Goal: Transaction & Acquisition: Purchase product/service

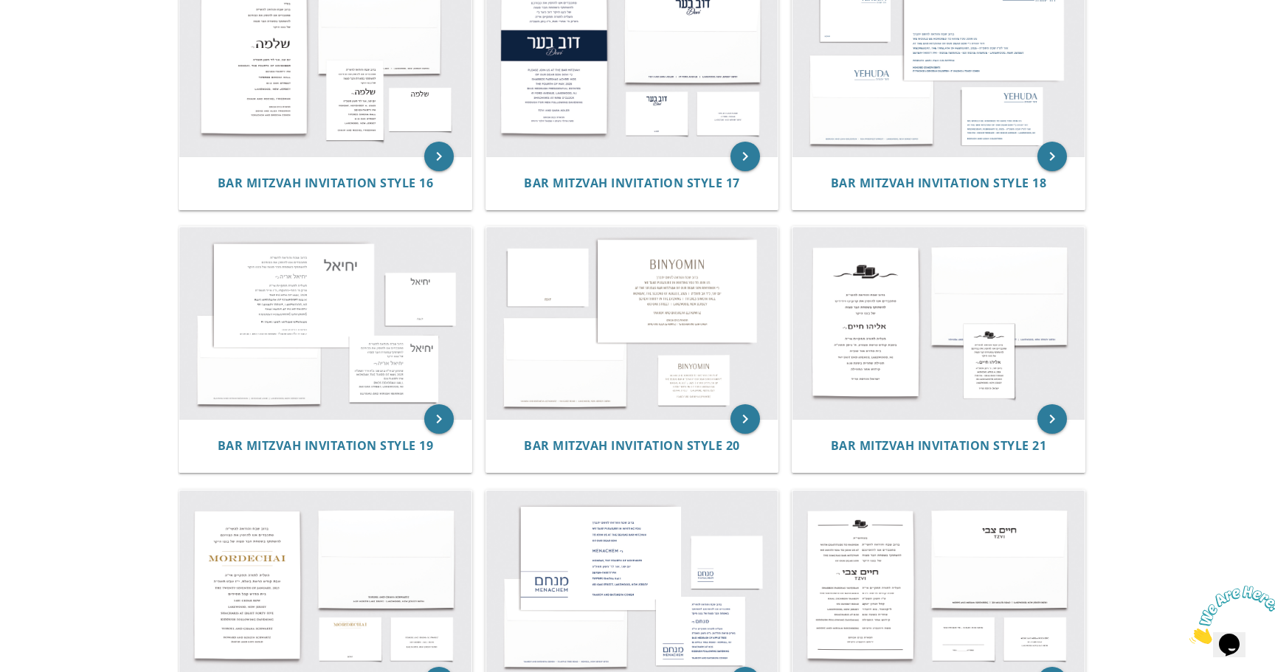
scroll to position [1568, 0]
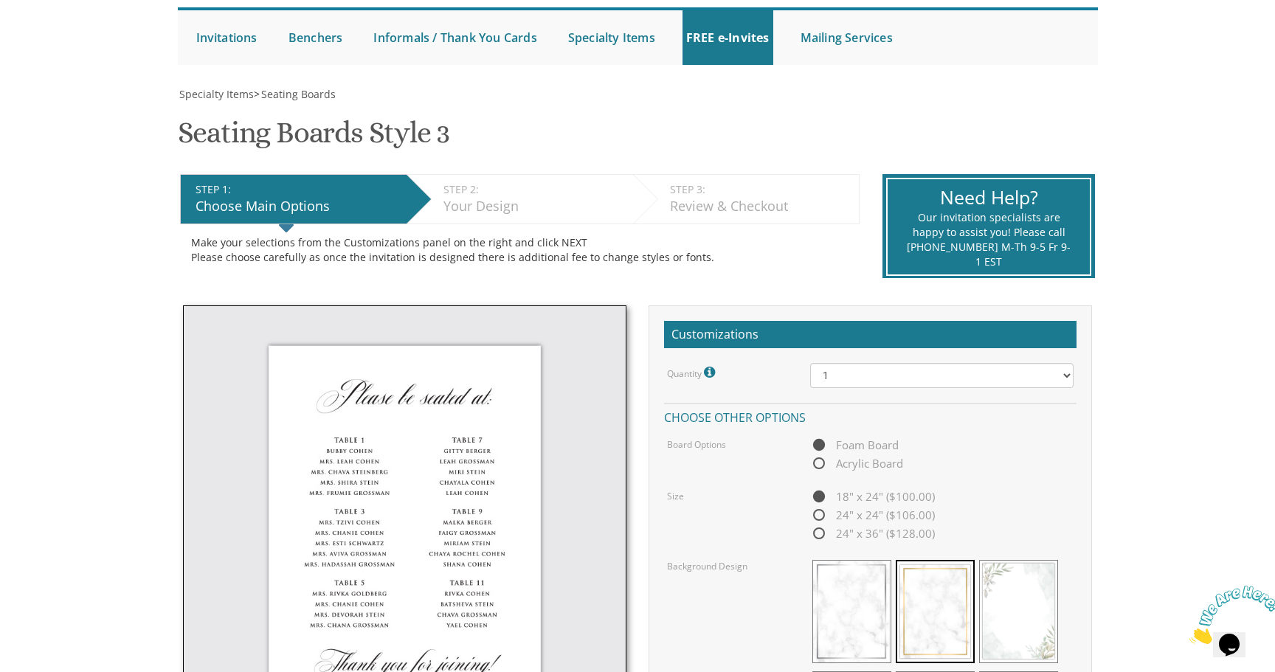
scroll to position [141, 0]
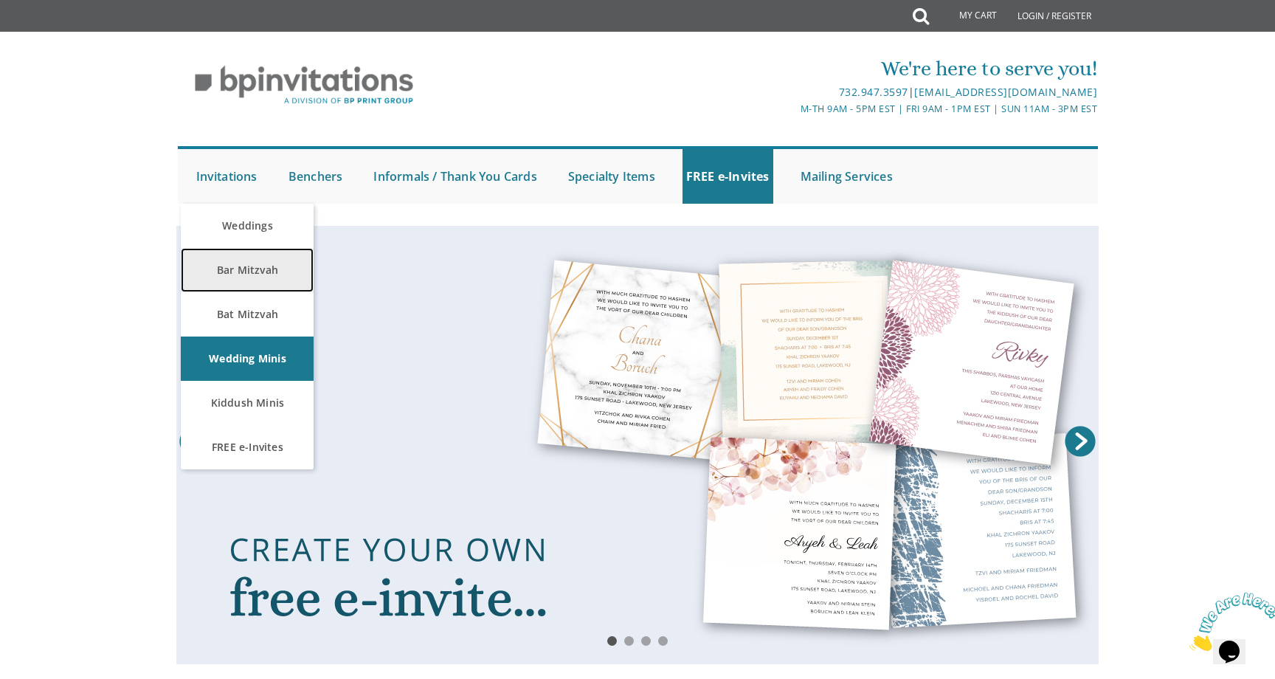
click at [233, 269] on link "Bar Mitzvah" at bounding box center [247, 270] width 133 height 44
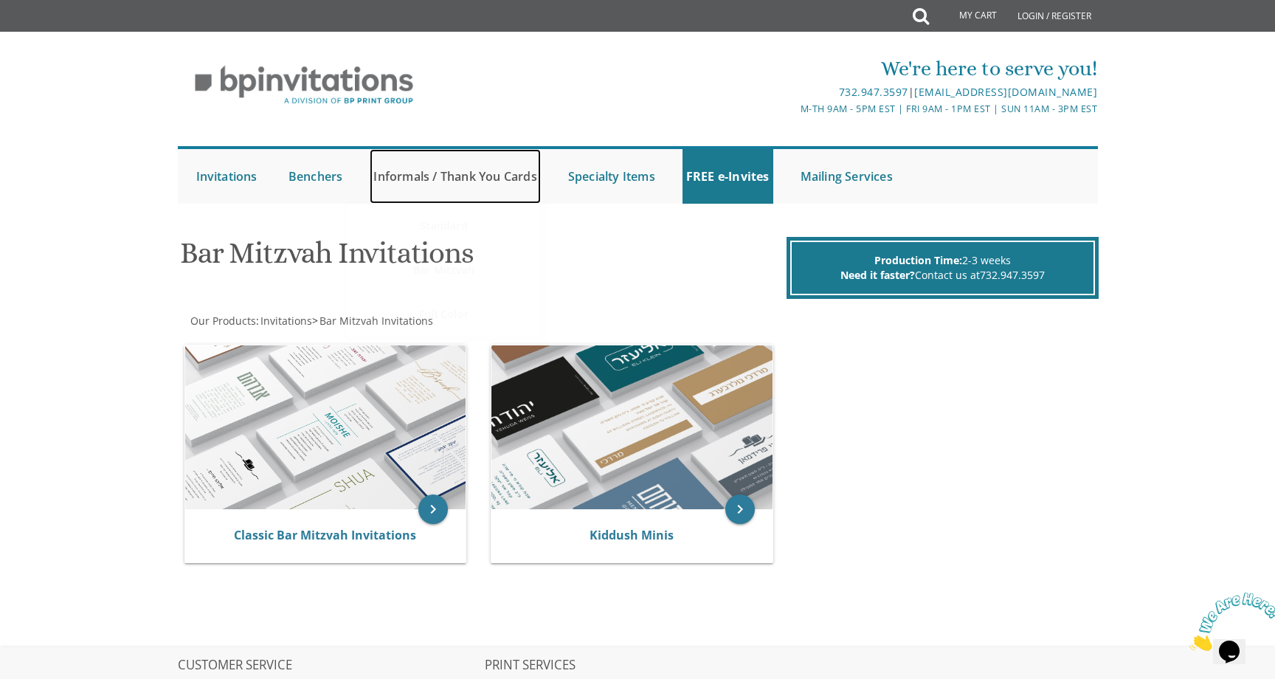
click at [458, 177] on link "Informals / Thank You Cards" at bounding box center [455, 176] width 170 height 55
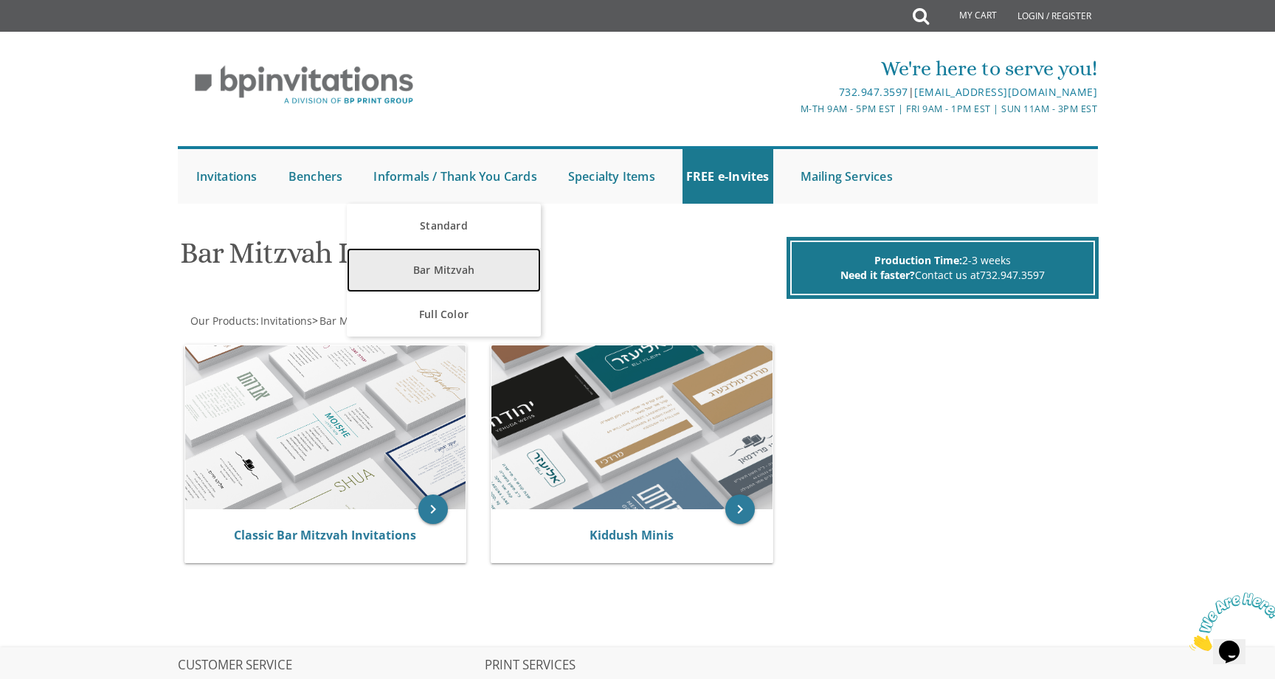
click at [446, 269] on link "Bar Mitzvah" at bounding box center [444, 270] width 194 height 44
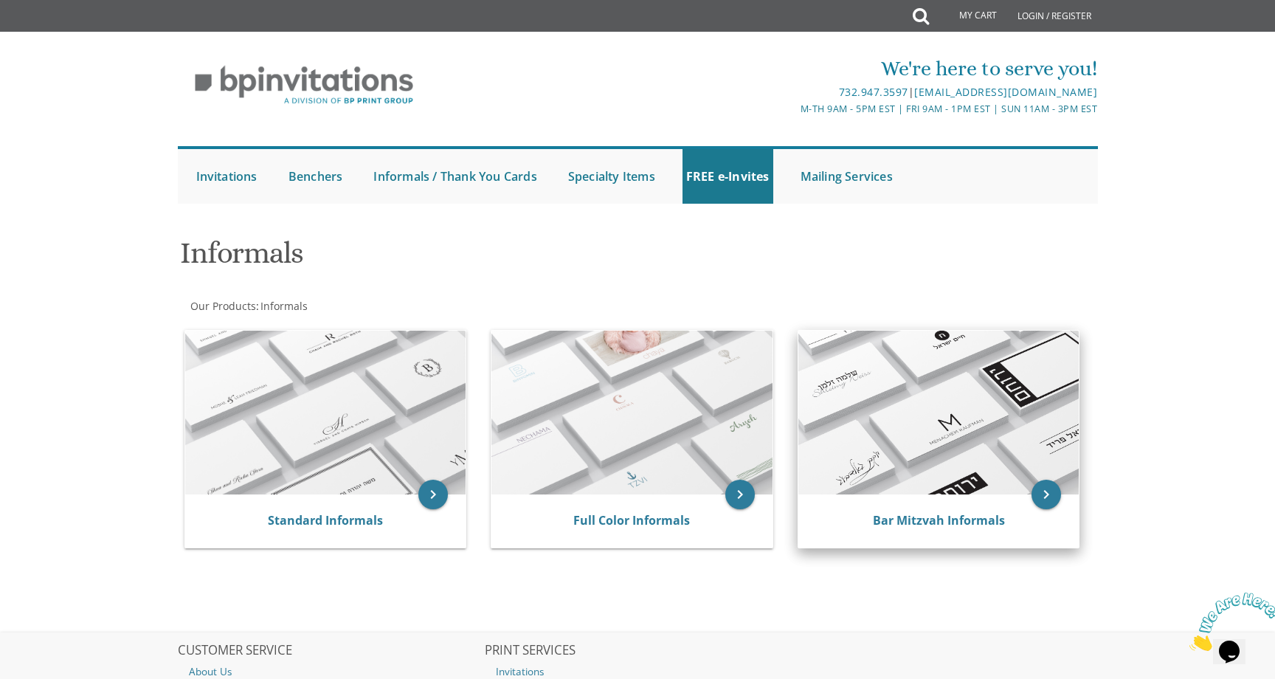
click at [928, 355] on img at bounding box center [939, 413] width 281 height 164
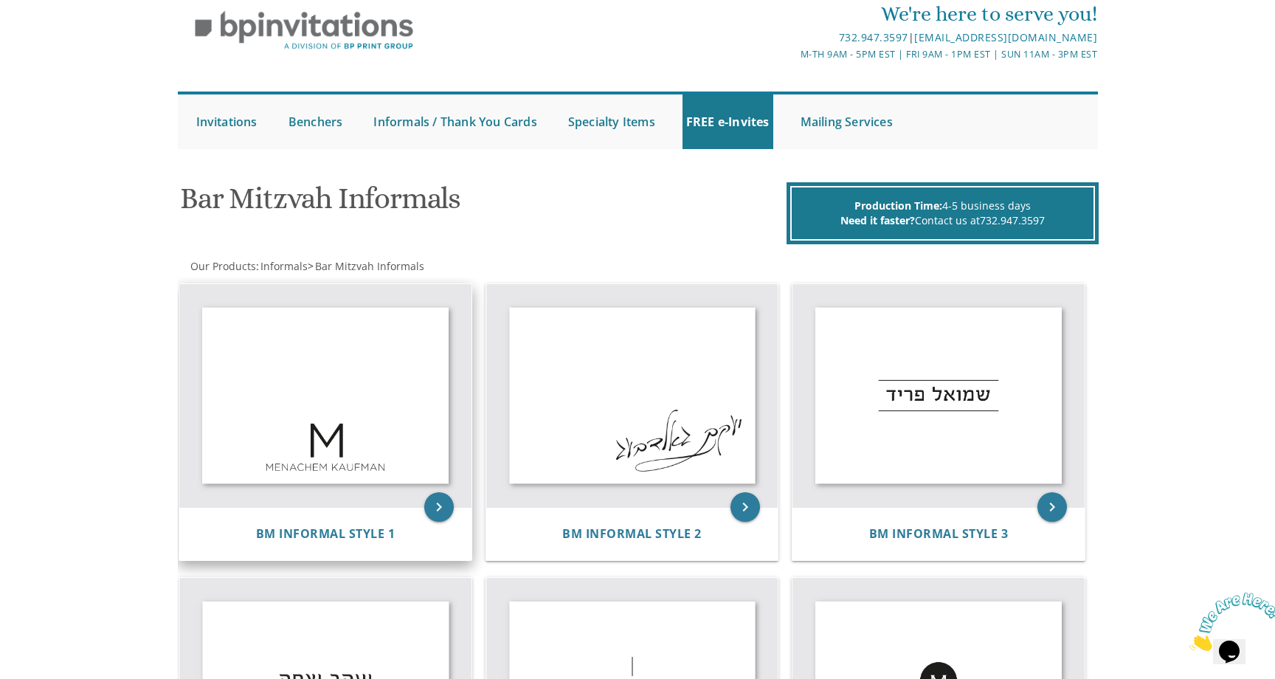
scroll to position [55, 0]
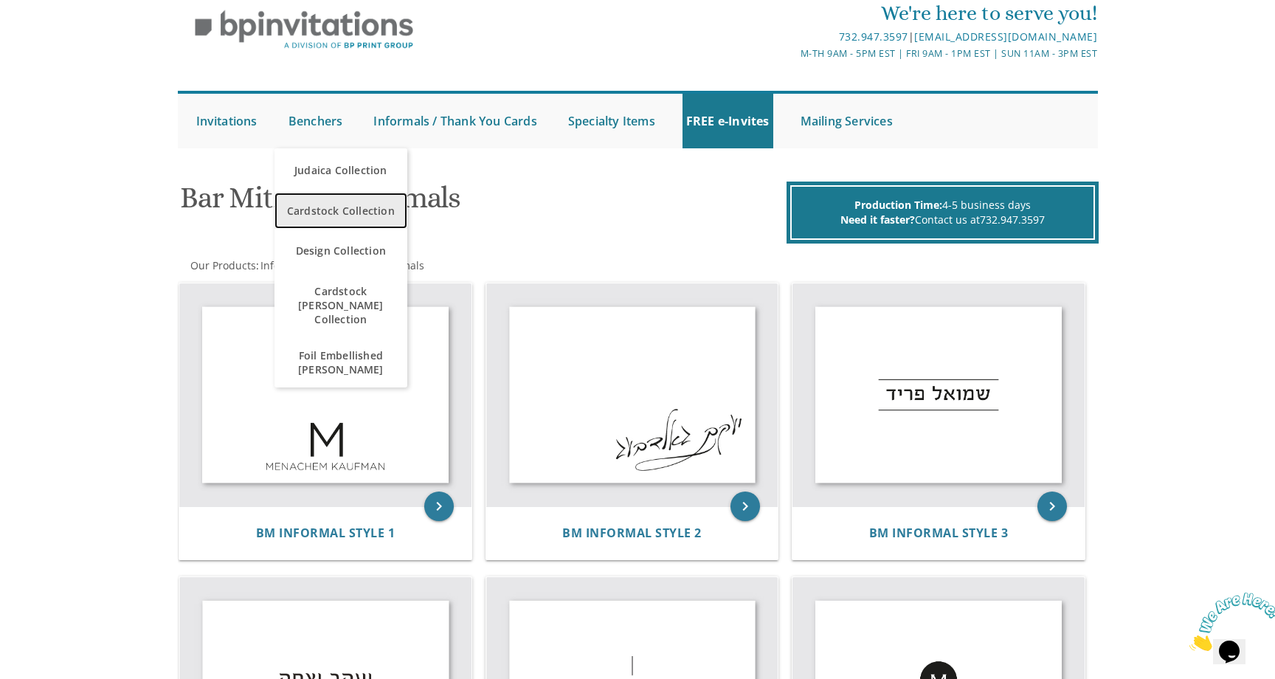
click at [306, 193] on link "Cardstock Collection" at bounding box center [341, 211] width 133 height 36
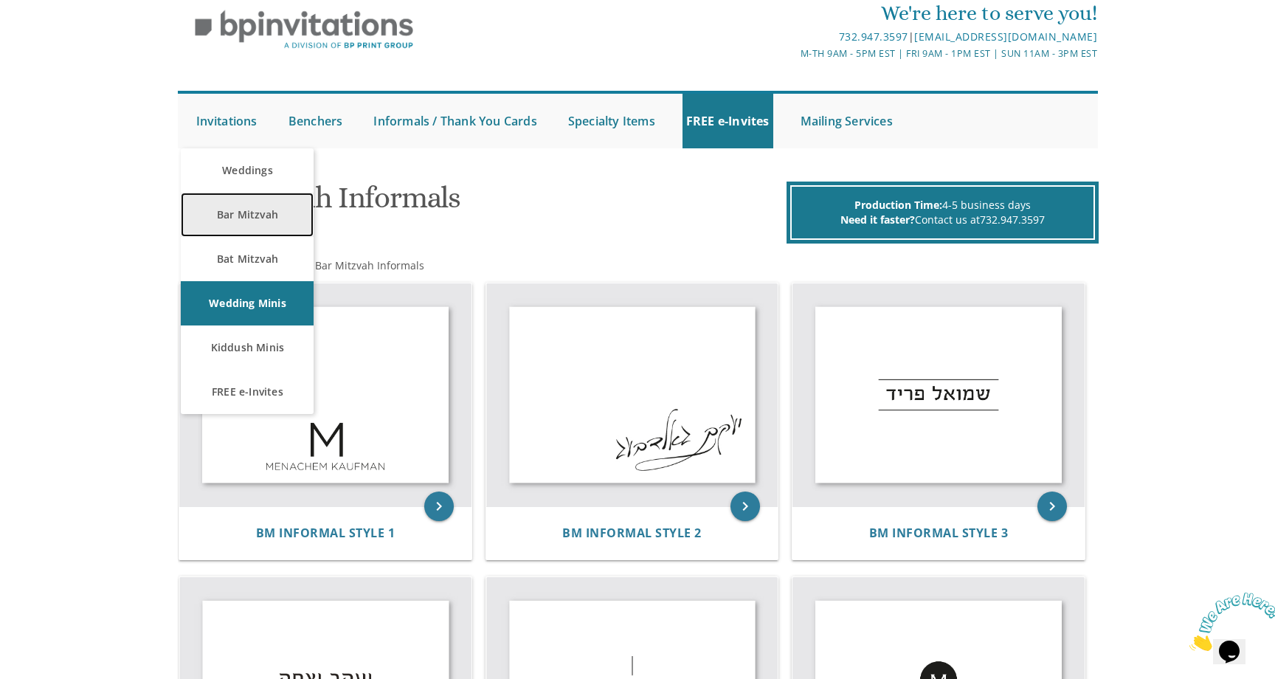
click at [239, 211] on link "Bar Mitzvah" at bounding box center [247, 215] width 133 height 44
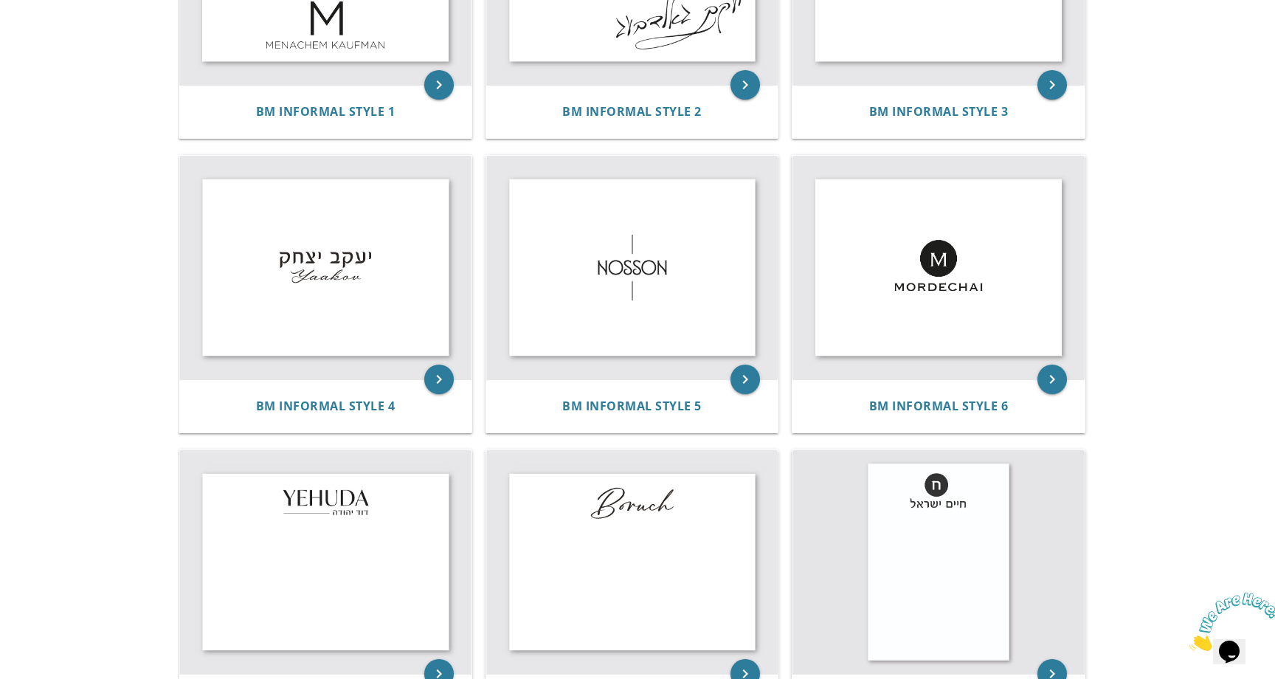
scroll to position [287, 0]
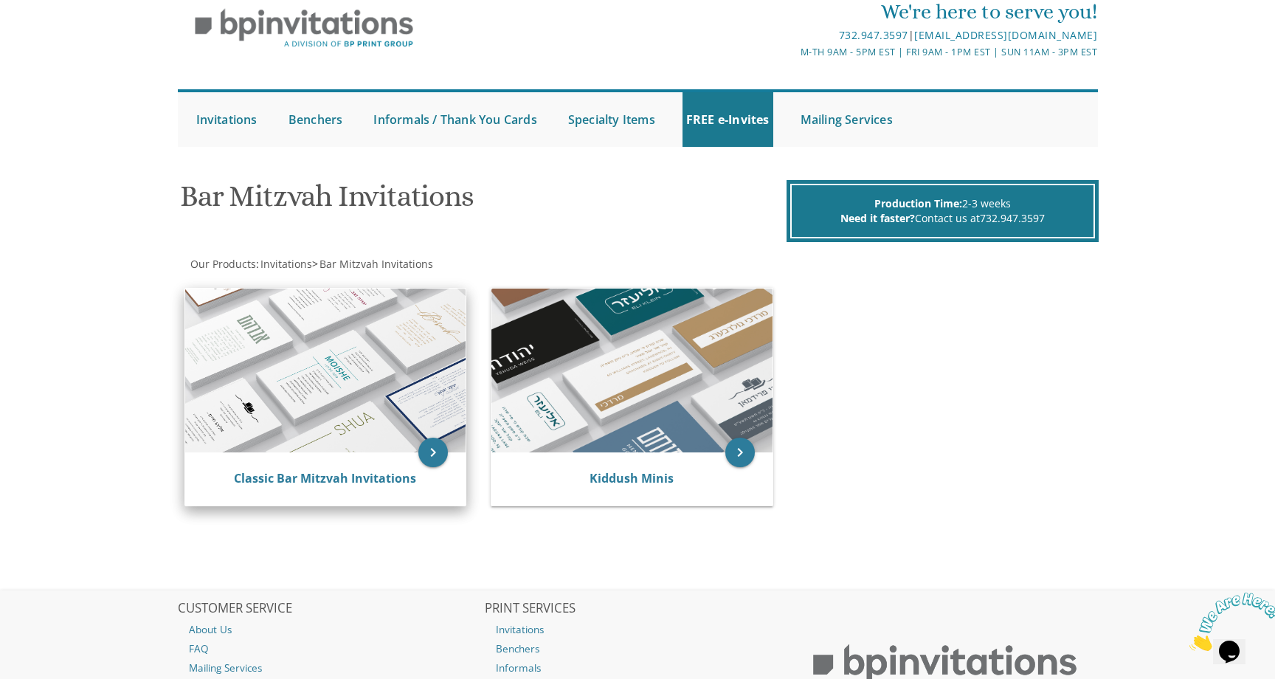
click at [344, 402] on img at bounding box center [325, 371] width 281 height 164
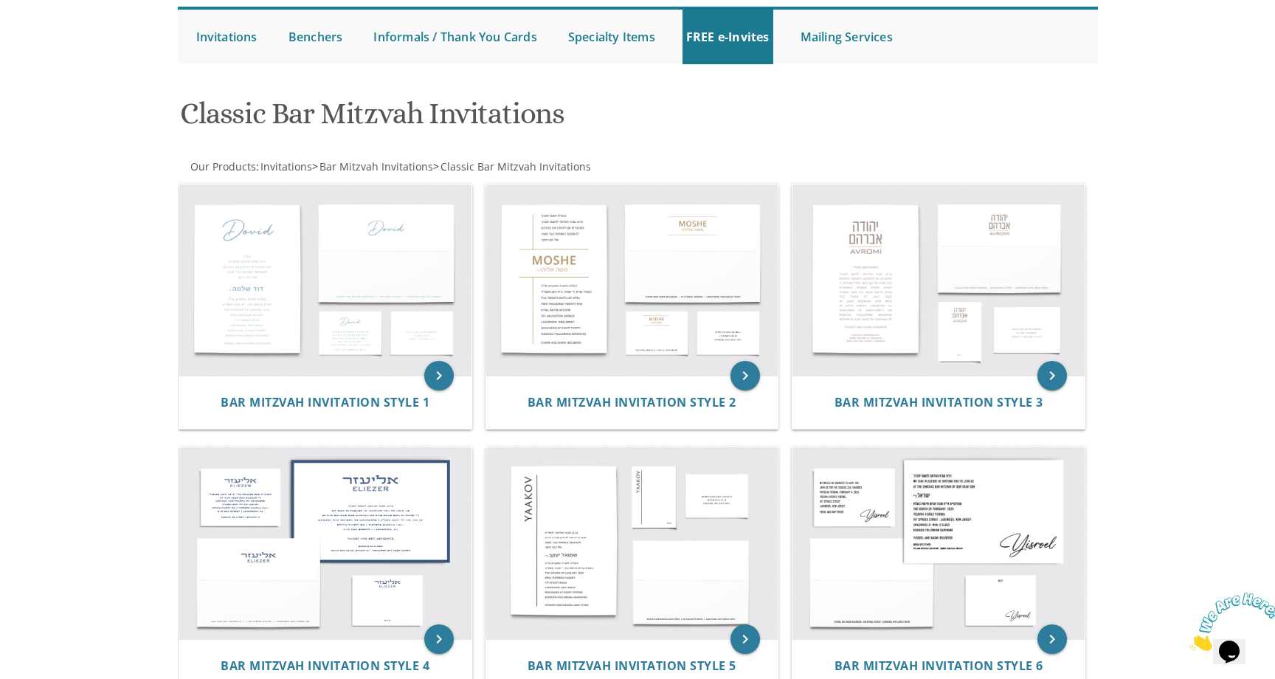
scroll to position [149, 0]
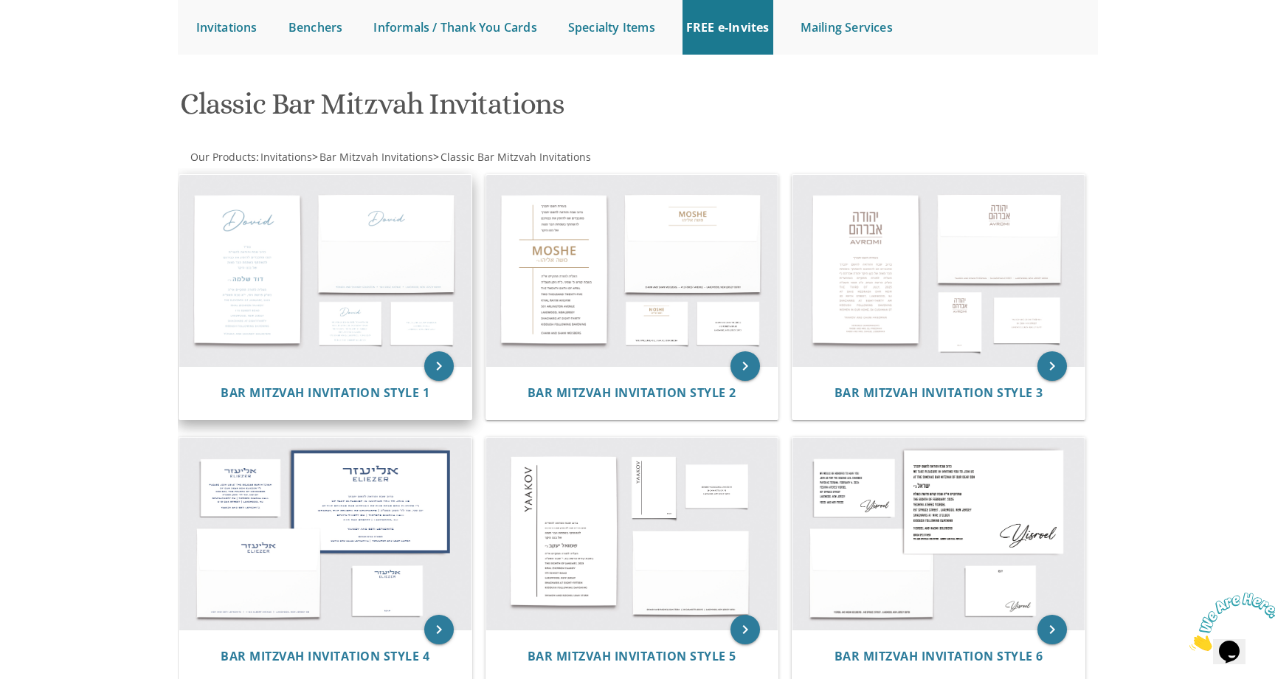
click at [396, 331] on img at bounding box center [325, 271] width 292 height 192
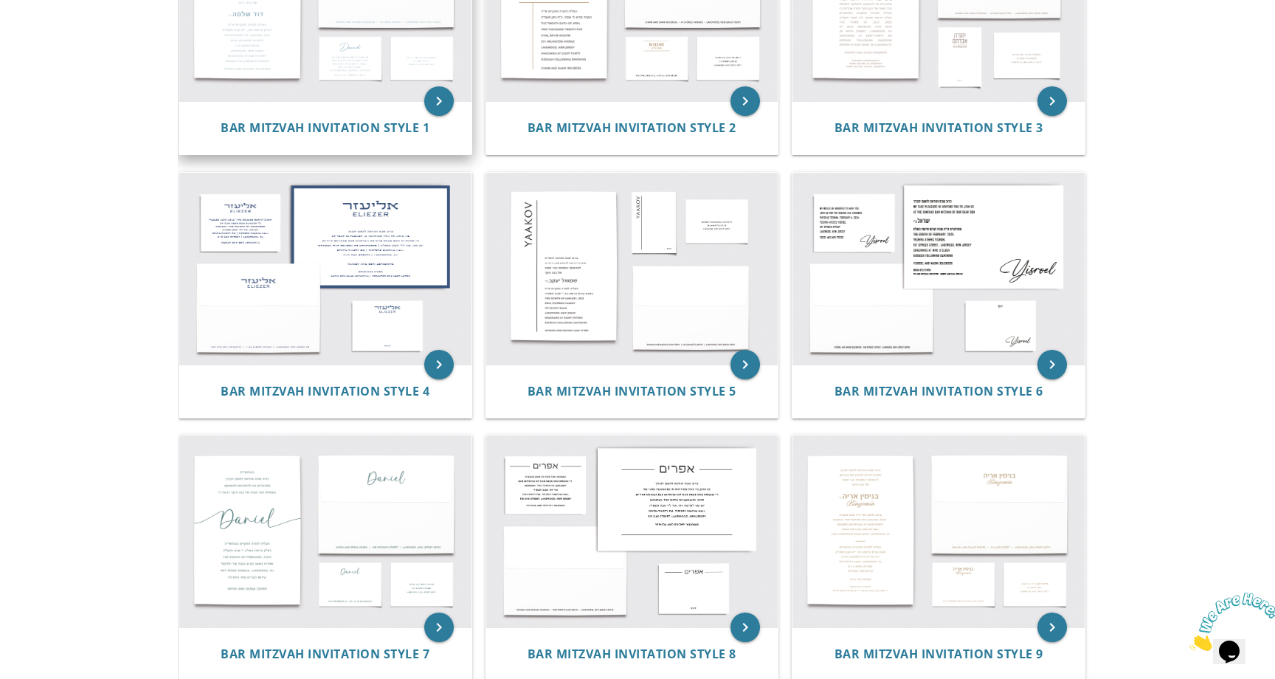
scroll to position [458, 0]
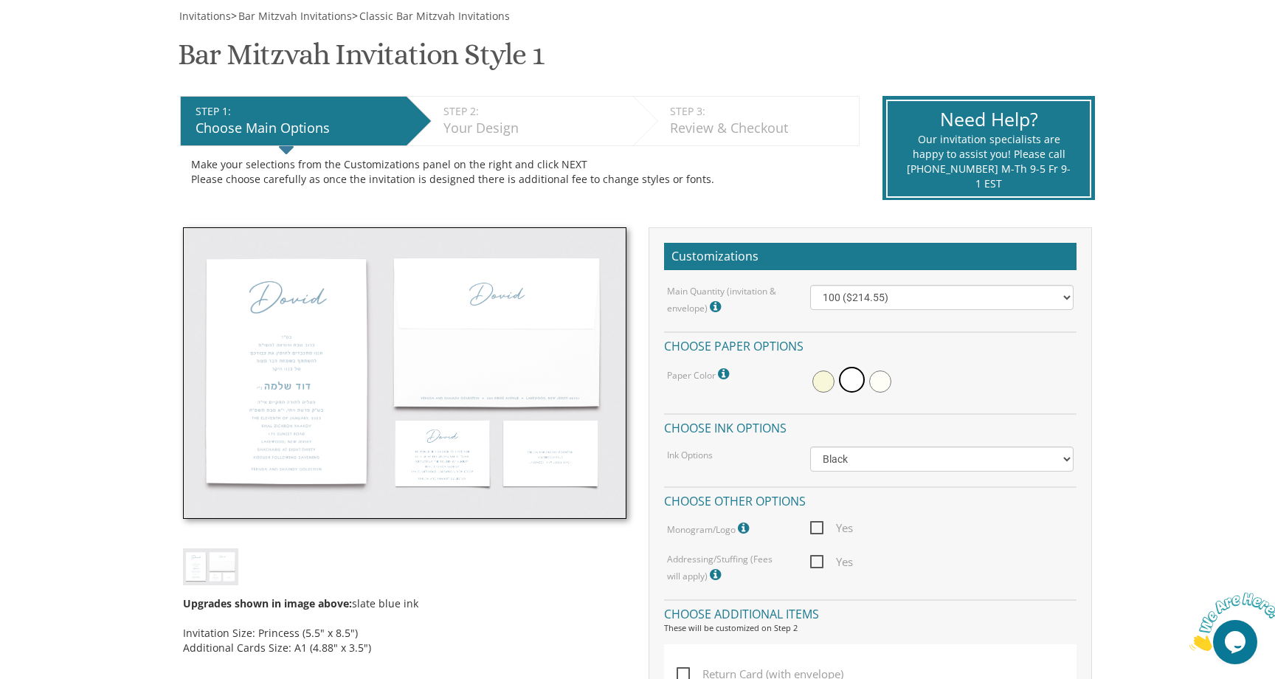
scroll to position [224, 0]
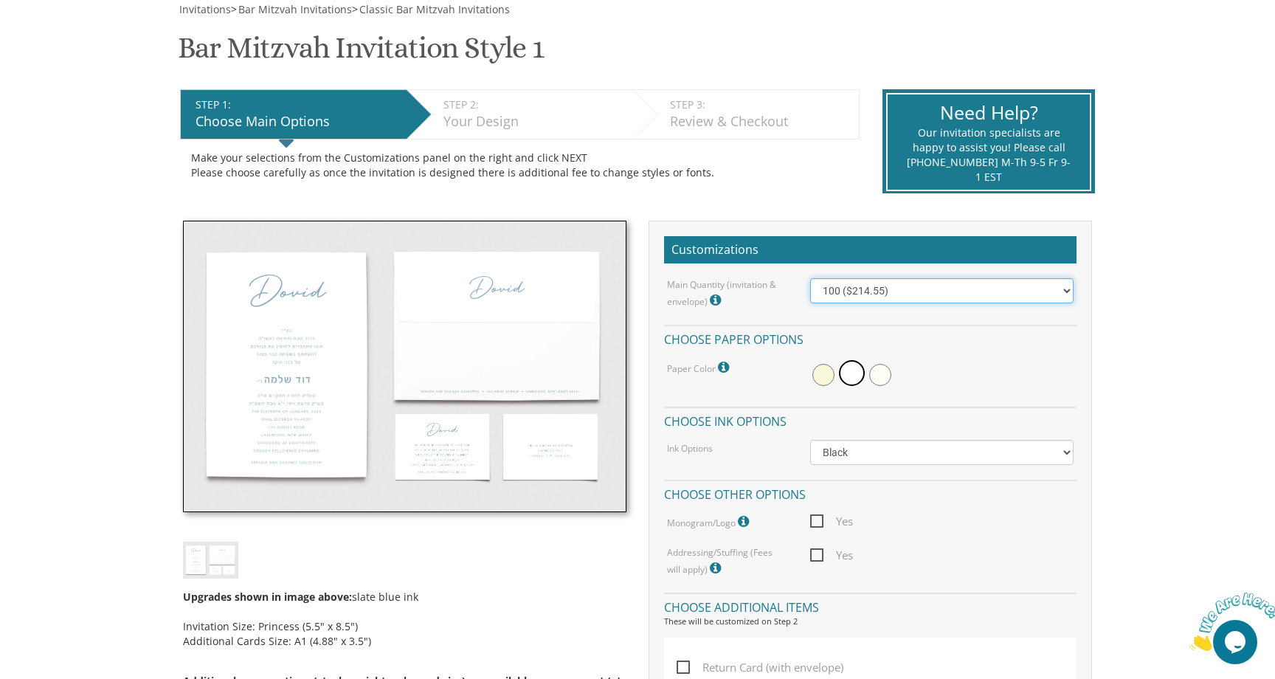
click at [921, 281] on select "100 ($214.55) 200 ($254.60) 300 ($294.25) 400 ($333.55) 500 ($373.90) 600 ($413…" at bounding box center [942, 290] width 264 height 25
select select "400"
click at [810, 278] on select "100 ($214.55) 200 ($254.60) 300 ($294.25) 400 ($333.55) 500 ($373.90) 600 ($413…" at bounding box center [942, 290] width 264 height 25
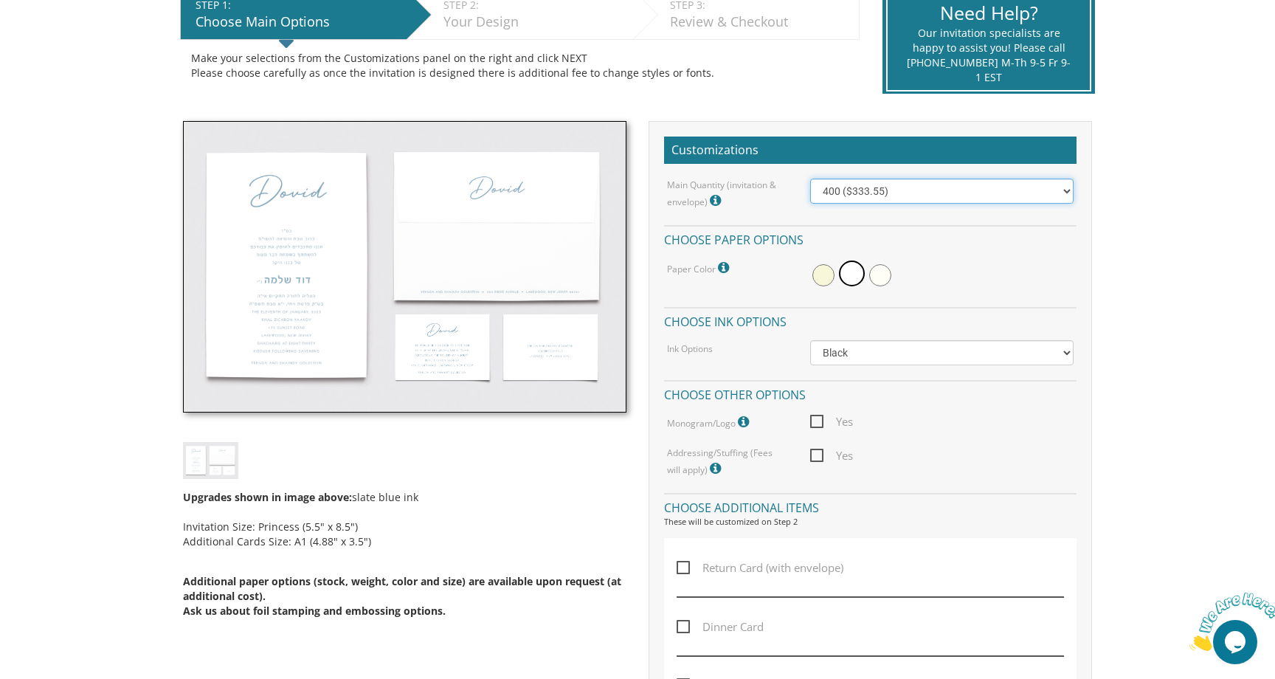
scroll to position [329, 0]
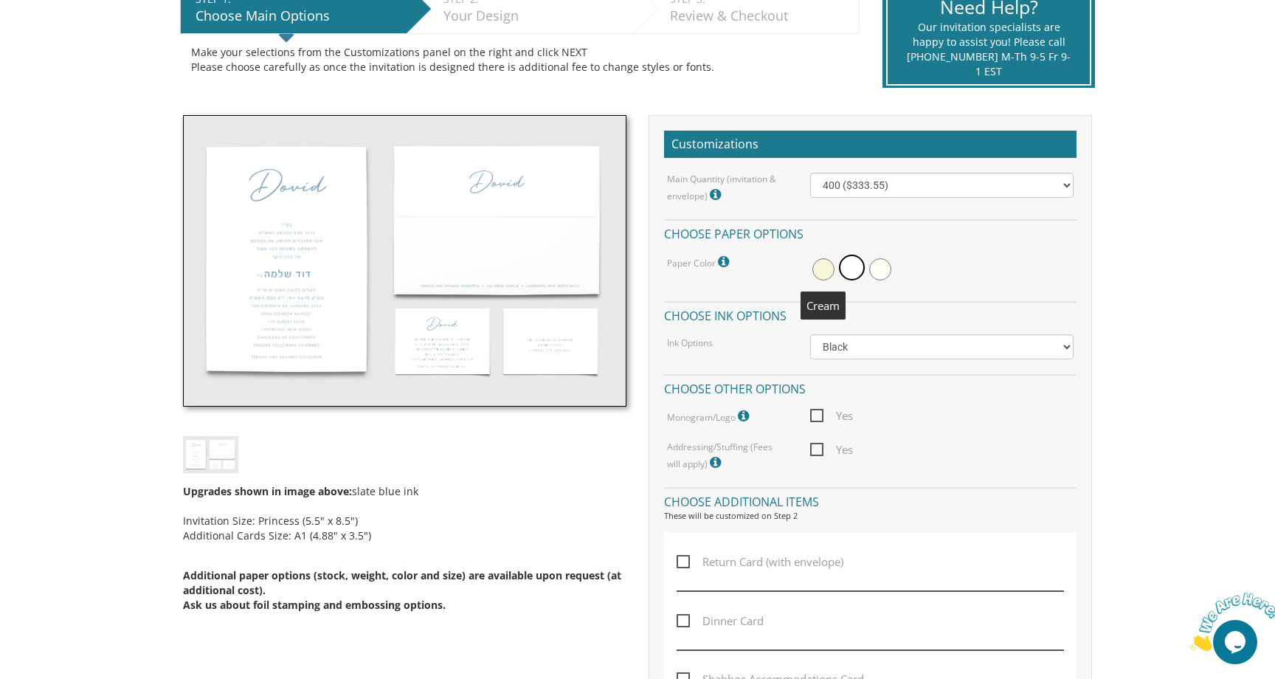
click at [813, 271] on span at bounding box center [824, 269] width 22 height 22
click at [831, 351] on select "Black Colored Ink ($65.00) Black + One Color ($100.00) Two Colors ($165.00)" at bounding box center [942, 346] width 264 height 25
click at [810, 334] on select "Black Colored Ink ($65.00) Black + One Color ($100.00) Two Colors ($165.00)" at bounding box center [942, 346] width 264 height 25
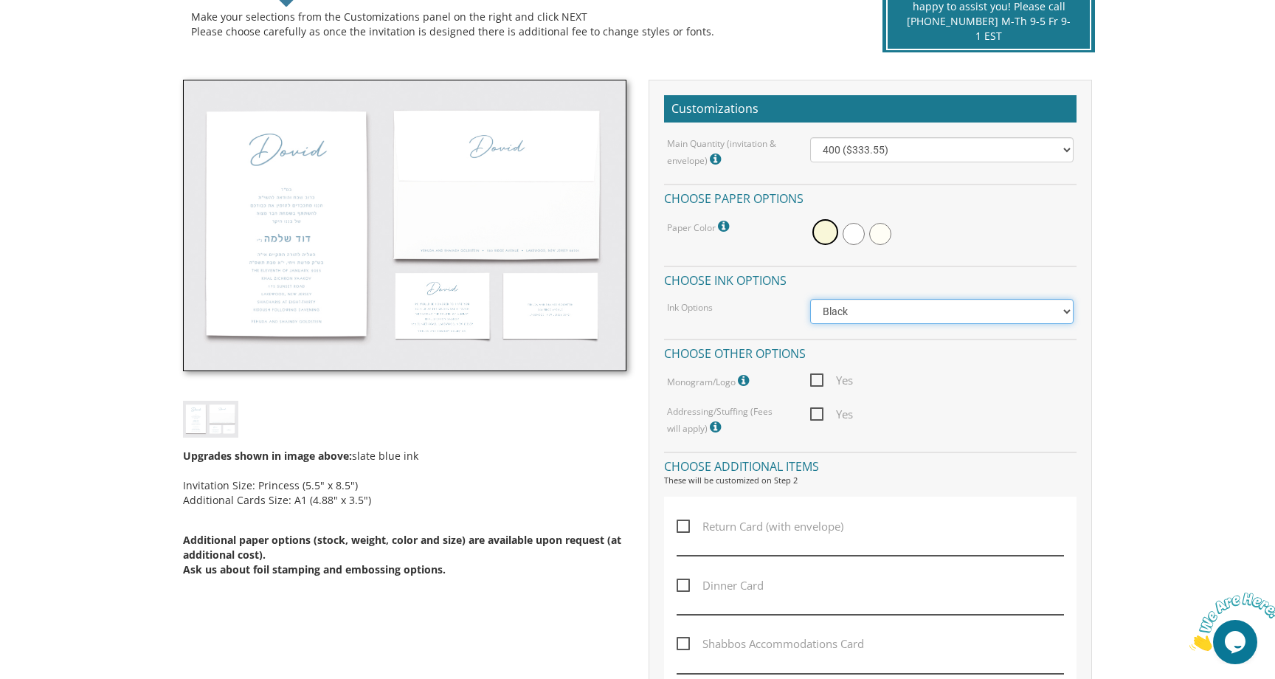
scroll to position [366, 0]
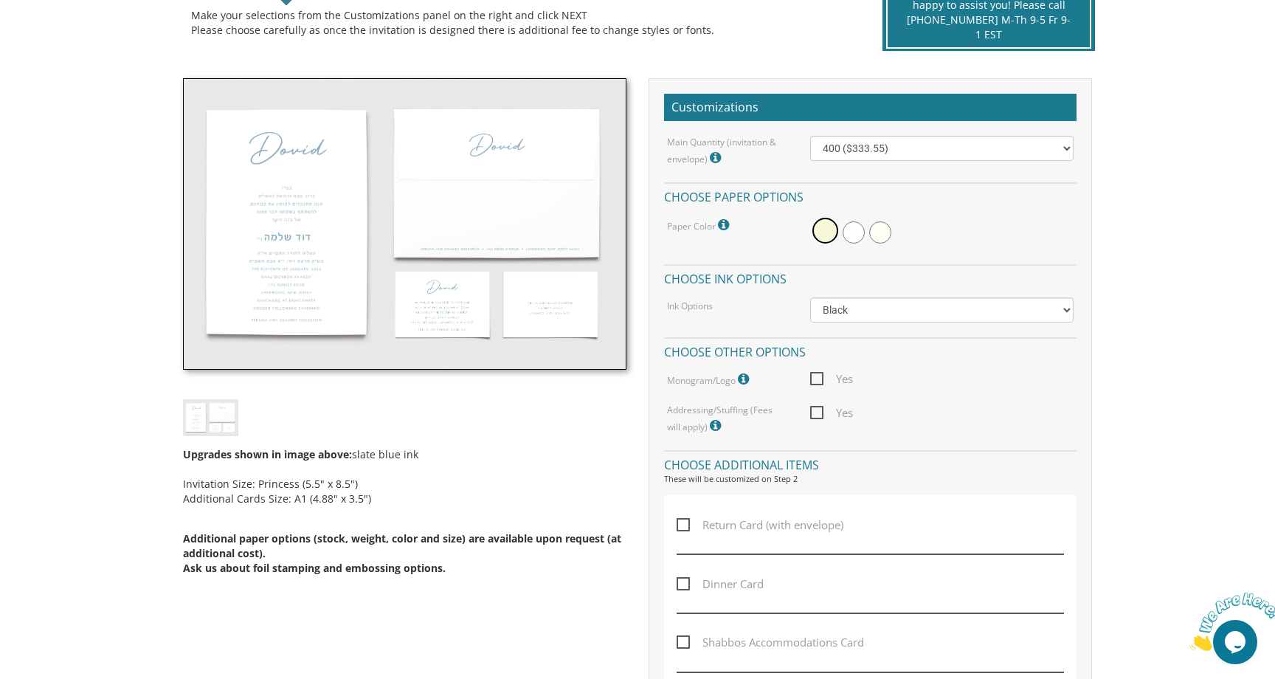
click at [816, 380] on span "Yes" at bounding box center [831, 379] width 43 height 18
click at [816, 380] on input "Yes" at bounding box center [815, 378] width 10 height 10
checkbox input "true"
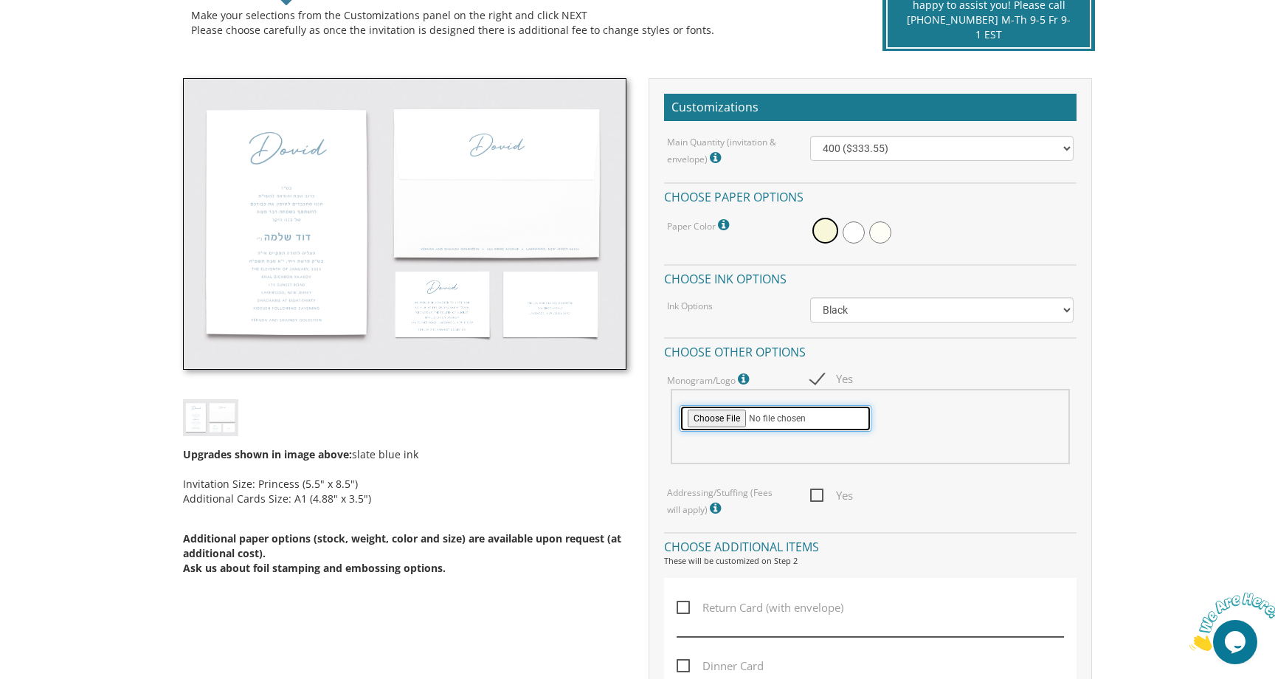
click at [720, 416] on input "file" at bounding box center [776, 418] width 192 height 27
type input "C:\fakepath\ALG_Logo_fin_703e3c.png"
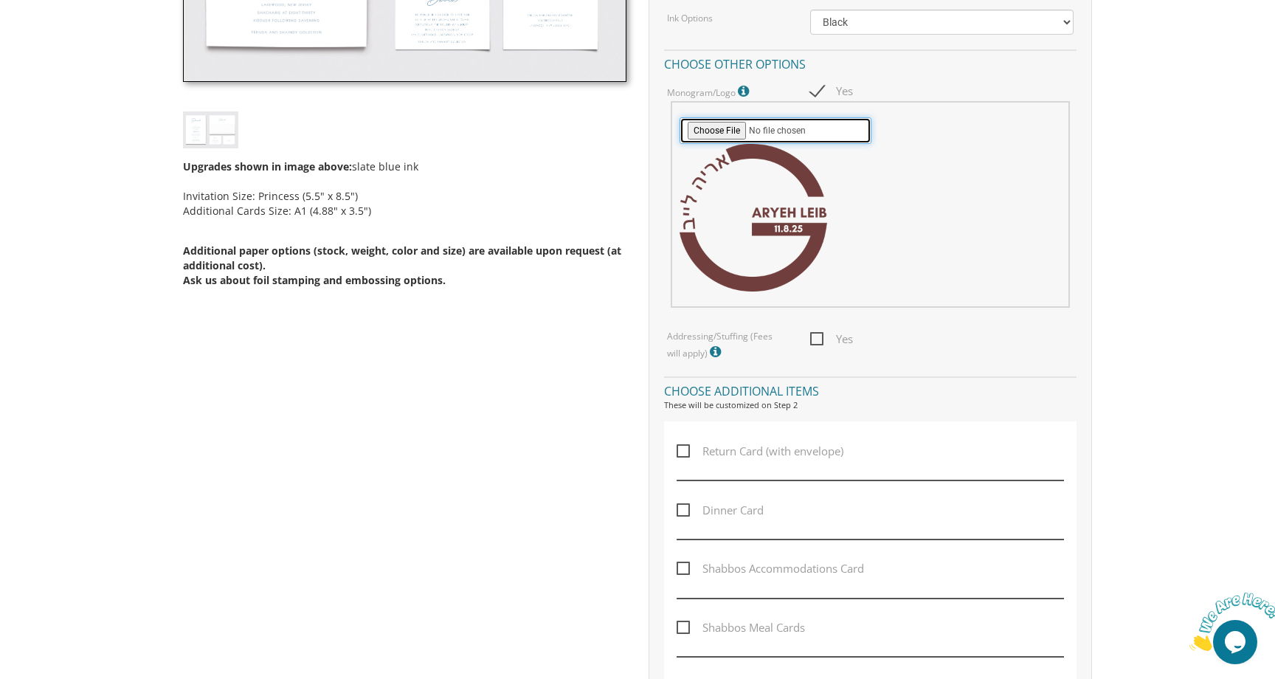
scroll to position [674, 0]
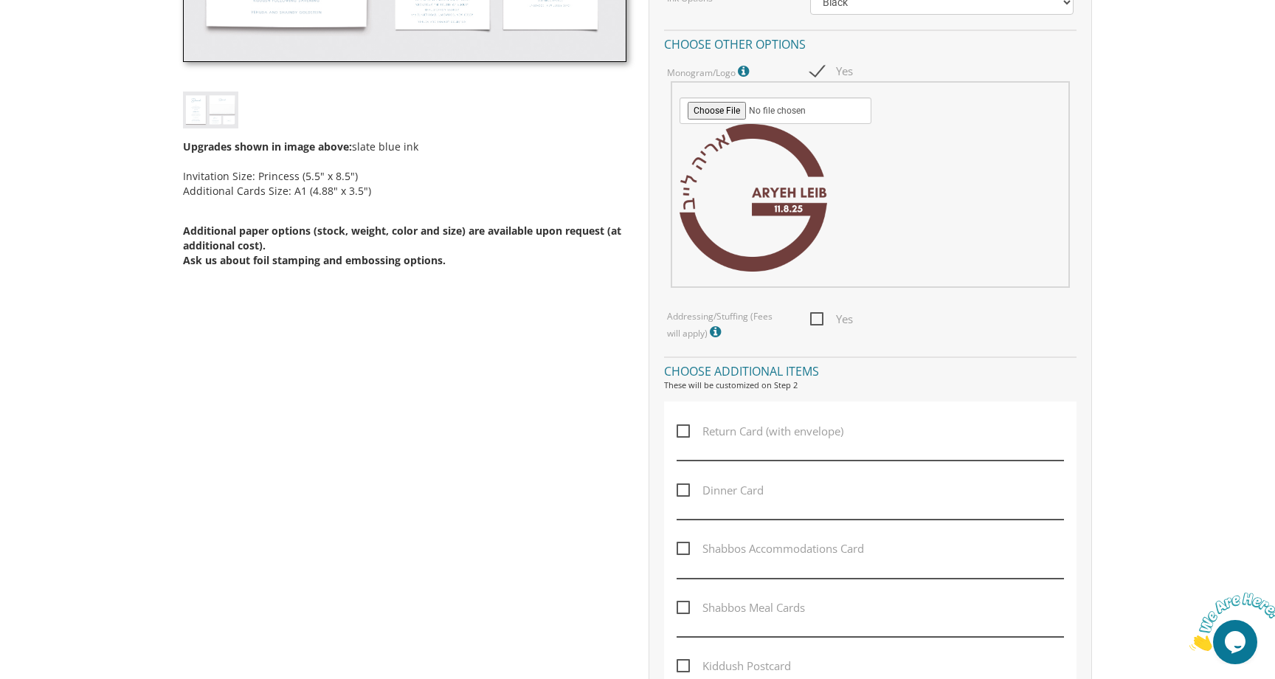
click at [821, 317] on span "Yes" at bounding box center [831, 319] width 43 height 18
click at [820, 317] on input "Yes" at bounding box center [815, 318] width 10 height 10
checkbox input "true"
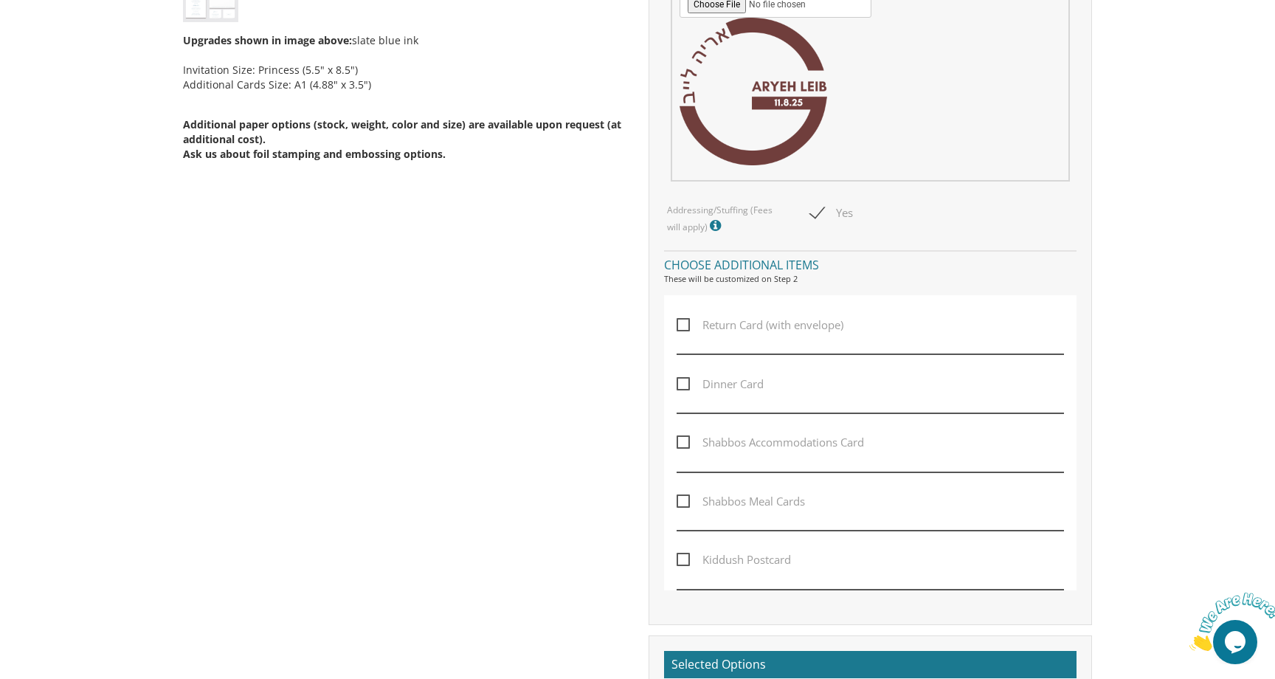
scroll to position [813, 0]
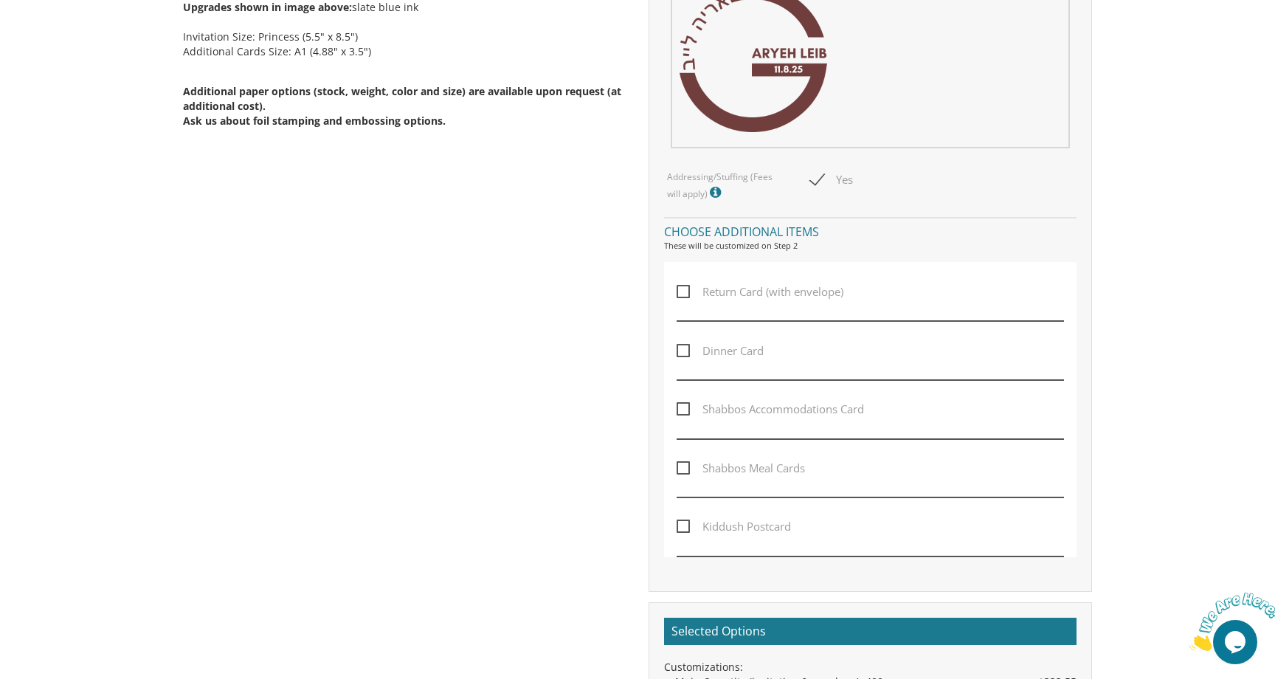
click at [682, 351] on span "Dinner Card" at bounding box center [720, 351] width 87 height 18
click at [682, 351] on input "Dinner Card" at bounding box center [682, 350] width 10 height 10
checkbox input "true"
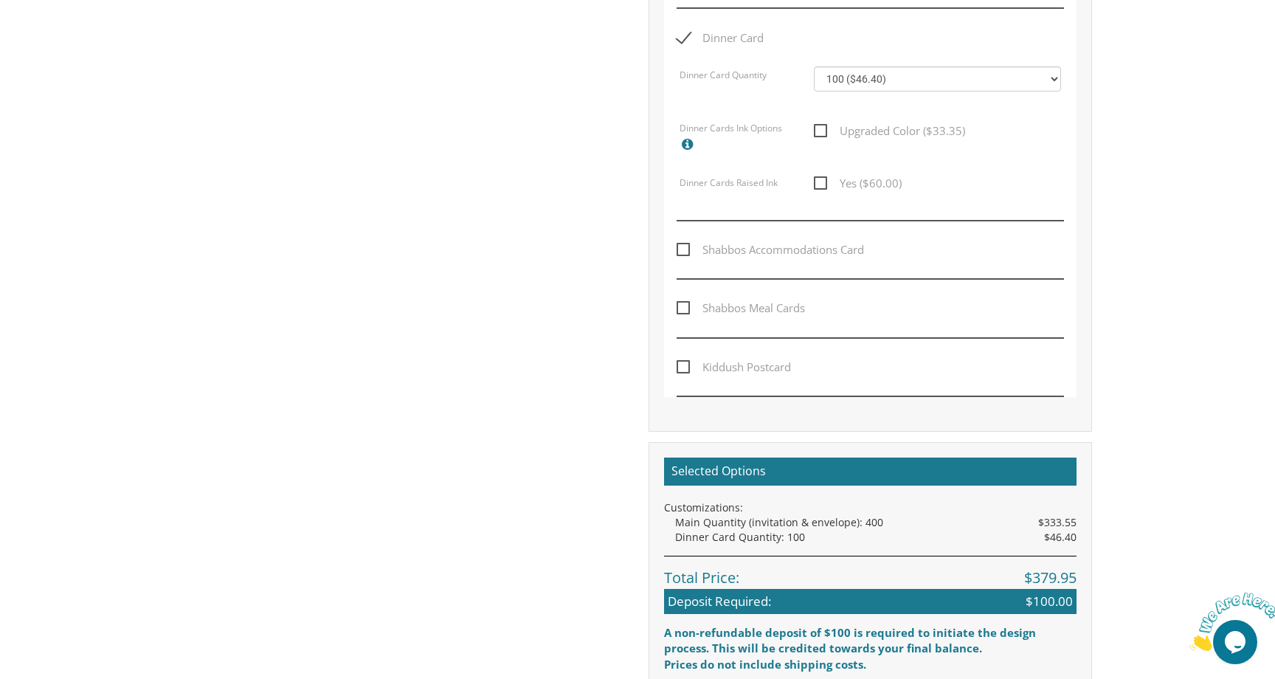
scroll to position [1125, 0]
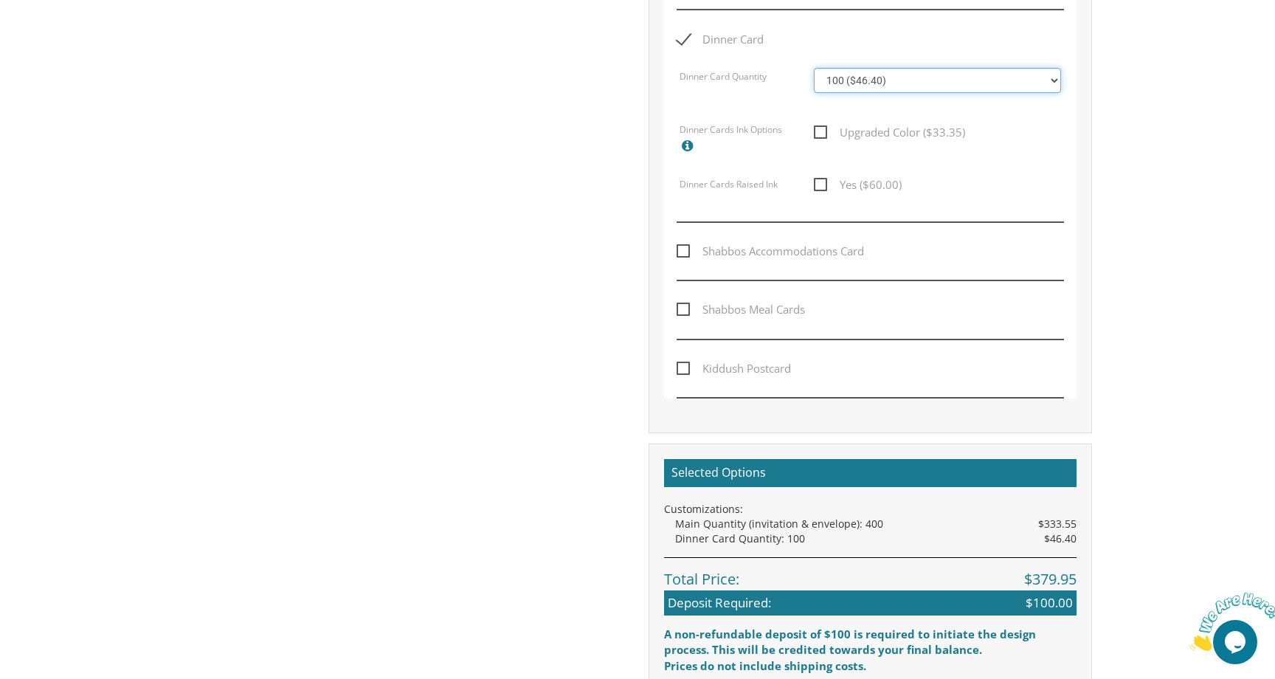
click at [880, 92] on select "100 ($46.40) 200 ($55.20) 300 ($61.85) 400 ($70.60) 500 ($77.20) 600 ($85.95) 7…" at bounding box center [937, 80] width 247 height 25
select select "200"
click at [814, 68] on select "100 ($46.40) 200 ($55.20) 300 ($61.85) 400 ($70.60) 500 ($77.20) 600 ($85.95) 7…" at bounding box center [937, 80] width 247 height 25
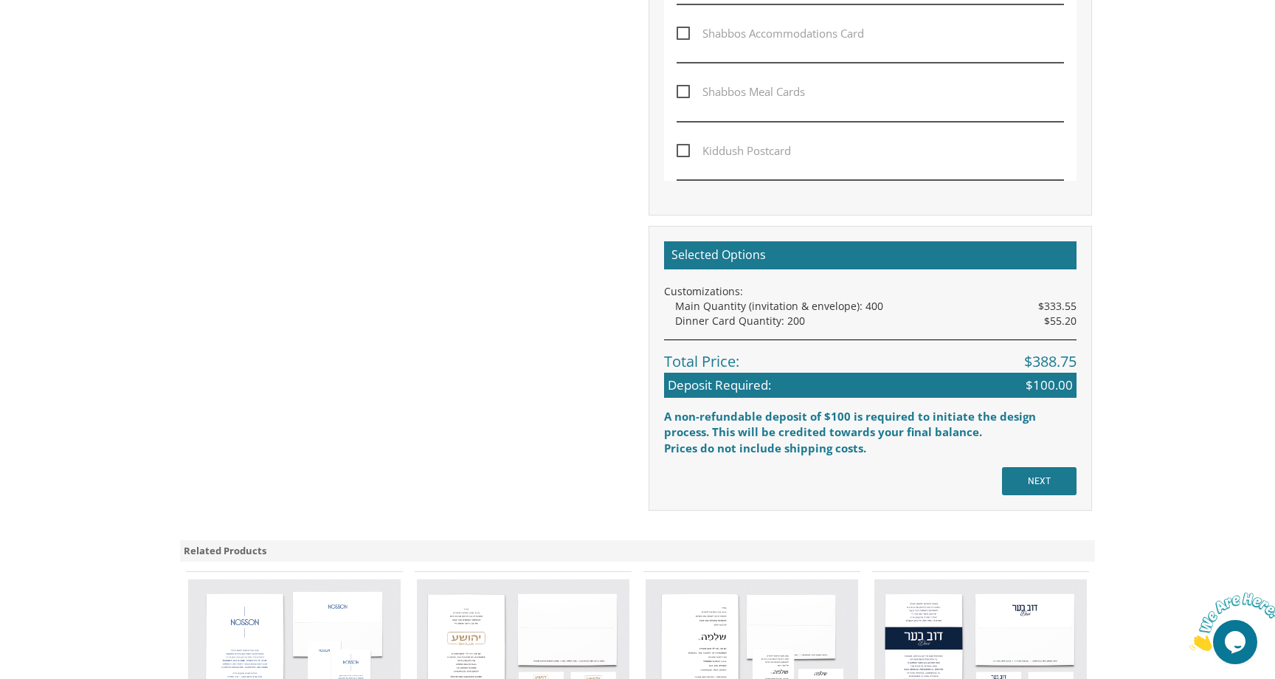
scroll to position [1353, 0]
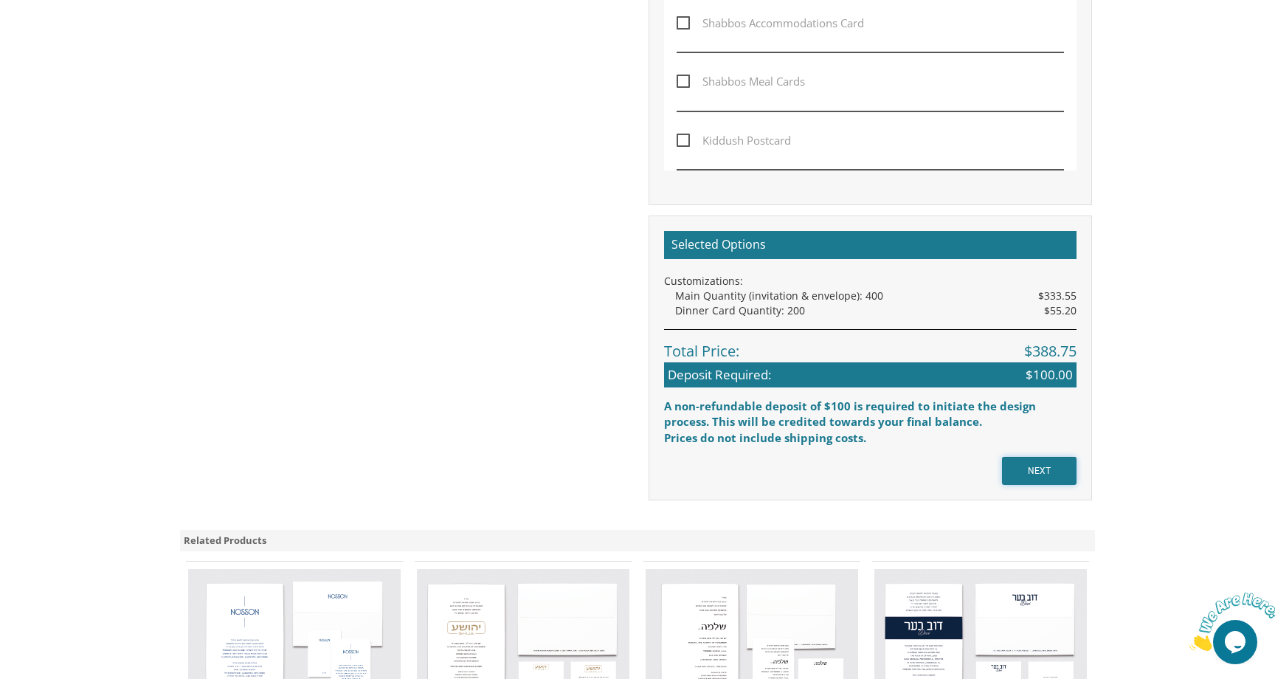
click at [1052, 467] on input "NEXT" at bounding box center [1039, 471] width 75 height 28
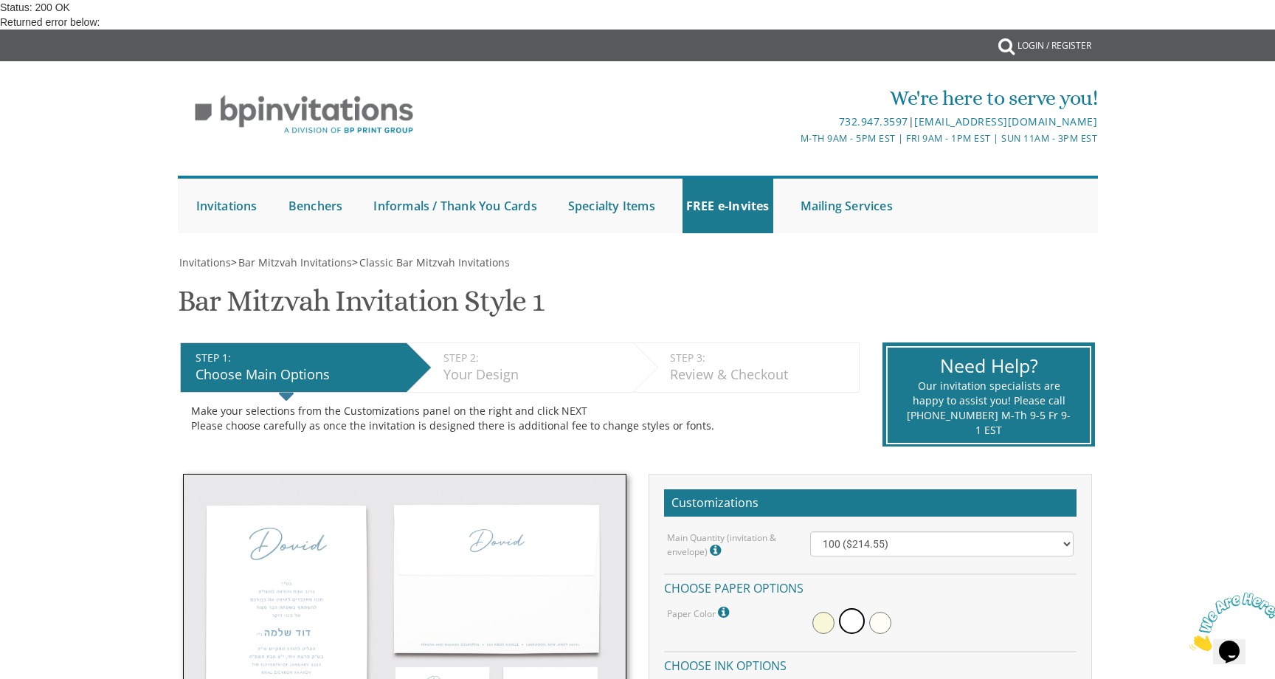
click at [79, 50] on div "Submit My Cart {{shoppingcart.totalQuantityDisplay}} Total: {{shoppingcart.subt…" at bounding box center [637, 46] width 1275 height 32
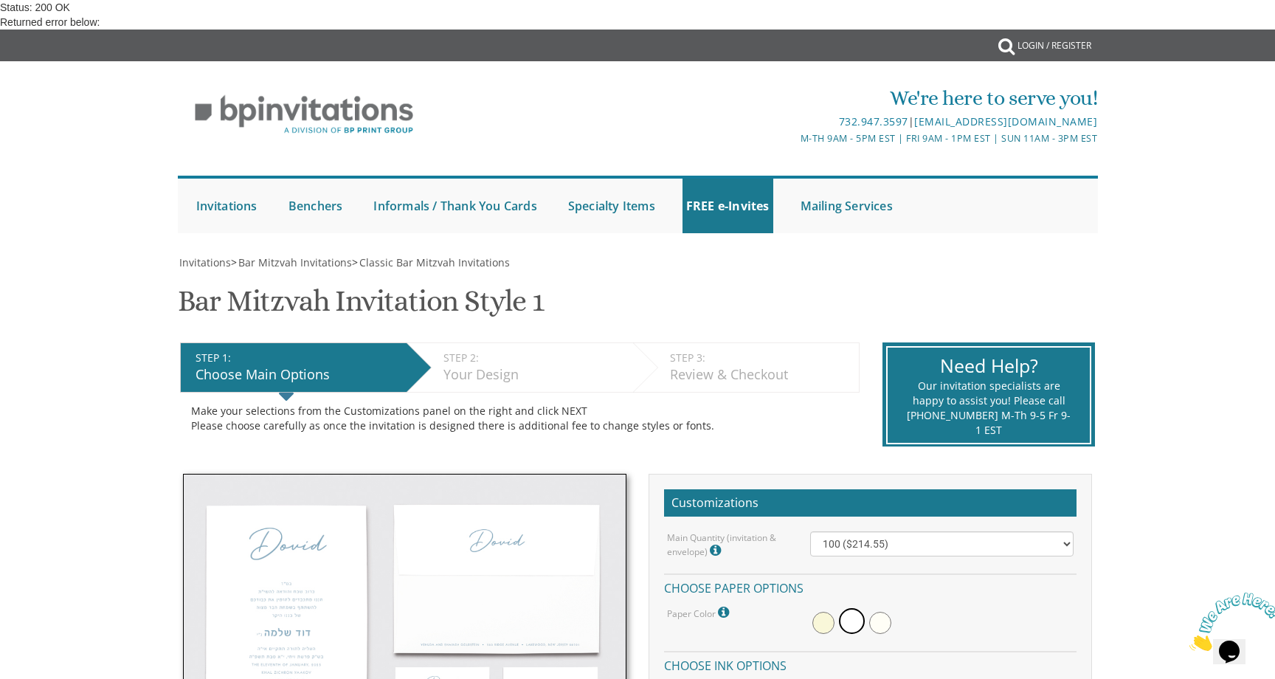
click at [79, 50] on div "Submit My Cart {{shoppingcart.totalQuantityDisplay}} Total: {{shoppingcart.subt…" at bounding box center [637, 46] width 1275 height 32
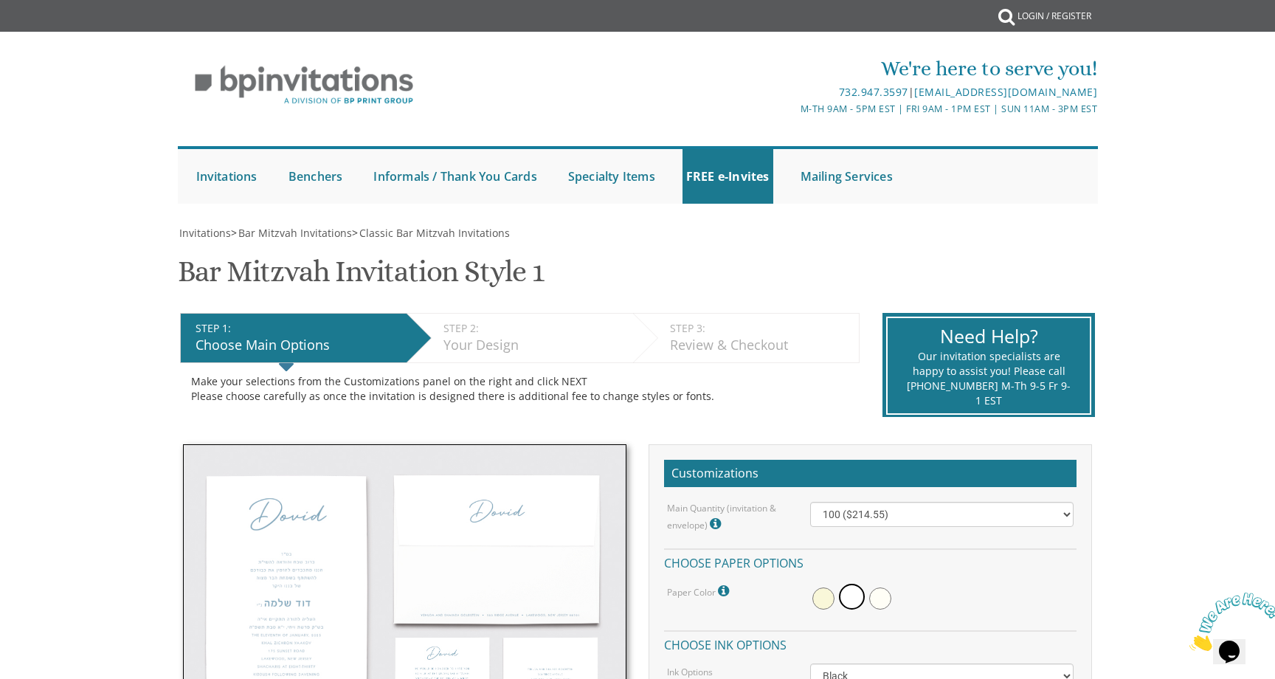
click at [74, 159] on div "We're here to serve you! 732.947.3597 | invitations@bpprintgroup.com M-Th 9am -…" at bounding box center [637, 125] width 1275 height 172
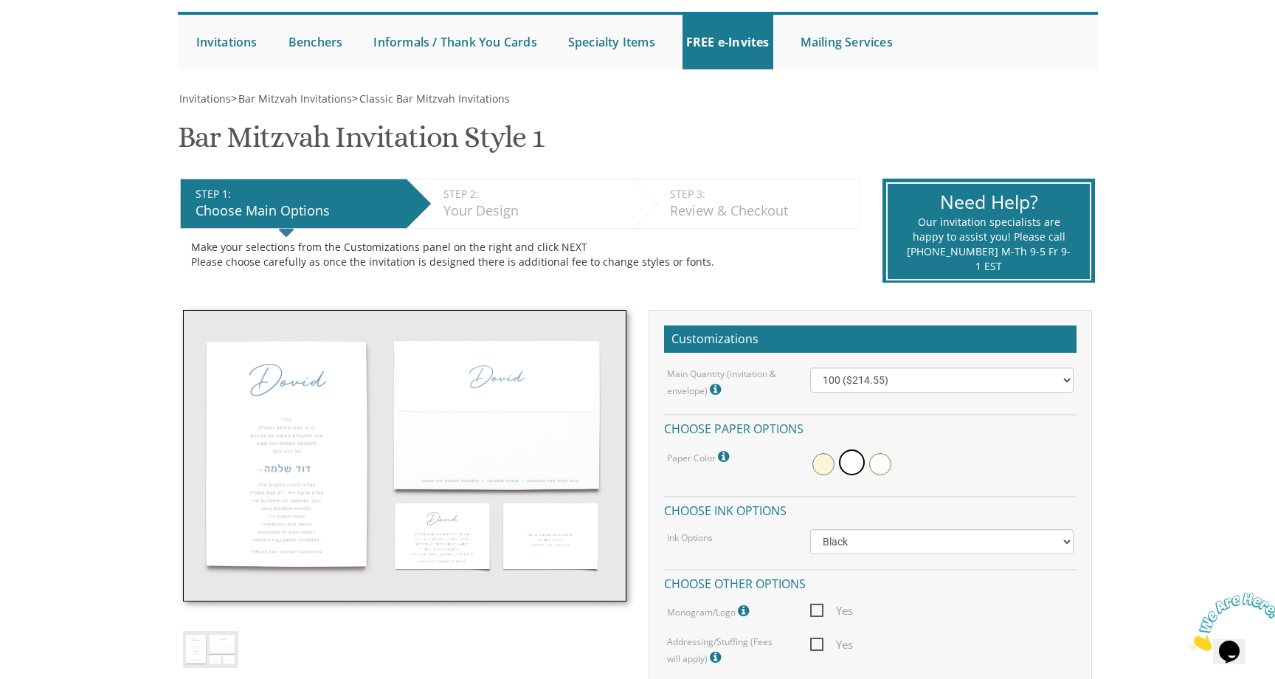
scroll to position [152, 0]
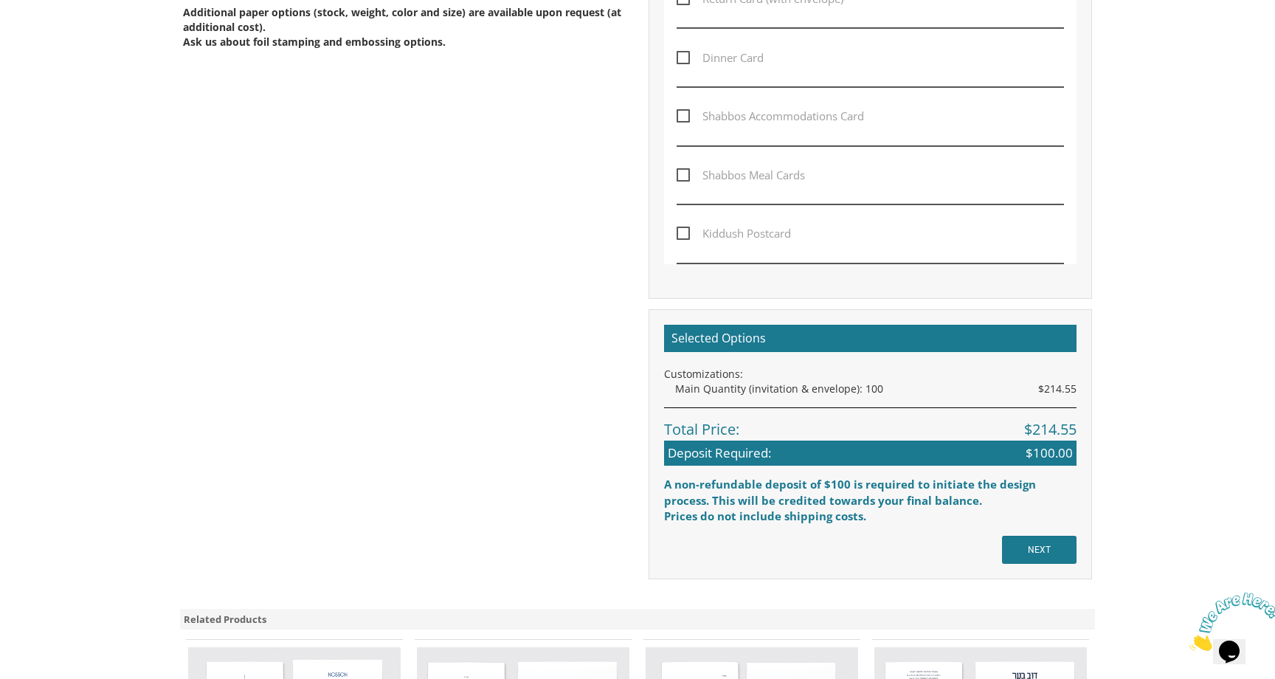
scroll to position [1224, 0]
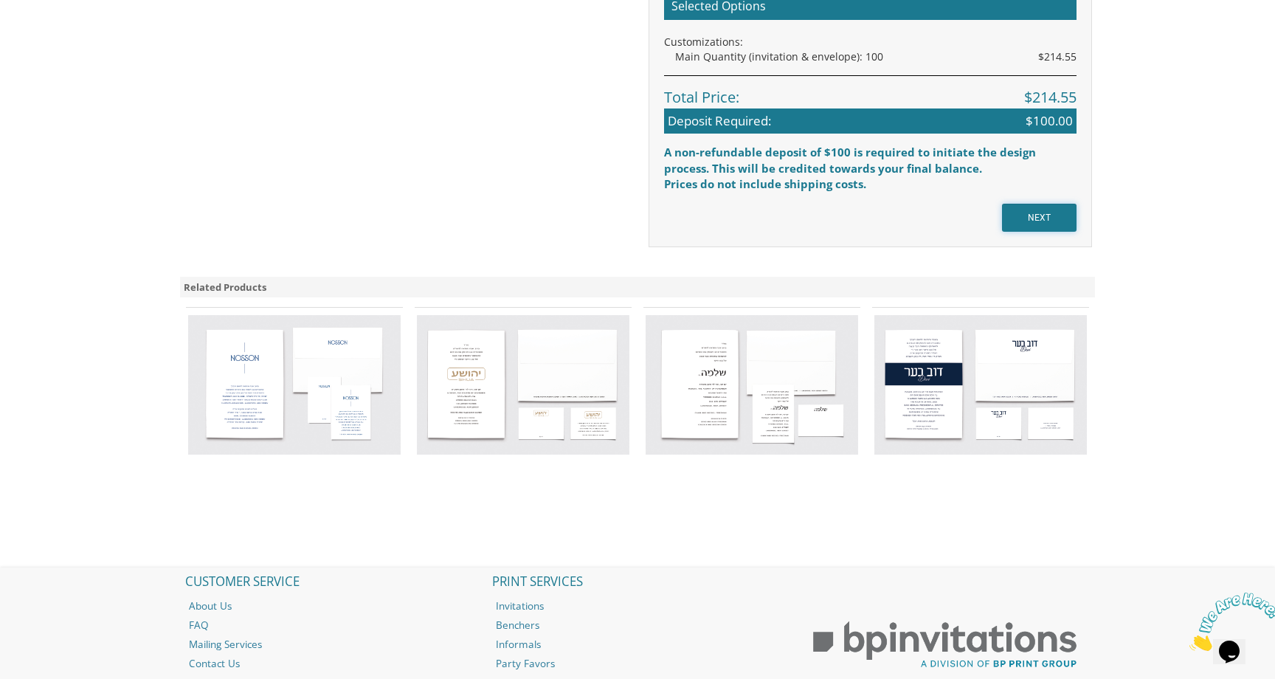
click at [1060, 218] on input "NEXT" at bounding box center [1039, 218] width 75 height 28
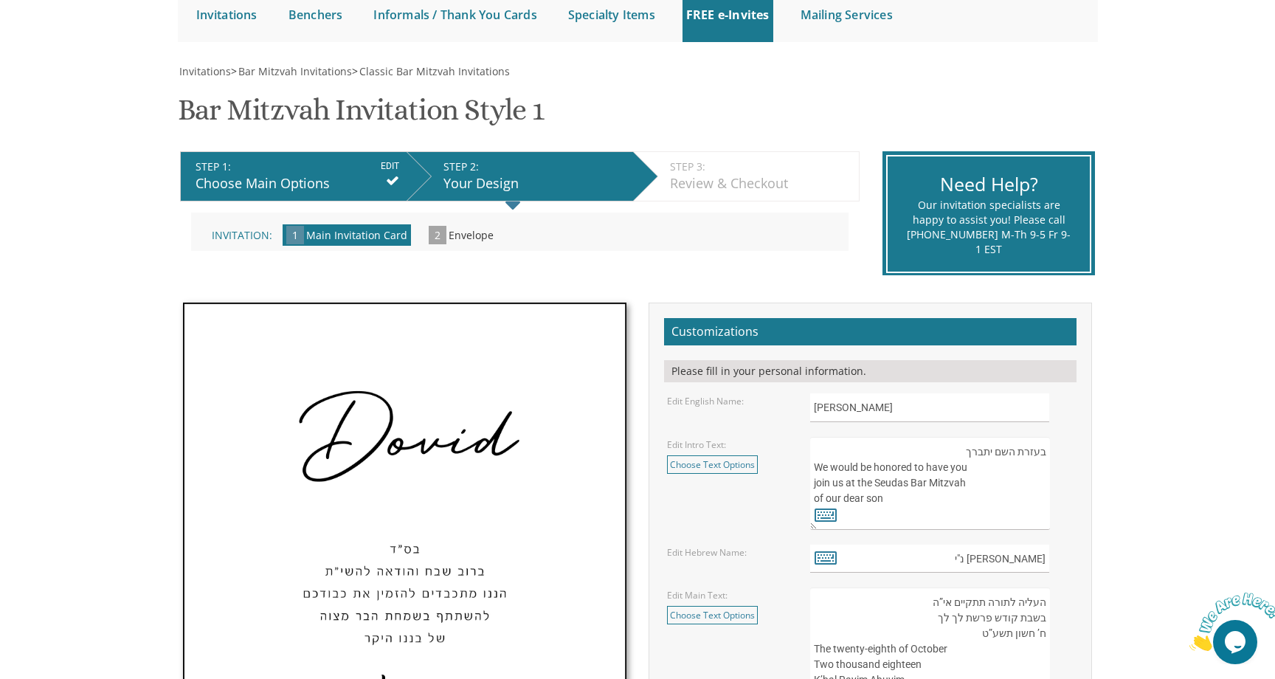
scroll to position [167, 0]
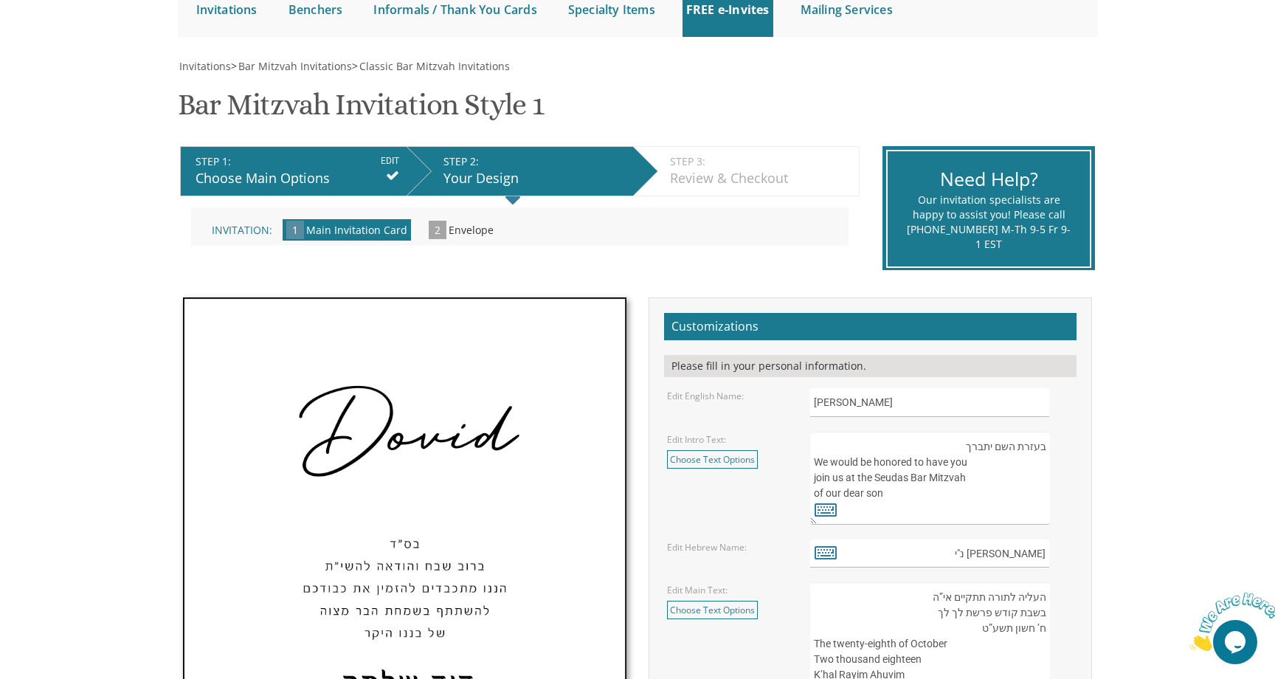
click at [391, 162] on input "EDIT" at bounding box center [390, 160] width 18 height 13
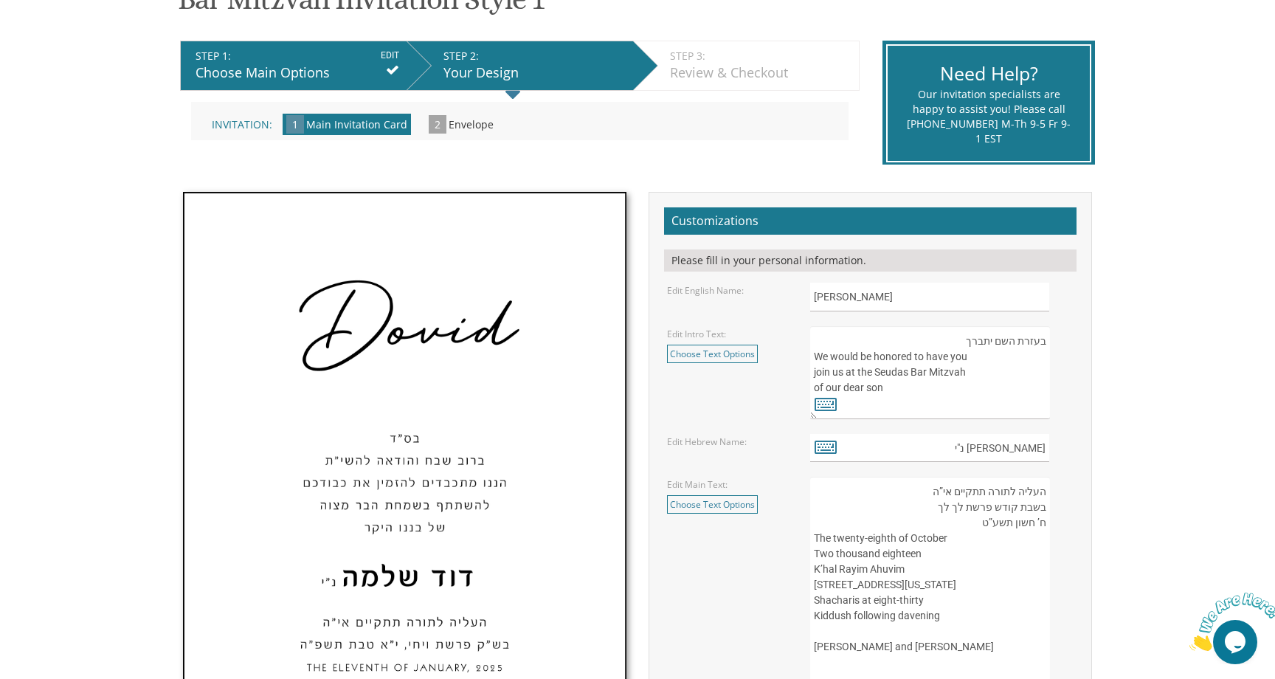
scroll to position [272, 0]
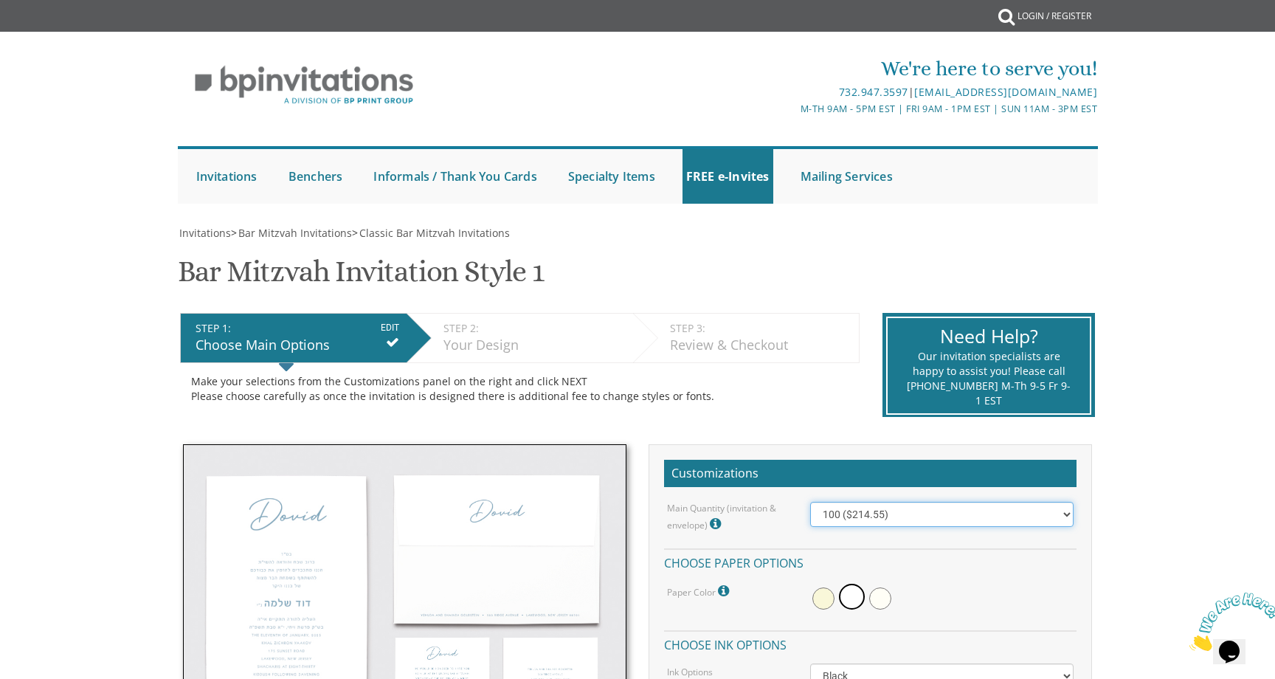
click at [853, 521] on select "100 ($214.55) 200 ($254.60) 300 ($294.25) 400 ($333.55) 500 ($373.90) 600 ($413…" at bounding box center [942, 514] width 264 height 25
select select "400"
click at [810, 502] on select "100 ($214.55) 200 ($254.60) 300 ($294.25) 400 ($333.55) 500 ($373.90) 600 ($413…" at bounding box center [942, 514] width 264 height 25
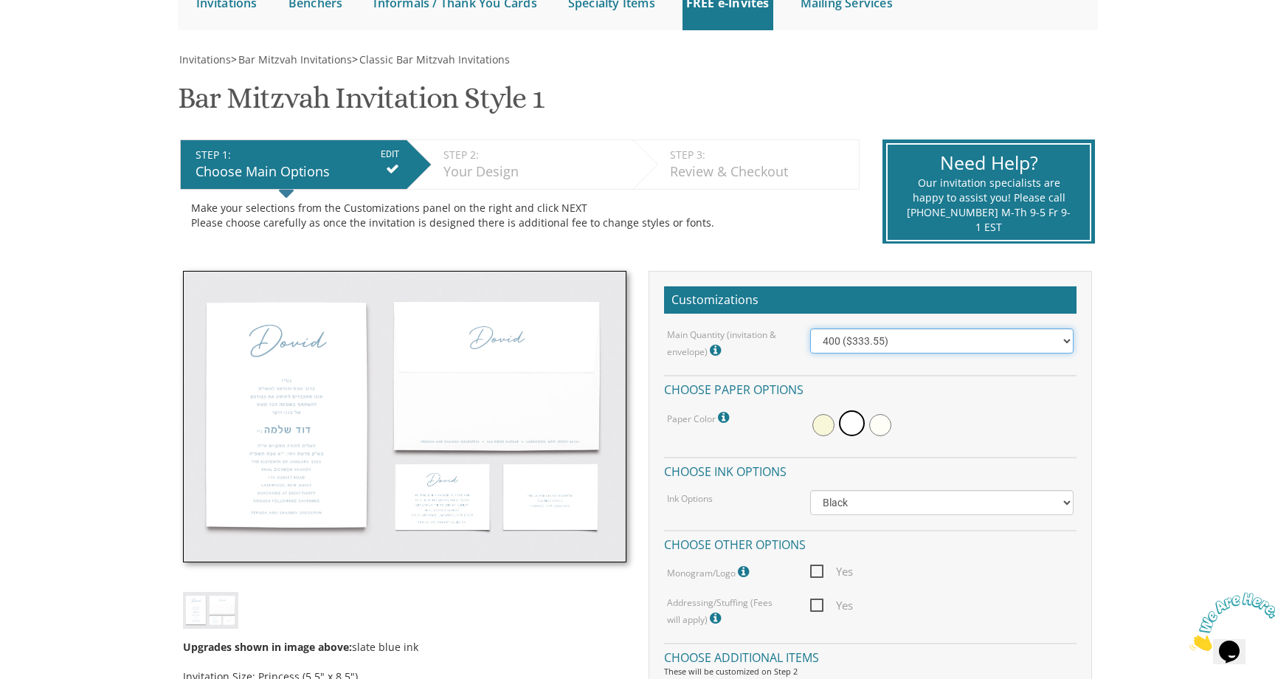
scroll to position [190, 0]
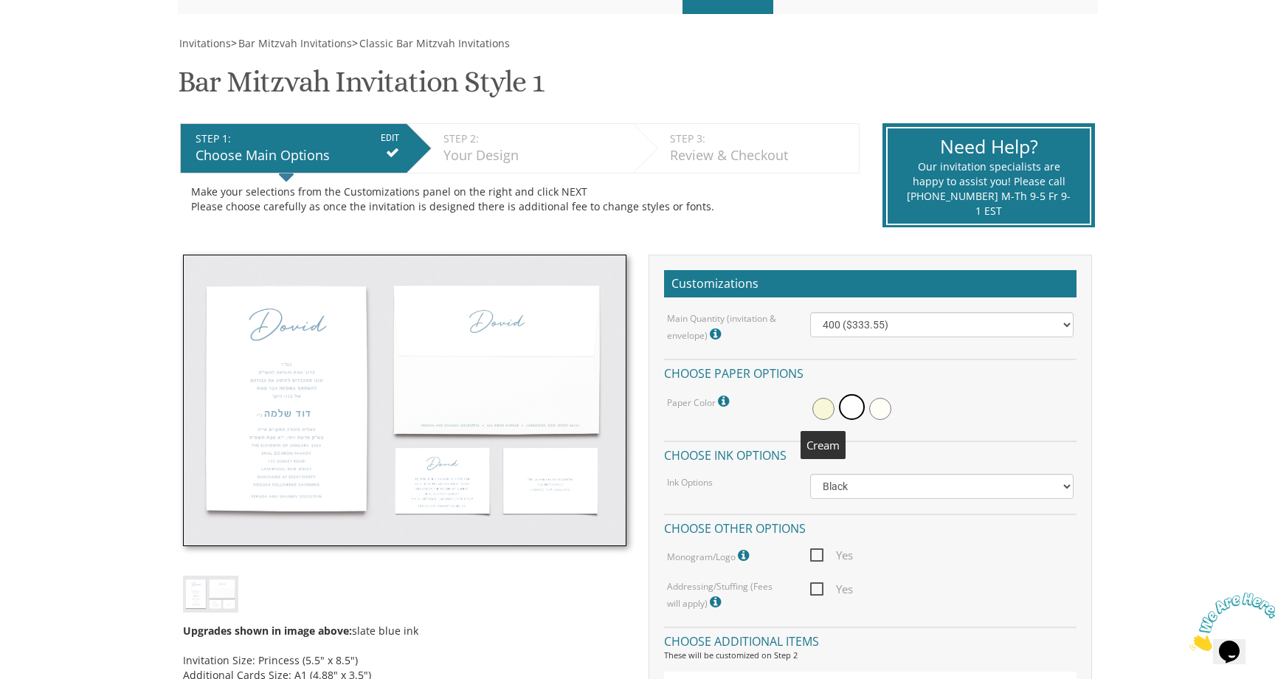
click at [823, 411] on span at bounding box center [824, 409] width 22 height 22
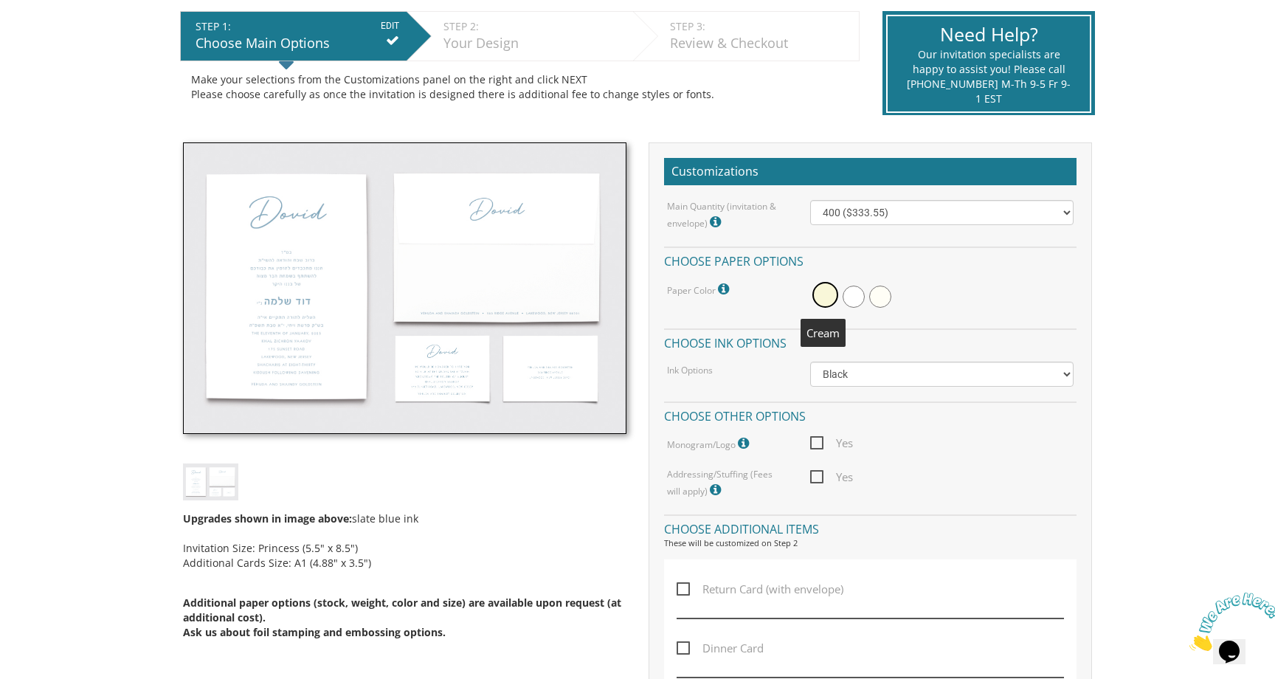
scroll to position [303, 0]
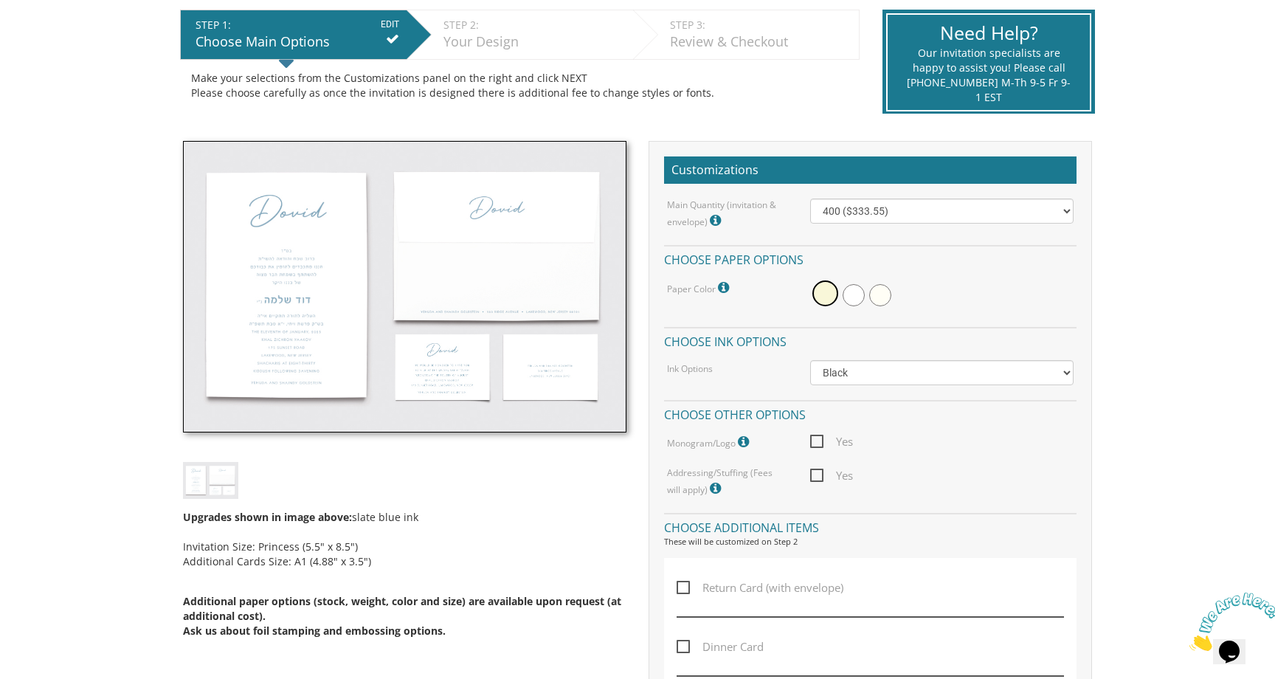
click at [817, 443] on span "Yes" at bounding box center [831, 442] width 43 height 18
click at [817, 443] on input "Yes" at bounding box center [815, 440] width 10 height 10
checkbox input "true"
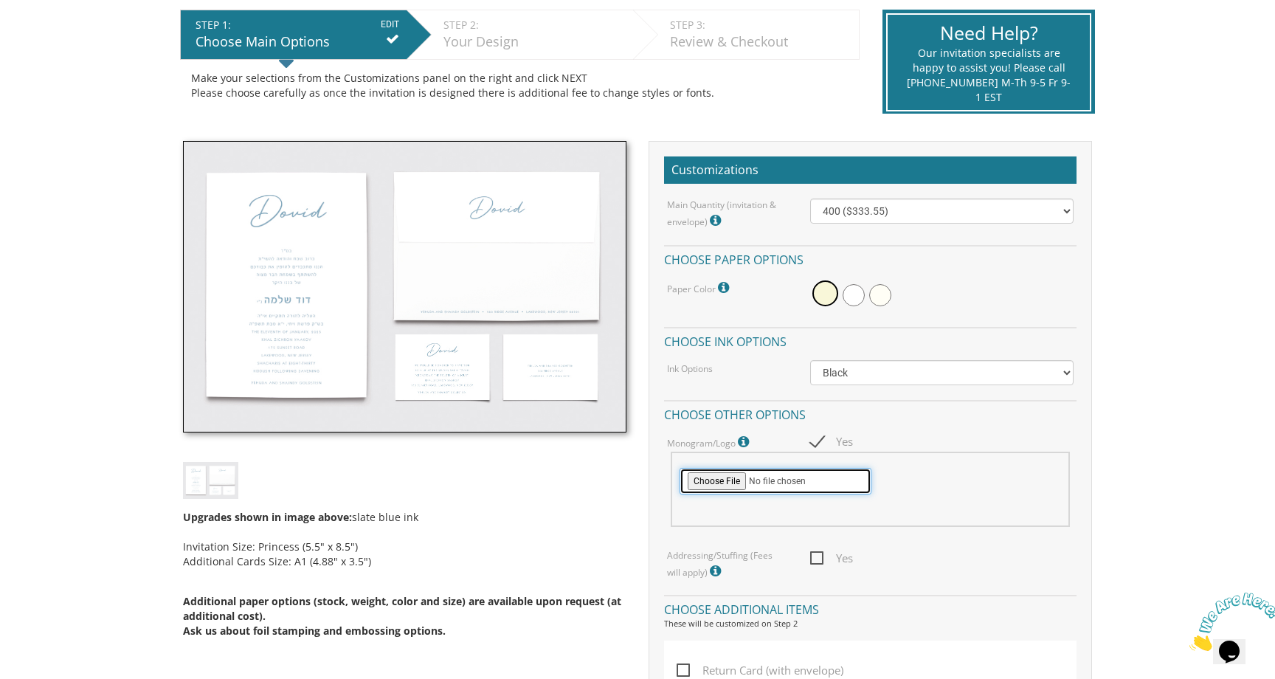
click at [721, 483] on input "file" at bounding box center [776, 481] width 192 height 27
type input "C:\fakepath\ALG_Logo_fin_703e3c.png"
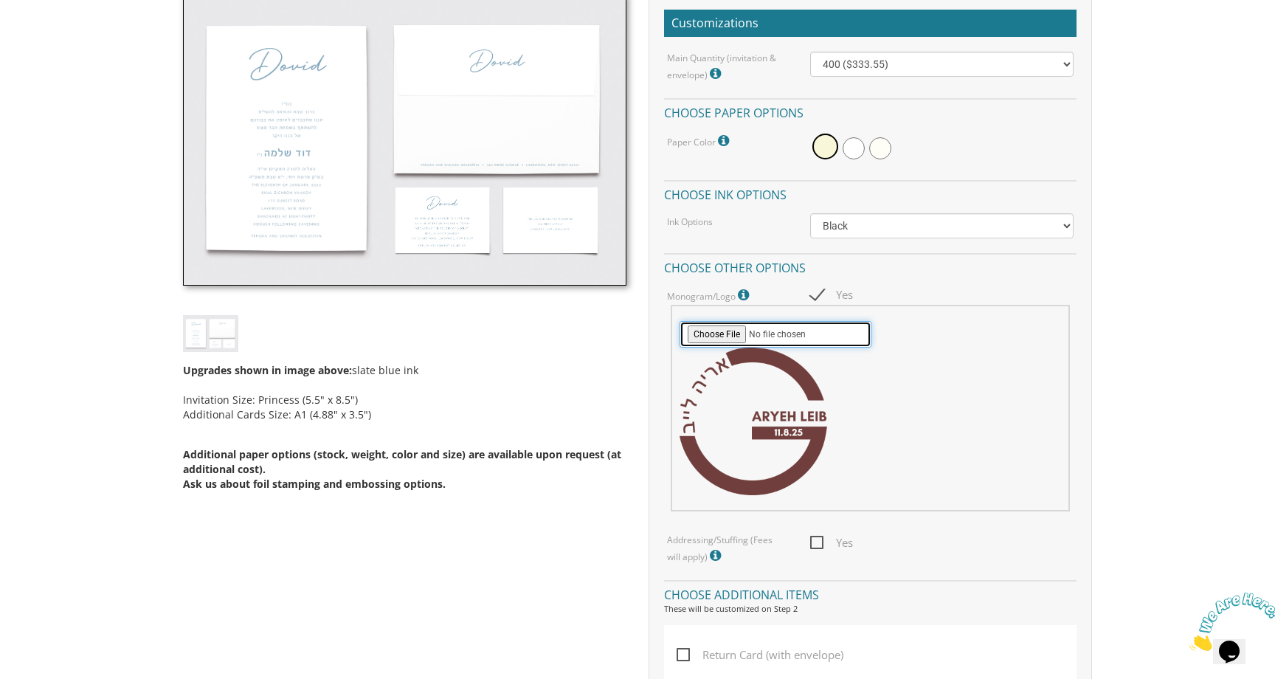
scroll to position [468, 0]
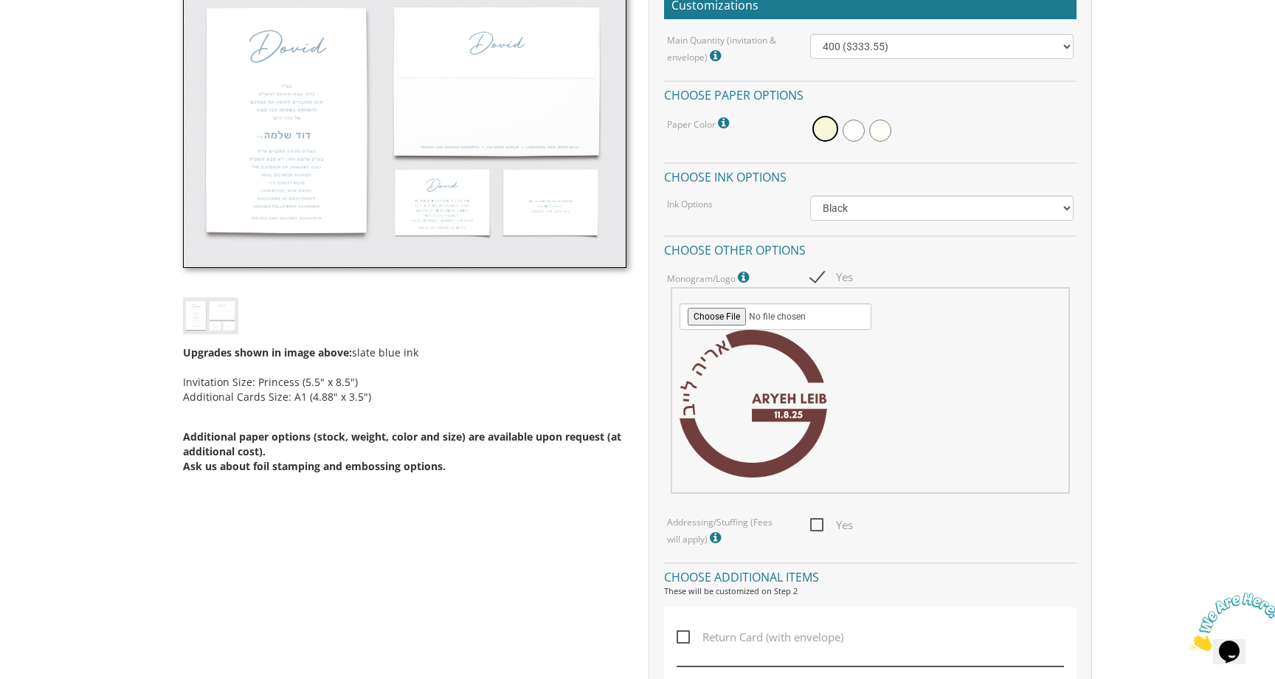
click at [819, 526] on span "Yes" at bounding box center [831, 525] width 43 height 18
click at [819, 526] on input "Yes" at bounding box center [815, 524] width 10 height 10
checkbox input "true"
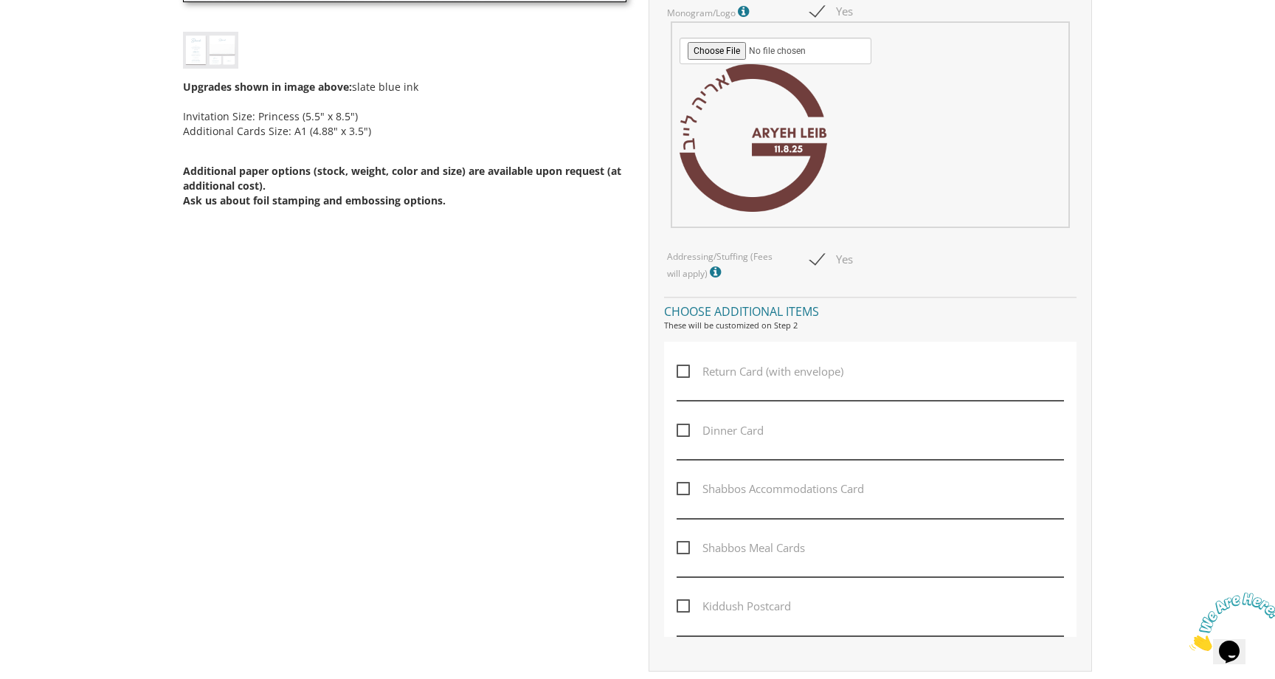
scroll to position [775, 0]
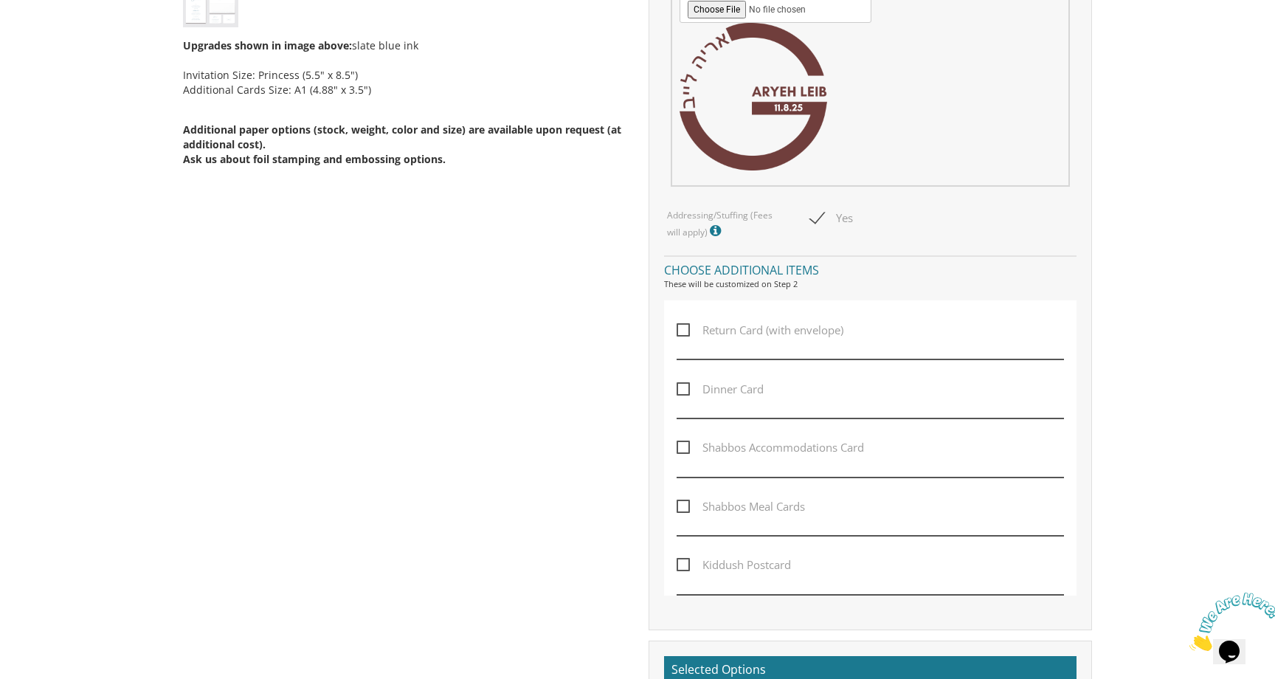
click at [706, 388] on span "Dinner Card" at bounding box center [720, 389] width 87 height 18
click at [686, 388] on input "Dinner Card" at bounding box center [682, 388] width 10 height 10
checkbox input "true"
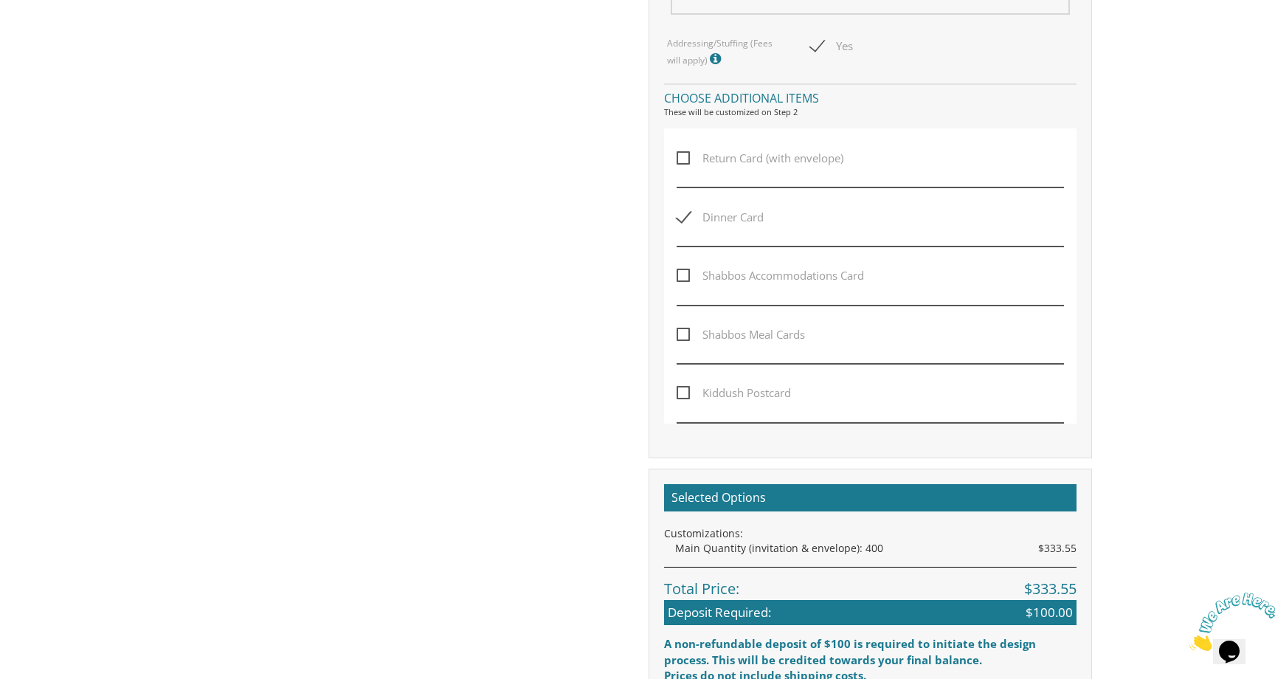
scroll to position [1118, 0]
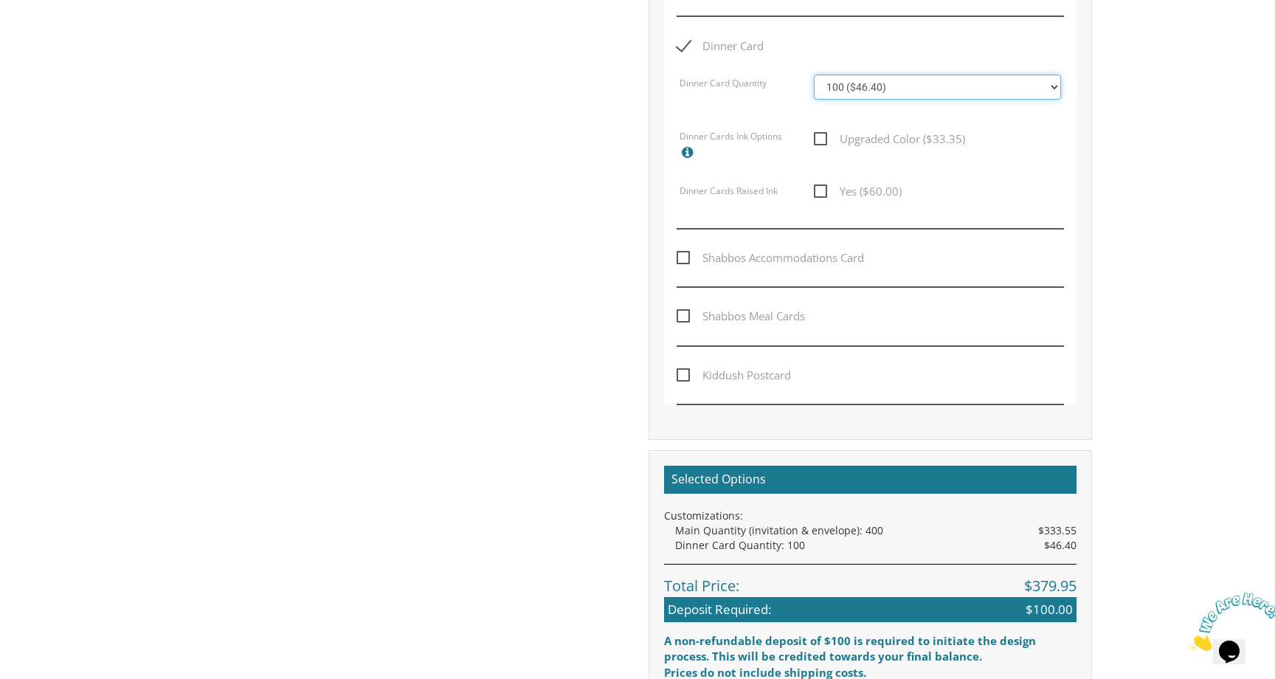
click at [897, 89] on select "100 ($46.40) 200 ($55.20) 300 ($61.85) 400 ($70.60) 500 ($77.20) 600 ($85.95) 7…" at bounding box center [937, 87] width 247 height 25
select select "200"
click at [814, 75] on select "100 ($46.40) 200 ($55.20) 300 ($61.85) 400 ($70.60) 500 ($77.20) 600 ($85.95) 7…" at bounding box center [937, 87] width 247 height 25
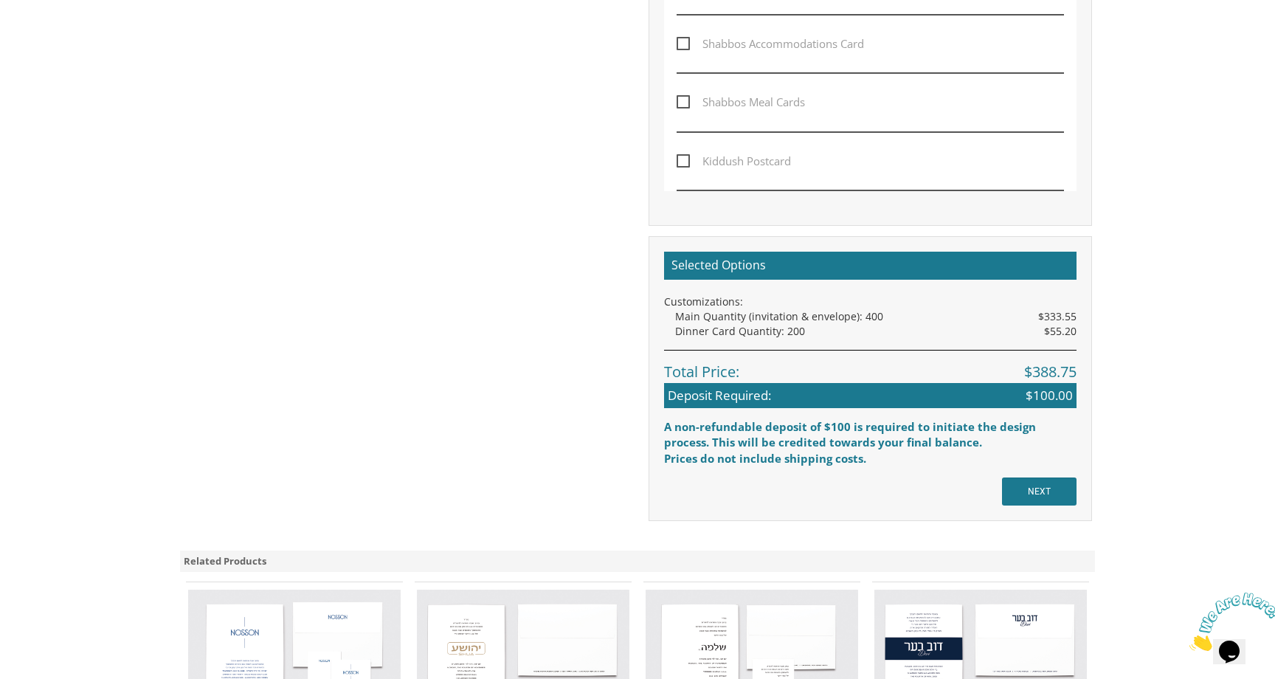
scroll to position [1333, 0]
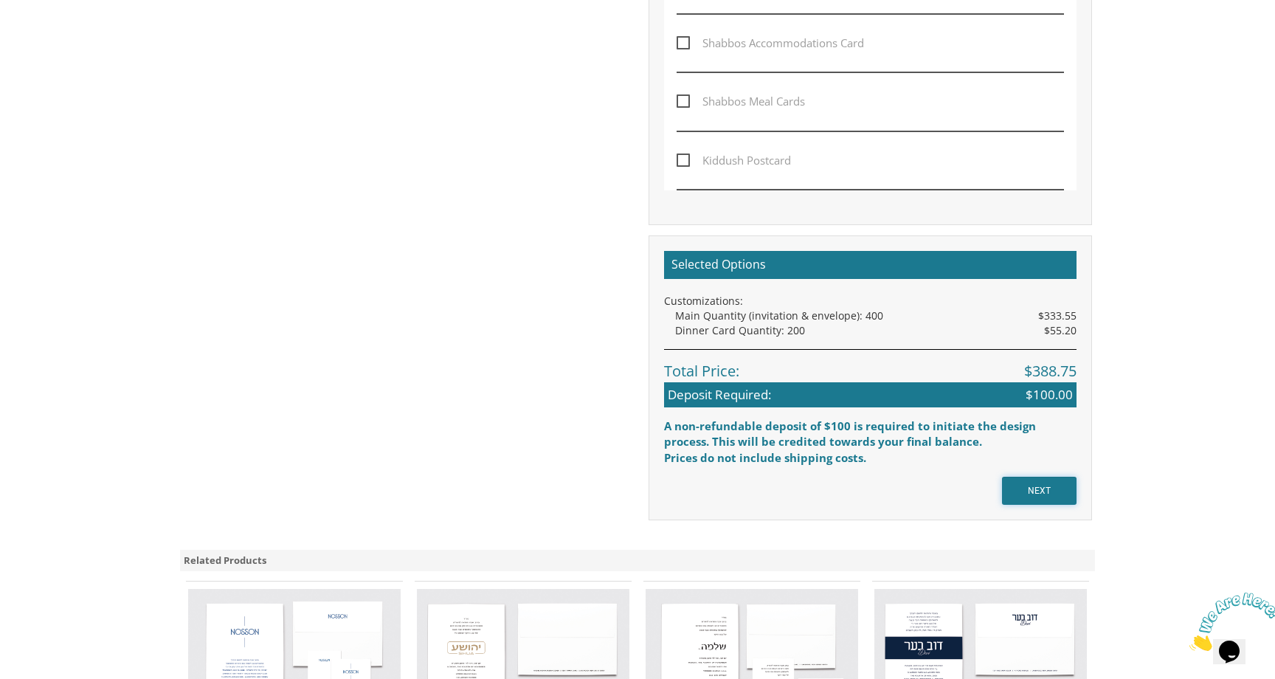
click at [1040, 490] on input "NEXT" at bounding box center [1039, 491] width 75 height 28
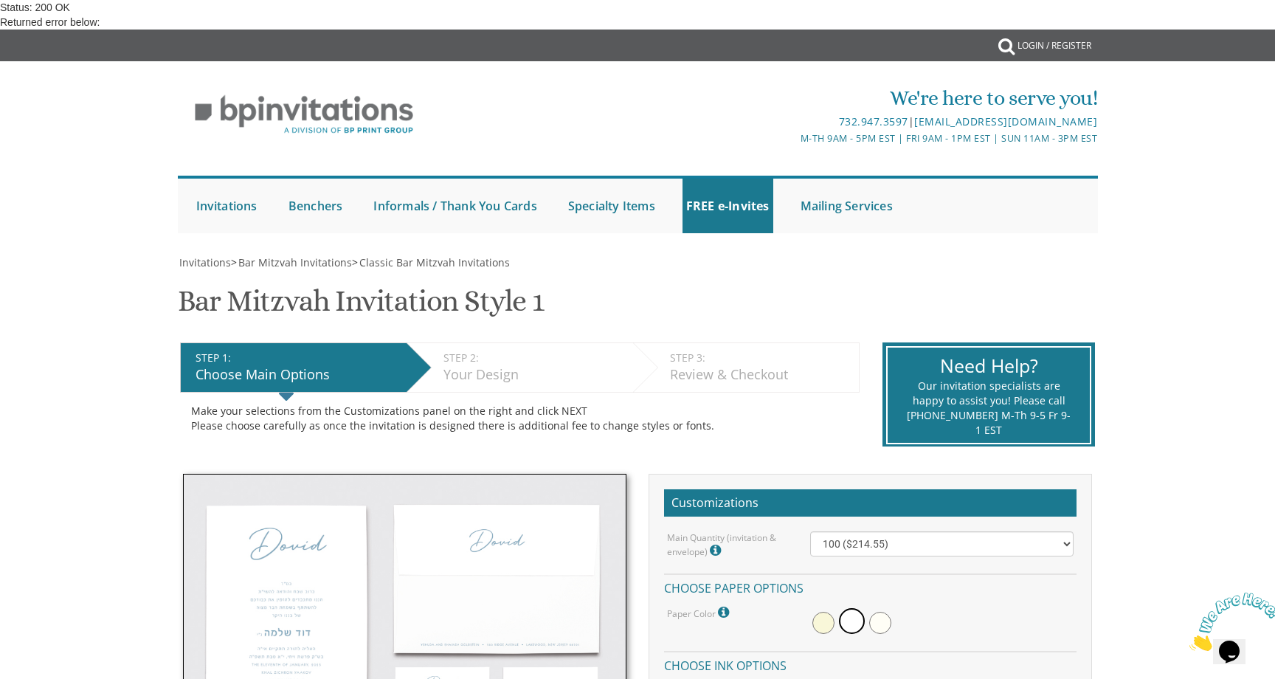
scroll to position [145, 0]
click at [893, 531] on select "100 ($214.55) 200 ($254.60) 300 ($294.25) 400 ($333.55) 500 ($373.90) 600 ($413…" at bounding box center [942, 543] width 264 height 25
select select "400"
click at [810, 531] on select "100 ($214.55) 200 ($254.60) 300 ($294.25) 400 ($333.55) 500 ($373.90) 600 ($413…" at bounding box center [942, 543] width 264 height 25
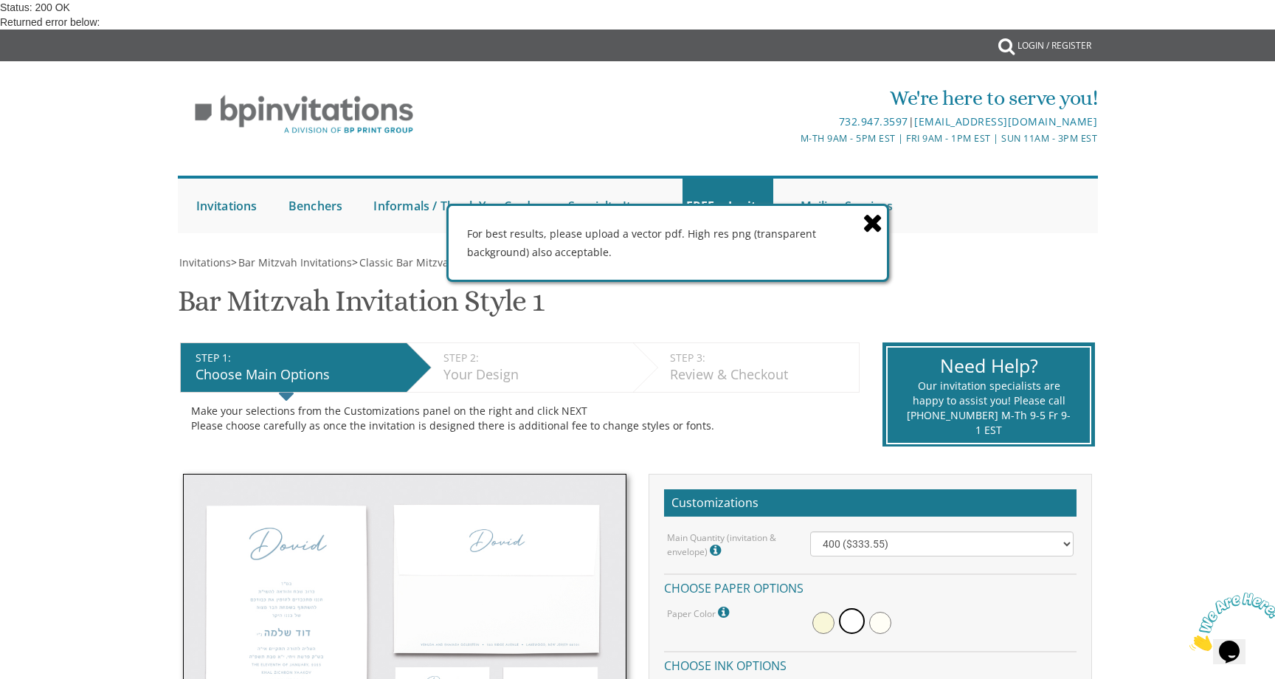
checkbox input "true"
click at [882, 217] on span at bounding box center [875, 221] width 24 height 30
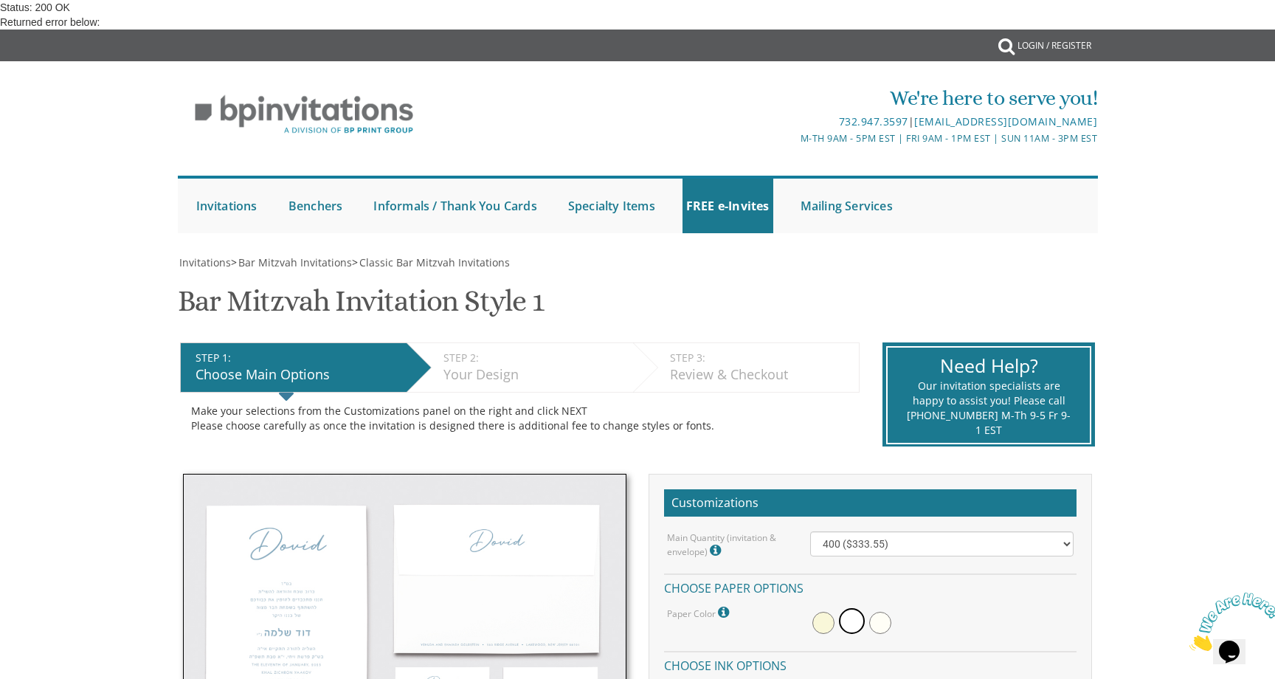
checkbox input "true"
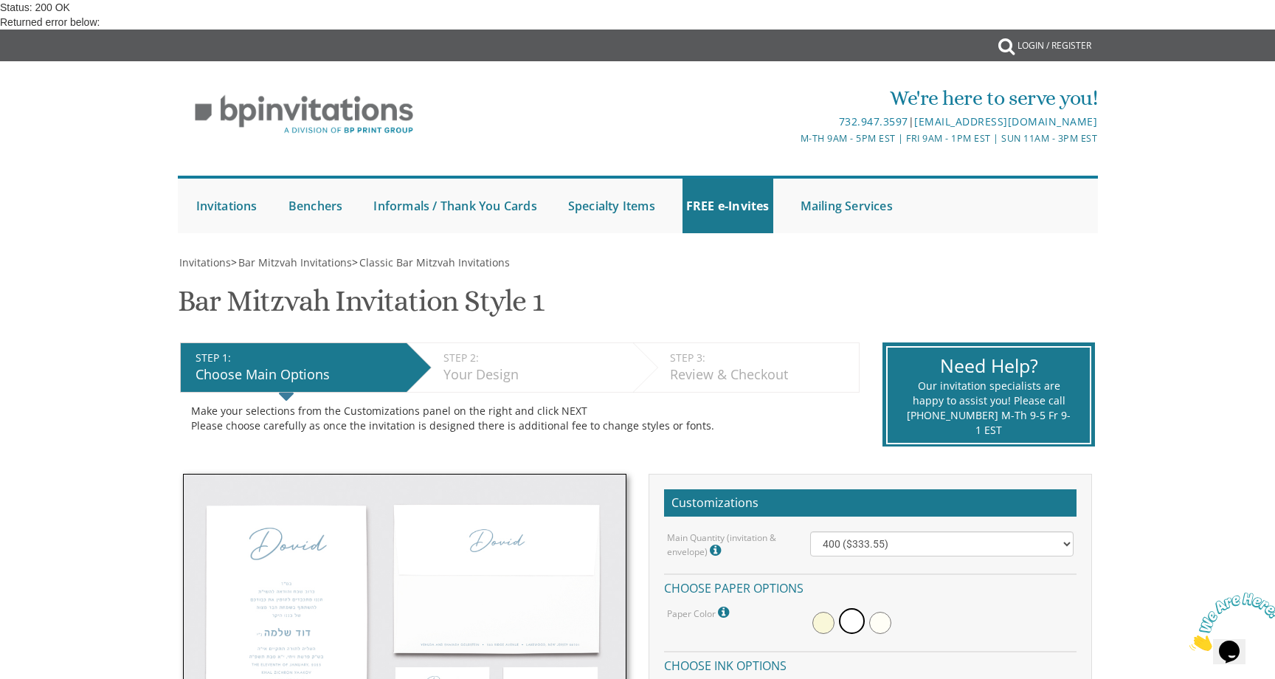
scroll to position [759, 0]
checkbox input "true"
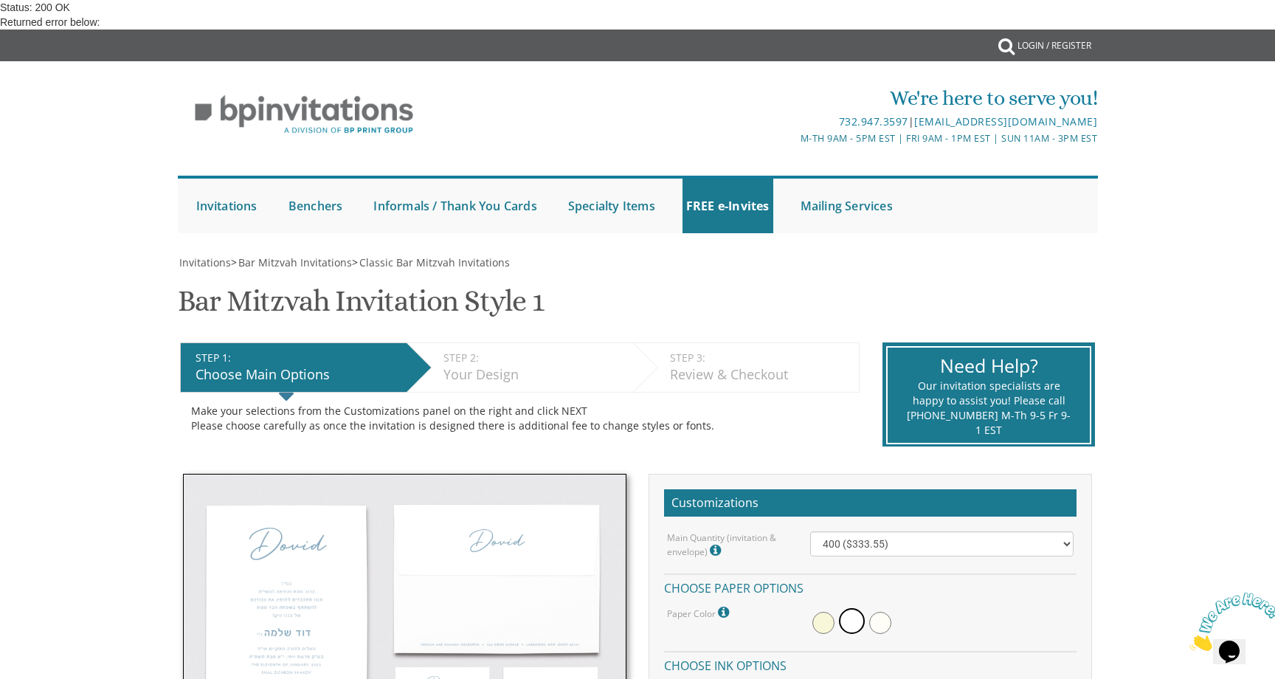
select select "200"
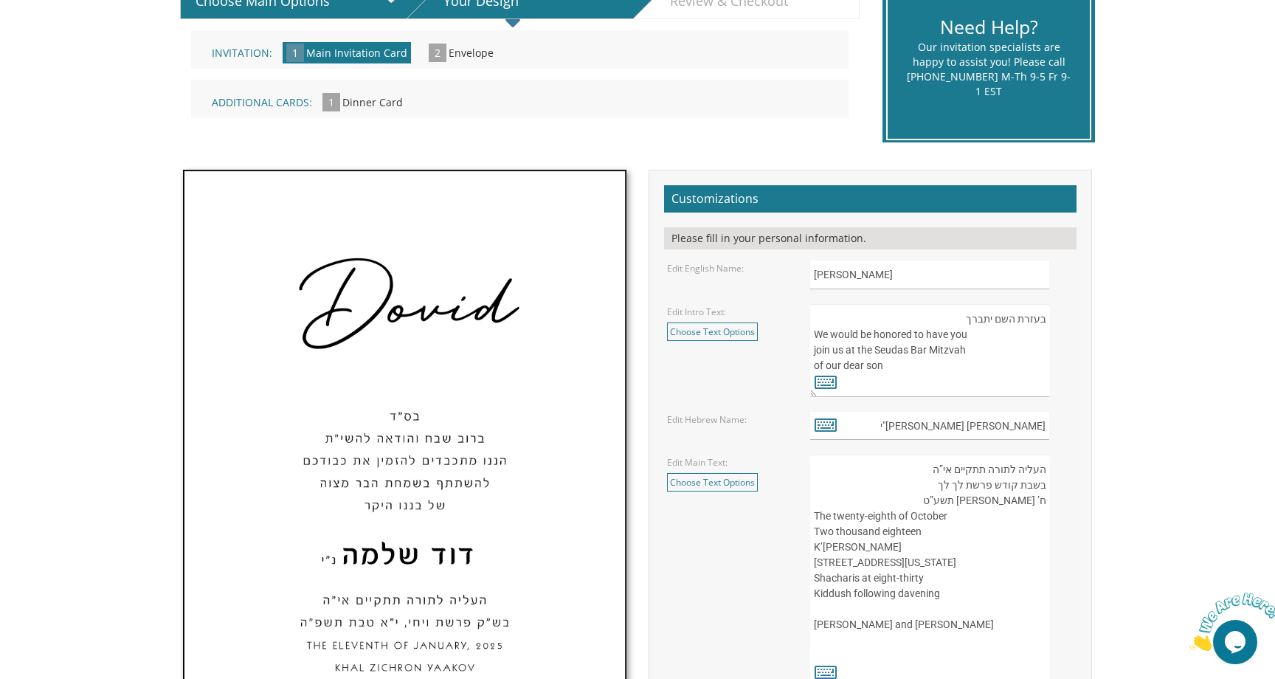
scroll to position [345, 0]
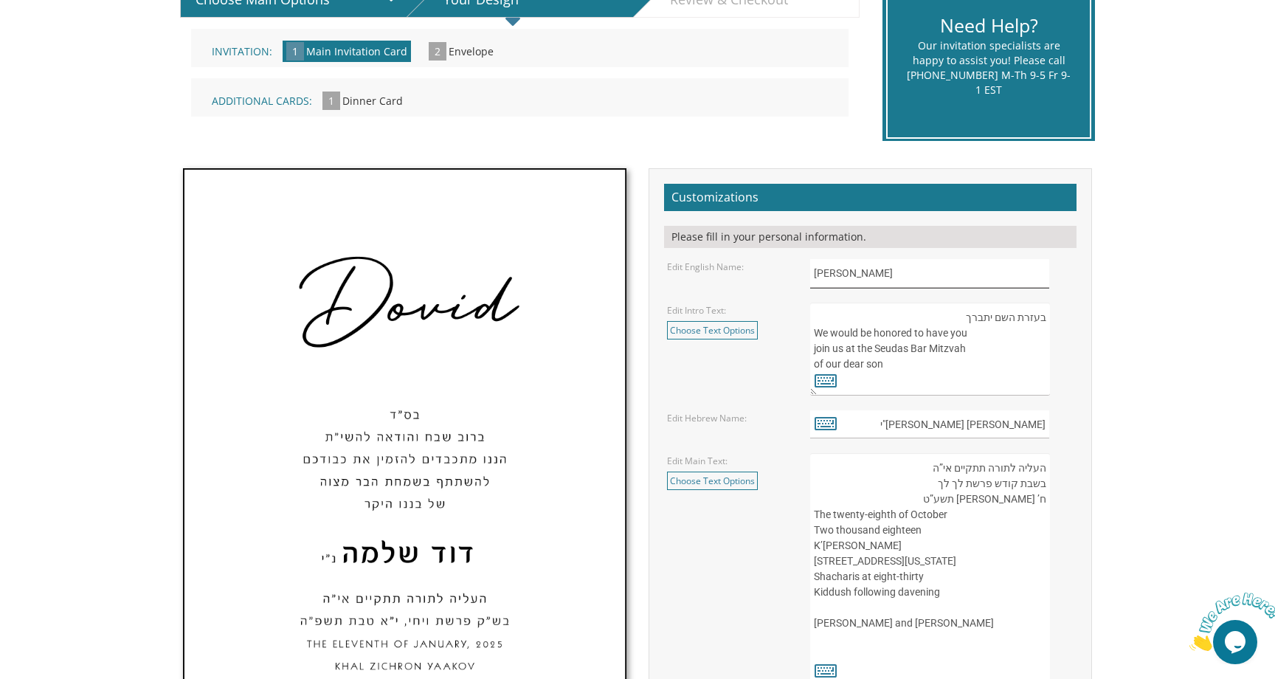
click at [844, 271] on input "[PERSON_NAME]" at bounding box center [930, 273] width 240 height 29
type input "Aryeh Leib"
click at [996, 421] on input "[PERSON_NAME] [PERSON_NAME]"י" at bounding box center [930, 424] width 240 height 29
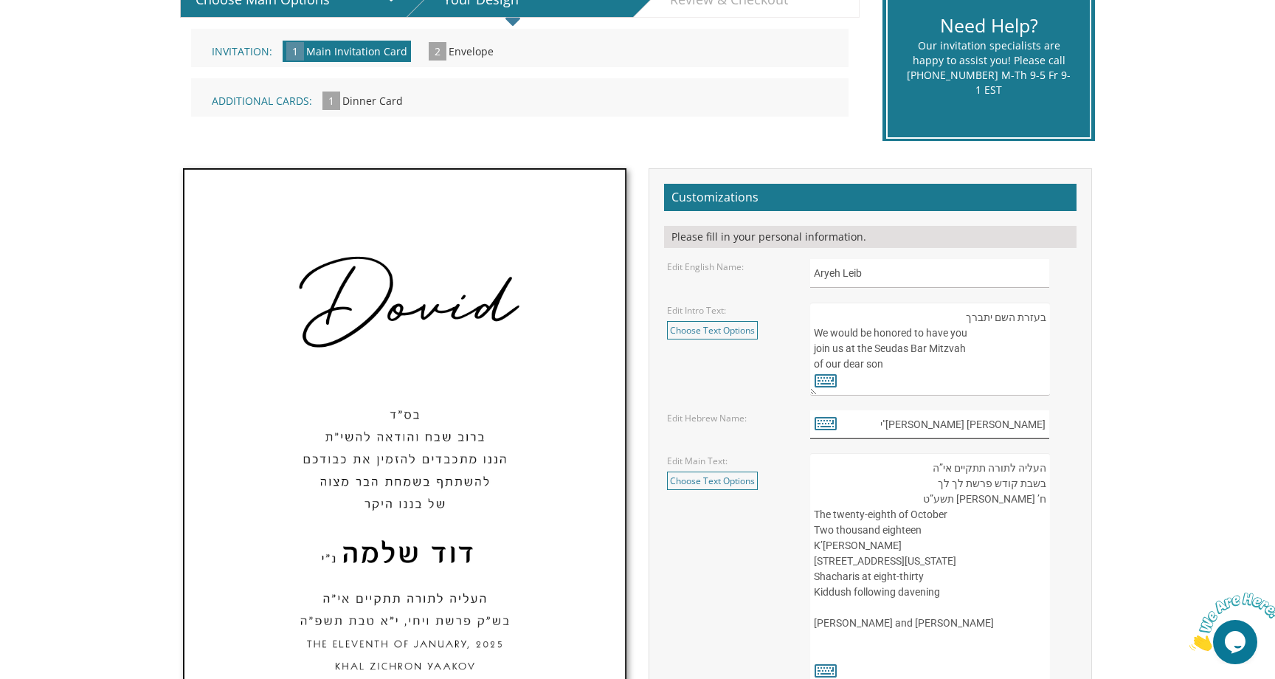
click at [996, 421] on input "[PERSON_NAME] [PERSON_NAME]"י" at bounding box center [930, 424] width 240 height 29
click at [1038, 420] on input "[PERSON_NAME] [PERSON_NAME]"י" at bounding box center [930, 424] width 240 height 29
click at [1043, 420] on input "[PERSON_NAME] [PERSON_NAME]"י" at bounding box center [930, 424] width 240 height 29
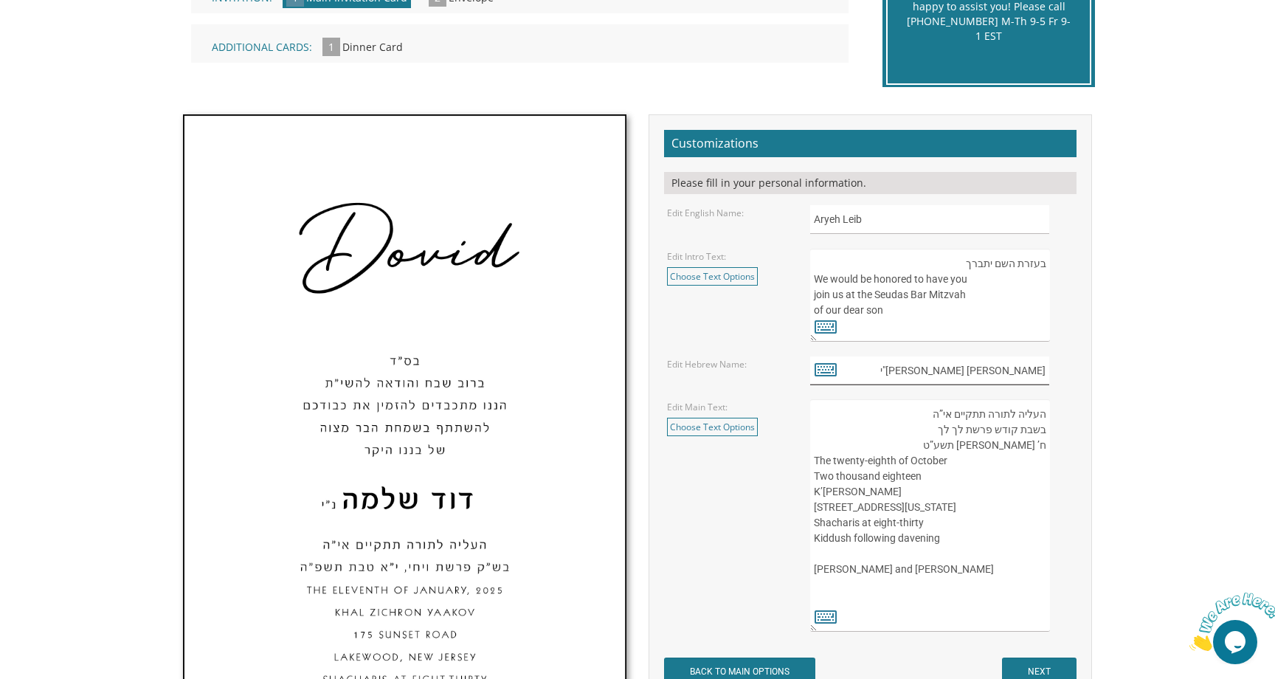
scroll to position [430, 0]
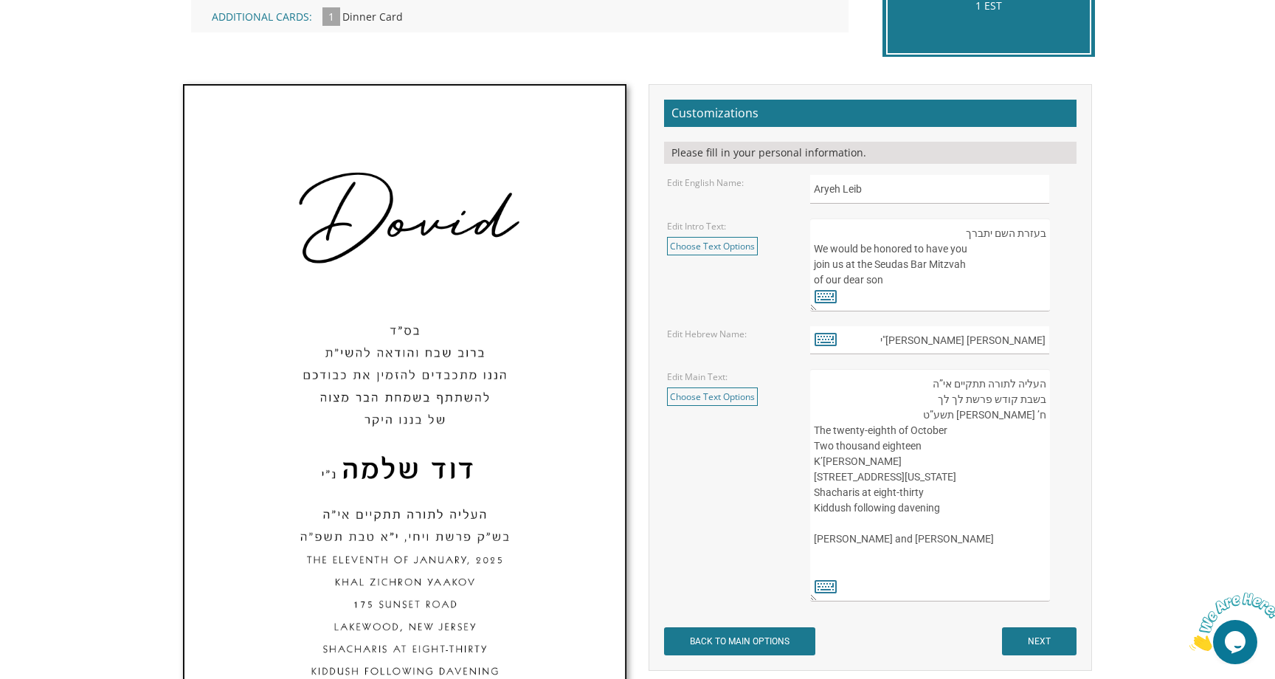
click at [862, 241] on textarea "בעזרת השם יתברך We would be honored to have you join us at the Seudas Bar Mitzv…" at bounding box center [930, 264] width 240 height 93
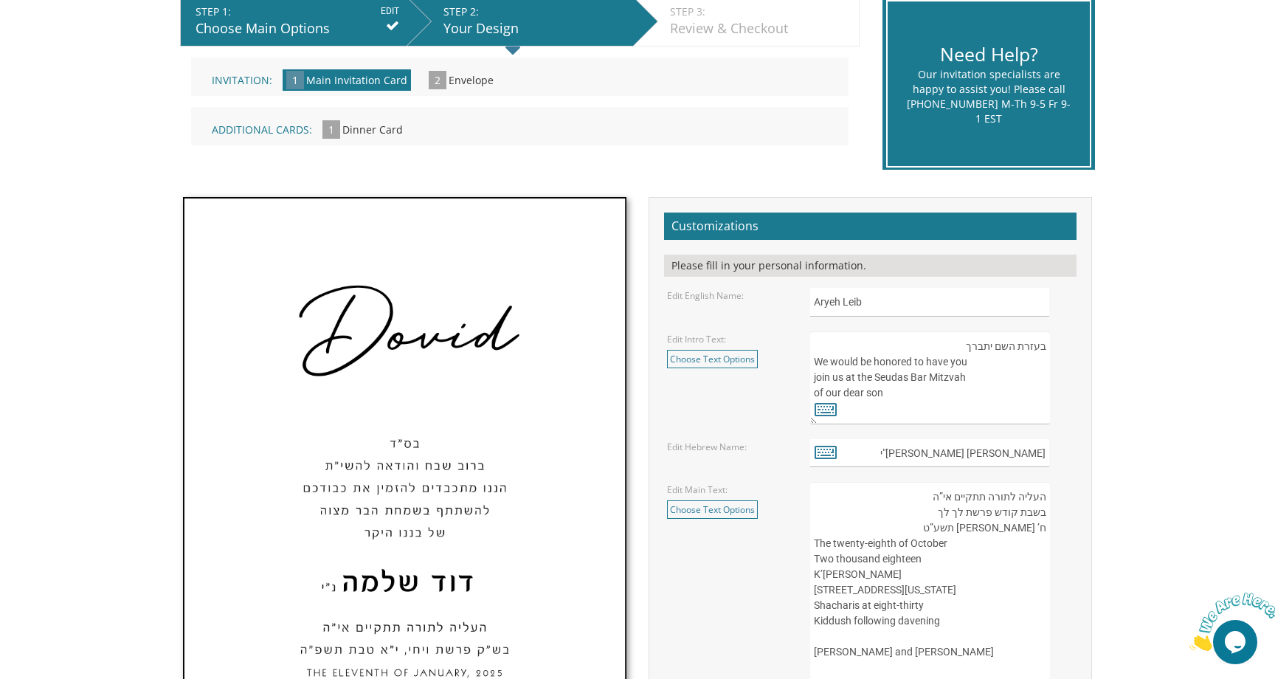
scroll to position [322, 0]
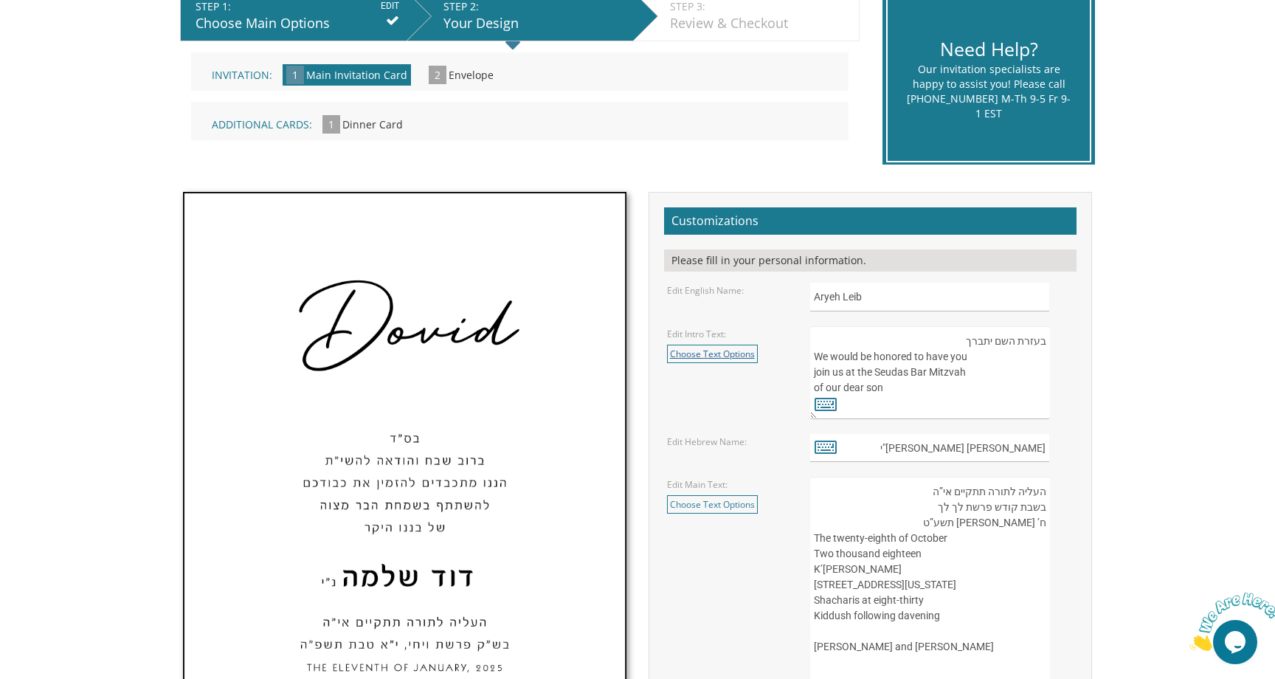
click at [723, 351] on link "Choose Text Options" at bounding box center [712, 354] width 91 height 18
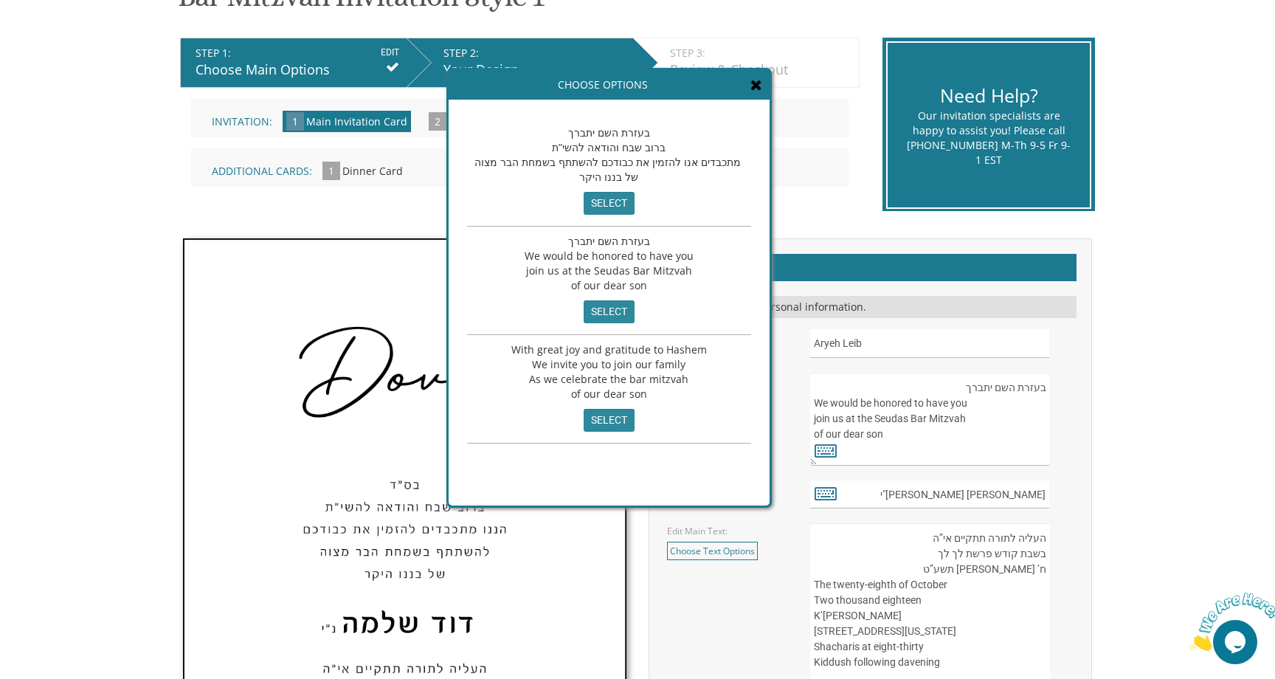
scroll to position [266, 0]
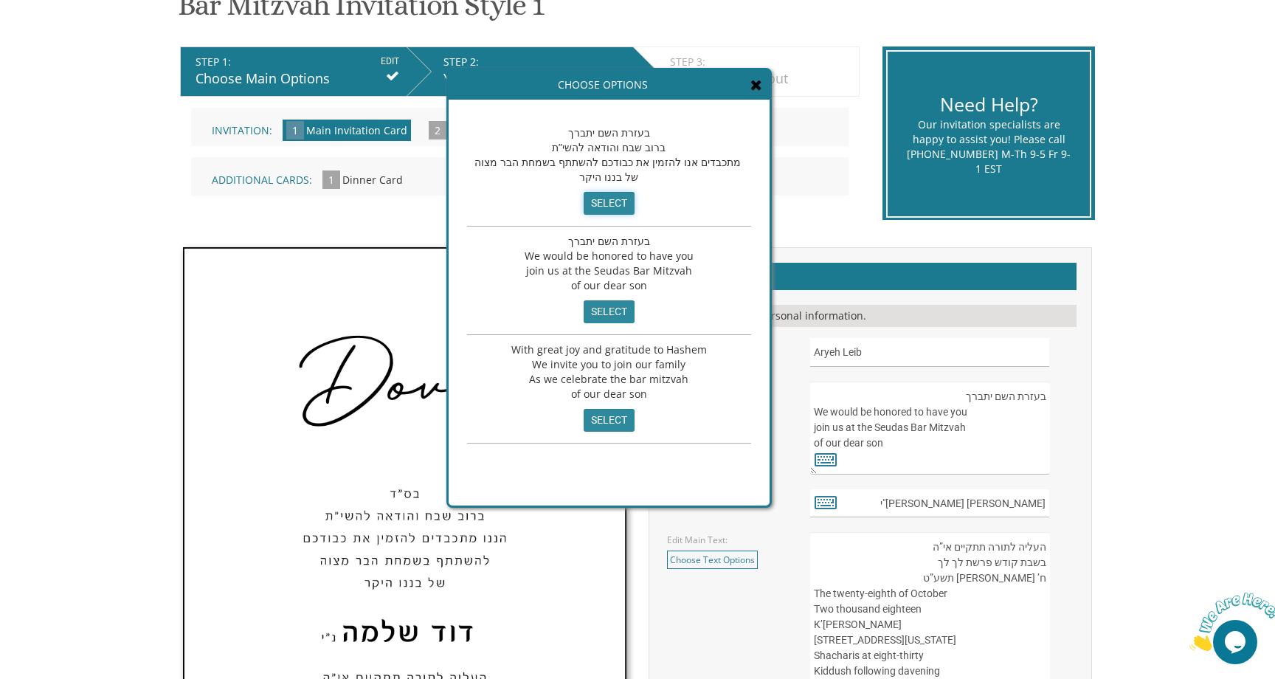
click at [595, 200] on input "select" at bounding box center [609, 203] width 51 height 23
type textarea "בעזרת השם יתברך ברוב שבח והודאה להשי”ת מתכבדים אנו להזמין את כבודכם להשתתף בשמח…"
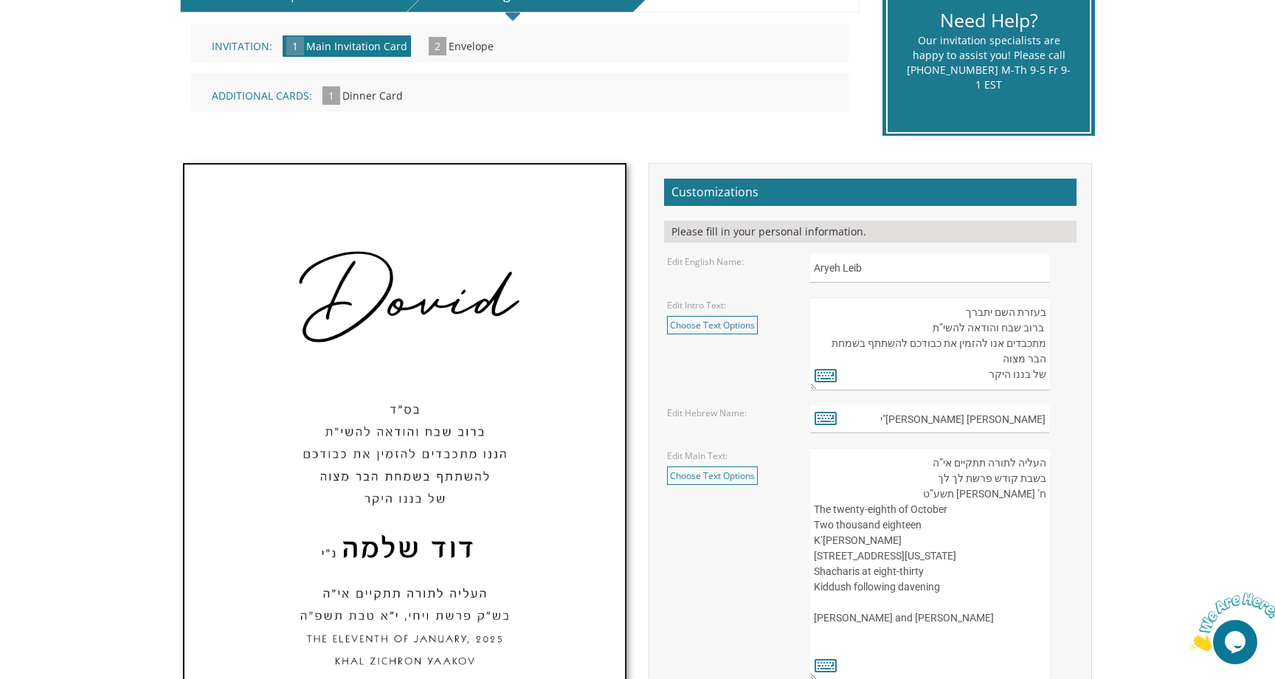
scroll to position [366, 0]
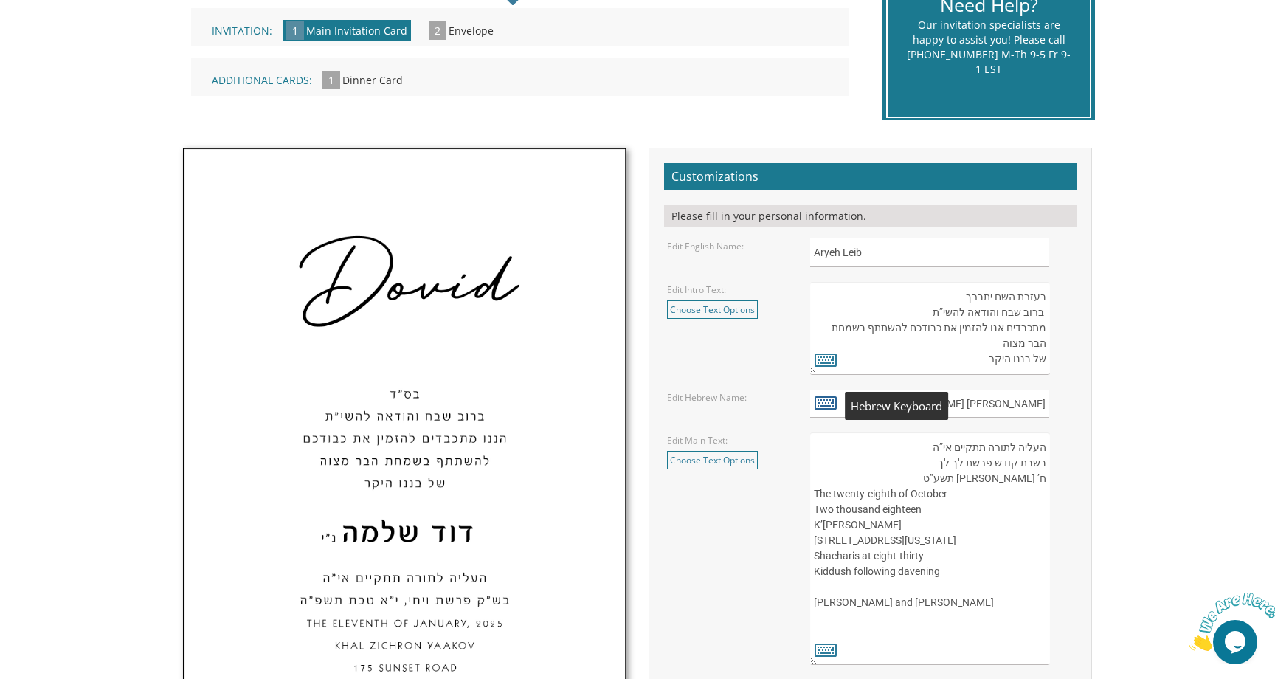
click at [825, 404] on icon at bounding box center [826, 402] width 22 height 21
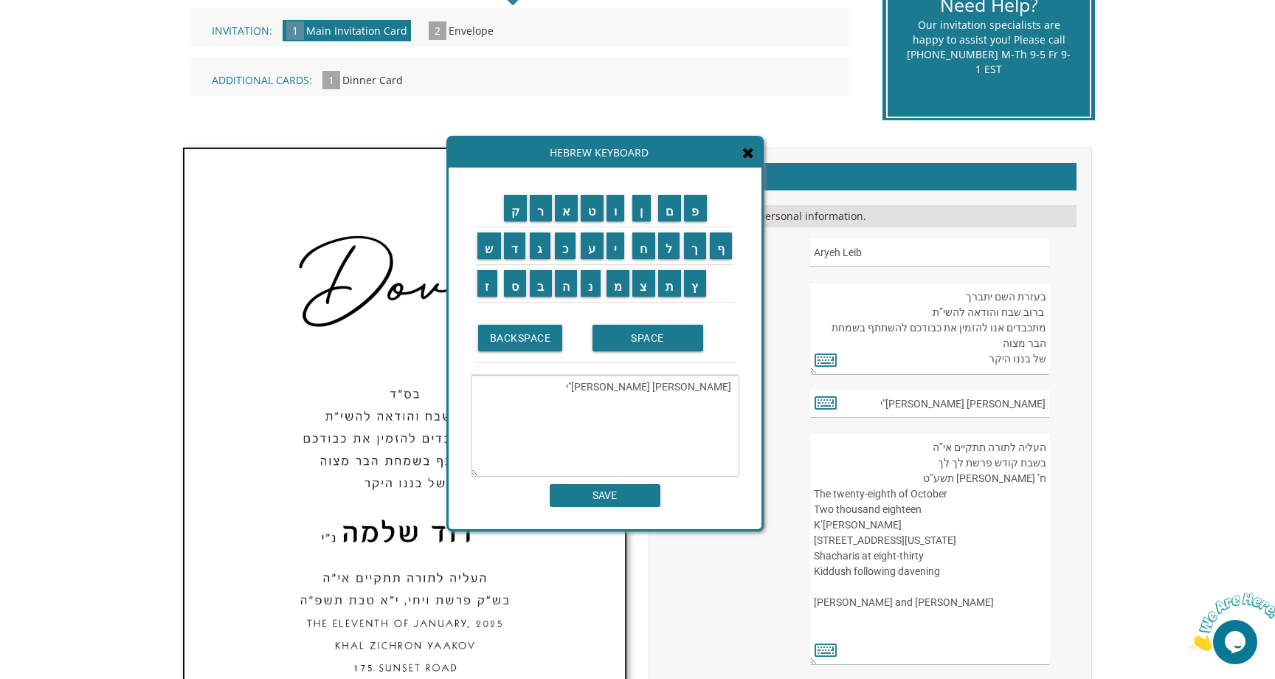
click at [697, 389] on textarea "דוד שלמה נ"י" at bounding box center [605, 426] width 269 height 102
click at [728, 388] on textarea "דוד נ"י" at bounding box center [605, 426] width 269 height 102
click at [570, 213] on input "א" at bounding box center [567, 208] width 24 height 27
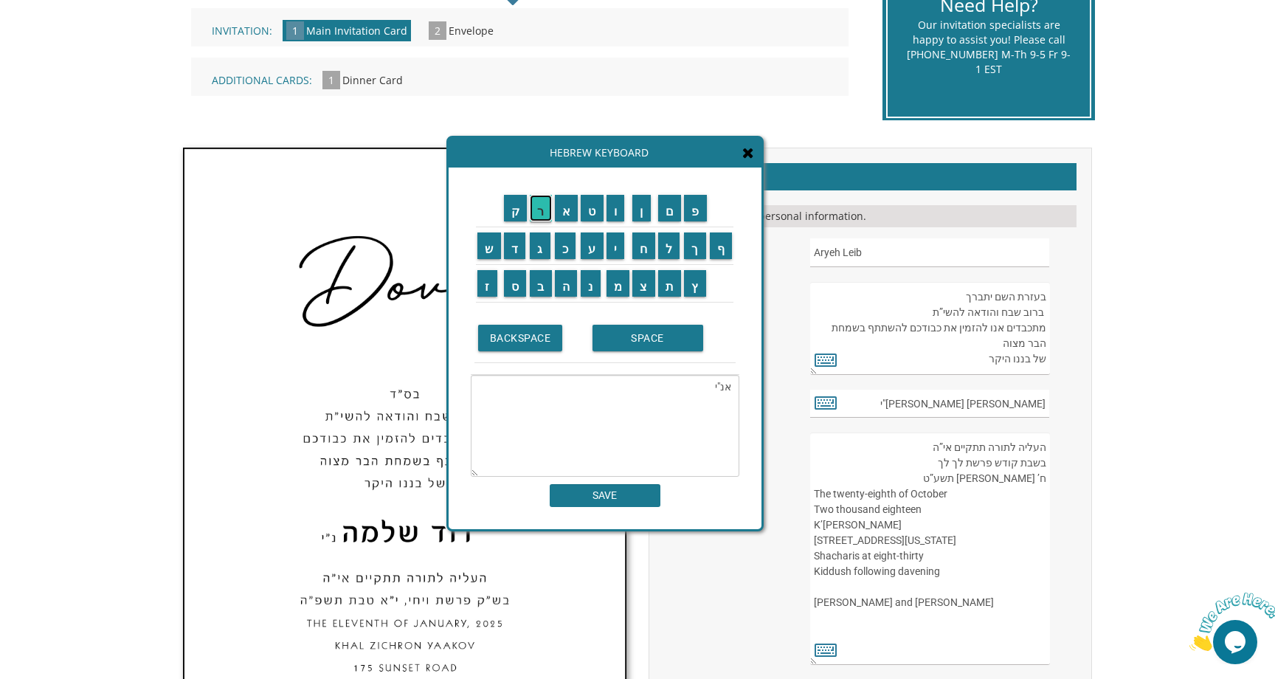
click at [545, 208] on input "ר" at bounding box center [541, 208] width 22 height 27
click at [614, 243] on input "י" at bounding box center [616, 245] width 18 height 27
click at [563, 293] on input "ה" at bounding box center [566, 283] width 23 height 27
click at [624, 337] on input "SPACE" at bounding box center [648, 338] width 111 height 27
click at [674, 250] on input "ל" at bounding box center [669, 245] width 22 height 27
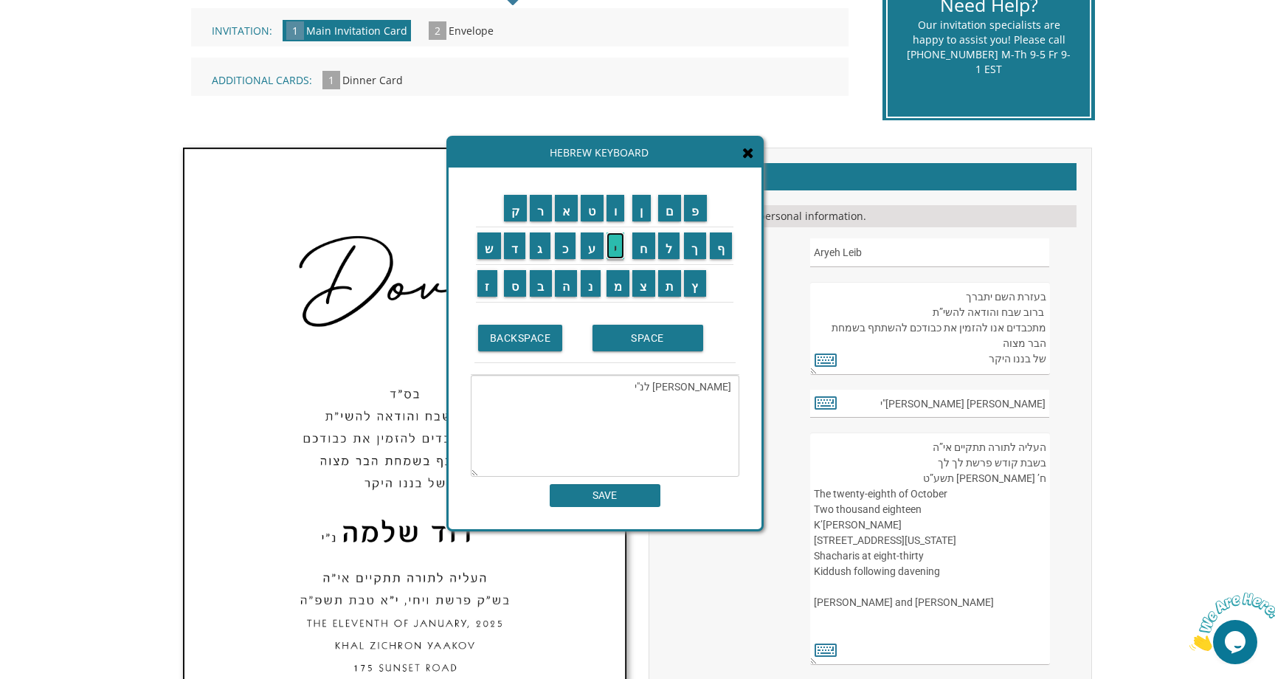
click at [613, 245] on input "י" at bounding box center [616, 245] width 18 height 27
click at [543, 287] on input "ב" at bounding box center [541, 283] width 22 height 27
click at [644, 335] on input "SPACE" at bounding box center [648, 338] width 111 height 27
type textarea "אריה לייב נ"י"
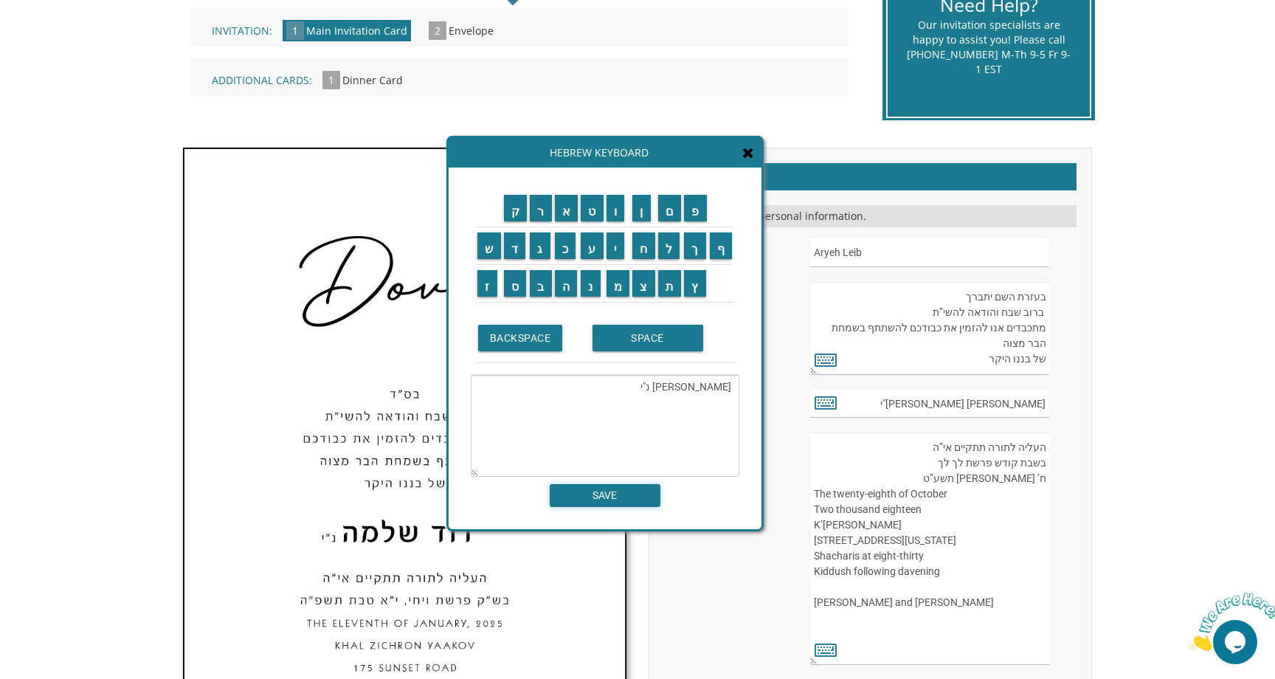
click at [602, 501] on input "SAVE" at bounding box center [605, 495] width 111 height 23
type input "אריה לייב נ"י"
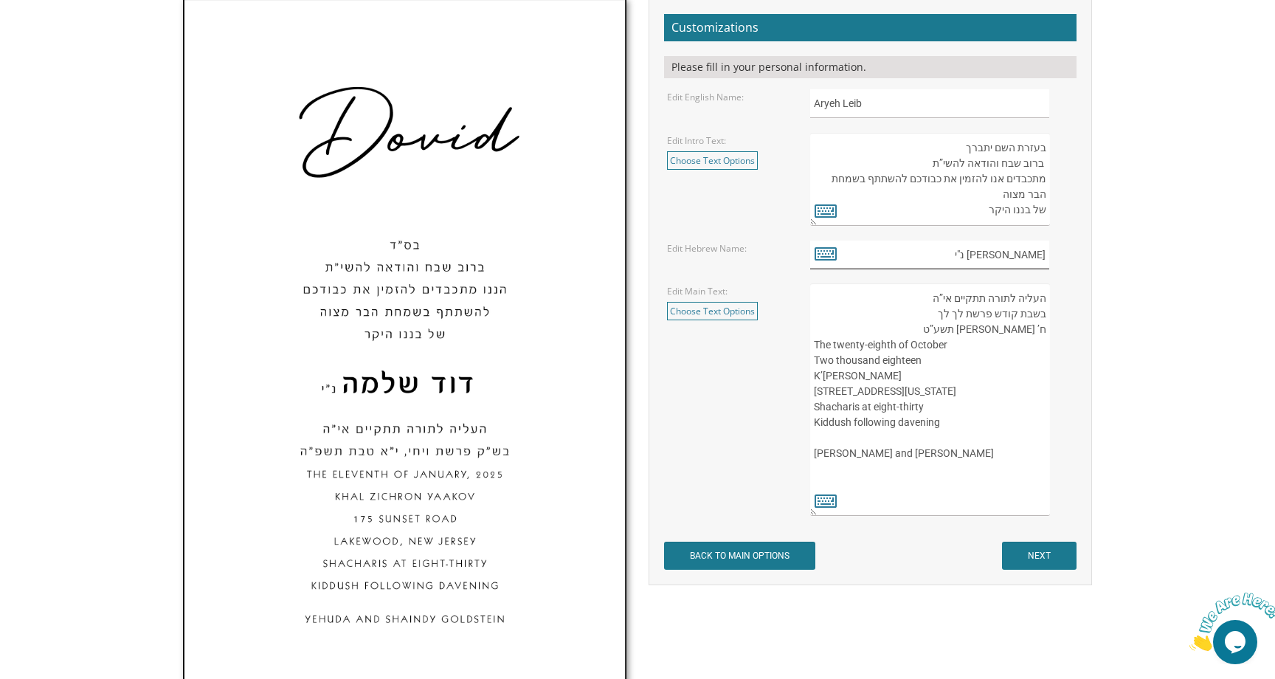
scroll to position [520, 0]
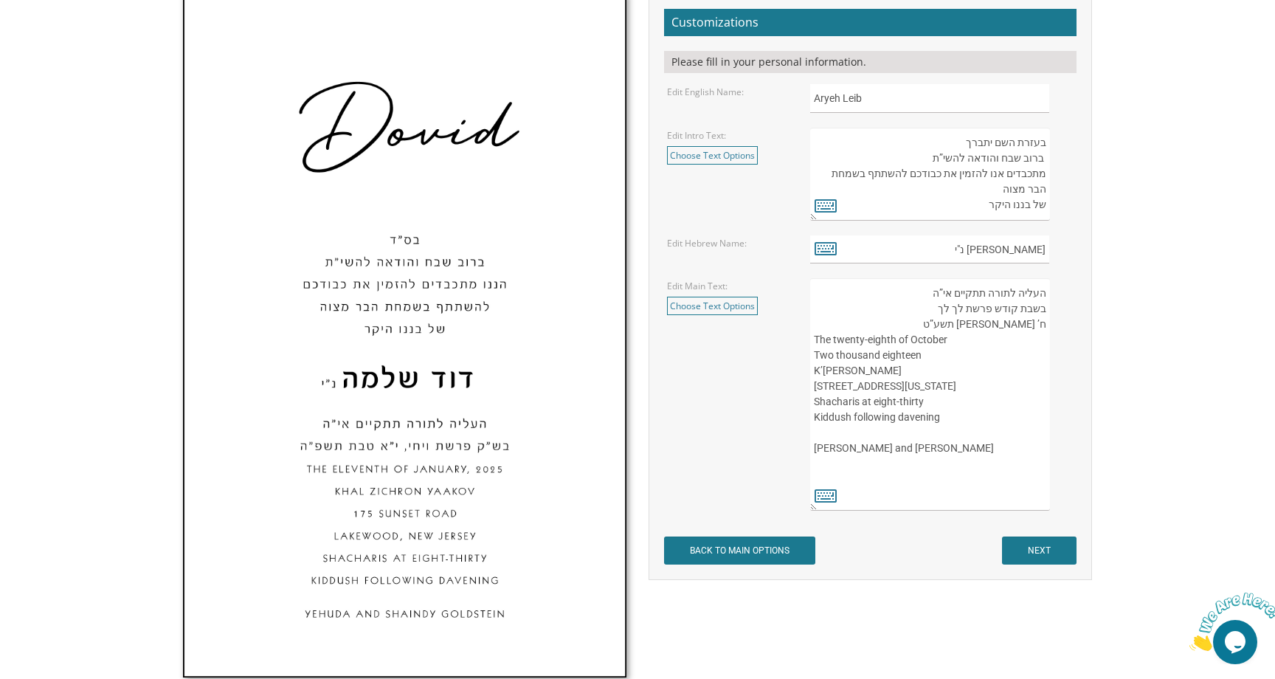
drag, startPoint x: 959, startPoint y: 310, endPoint x: 938, endPoint y: 311, distance: 20.7
click at [938, 311] on textarea "העליה לתורה תתקיים אי”ה בשבת קודש פרשת לך לך ח’ חשון תשע”ט The twenty-eighth of…" at bounding box center [930, 394] width 240 height 232
click at [827, 500] on icon at bounding box center [826, 495] width 22 height 21
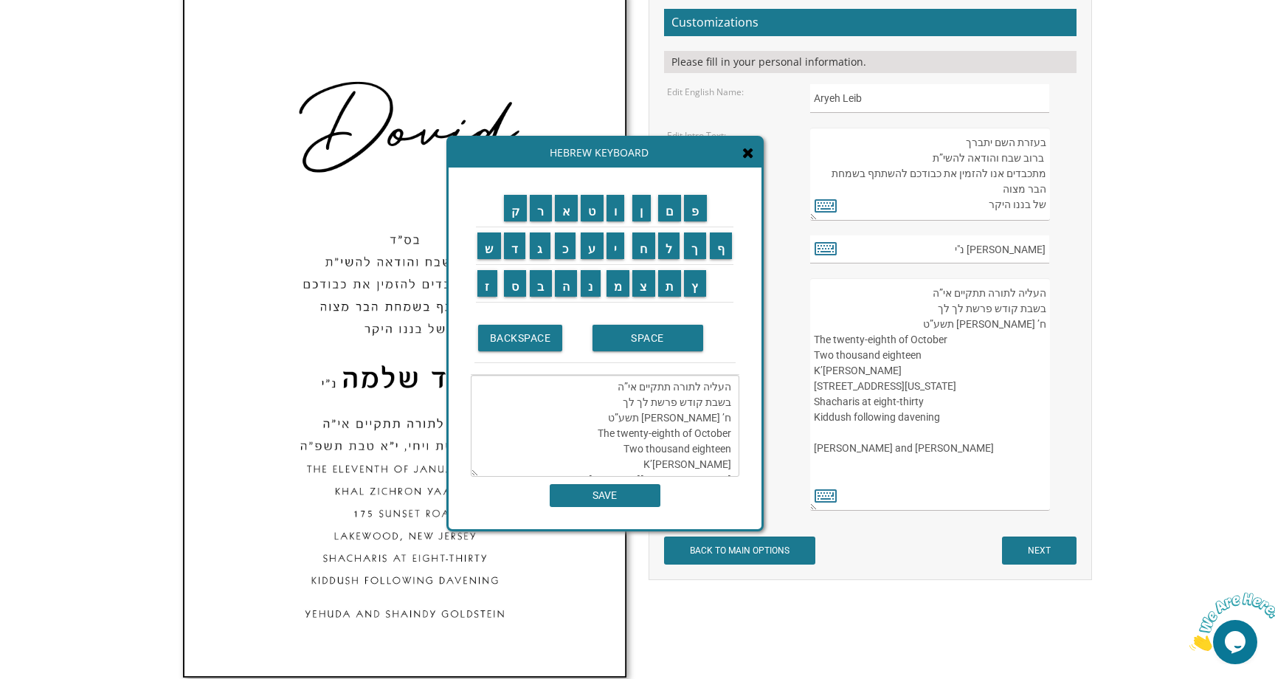
click at [646, 404] on textarea "העליה לתורה תתקיים אי”ה בשבת קודש פרשת לך לך ח’ חשון תשע”ט The twenty-eighth of…" at bounding box center [605, 426] width 269 height 102
click at [748, 150] on icon at bounding box center [748, 152] width 12 height 15
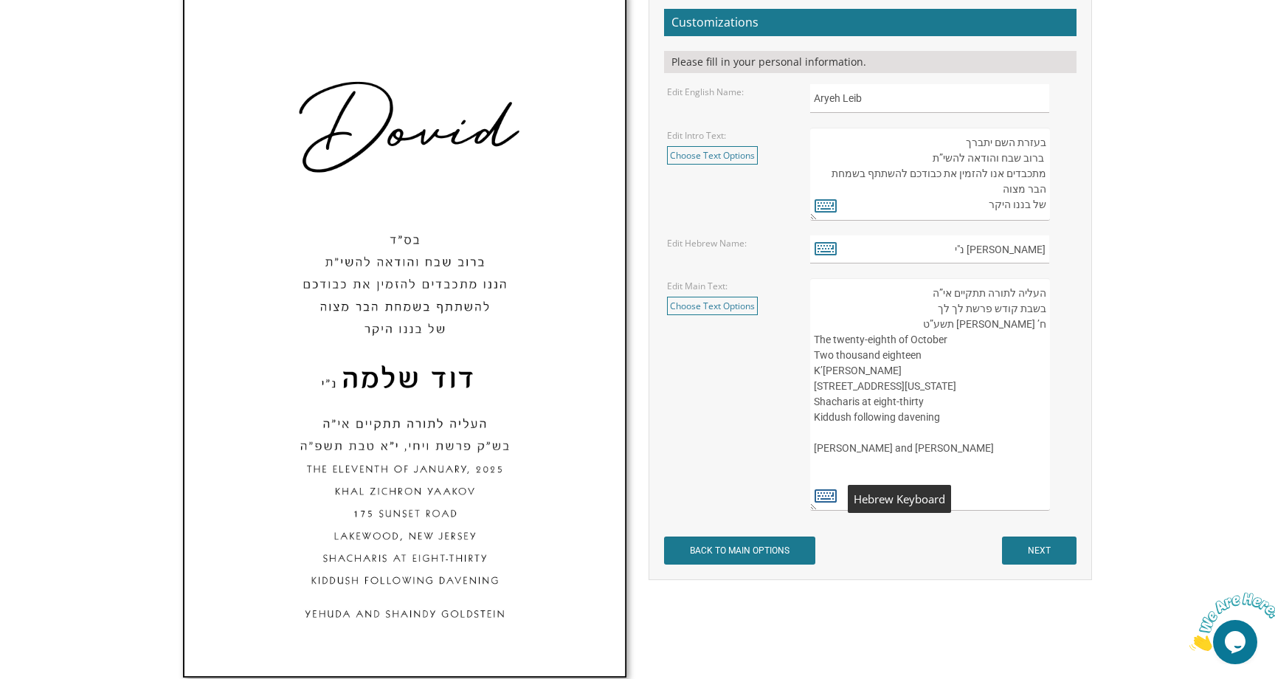
click at [831, 489] on icon at bounding box center [826, 495] width 22 height 21
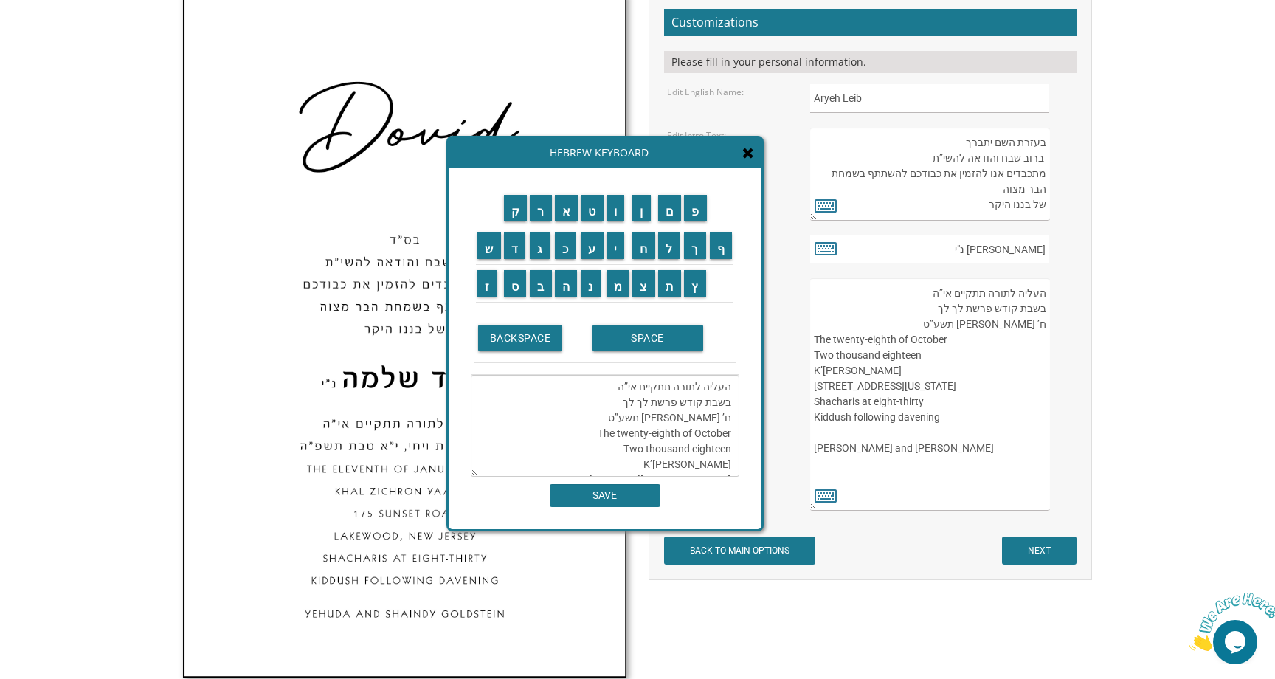
click at [620, 405] on textarea "העליה לתורה תתקיים אי”ה בשבת קודש פרשת לך לך ח’ חשון תשע”ט The twenty-eighth of…" at bounding box center [605, 426] width 269 height 102
click at [620, 216] on input "ו" at bounding box center [616, 208] width 18 height 27
click at [617, 245] on input "י" at bounding box center [616, 245] width 18 height 27
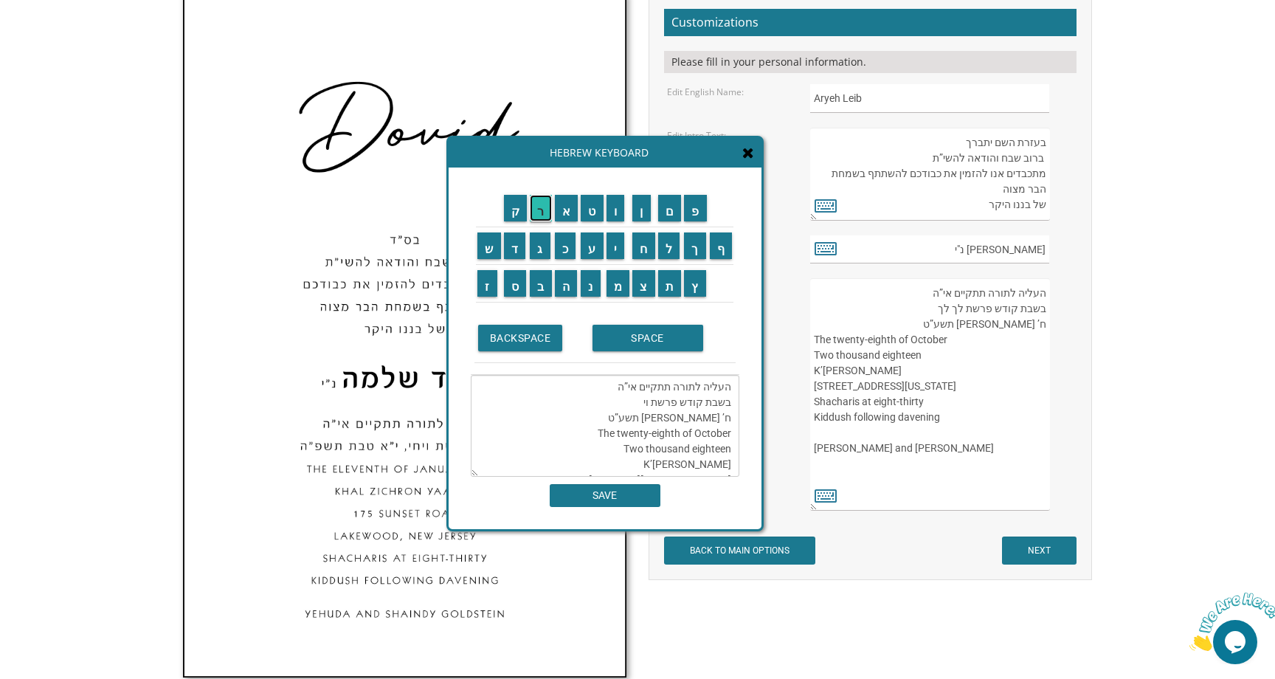
click at [537, 218] on input "ר" at bounding box center [541, 208] width 22 height 27
click at [563, 213] on input "א" at bounding box center [567, 208] width 24 height 27
drag, startPoint x: 664, startPoint y: 419, endPoint x: 736, endPoint y: 420, distance: 72.3
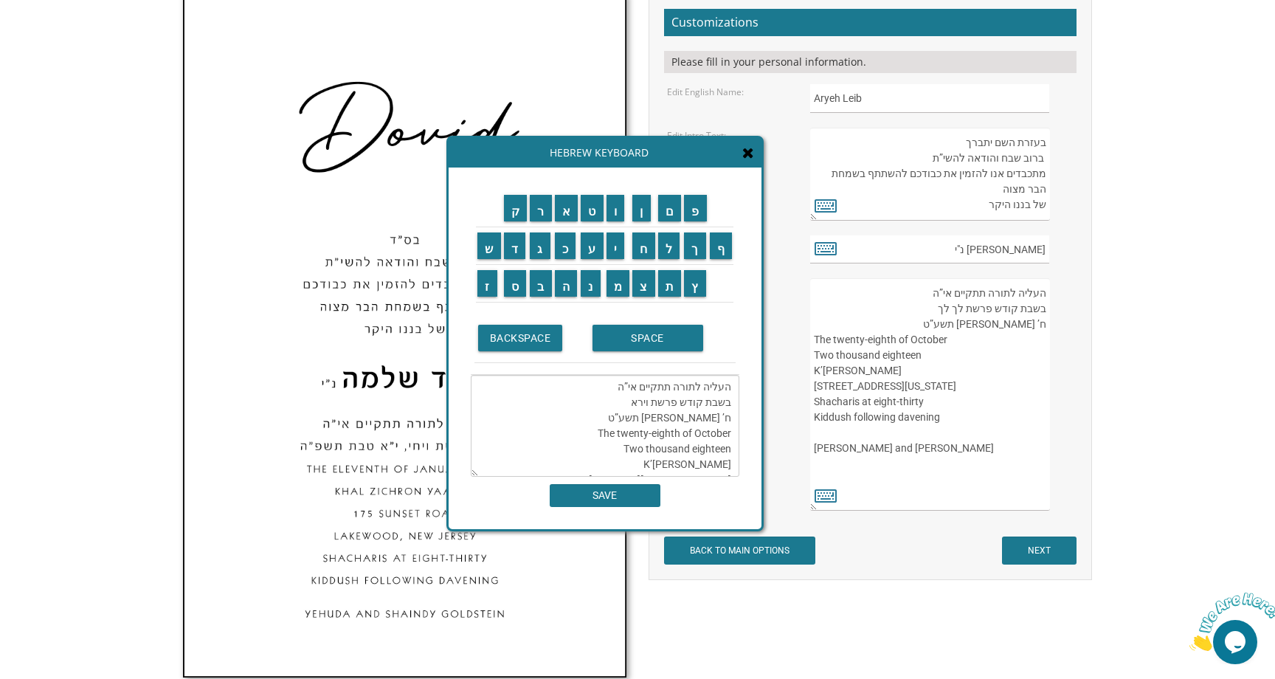
click at [736, 420] on textarea "העליה לתורה תתקיים אי”ה בשבת קודש פרשת וירא ח’ חשון תשע”ט The twenty-eighth of …" at bounding box center [605, 426] width 269 height 102
paste textarea "״ז בְּחֶשְׁוָן תשפ״ו"
click at [734, 429] on textarea "העליה לתורה תתקיים אי”ה בשבת קודש פרשת וירא ח’ חשון תשע”ט The twenty-eighth of …" at bounding box center [605, 426] width 269 height 102
click at [734, 419] on textarea "העליה לתורה תתקיים אי”ה בשבת קודש פרשת וירא ח’ חשון תשע”ט The twenty-eighth of …" at bounding box center [605, 426] width 269 height 102
click at [664, 421] on textarea "העליה לתורה תתקיים אי”ה בשבת קודש פרשת וירא ח’ חשון תשע”ט The twenty-eighth of …" at bounding box center [605, 426] width 269 height 102
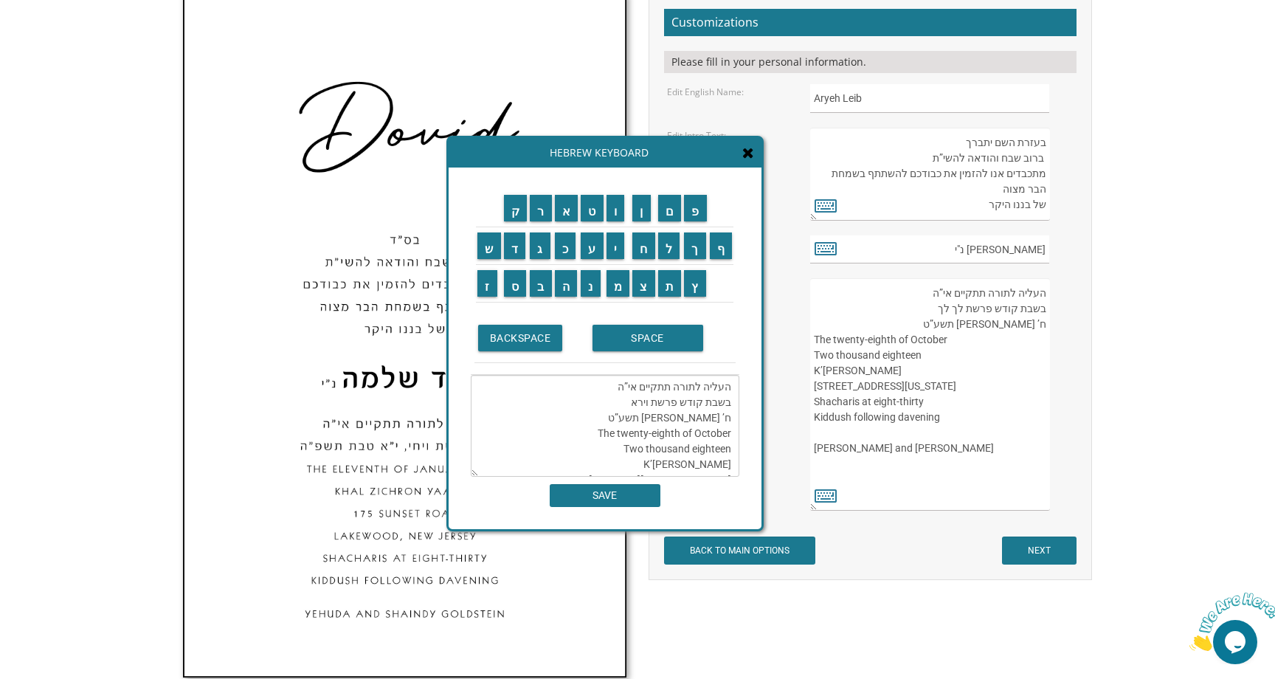
drag, startPoint x: 664, startPoint y: 421, endPoint x: 731, endPoint y: 419, distance: 67.9
click at [731, 419] on textarea "העליה לתורה תתקיים אי”ה בשבת קודש פרשת וירא ח’ חשון תשע”ט The twenty-eighth of …" at bounding box center [605, 426] width 269 height 102
click at [613, 247] on input "י" at bounding box center [616, 245] width 18 height 27
click at [486, 286] on input "ז" at bounding box center [488, 283] width 20 height 27
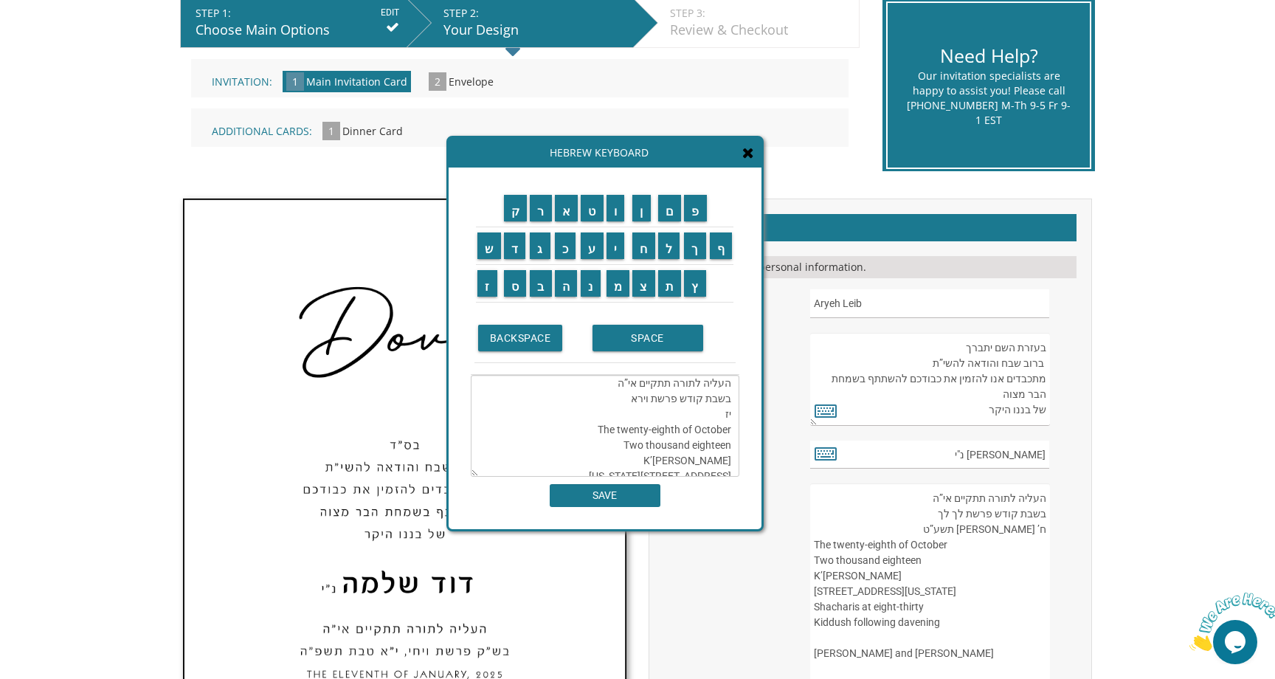
scroll to position [1, 0]
click at [652, 330] on input "SPACE" at bounding box center [648, 338] width 111 height 27
click at [644, 252] on input "ח" at bounding box center [644, 245] width 23 height 27
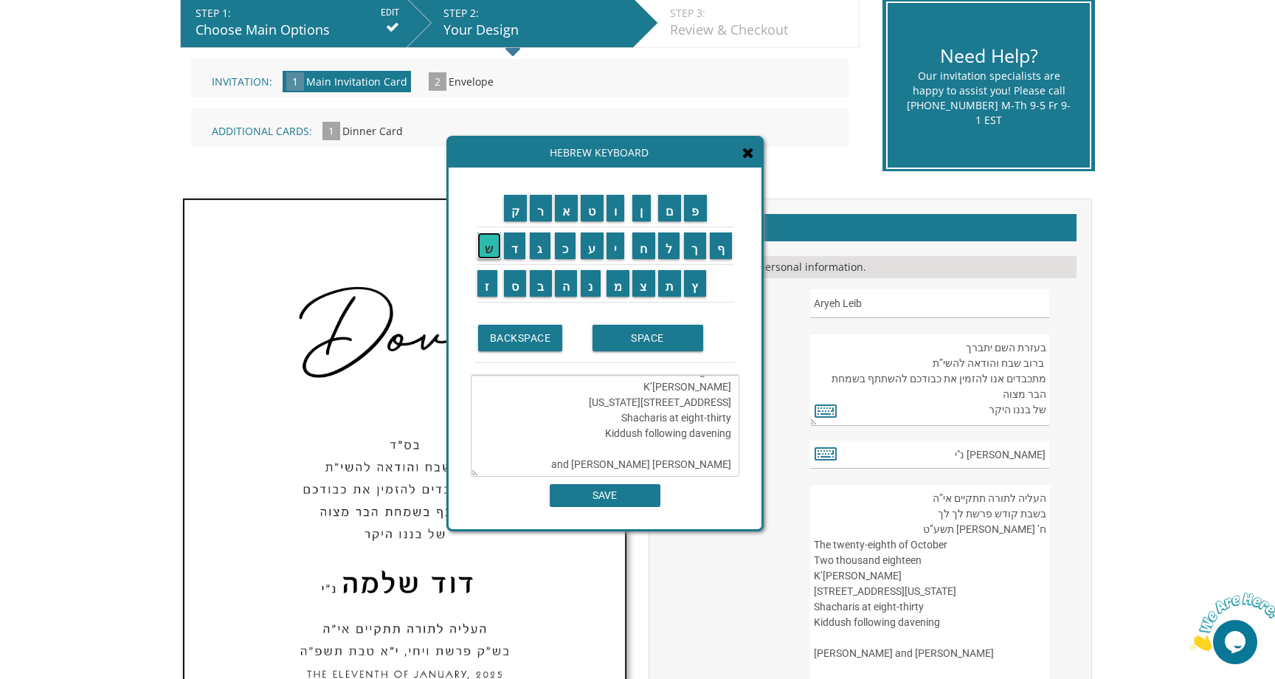
click at [489, 251] on input "ש" at bounding box center [490, 245] width 24 height 27
click at [618, 214] on input "ו" at bounding box center [616, 208] width 18 height 27
click at [644, 212] on input "ן" at bounding box center [642, 208] width 18 height 27
click at [636, 339] on input "SPACE" at bounding box center [648, 338] width 111 height 27
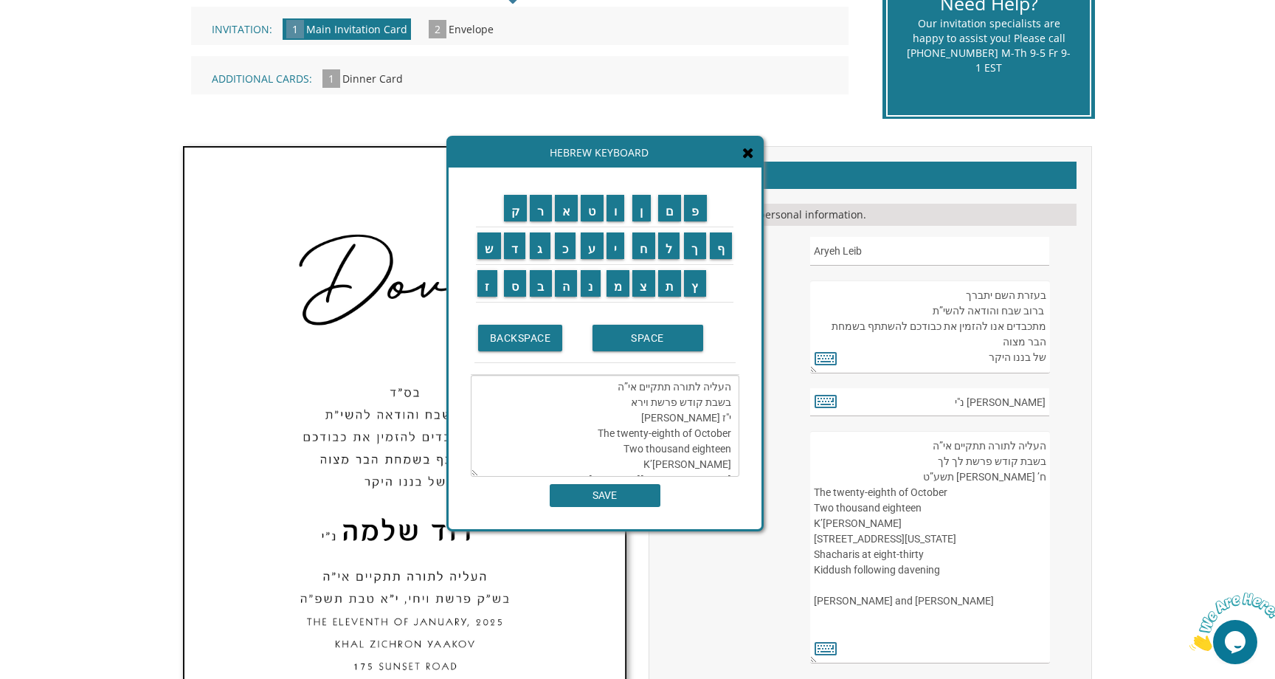
scroll to position [363, 0]
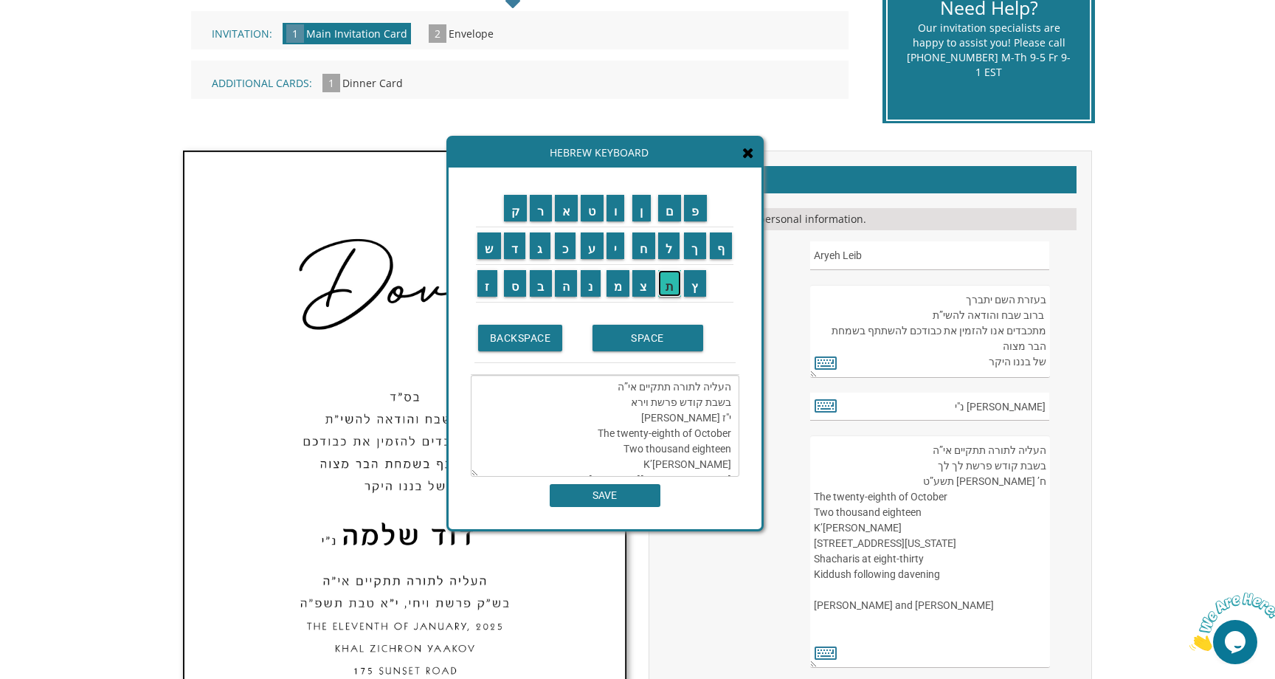
click at [672, 282] on input "ת" at bounding box center [670, 283] width 24 height 27
click at [492, 252] on input "ש" at bounding box center [490, 245] width 24 height 27
click at [695, 208] on input "פ" at bounding box center [695, 208] width 23 height 27
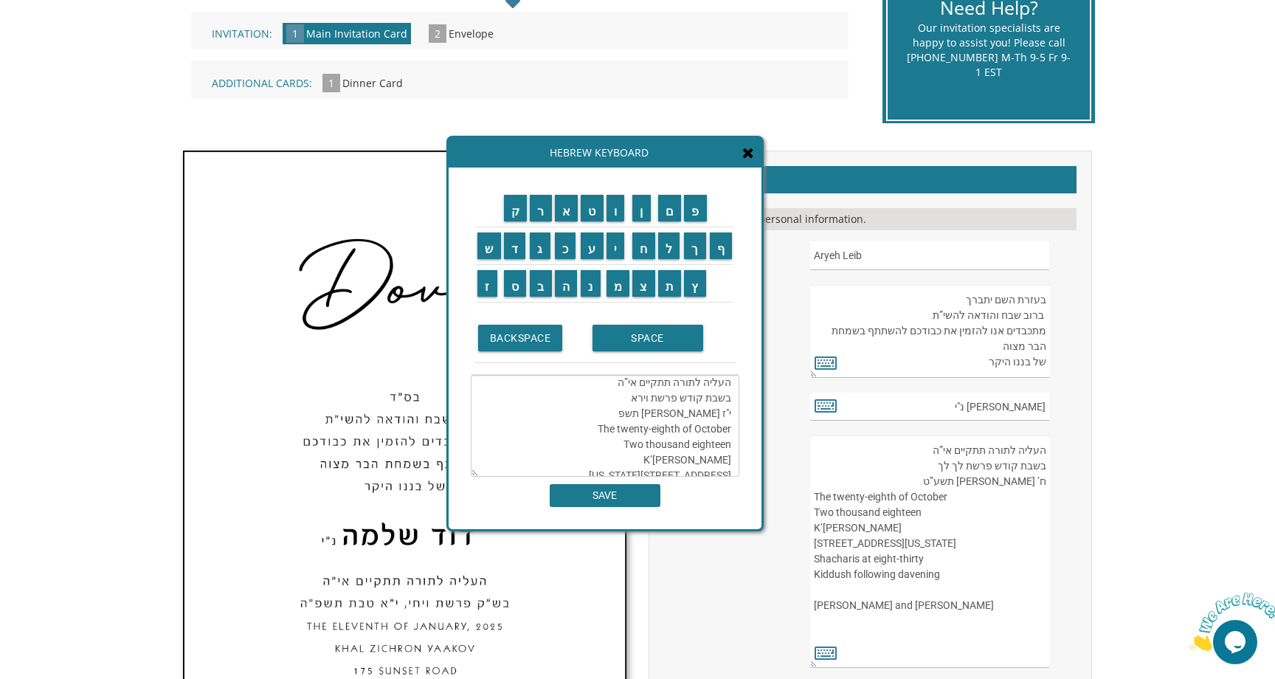
scroll to position [3, 0]
click at [619, 210] on input "ו" at bounding box center [616, 208] width 18 height 27
drag, startPoint x: 612, startPoint y: 435, endPoint x: 676, endPoint y: 435, distance: 64.2
click at [676, 435] on textarea "העליה לתורה תתקיים אי”ה בשבת קודש פרשת וירא י"ז חשון תשפ"ו The twenty-eighth of…" at bounding box center [605, 426] width 269 height 102
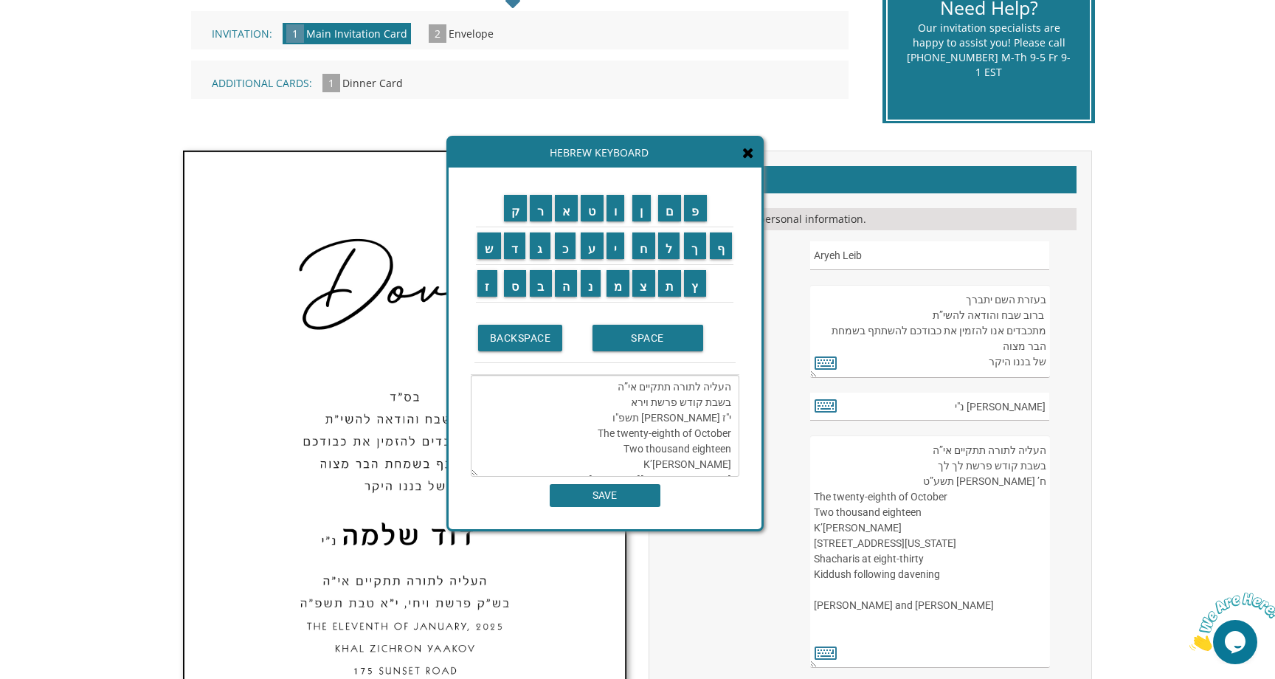
click at [647, 435] on textarea "העליה לתורה תתקיים אי”ה בשבת קודש פרשת וירא י"ז חשון תשפ"ו The twenty-eighth of…" at bounding box center [605, 426] width 269 height 102
click at [730, 437] on textarea "העליה לתורה תתקיים אי”ה בשבת קודש פרשת וירא י"ז חשון תשפ"ו The eighth of Octobe…" at bounding box center [605, 426] width 269 height 102
click at [714, 438] on textarea "העליה לתורה תתקיים אי”ה בשבת קודש פרשת וירא י"ז חשון תשפ"ו The eighth of Octobe…" at bounding box center [605, 426] width 269 height 102
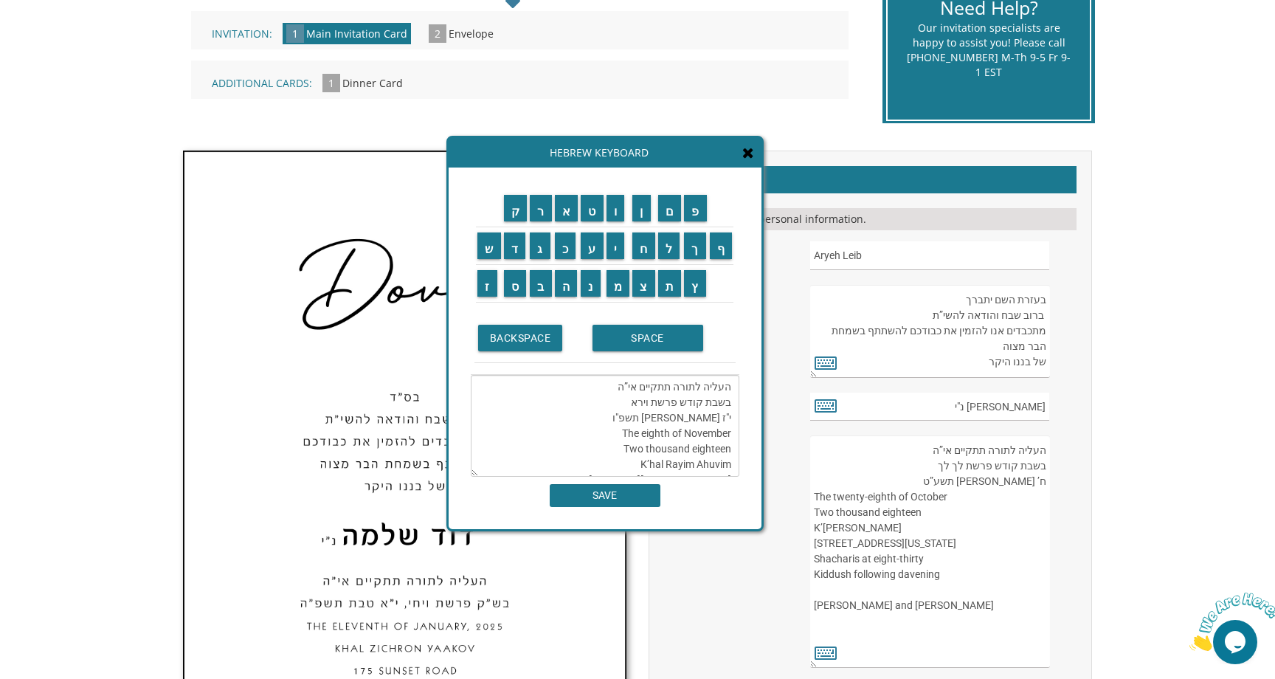
click at [697, 451] on textarea "העליה לתורה תתקיים אי”ה בשבת קודש פרשת וירא י"ז חשון תשפ"ו The eighth of Novemb…" at bounding box center [605, 426] width 269 height 102
click at [731, 435] on textarea "העליה לתורה תתקיים אי”ה בשבת קודש פרשת וירא י"ז חשון תשפ"ו The eighth of Novemb…" at bounding box center [605, 426] width 269 height 102
click at [636, 447] on textarea "העליה לתורה תתקיים אי”ה בשבת קודש פרשת וירא י"ז חשון תשפ"ו The eighth of Novemb…" at bounding box center [605, 426] width 269 height 102
click at [717, 452] on textarea "העליה לתורה תתקיים אי”ה בשבת קודש פרשת וירא י"ז חשון תשפ"ו The eighth of Novemb…" at bounding box center [605, 426] width 269 height 102
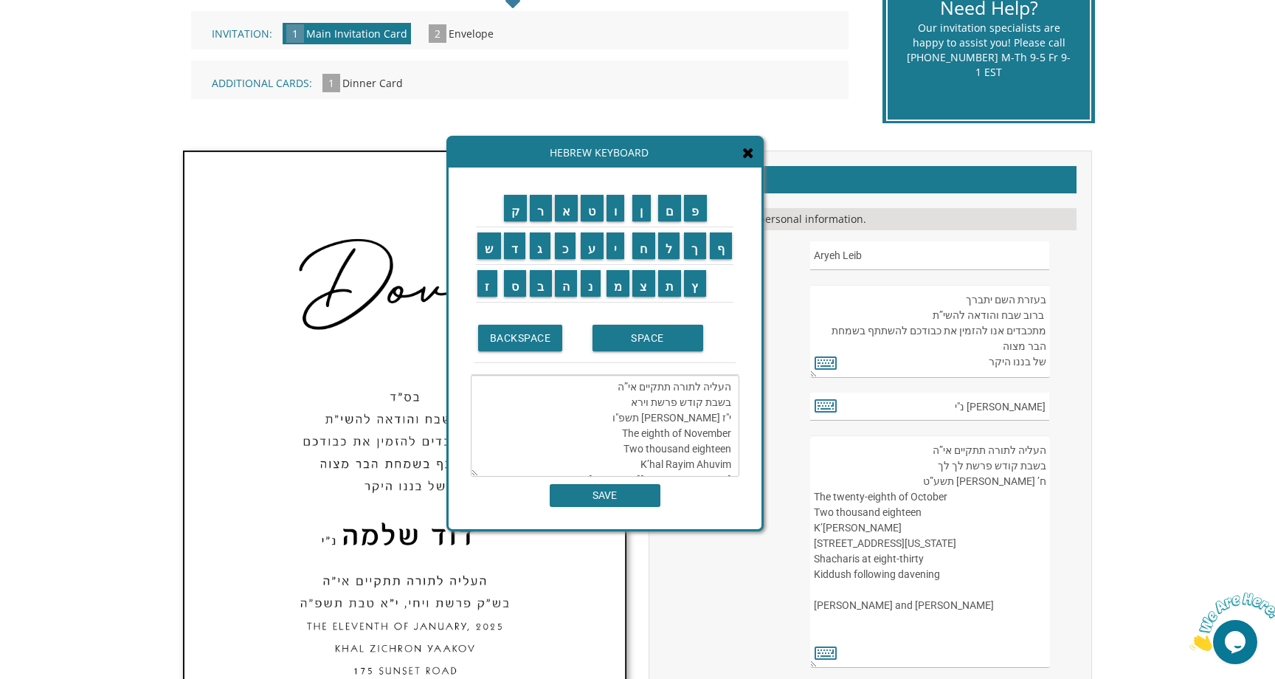
click at [717, 452] on textarea "העליה לתורה תתקיים אי”ה בשבת קודש פרשת וירא י"ז חשון תשפ"ו The eighth of Novemb…" at bounding box center [605, 426] width 269 height 102
click at [694, 420] on textarea "העליה לתורה תתקיים אי”ה בשבת קודש פרשת וירא י"ז חשון תשפ"ו The eighth of Novemb…" at bounding box center [605, 426] width 269 height 102
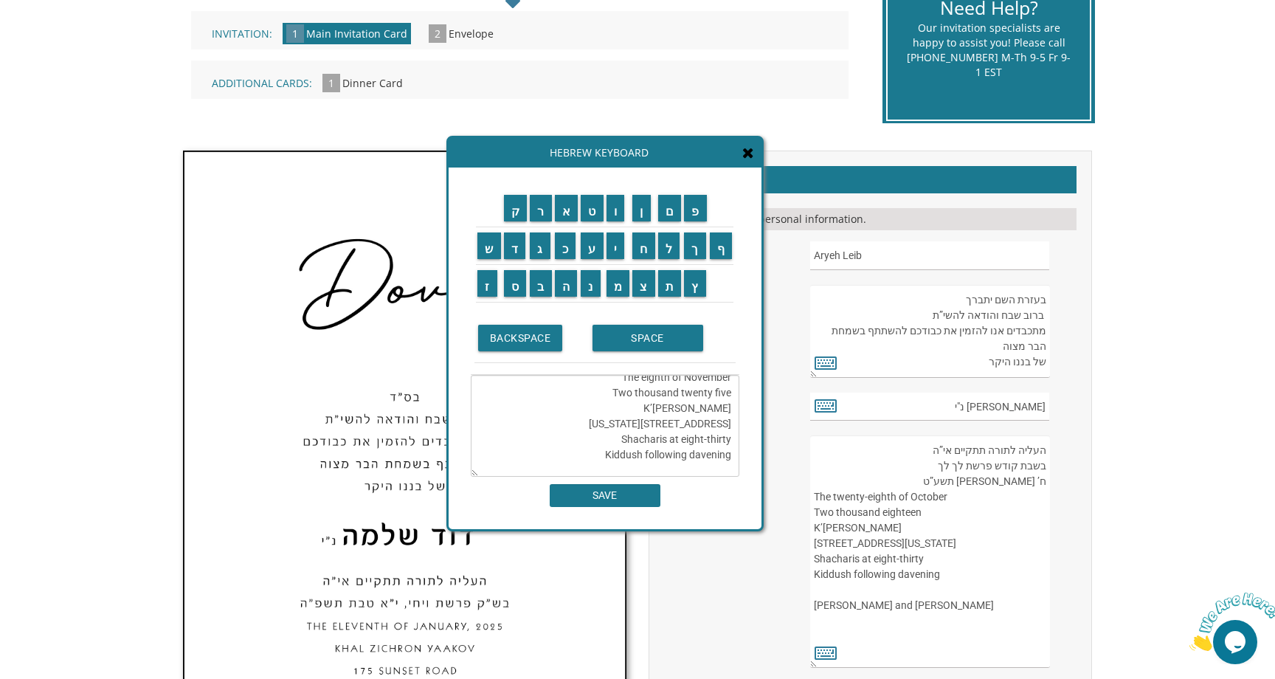
click at [680, 408] on textarea "העליה לתורה תתקיים אי”ה בשבת קודש פרשת וירא י"ז חשון תשפ"ו The eighth of Novemb…" at bounding box center [605, 426] width 269 height 102
paste textarea "Bais Haknesses Ohr HaChaim"
drag, startPoint x: 668, startPoint y: 424, endPoint x: 732, endPoint y: 437, distance: 65.6
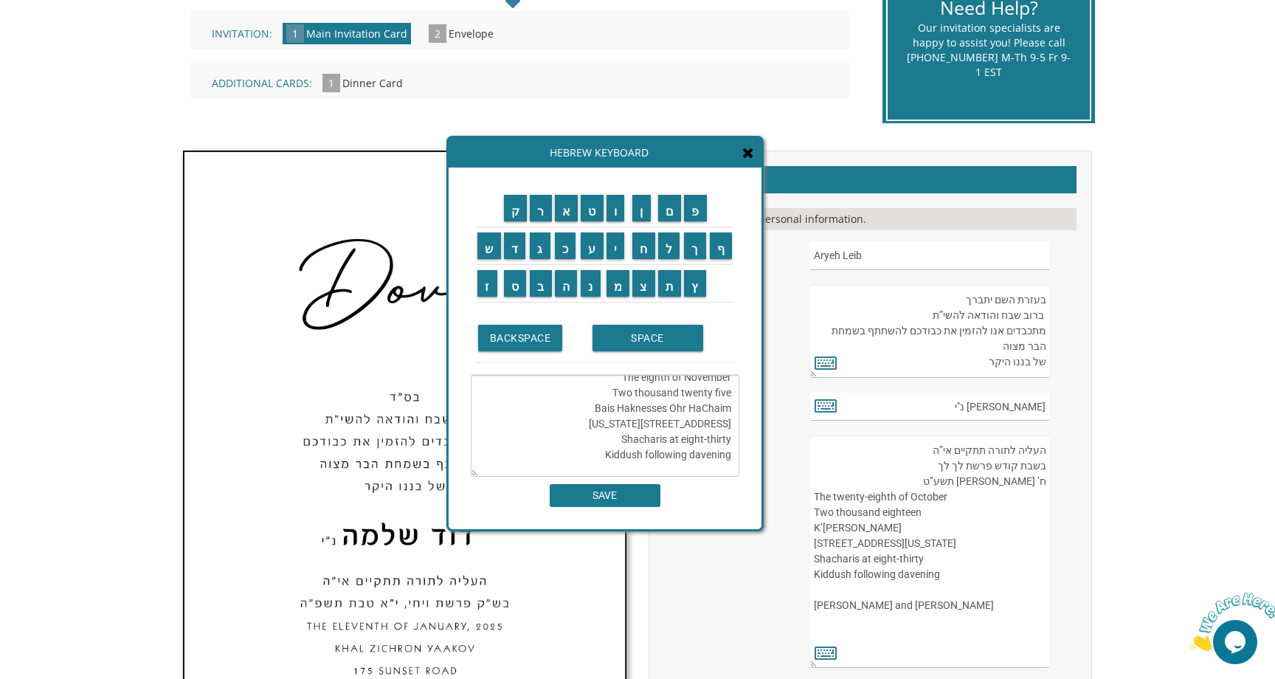
click at [734, 437] on textarea "העליה לתורה תתקיים אי”ה בשבת קודש פרשת וירא י"ז חשון תשפ"ו The eighth of Novemb…" at bounding box center [605, 426] width 269 height 102
click at [680, 432] on textarea "העליה לתורה תתקיים אי”ה בשבת קודש פרשת וירא י"ז חשון תשפ"ו The eighth of Novemb…" at bounding box center [605, 426] width 269 height 102
click at [677, 421] on textarea "העליה לתורה תתקיים אי”ה בשבת קודש פרשת וירא י"ז חשון תשפ"ו The eighth of Novemb…" at bounding box center [605, 426] width 269 height 102
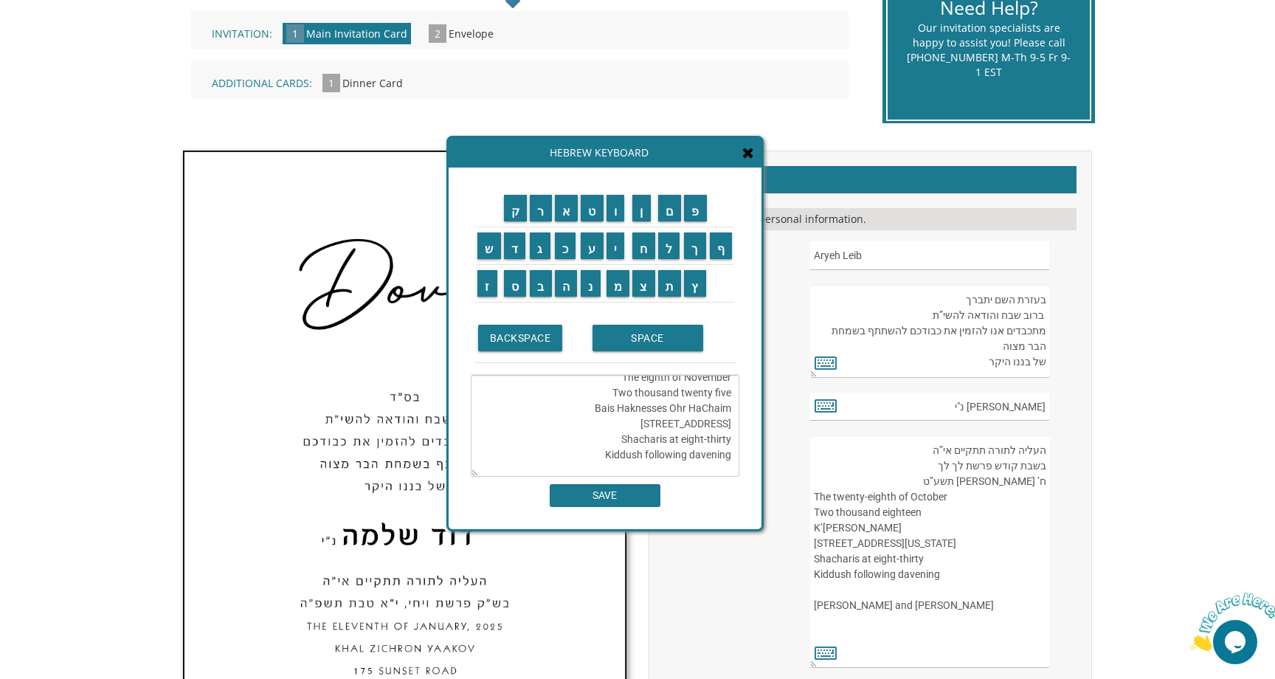
click at [677, 421] on textarea "העליה לתורה תתקיים אי”ה בשבת קודש פרשת וירא י"ז חשון תשפ"ו The eighth of Novemb…" at bounding box center [605, 426] width 269 height 102
paste textarea "3120 Clarks Ln, Baltimore, MD 21209"
click at [720, 423] on textarea "העליה לתורה תתקיים אי”ה בשבת קודש פרשת וירא י"ז חשון תשפ"ו The eighth of Novemb…" at bounding box center [605, 426] width 269 height 102
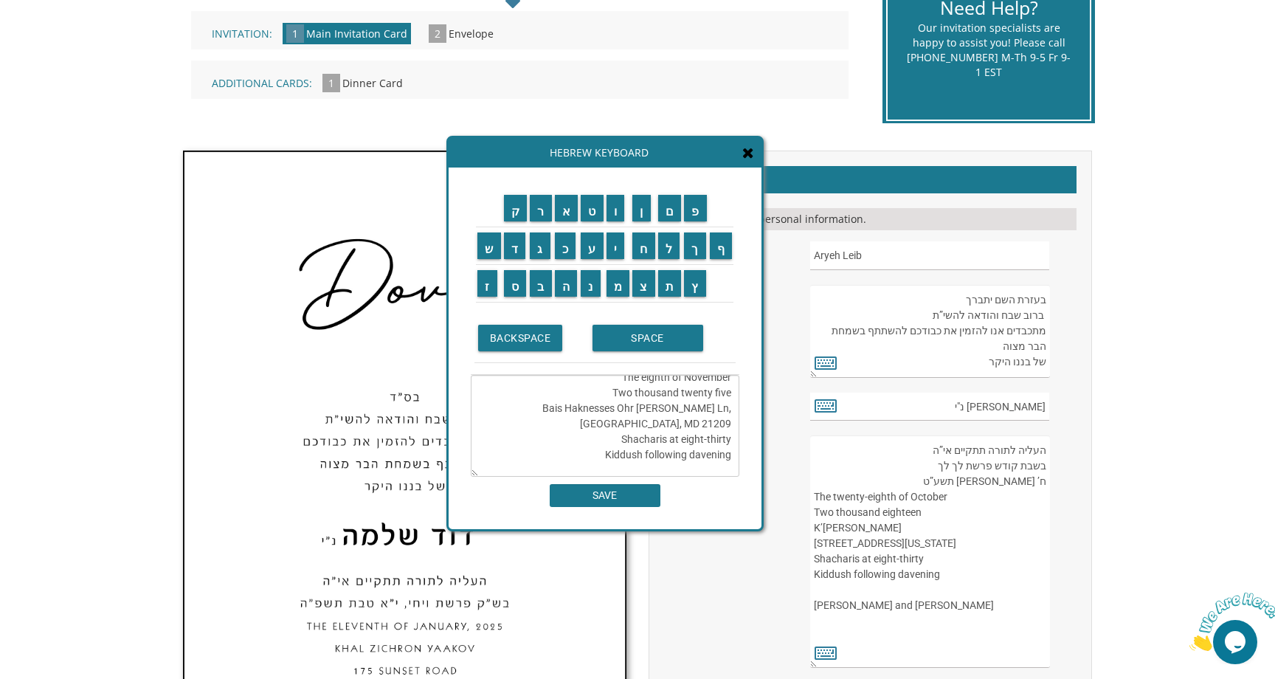
click at [630, 430] on textarea "העליה לתורה תתקיים אי”ה בשבת קודש פרשת וירא י"ז חשון תשפ"ו The eighth of Novemb…" at bounding box center [605, 426] width 269 height 102
click at [687, 427] on textarea "העליה לתורה תתקיים אי”ה בשבת קודש פרשת וירא י"ז חשון תשפ"ו The eighth of Novemb…" at bounding box center [605, 426] width 269 height 102
click at [671, 421] on textarea "העליה לתורה תתקיים אי”ה בשבת קודש פרשת וירא י"ז חשון תשפ"ו The eighth of Novemb…" at bounding box center [605, 426] width 269 height 102
click at [728, 427] on textarea "העליה לתורה תתקיים אי”ה בשבת קודש פרשת וירא י"ז חשון תשפ"ו The eighth of Novemb…" at bounding box center [605, 426] width 269 height 102
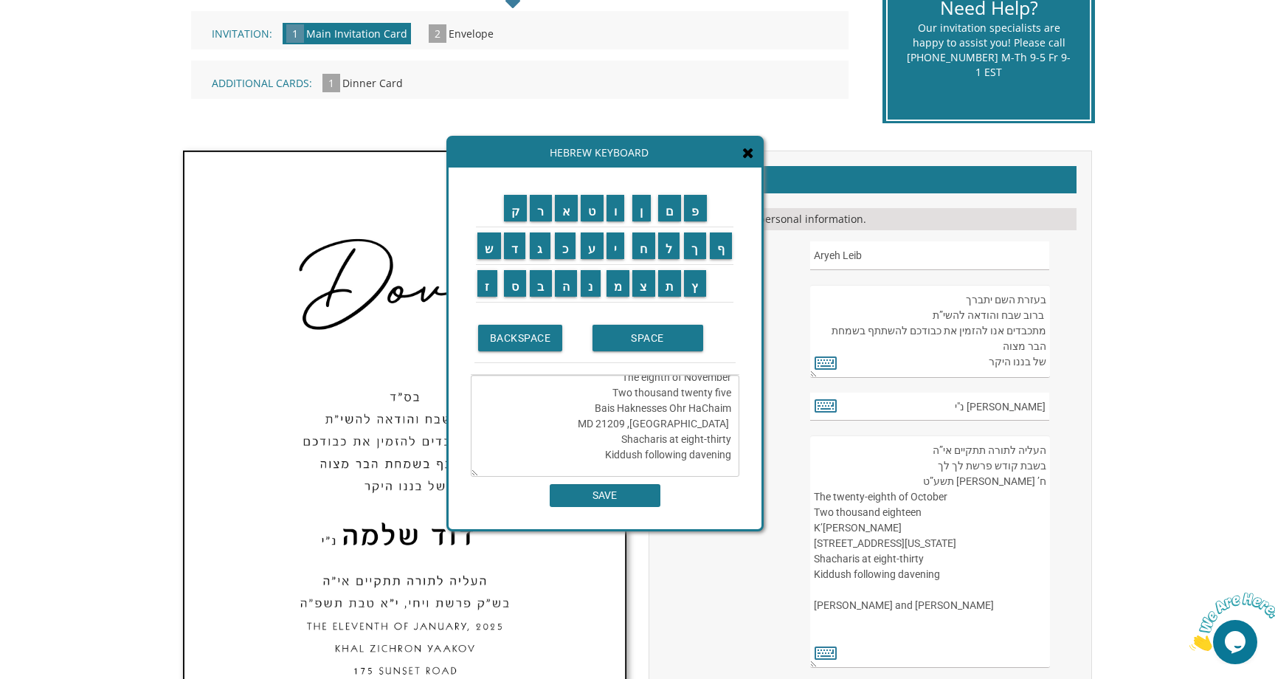
click at [703, 452] on textarea "העליה לתורה תתקיים אי”ה בשבת קודש פרשת וירא י"ז חשון תשפ"ו The eighth of Novemb…" at bounding box center [605, 426] width 269 height 102
click at [698, 433] on textarea "העליה לתורה תתקיים אי”ה בשבת קודש פרשת וירא י"ז חשון תשפ"ו The eighth of Novemb…" at bounding box center [605, 426] width 269 height 102
click at [617, 433] on textarea "העליה לתורה תתקיים אי”ה בשבת קודש פרשת וירא י"ז חשון תשפ"ו The eighth of Novemb…" at bounding box center [605, 426] width 269 height 102
click at [614, 422] on textarea "העליה לתורה תתקיים אי”ה בשבת קודש פרשת וירא י"ז חשון תשפ"ו The eighth of Novemb…" at bounding box center [605, 426] width 269 height 102
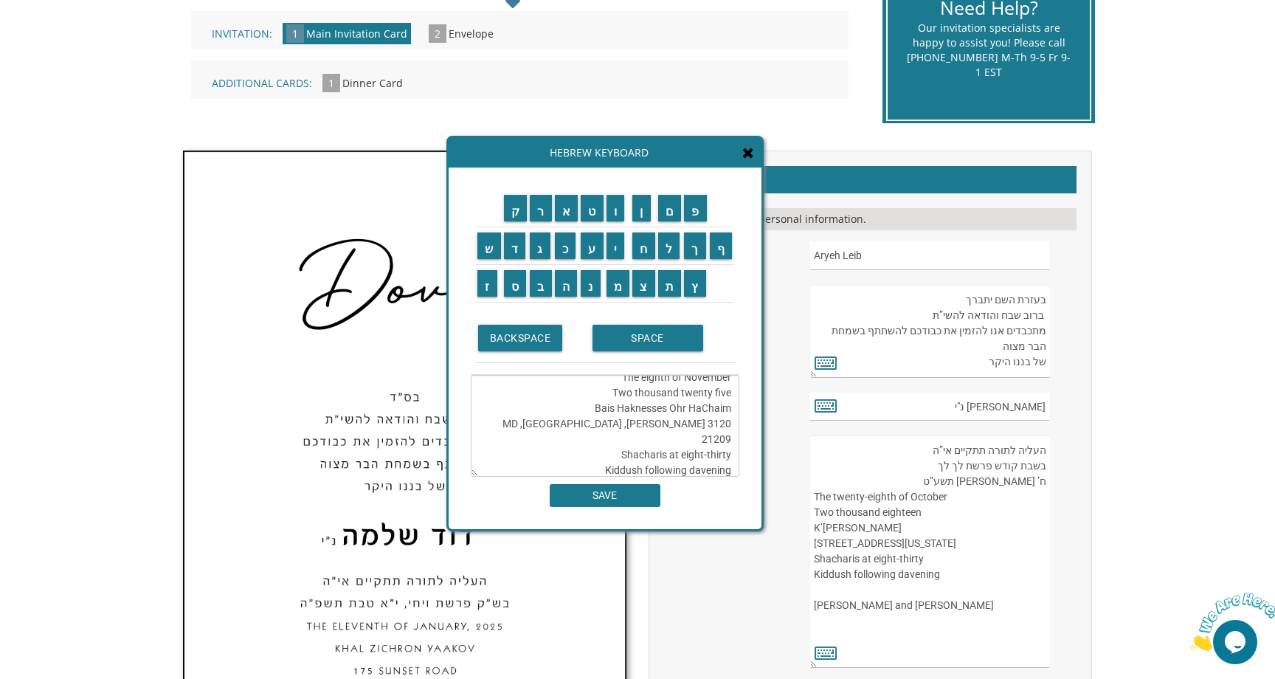
click at [614, 422] on textarea "העליה לתורה תתקיים אי”ה בשבת קודש פרשת וירא י"ז חשון תשפ"ו The eighth of Novemb…" at bounding box center [605, 426] width 269 height 102
click at [633, 334] on input "SPACE" at bounding box center [648, 338] width 111 height 27
click at [641, 340] on input "SPACE" at bounding box center [648, 338] width 111 height 27
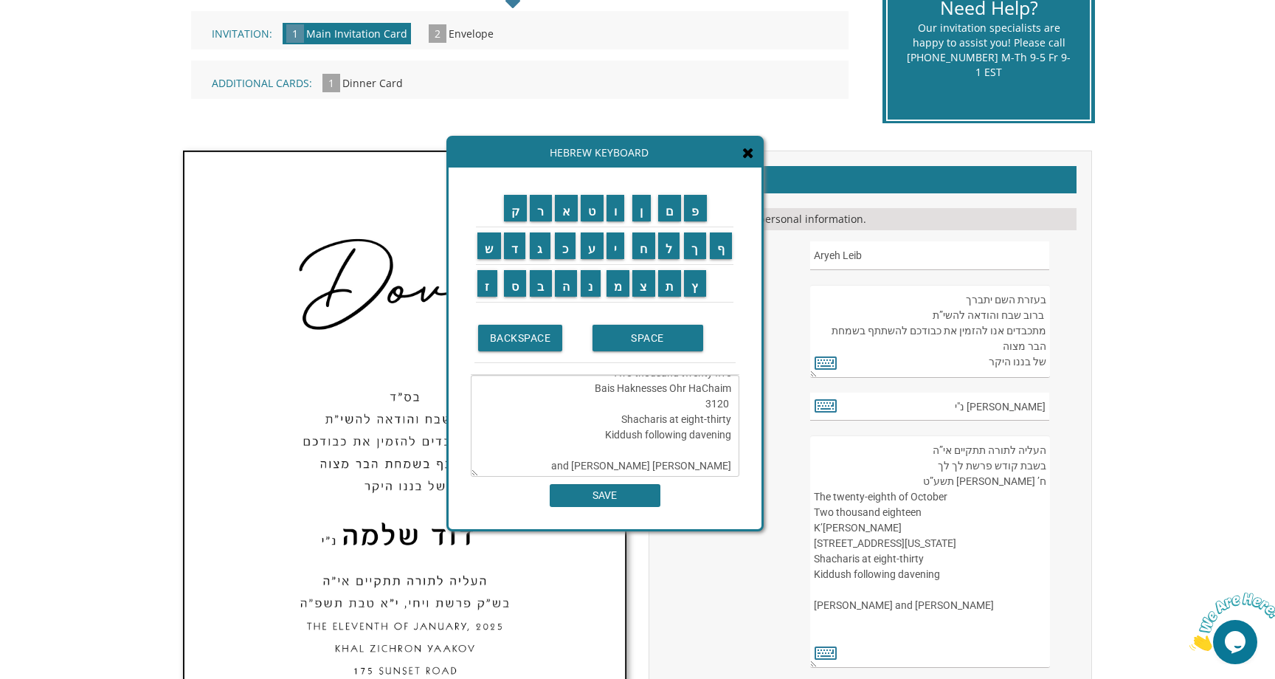
scroll to position [70, 0]
click at [714, 409] on textarea "העליה לתורה תתקיים אי”ה בשבת קודש פרשת וירא י"ז חשון תשפ"ו The eighth of Novemb…" at bounding box center [605, 426] width 269 height 102
click at [734, 391] on textarea "העליה לתורה תתקיים אי”ה בשבת קודש פרשת וירא י"ז חשון תשפ"ו The eighth of Novemb…" at bounding box center [605, 426] width 269 height 102
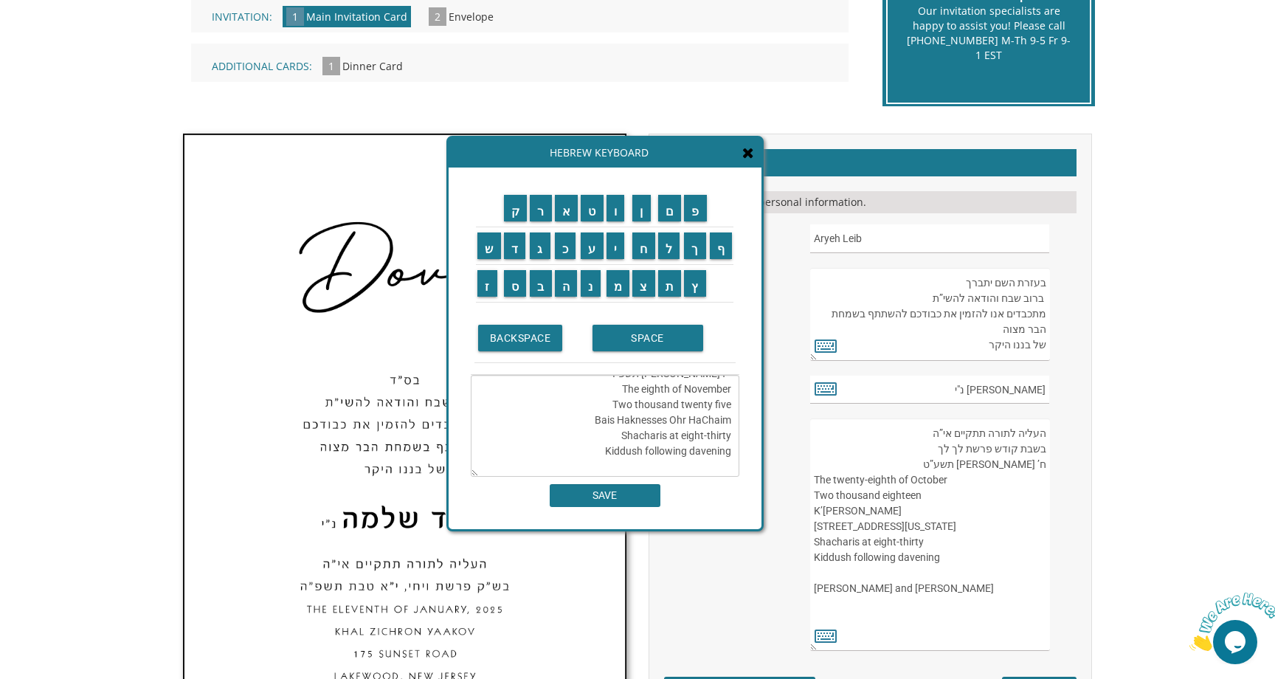
scroll to position [66, 0]
click at [649, 456] on textarea "העליה לתורה תתקיים אי”ה בשבת קודש פרשת וירא י"ז חשון תשפ"ו The eighth of Novemb…" at bounding box center [605, 426] width 269 height 102
drag, startPoint x: 680, startPoint y: 414, endPoint x: 740, endPoint y: 418, distance: 59.2
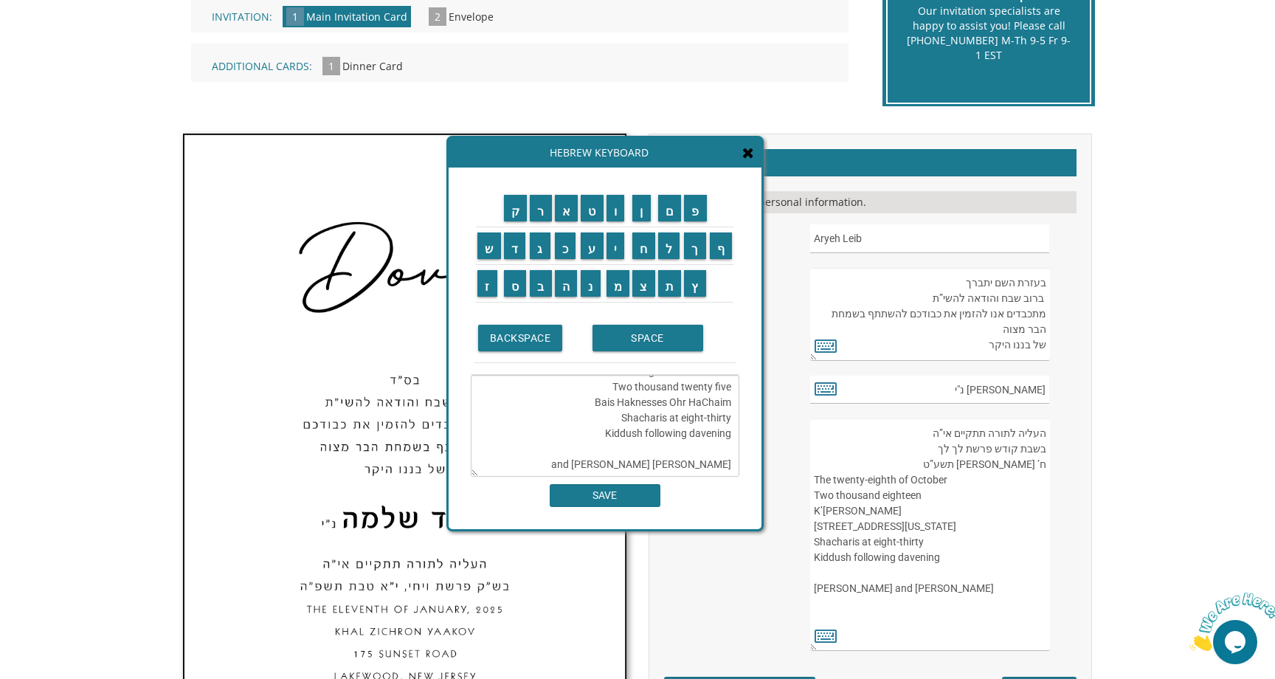
click at [740, 418] on div "ק ר א ט ו ן ם פ ש ד ג כ ע י ח ל" at bounding box center [605, 349] width 313 height 362
click at [733, 418] on textarea "העליה לתורה תתקיים אי”ה בשבת קודש פרשת וירא י"ז חשון תשפ"ו The eighth of Novemb…" at bounding box center [605, 426] width 269 height 102
type textarea "העליה לתורה תתקיים אי”ה בשבת קודש פרשת וירא י"ז חשון תשפ"ו The eighth of Novemb…"
click at [645, 498] on input "SAVE" at bounding box center [605, 495] width 111 height 23
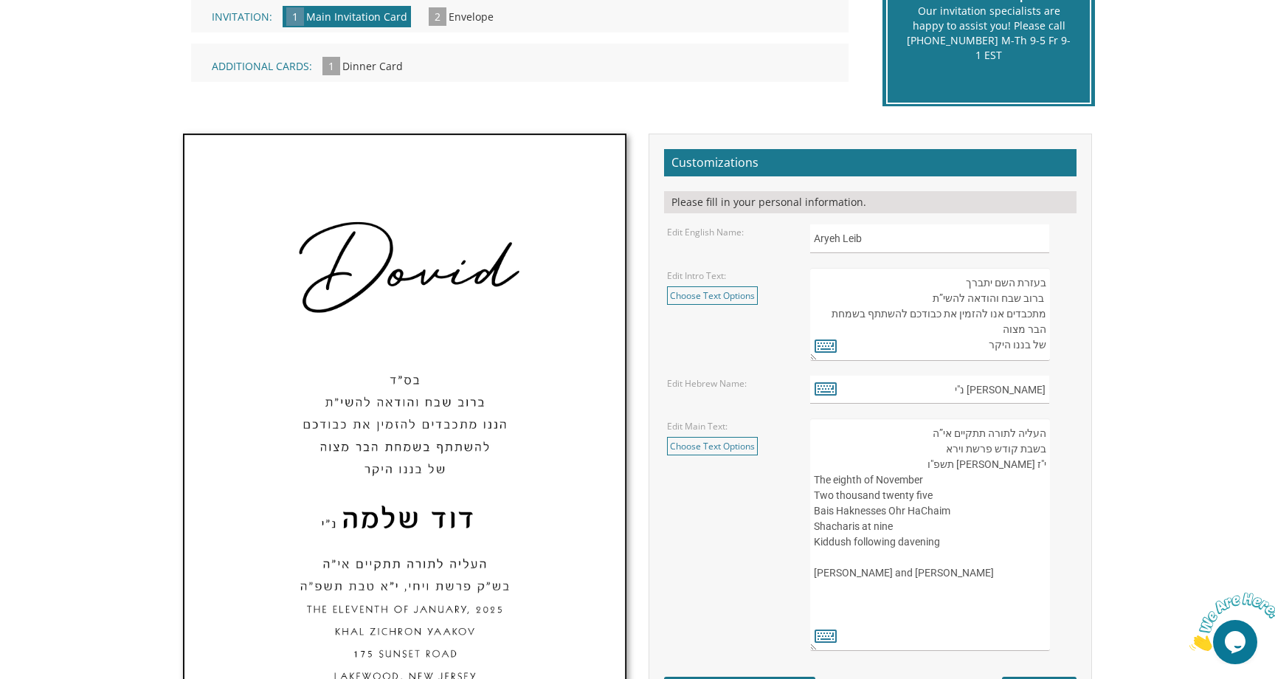
click at [884, 528] on textarea "העליה לתורה תתקיים אי”ה בשבת קודש פרשת לך לך ח’ חשון תשע”ט The twenty-eighth of…" at bounding box center [930, 534] width 240 height 232
click at [919, 469] on textarea "העליה לתורה תתקיים אי”ה בשבת קודש פרשת לך לך ח’ חשון תשע”ט The twenty-eighth of…" at bounding box center [930, 534] width 240 height 232
click at [713, 431] on label "Edit Main Text:" at bounding box center [697, 426] width 61 height 13
click at [713, 447] on link "Choose Text Options" at bounding box center [712, 446] width 91 height 18
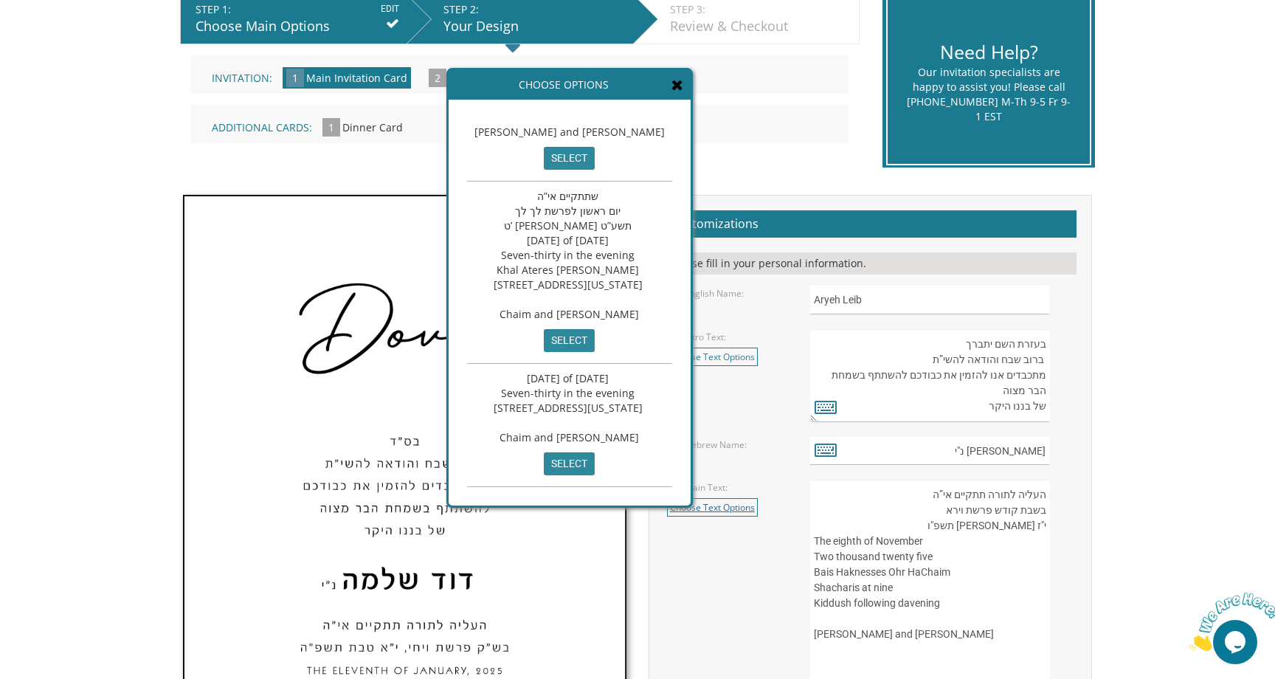
scroll to position [238, 0]
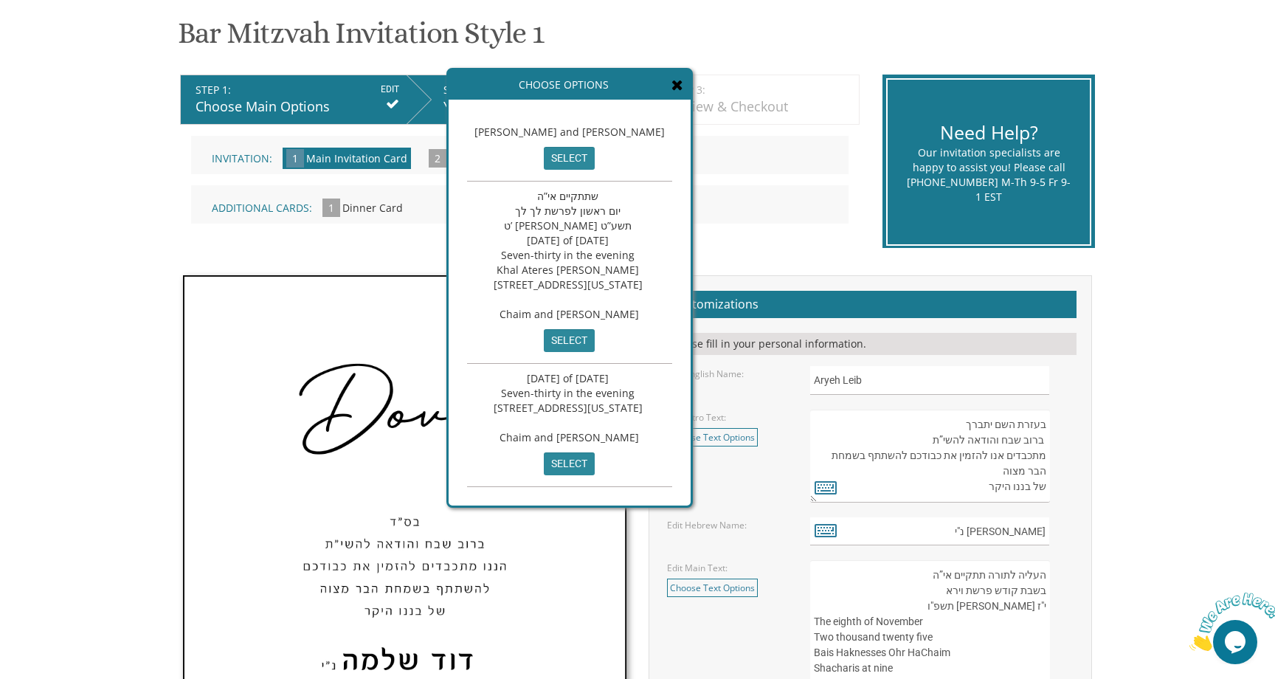
click at [683, 80] on icon at bounding box center [678, 84] width 12 height 15
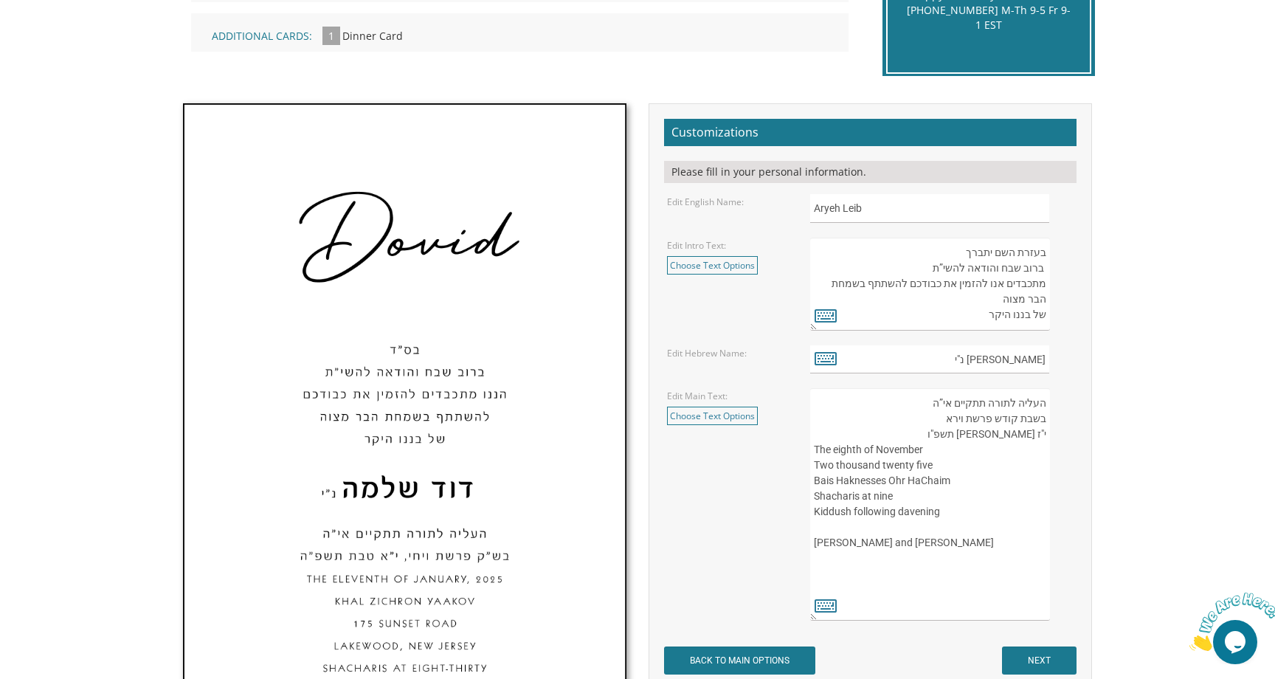
scroll to position [412, 0]
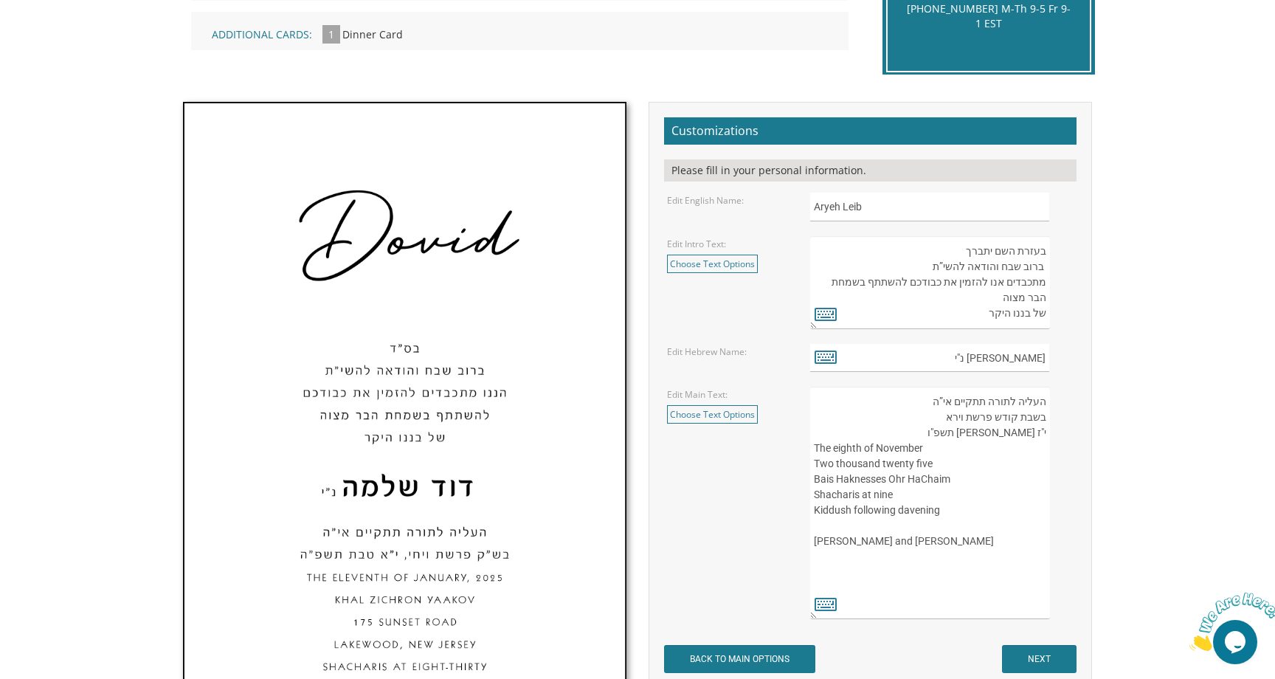
click at [896, 472] on textarea "העליה לתורה תתקיים אי”ה בשבת קודש פרשת לך לך ח’ חשון תשע”ט The twenty-eighth of…" at bounding box center [930, 503] width 240 height 232
click at [947, 455] on textarea "העליה לתורה תתקיים אי”ה בשבת קודש פרשת לך לך ח’ חשון תשע”ט The twenty-eighth of…" at bounding box center [930, 503] width 240 height 232
click at [943, 461] on textarea "העליה לתורה תתקיים אי”ה בשבת קודש פרשת לך לך ח’ חשון תשע”ט The twenty-eighth of…" at bounding box center [930, 503] width 240 height 232
click at [956, 480] on textarea "העליה לתורה תתקיים אי”ה בשבת קודש פרשת לך לך ח’ חשון תשע”ט The twenty-eighth of…" at bounding box center [930, 503] width 240 height 232
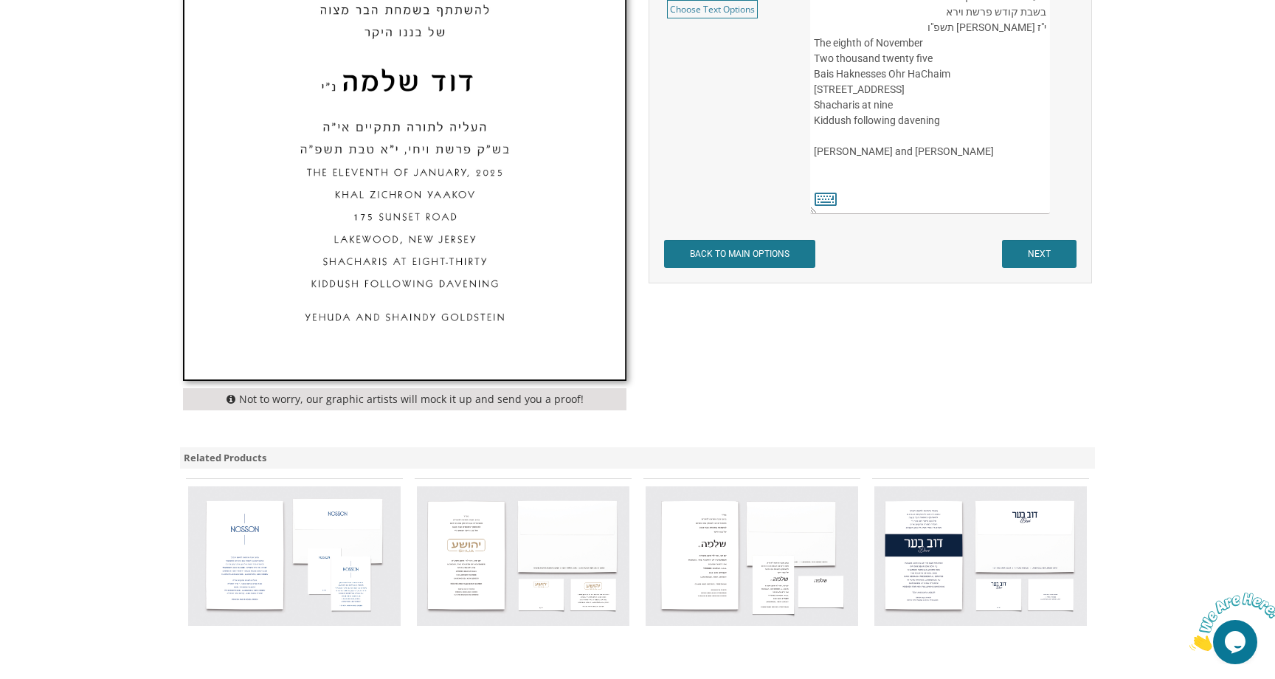
scroll to position [810, 0]
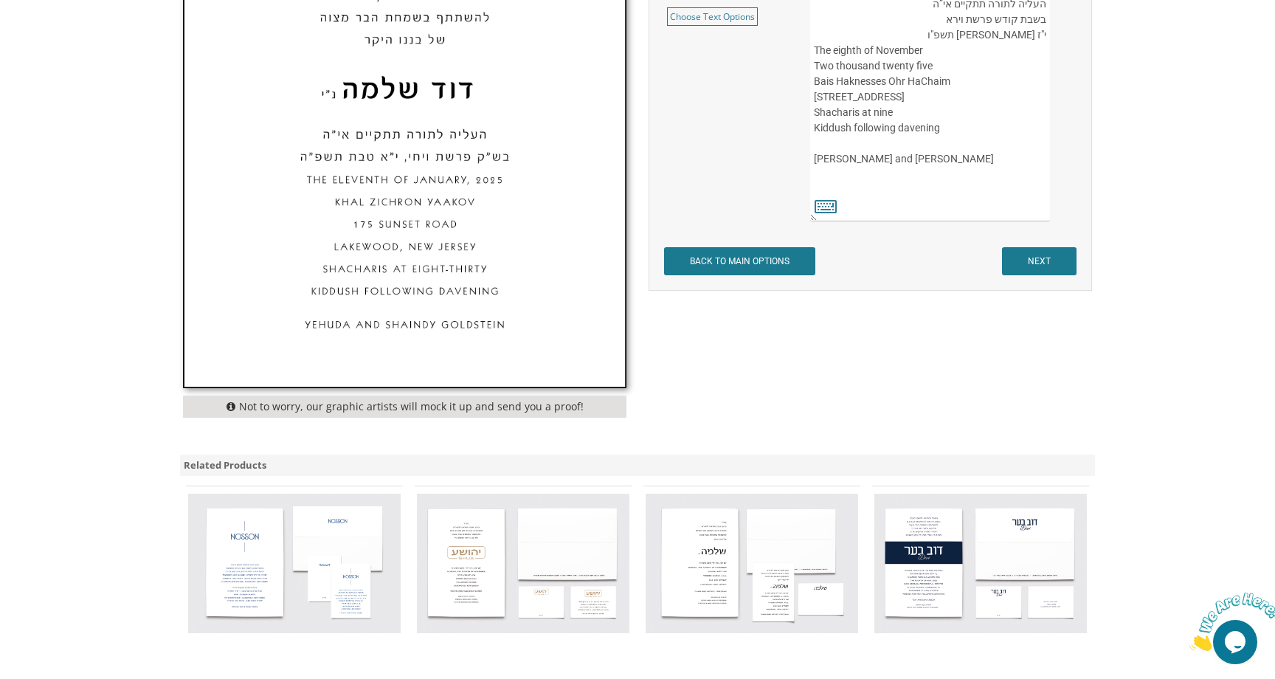
click at [951, 176] on textarea "העליה לתורה תתקיים אי”ה בשבת קודש פרשת לך לך ח’ חשון תשע”ט The twenty-eighth of…" at bounding box center [930, 105] width 240 height 232
type textarea "העליה לתורה תתקיים אי”ה בשבת קודש פרשת וירא י"ז חשון תשפ"ו The eighth of Novemb…"
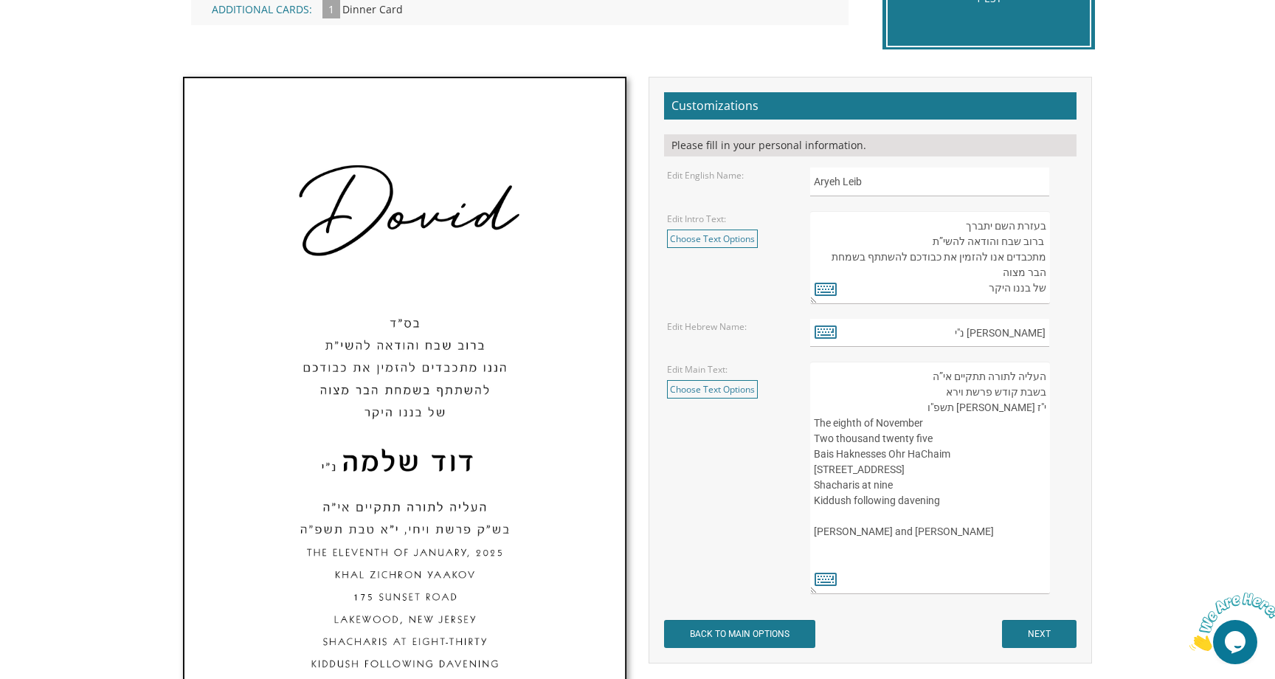
scroll to position [450, 0]
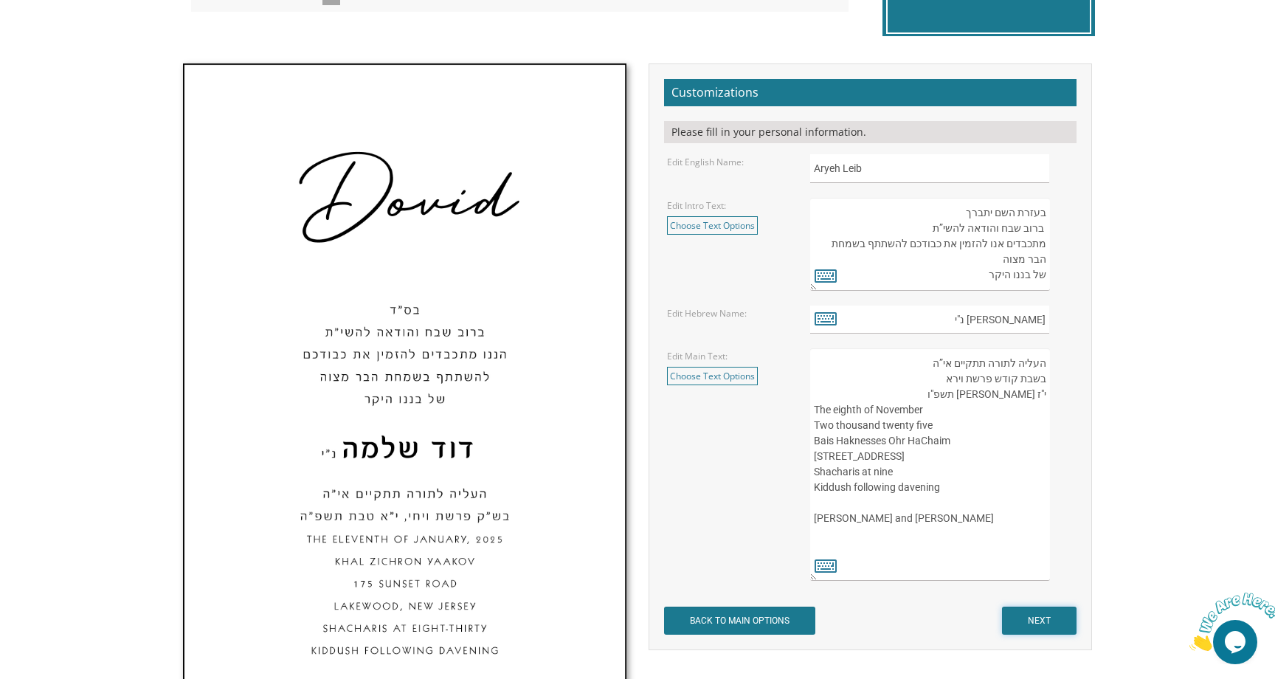
click at [1040, 627] on input "NEXT" at bounding box center [1039, 621] width 75 height 28
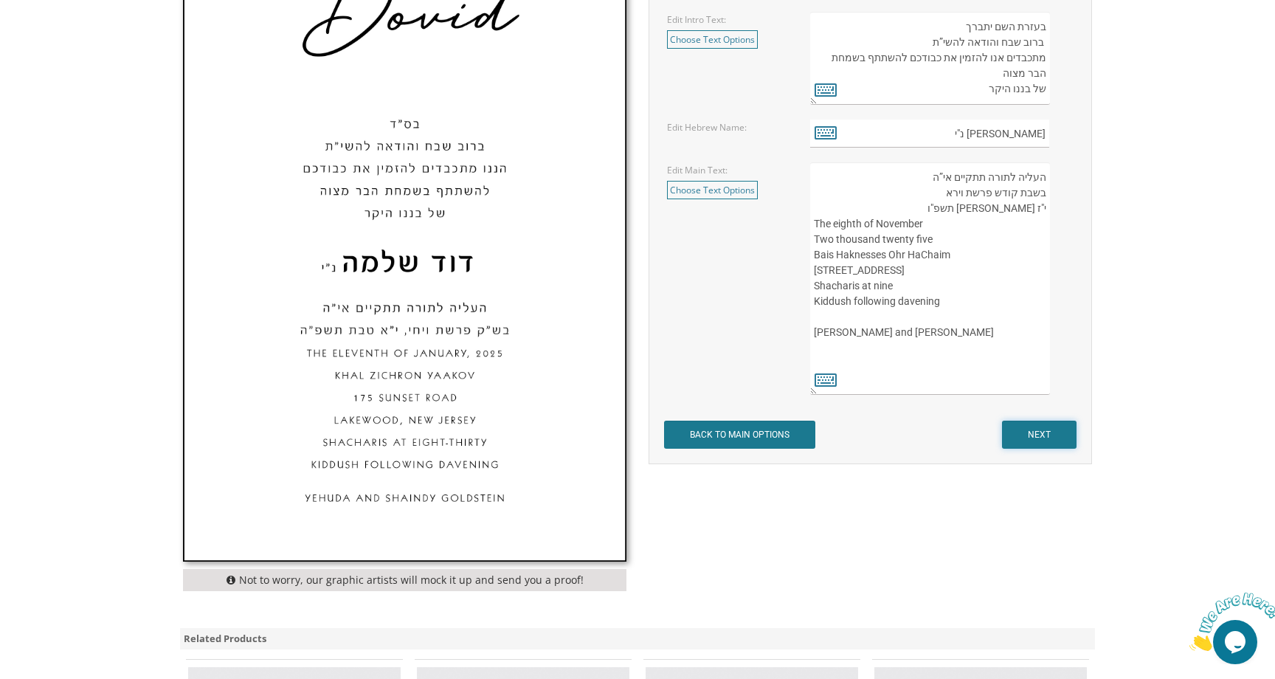
scroll to position [676, 0]
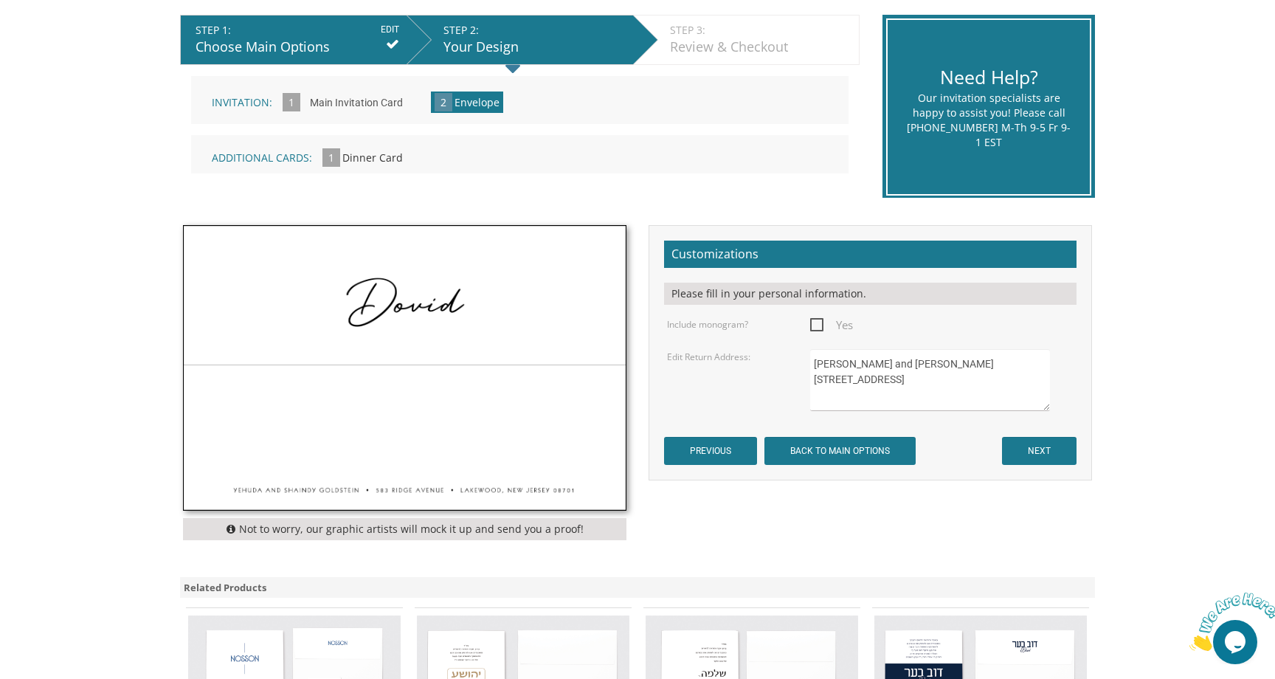
scroll to position [299, 0]
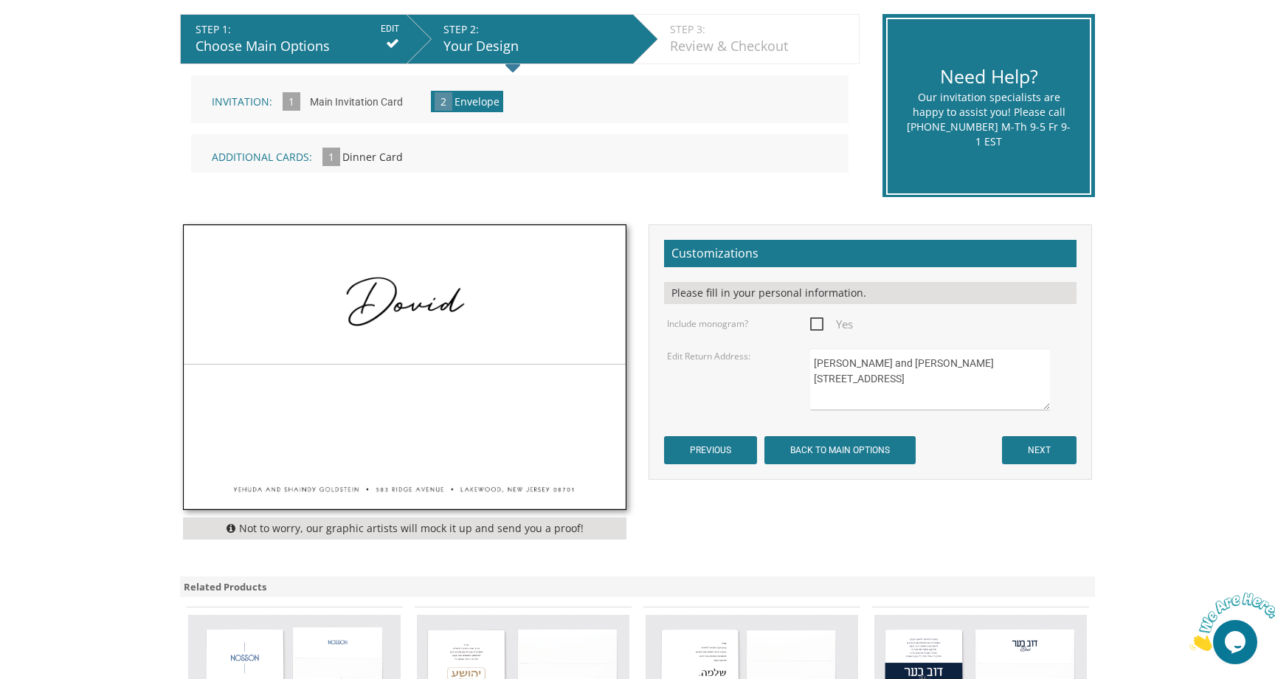
click at [821, 325] on span "Yes" at bounding box center [831, 324] width 43 height 18
click at [820, 325] on input "Yes" at bounding box center [815, 323] width 10 height 10
checkbox input "true"
click at [888, 391] on textarea "Yehuda and Shaindy Goldstein 583 Ridge Avenue Lakewood, NJ 08701" at bounding box center [930, 379] width 240 height 62
click at [912, 392] on textarea "Yehuda and Shaindy Goldstein 583 Ridge Avenue Lakewood, NJ 08701" at bounding box center [930, 379] width 240 height 62
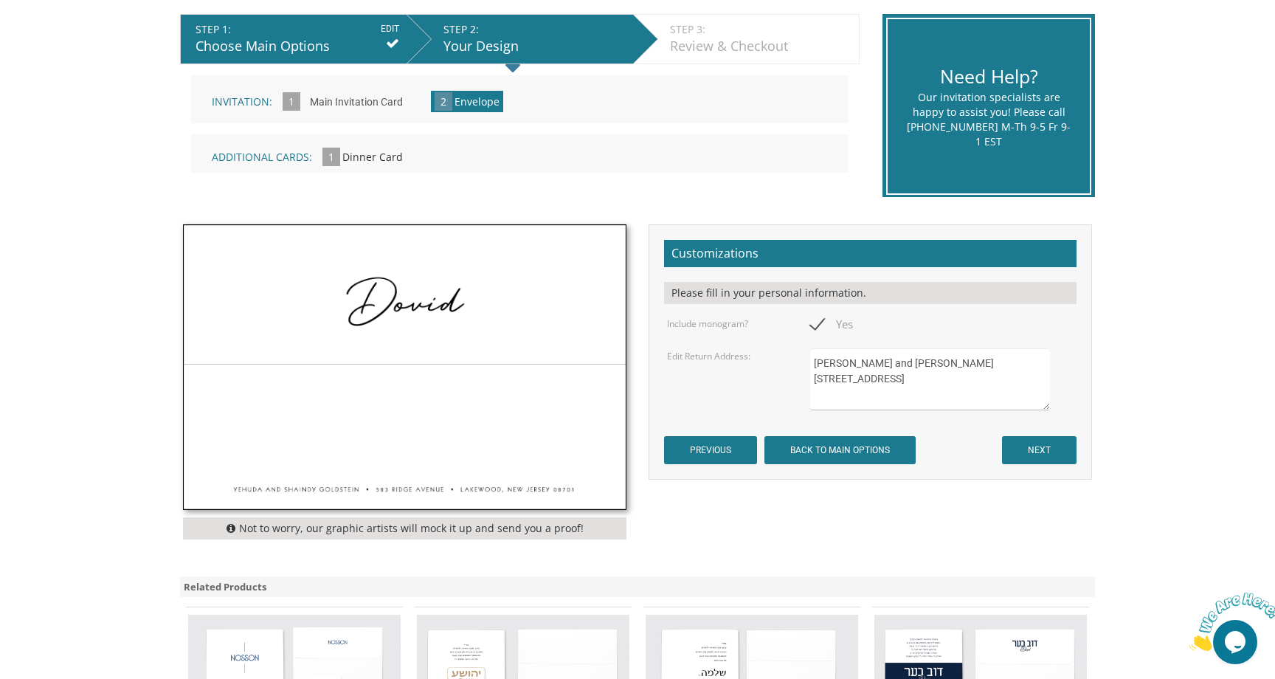
click at [912, 392] on textarea "Yehuda and Shaindy Goldstein 583 Ridge Avenue Lakewood, NJ 08701" at bounding box center [930, 379] width 240 height 62
click at [926, 392] on textarea "Yehuda and Shaindy Goldstein 583 Ridge Avenue Lakewood, NJ 08701" at bounding box center [930, 379] width 240 height 62
drag, startPoint x: 926, startPoint y: 392, endPoint x: 796, endPoint y: 359, distance: 133.4
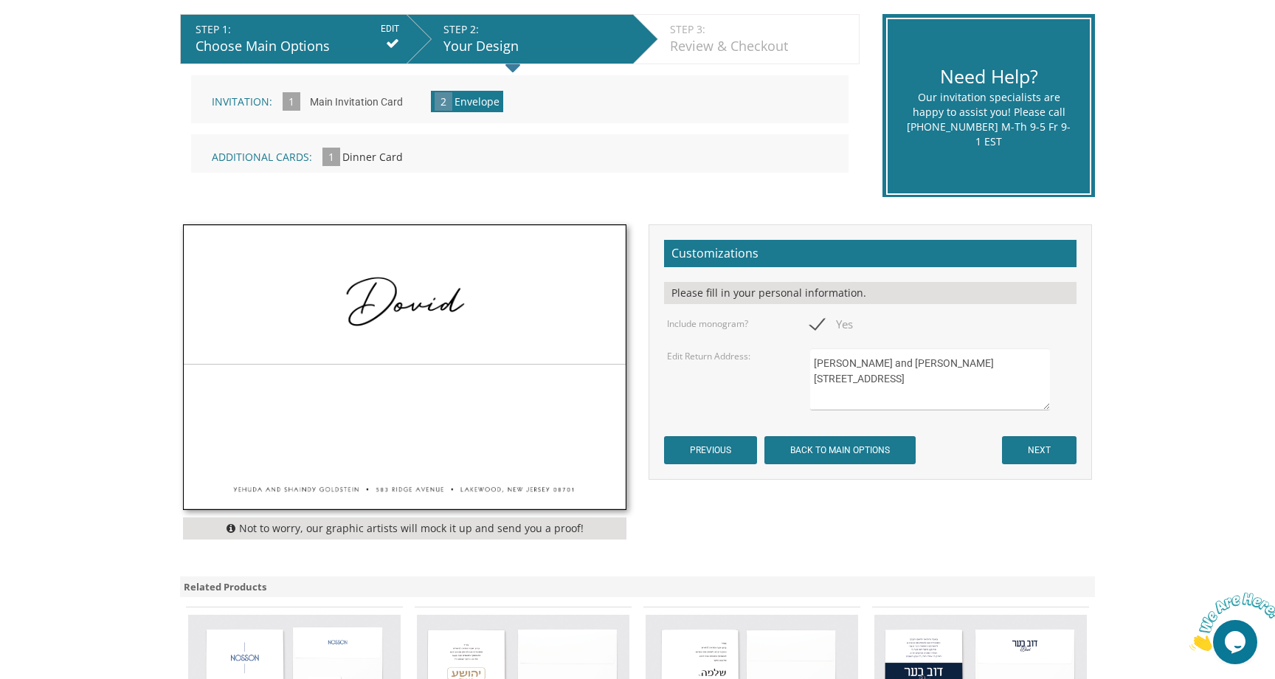
click at [796, 359] on div "Edit Return Address: Yehuda and Shaindy Goldstein 583 Ridge Avenue Lakewood, NJ…" at bounding box center [871, 379] width 430 height 62
type textarea "Moshe and Sarala Graber 3404 Taney Road Baltimore, MD 21215"
click at [1053, 449] on input "NEXT" at bounding box center [1039, 450] width 75 height 28
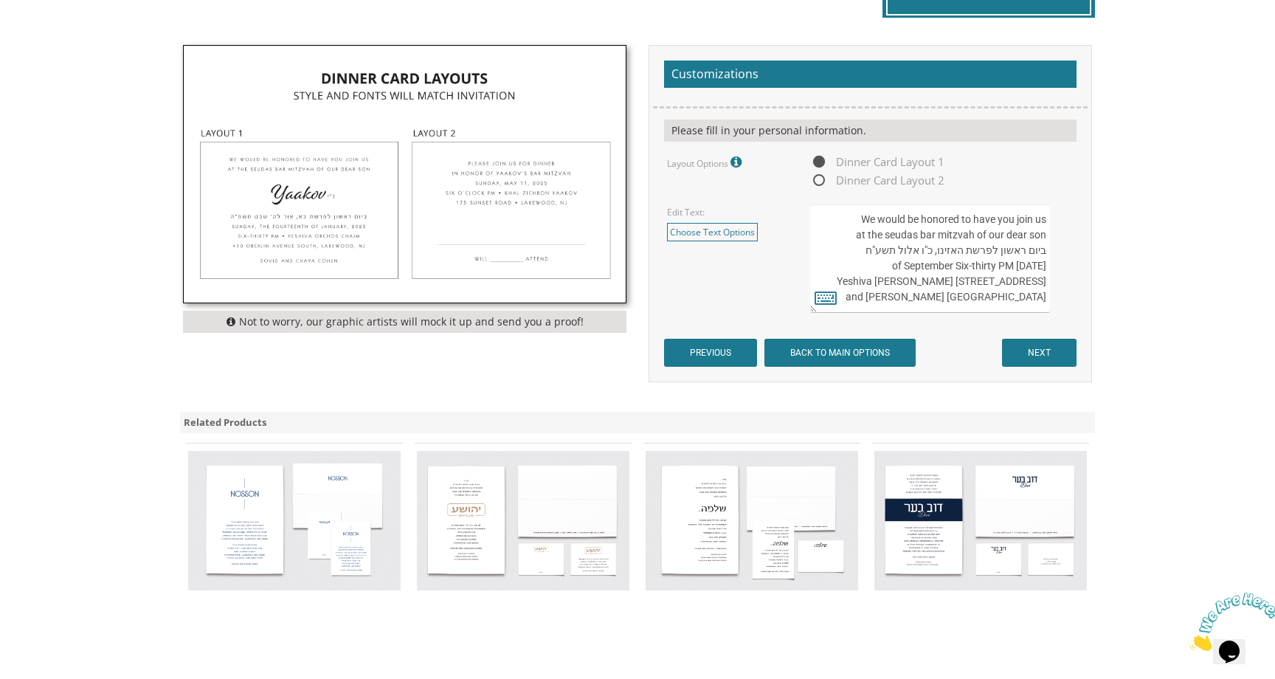
scroll to position [479, 0]
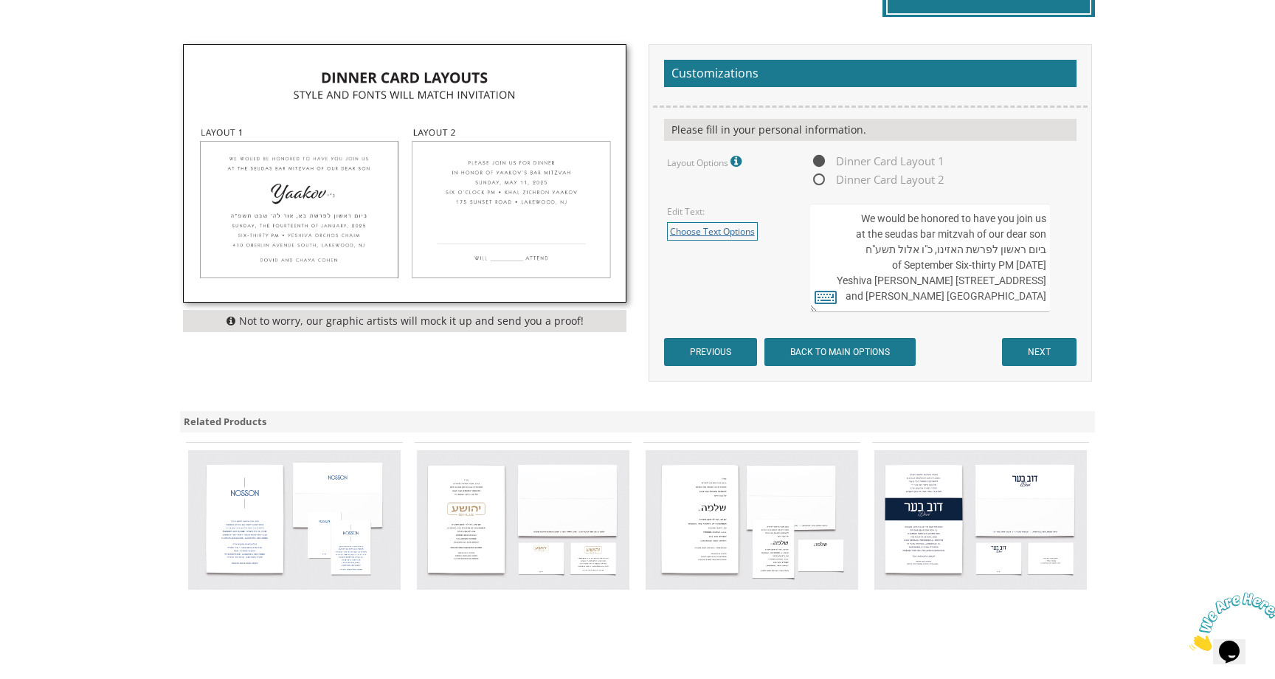
click at [703, 223] on link "Choose Text Options" at bounding box center [712, 231] width 91 height 18
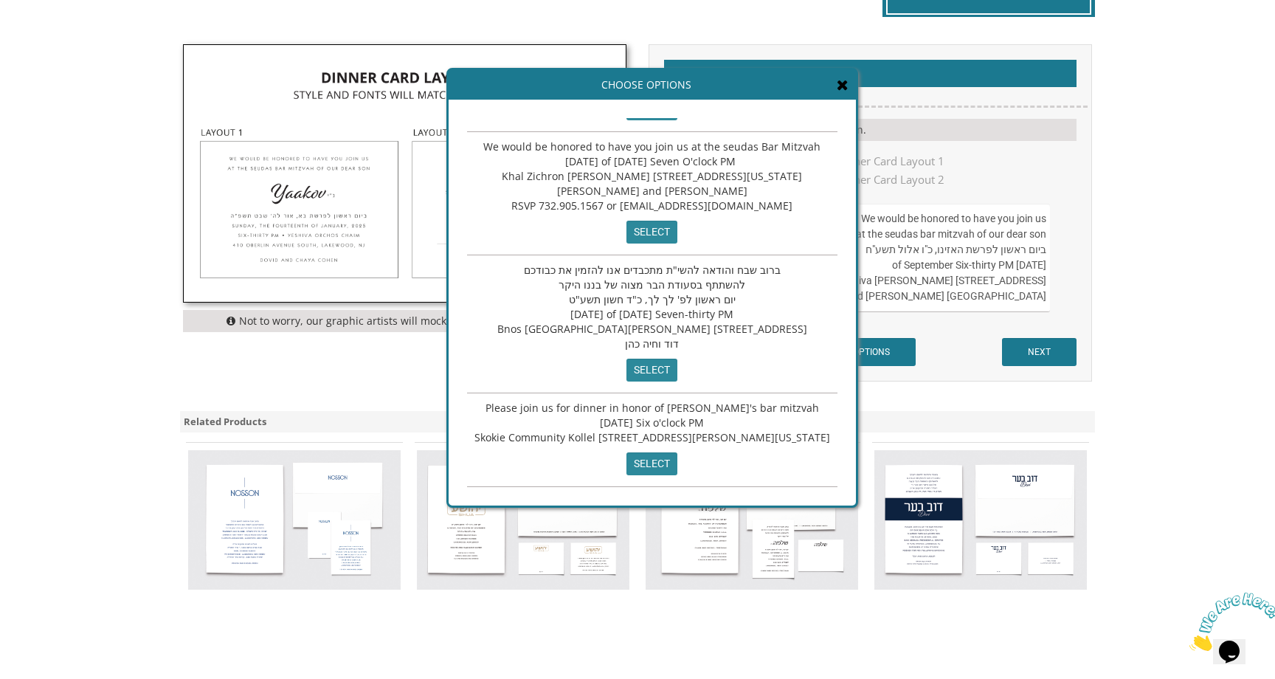
scroll to position [488, 0]
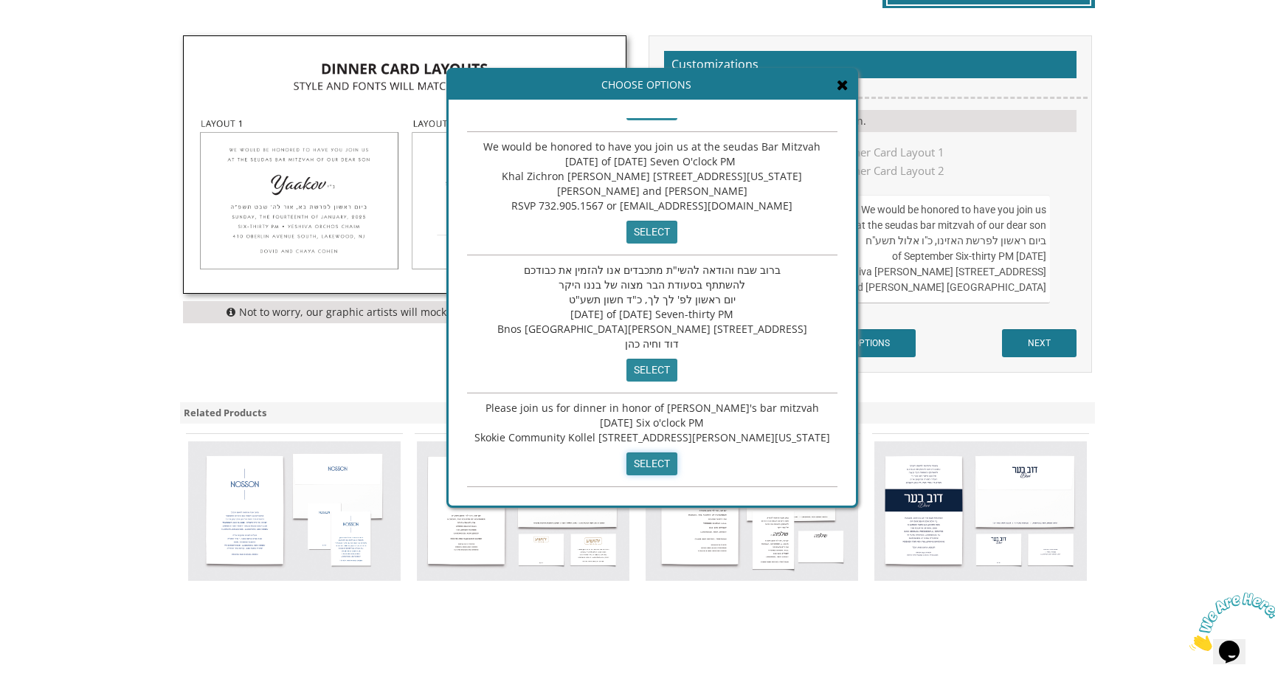
click at [642, 466] on input "select" at bounding box center [652, 463] width 51 height 23
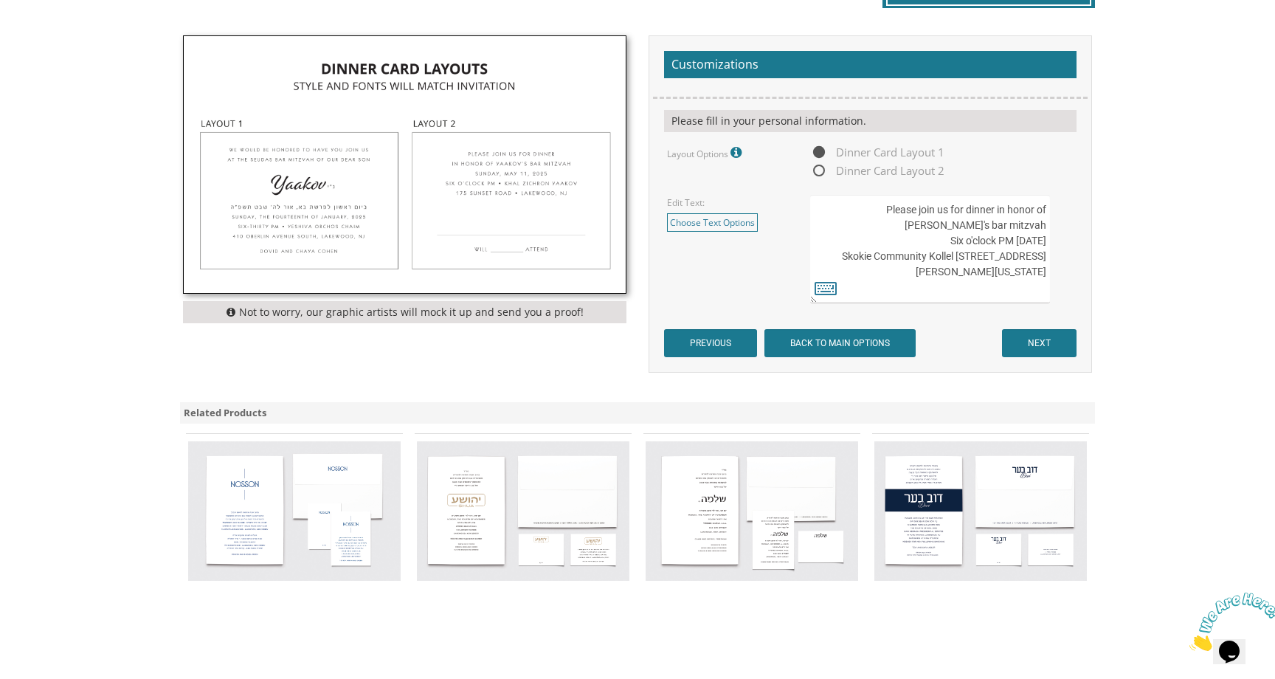
click at [910, 210] on textarea "We would be honored to have you join us at the seudas bar mitzvah of our dear s…" at bounding box center [930, 249] width 240 height 108
drag, startPoint x: 893, startPoint y: 224, endPoint x: 1017, endPoint y: 228, distance: 124.0
click at [1017, 228] on textarea "We would be honored to have you join us at the seudas bar mitzvah of our dear s…" at bounding box center [930, 249] width 240 height 108
click at [900, 224] on textarea "We would be honored to have you join us at the seudas bar mitzvah of our dear s…" at bounding box center [930, 249] width 240 height 108
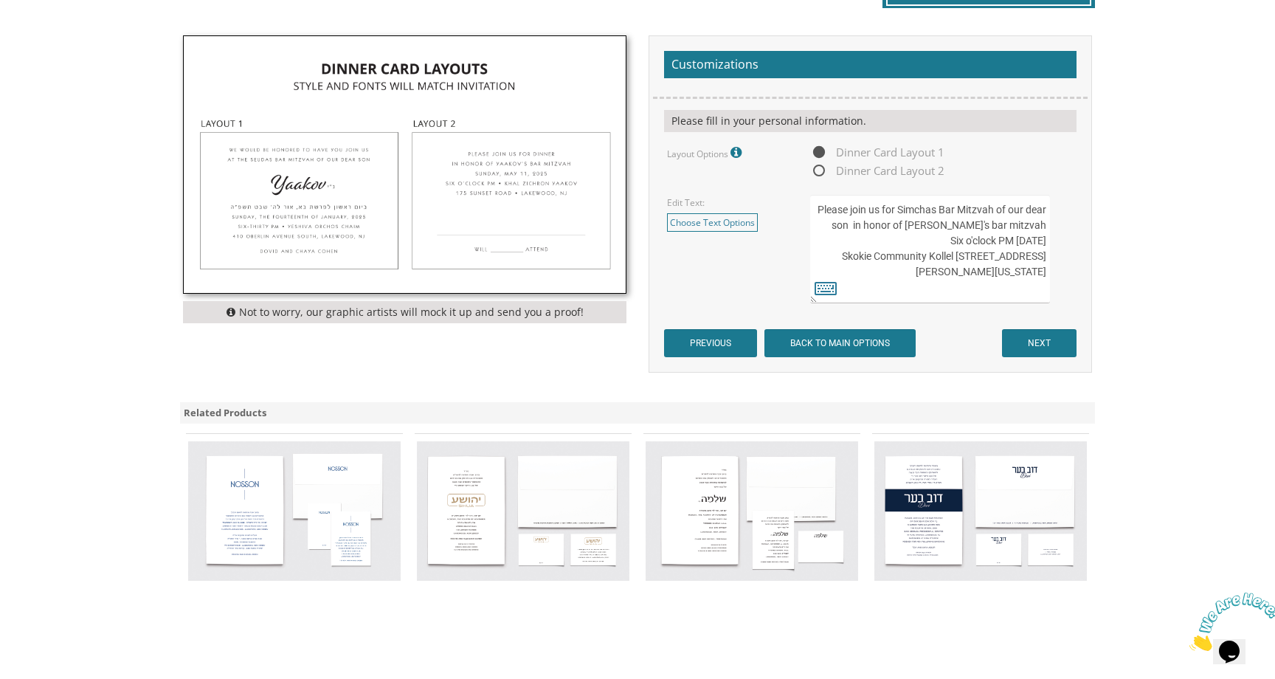
click at [885, 224] on textarea "We would be honored to have you join us at the seudas bar mitzvah of our dear s…" at bounding box center [930, 249] width 240 height 108
drag, startPoint x: 894, startPoint y: 224, endPoint x: 1050, endPoint y: 224, distance: 155.7
click at [1050, 224] on textarea "We would be honored to have you join us at the seudas bar mitzvah of our dear s…" at bounding box center [930, 249] width 240 height 108
click at [1047, 227] on textarea "We would be honored to have you join us at the seudas bar mitzvah of our dear s…" at bounding box center [930, 249] width 240 height 108
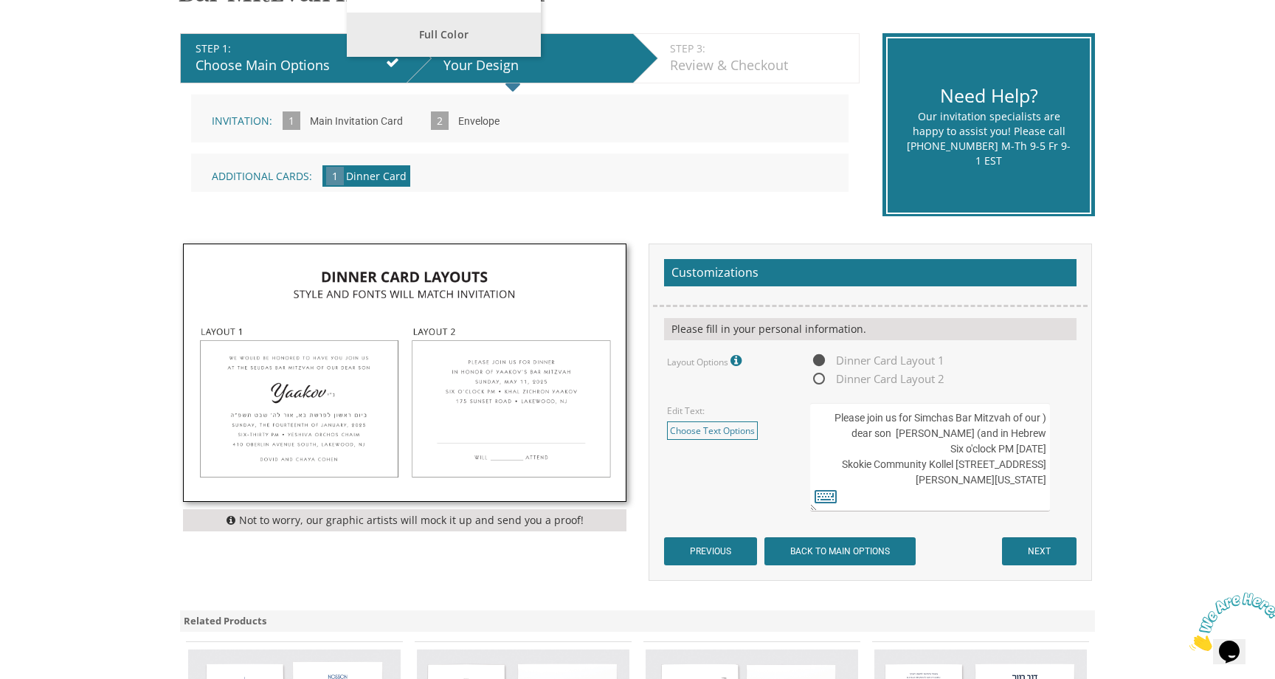
scroll to position [300, 0]
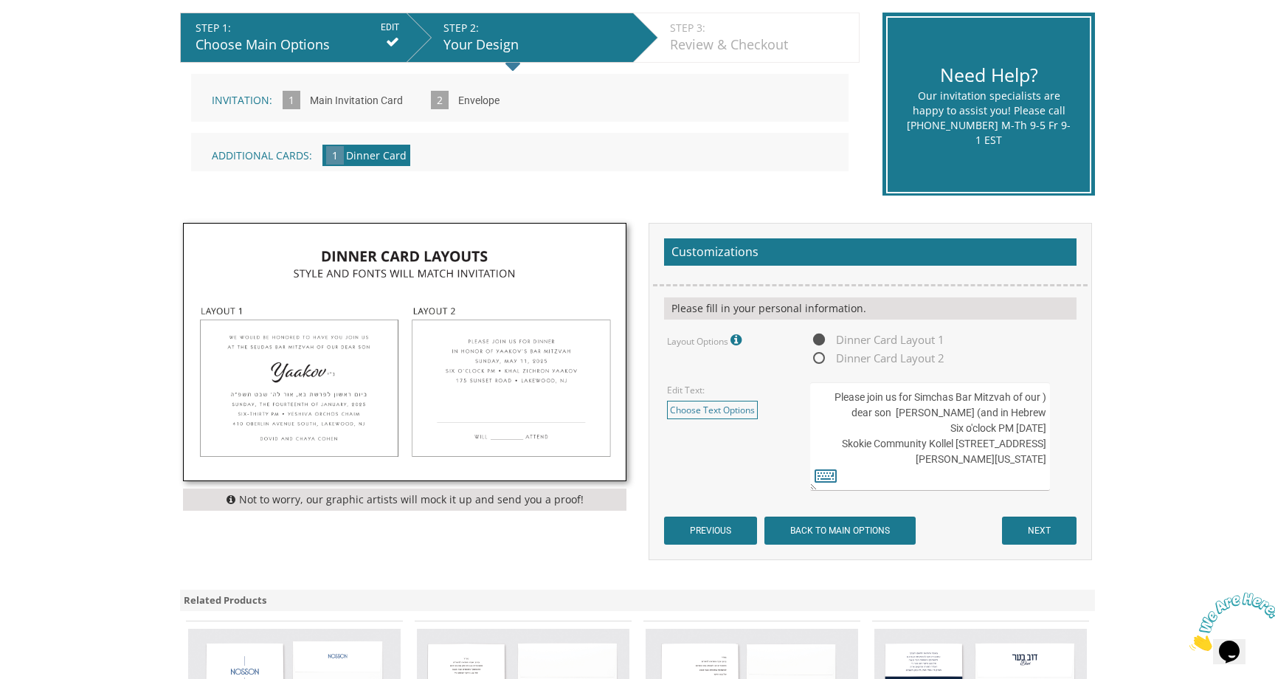
drag, startPoint x: 979, startPoint y: 413, endPoint x: 1047, endPoint y: 418, distance: 68.1
click at [1047, 418] on textarea "We would be honored to have you join us at the seudas bar mitzvah of our dear s…" at bounding box center [930, 436] width 240 height 108
click at [889, 431] on textarea "We would be honored to have you join us at the seudas bar mitzvah of our dear s…" at bounding box center [930, 436] width 240 height 108
click at [918, 429] on textarea "We would be honored to have you join us at the seudas bar mitzvah of our dear s…" at bounding box center [930, 436] width 240 height 108
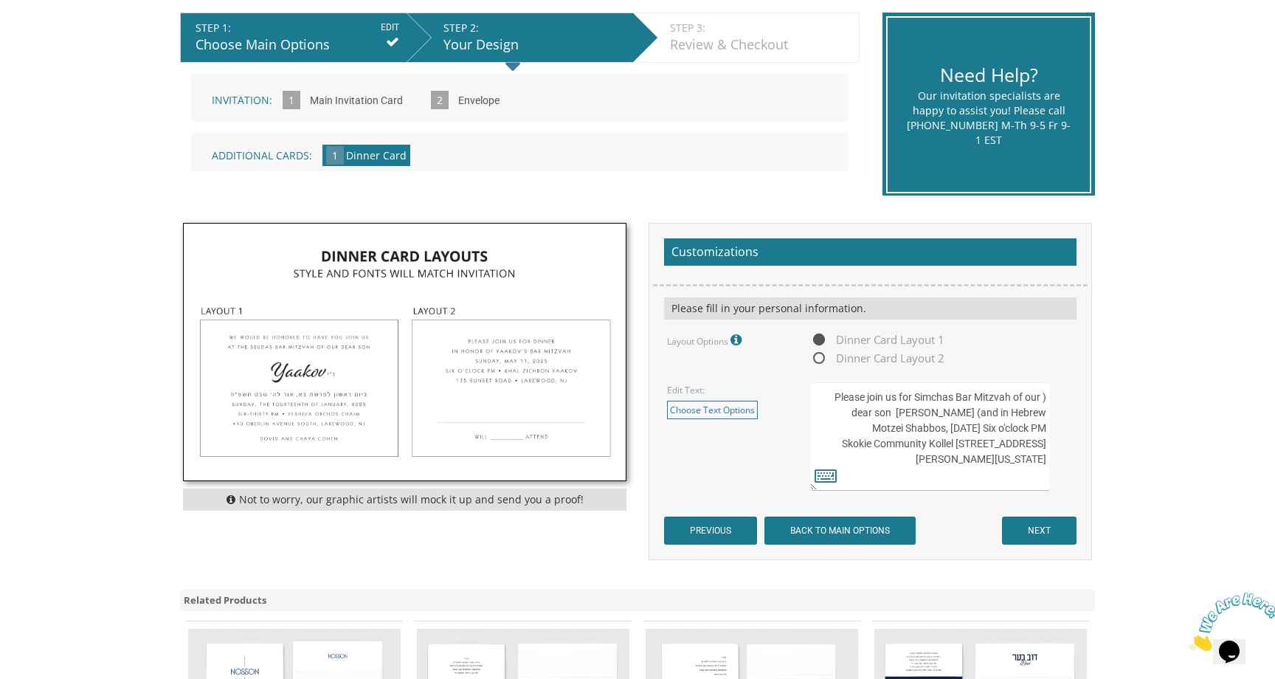
click at [918, 429] on textarea "We would be honored to have you join us at the seudas bar mitzvah of our dear s…" at bounding box center [930, 436] width 240 height 108
click at [959, 429] on textarea "We would be honored to have you join us at the seudas bar mitzvah of our dear s…" at bounding box center [930, 436] width 240 height 108
click at [984, 427] on textarea "We would be honored to have you join us at the seudas bar mitzvah of our dear s…" at bounding box center [930, 436] width 240 height 108
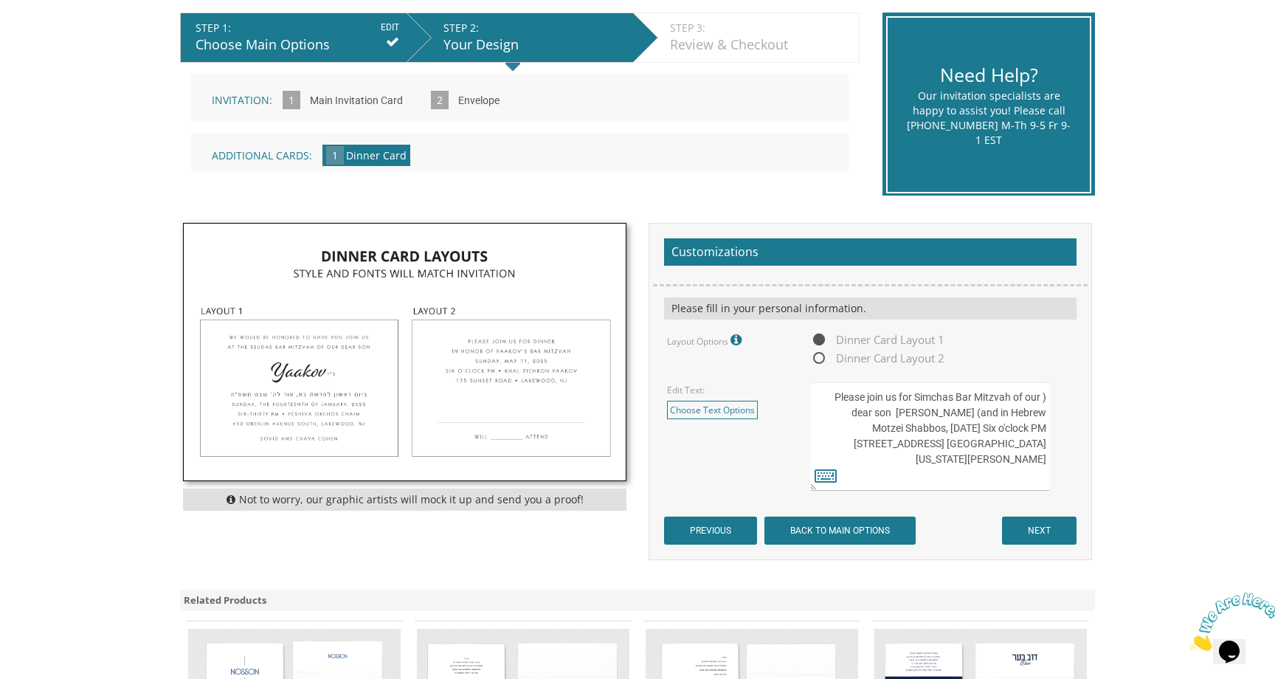
click at [1004, 433] on textarea "We would be honored to have you join us at the seudas bar mitzvah of our dear s…" at bounding box center [930, 436] width 240 height 108
click at [1045, 447] on textarea "We would be honored to have you join us at the seudas bar mitzvah of our dear s…" at bounding box center [930, 436] width 240 height 108
click at [848, 461] on textarea "We would be honored to have you join us at the seudas bar mitzvah of our dear s…" at bounding box center [930, 436] width 240 height 108
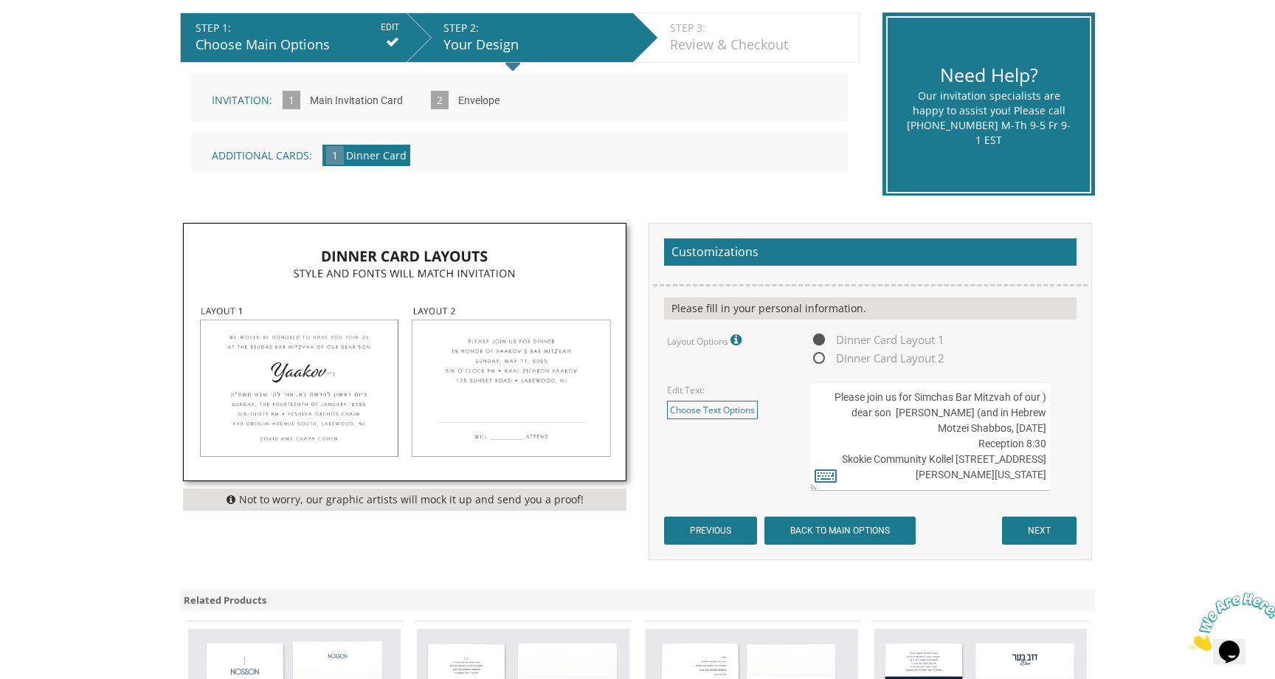
click at [848, 461] on textarea "We would be honored to have you join us at the seudas bar mitzvah of our dear s…" at bounding box center [930, 436] width 240 height 108
paste textarea "Bais Haknesses Ohr HaChaim"
paste textarea "[STREET_ADDRESS]"
click at [1035, 477] on textarea "We would be honored to have you join us at the seudas bar mitzvah of our dear s…" at bounding box center [930, 436] width 240 height 108
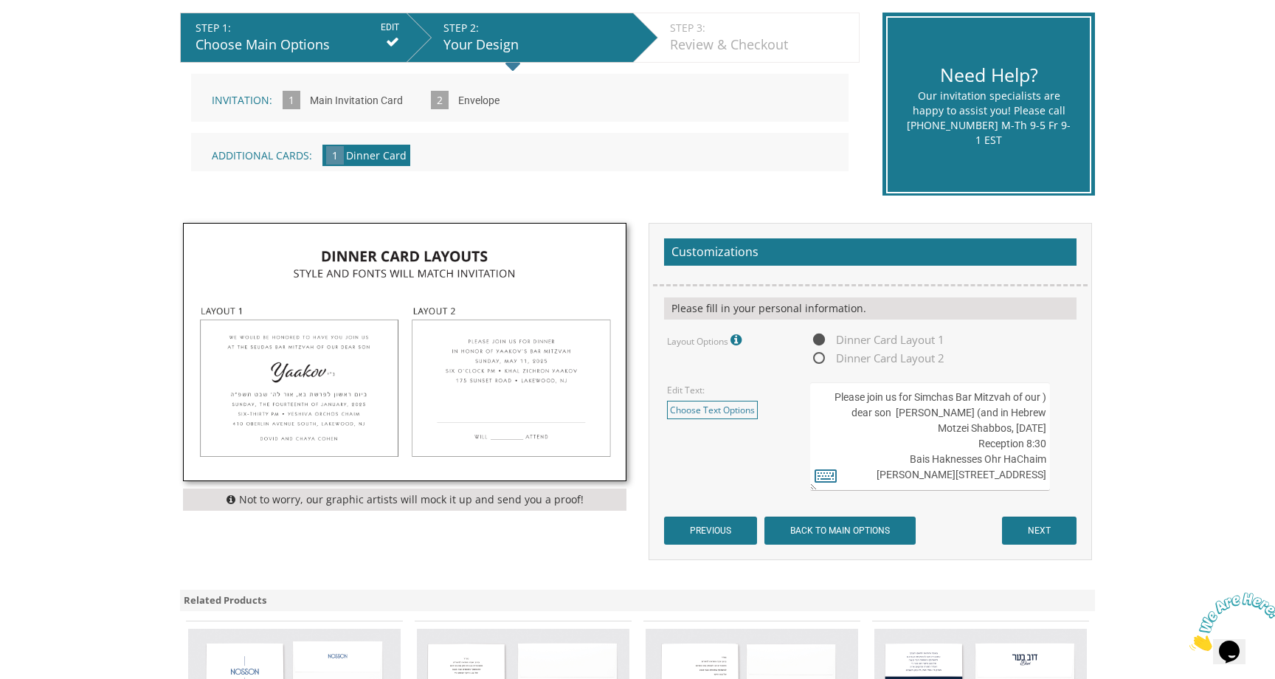
click at [1045, 461] on textarea "We would be honored to have you join us at the seudas bar mitzvah of our dear s…" at bounding box center [930, 436] width 240 height 108
click at [1045, 441] on textarea "We would be honored to have you join us at the seudas bar mitzvah of our dear s…" at bounding box center [930, 436] width 240 height 108
click at [1025, 472] on textarea "We would be honored to have you join us at the seudas bar mitzvah of our dear s…" at bounding box center [930, 436] width 240 height 108
click at [923, 476] on textarea "We would be honored to have you join us at the seudas bar mitzvah of our dear s…" at bounding box center [930, 436] width 240 height 108
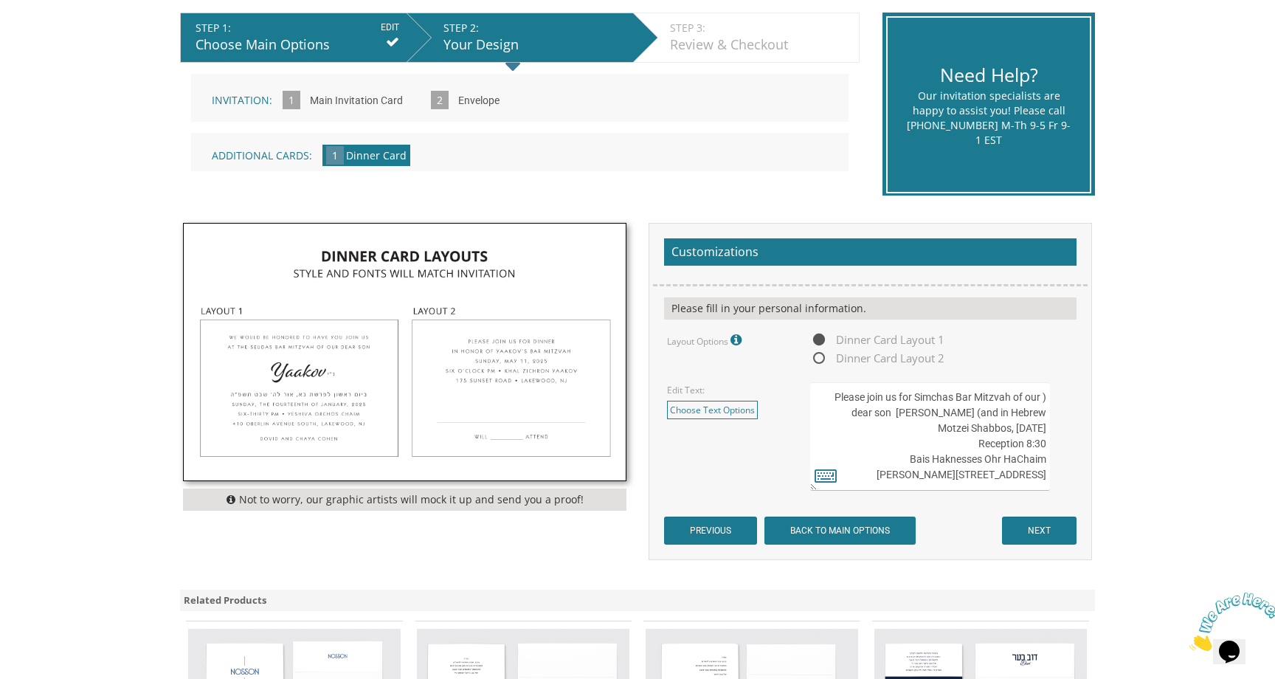
scroll to position [6, 0]
click at [978, 472] on textarea "We would be honored to have you join us at the seudas bar mitzvah of our dear s…" at bounding box center [930, 436] width 240 height 108
click at [1044, 458] on textarea "We would be honored to have you join us at the seudas bar mitzvah of our dear s…" at bounding box center [930, 436] width 240 height 108
click at [969, 464] on textarea "We would be honored to have you join us at the seudas bar mitzvah of our dear s…" at bounding box center [930, 436] width 240 height 108
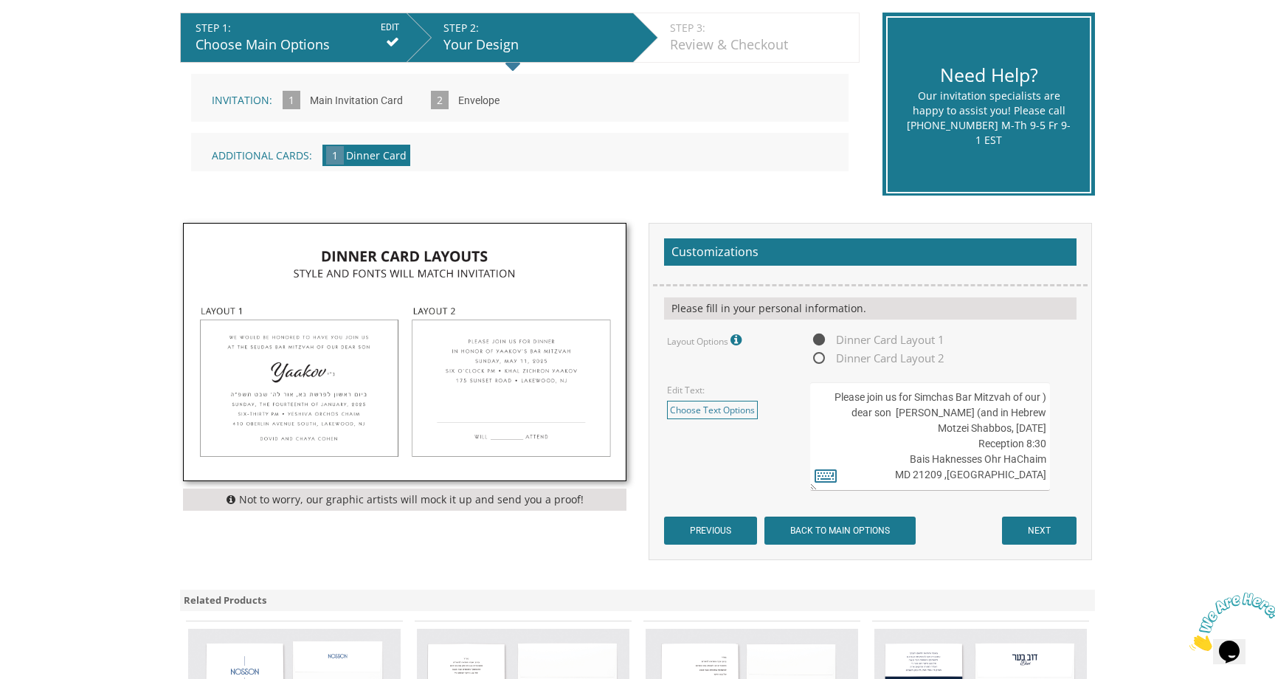
click at [969, 464] on textarea "We would be honored to have you join us at the seudas bar mitzvah of our dear s…" at bounding box center [930, 436] width 240 height 108
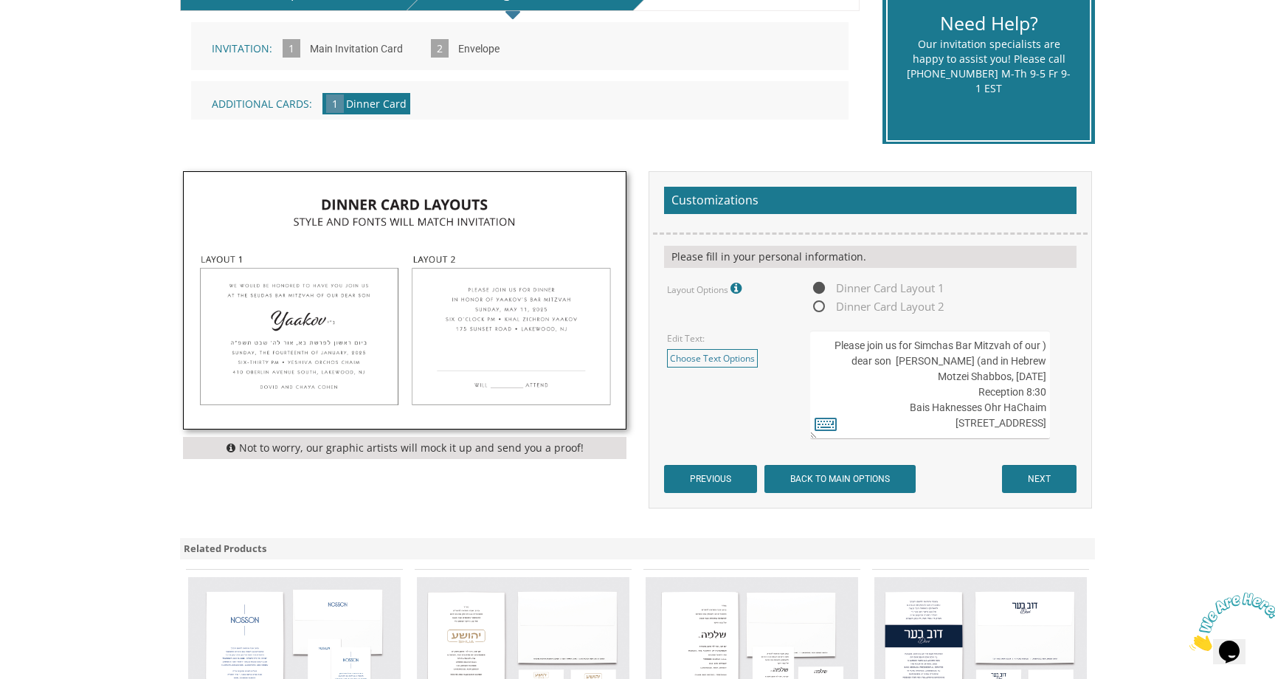
type textarea "Please join us for Simchas Bar Mitzvah of our ) dear son [PERSON_NAME] (and in …"
click at [1050, 475] on input "NEXT" at bounding box center [1039, 479] width 75 height 28
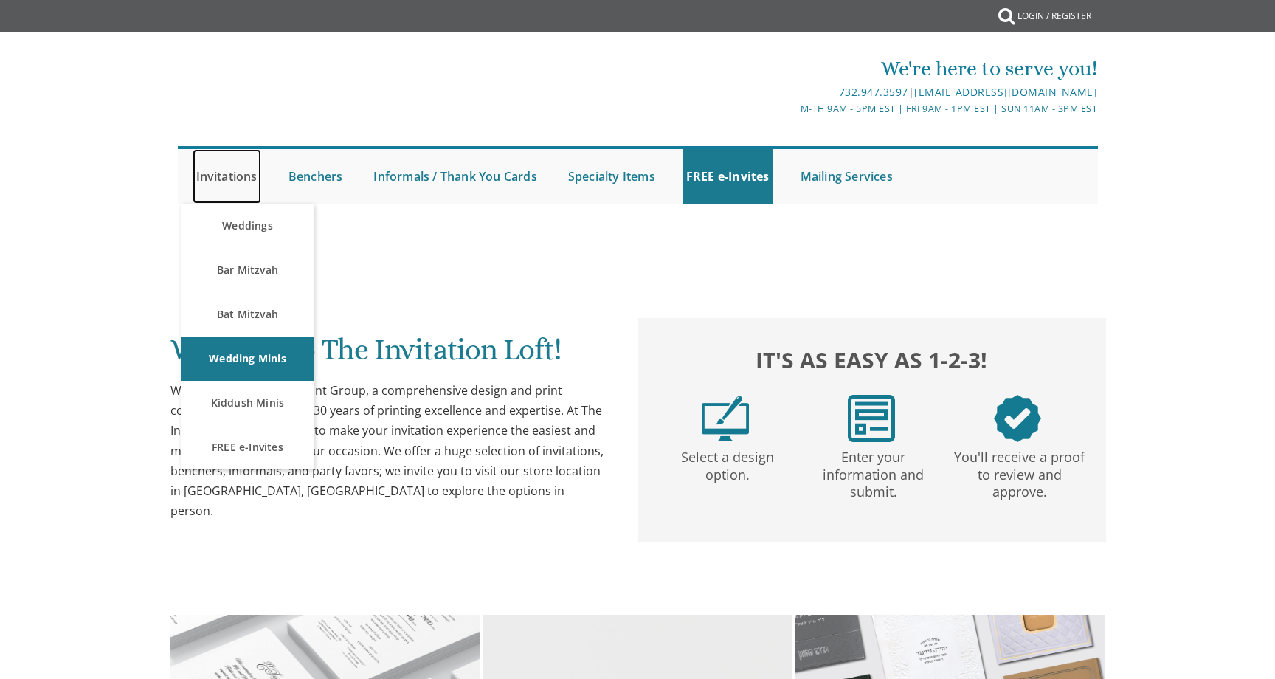
click at [224, 185] on link "Invitations" at bounding box center [227, 176] width 69 height 55
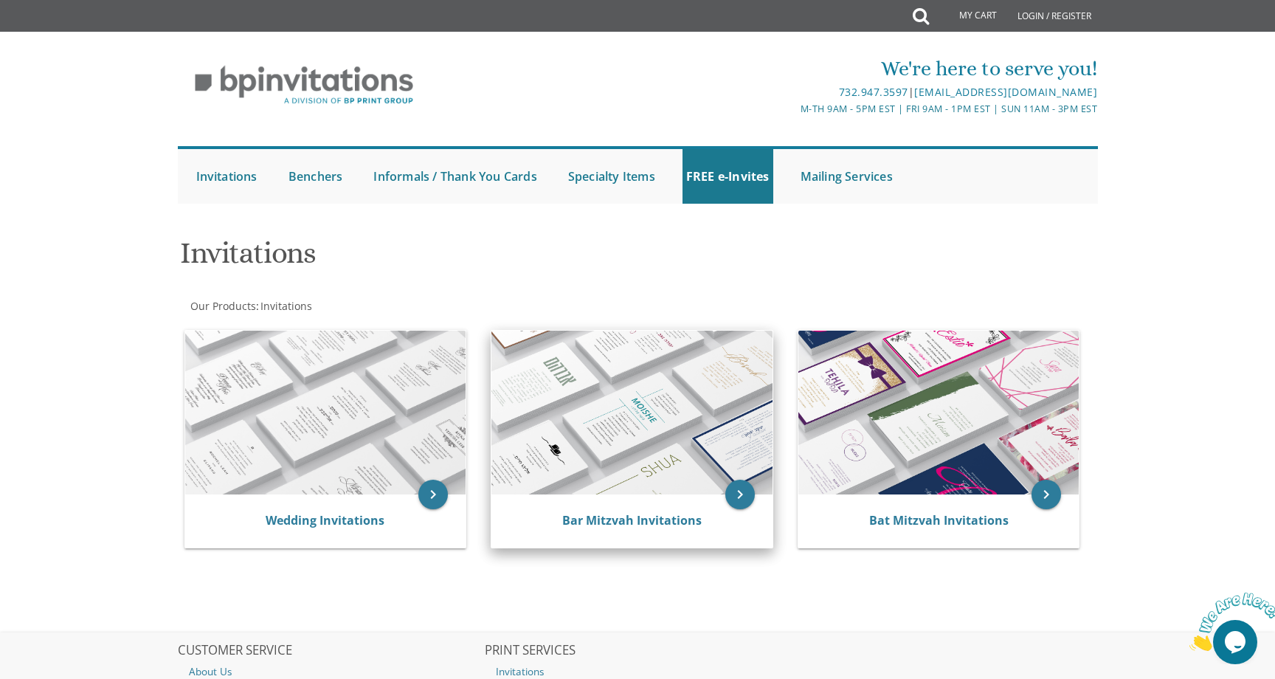
click at [616, 421] on img at bounding box center [632, 413] width 281 height 164
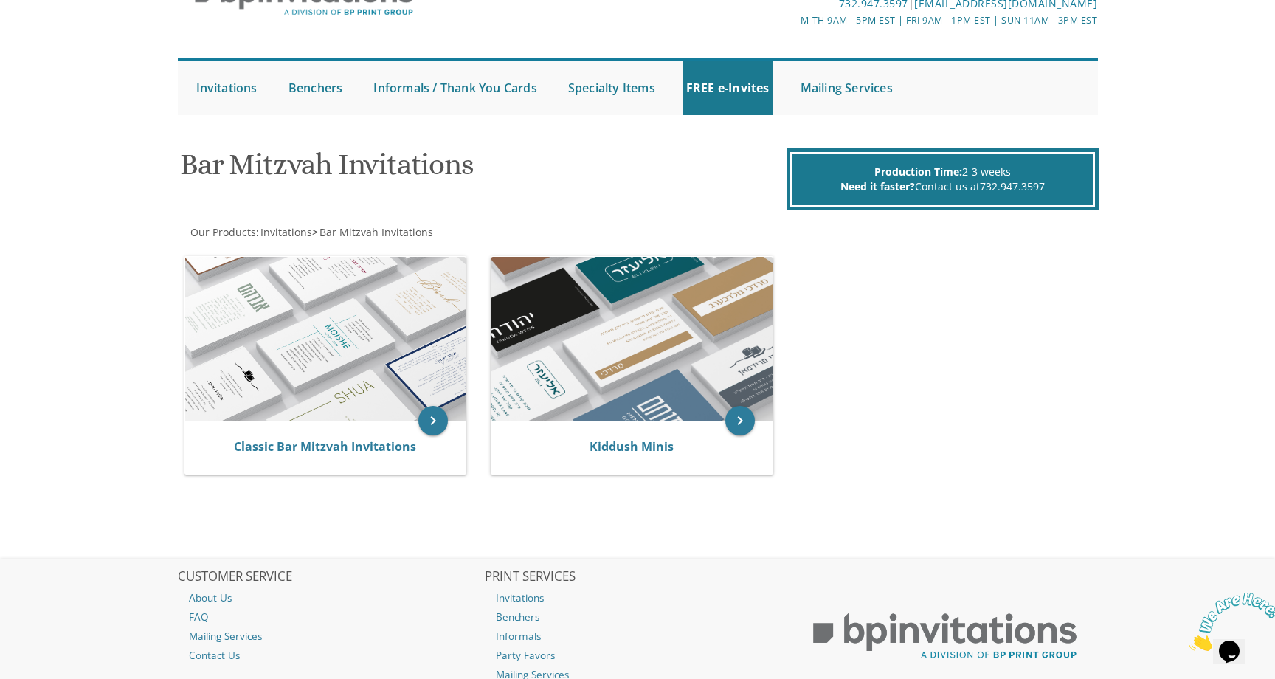
scroll to position [91, 0]
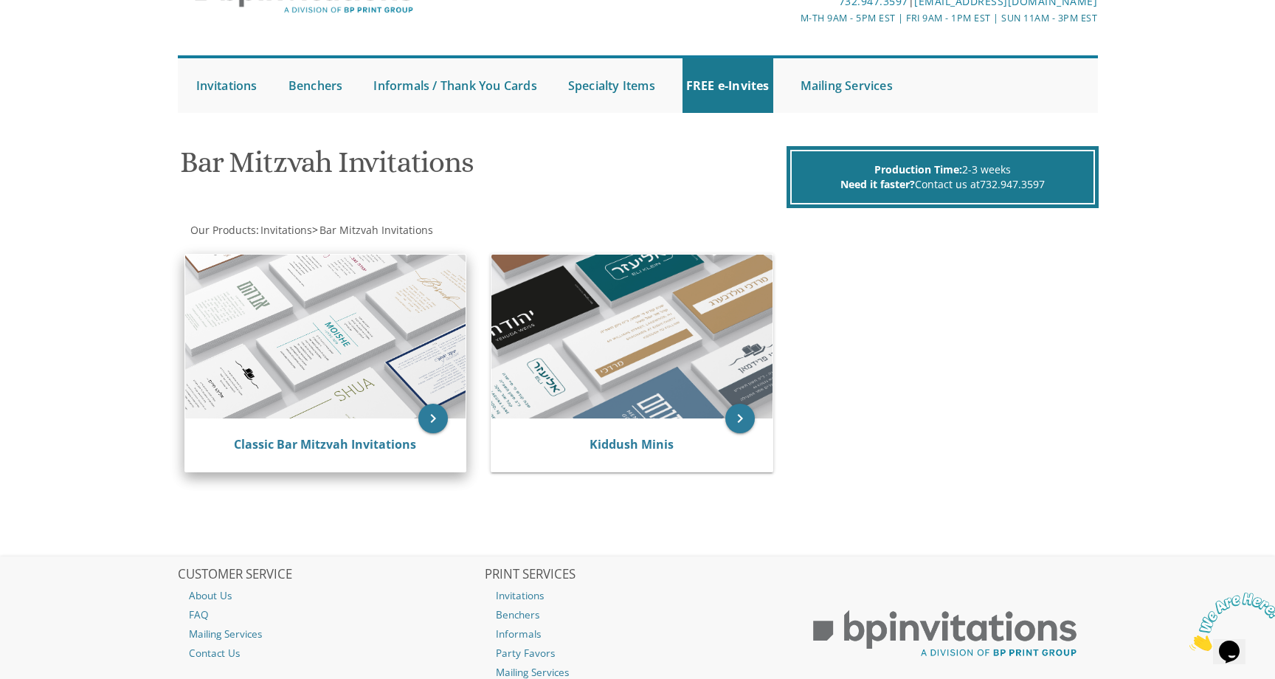
click at [381, 368] on img at bounding box center [325, 337] width 281 height 164
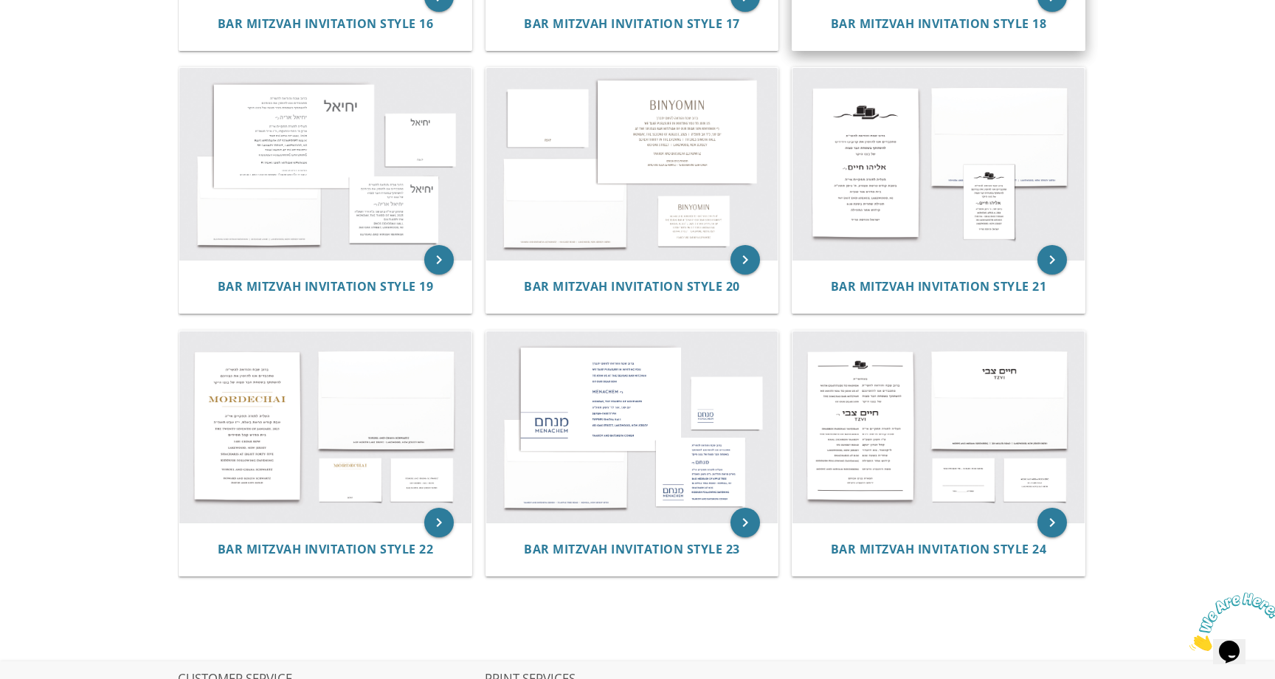
scroll to position [1836, 0]
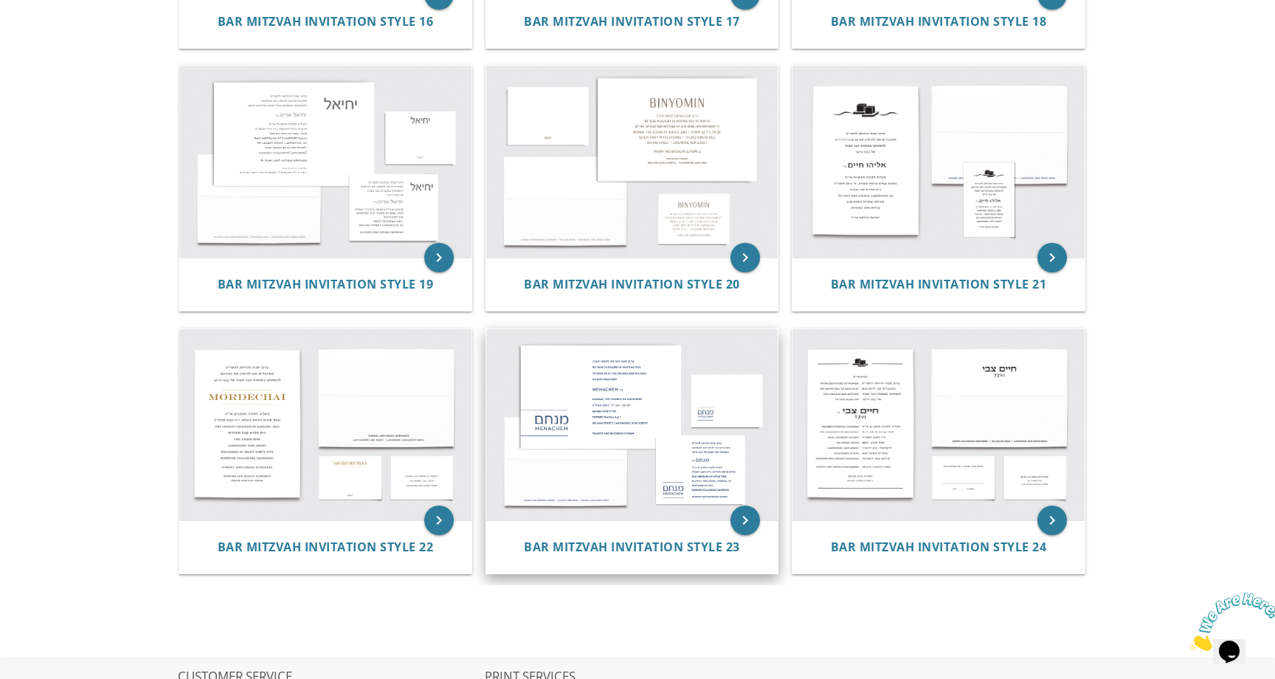
click at [625, 500] on img at bounding box center [632, 425] width 292 height 192
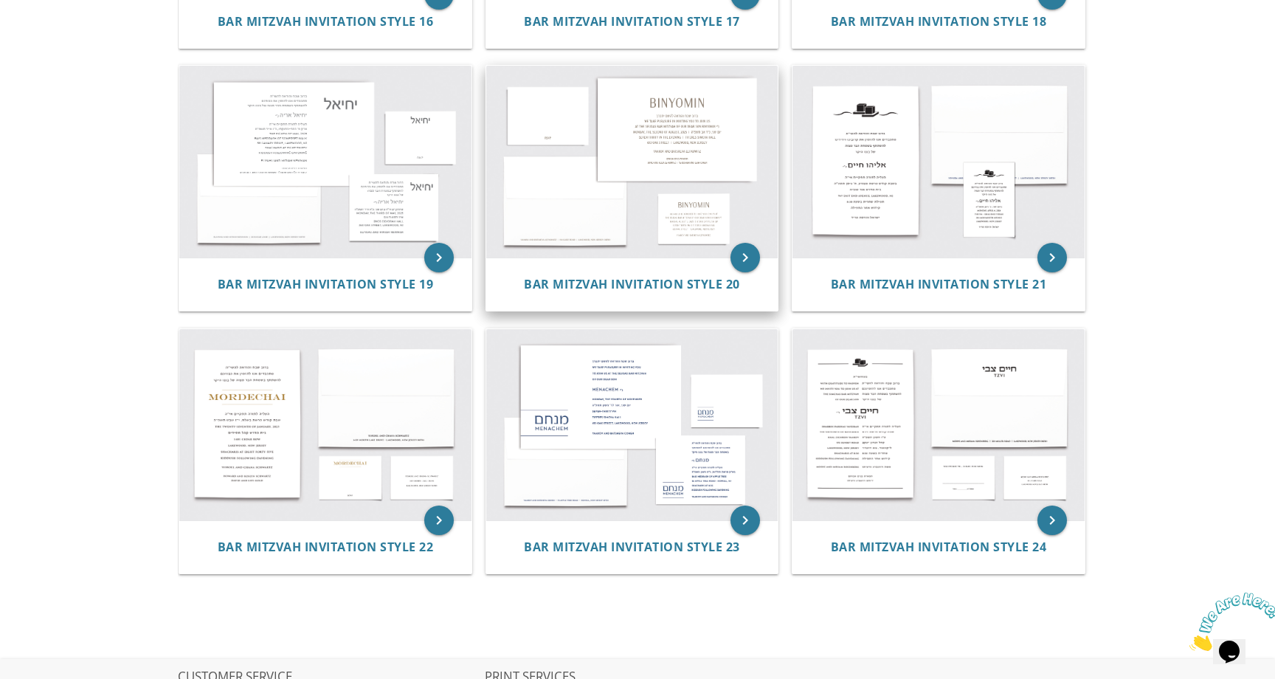
click at [661, 197] on img at bounding box center [632, 162] width 292 height 192
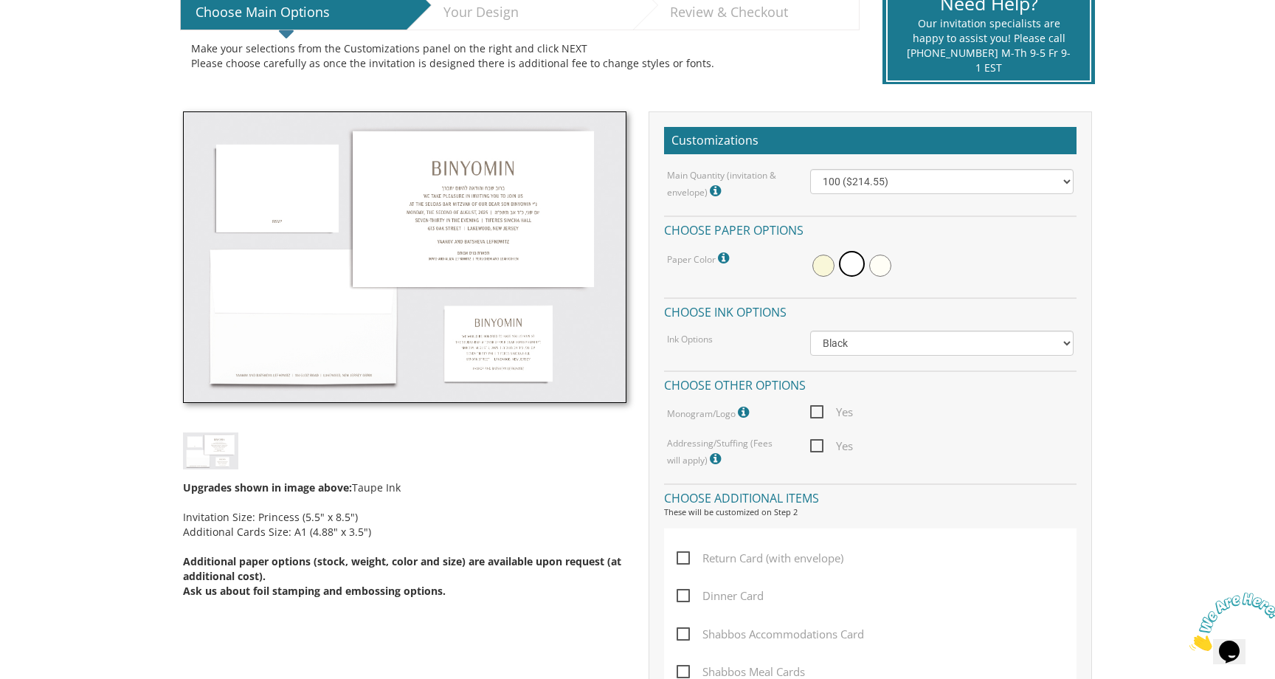
scroll to position [199, 0]
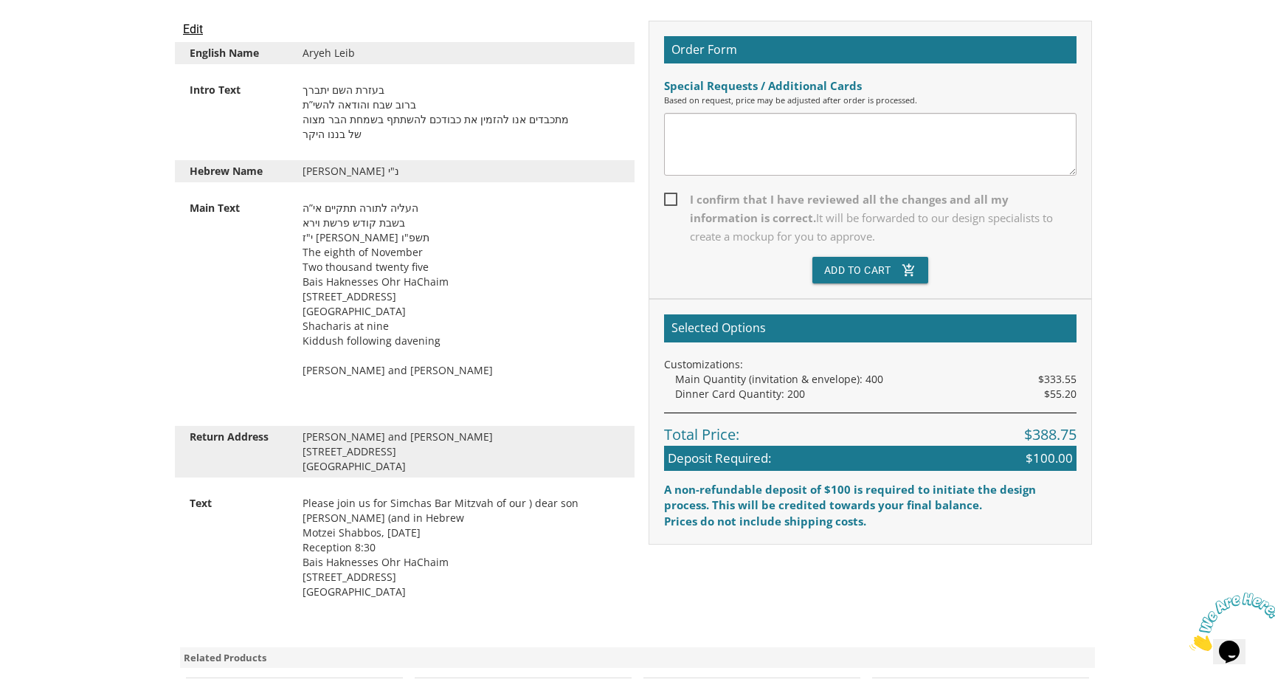
scroll to position [430, 0]
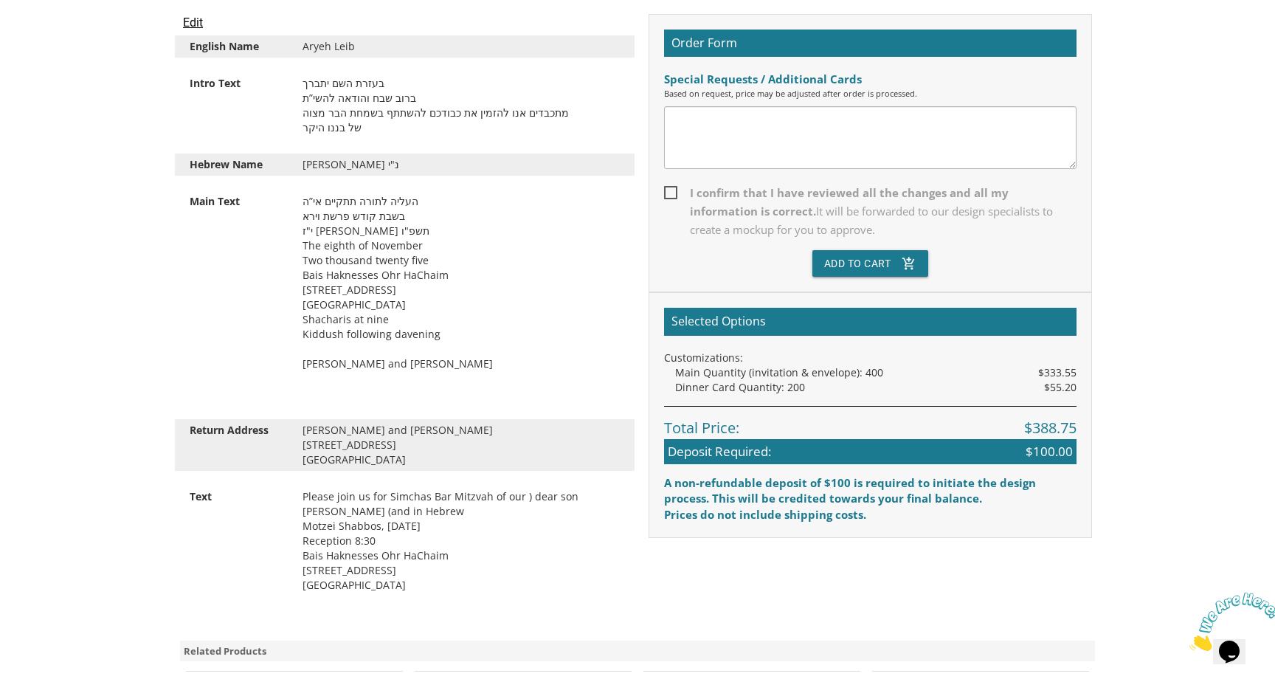
click at [432, 270] on div "העליה לתורה תתקיים אי”ה בשבת קודש פרשת וירא י"ז [PERSON_NAME] תשפ"ו The eighth …" at bounding box center [462, 297] width 340 height 207
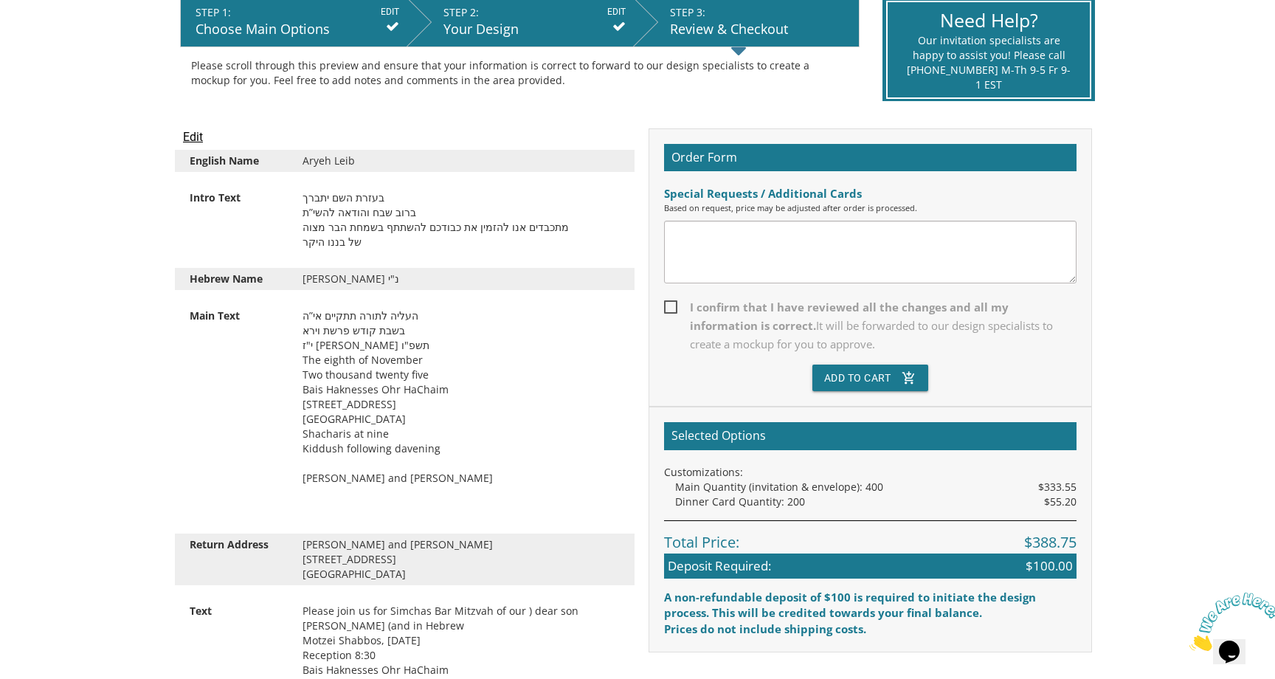
scroll to position [286, 0]
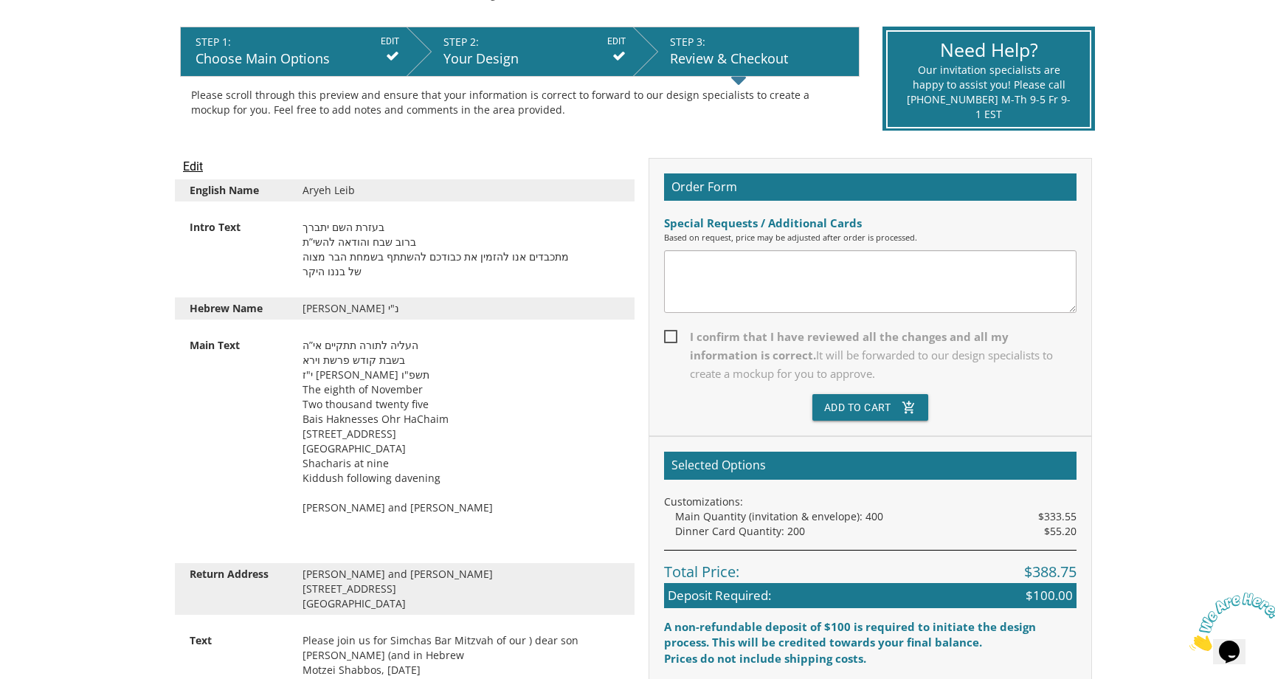
click at [193, 169] on input "Edit" at bounding box center [193, 167] width 20 height 18
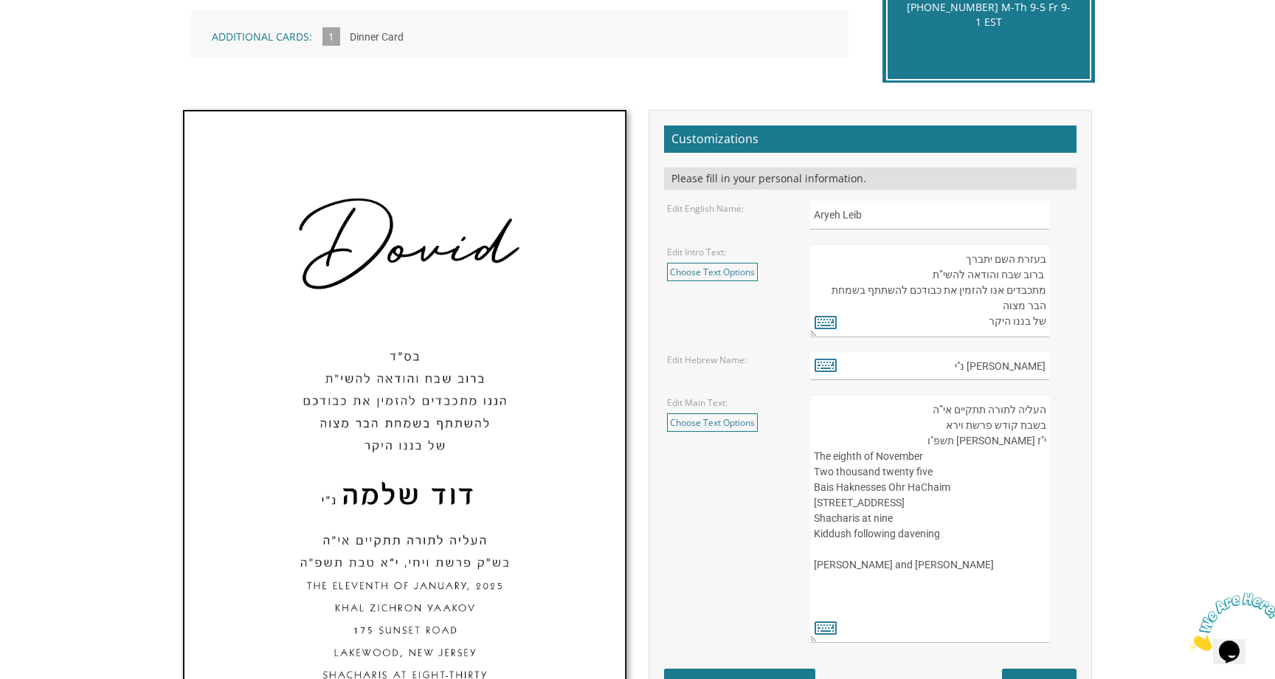
scroll to position [511, 0]
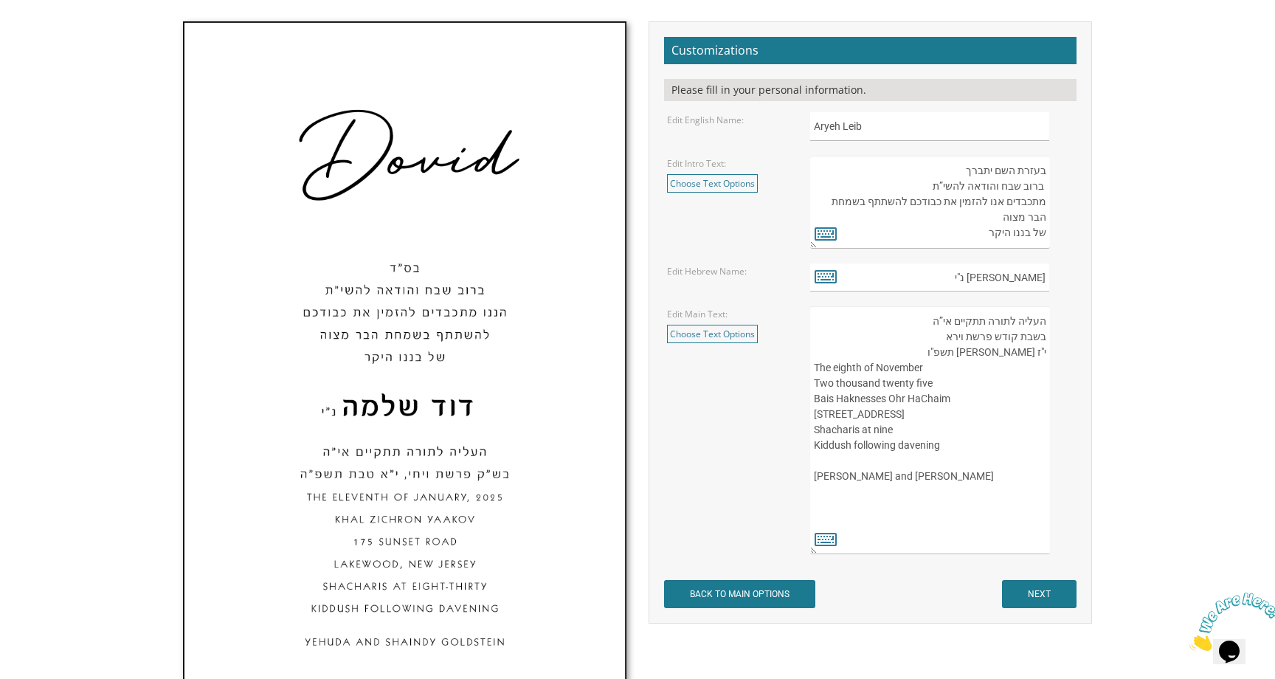
click at [938, 506] on textarea "העליה לתורה תתקיים אי”ה בשבת קודש פרשת וירא י"ז חשון תשפ"ו The eighth of Novemb…" at bounding box center [930, 430] width 240 height 248
type textarea "העליה לתורה תתקיים אי”ה בשבת קודש פרשת וירא י"ז חשון תשפ"ו The eighth of Novemb…"
click at [857, 499] on textarea "העליה לתורה תתקיים אי”ה בשבת קודש פרשת וירא י"ז חשון תשפ"ו The eighth of Novemb…" at bounding box center [930, 430] width 240 height 248
click at [852, 511] on textarea "העליה לתורה תתקיים אי”ה בשבת קודש פרשת וירא י"ז חשון תשפ"ו The eighth of Novemb…" at bounding box center [930, 430] width 240 height 248
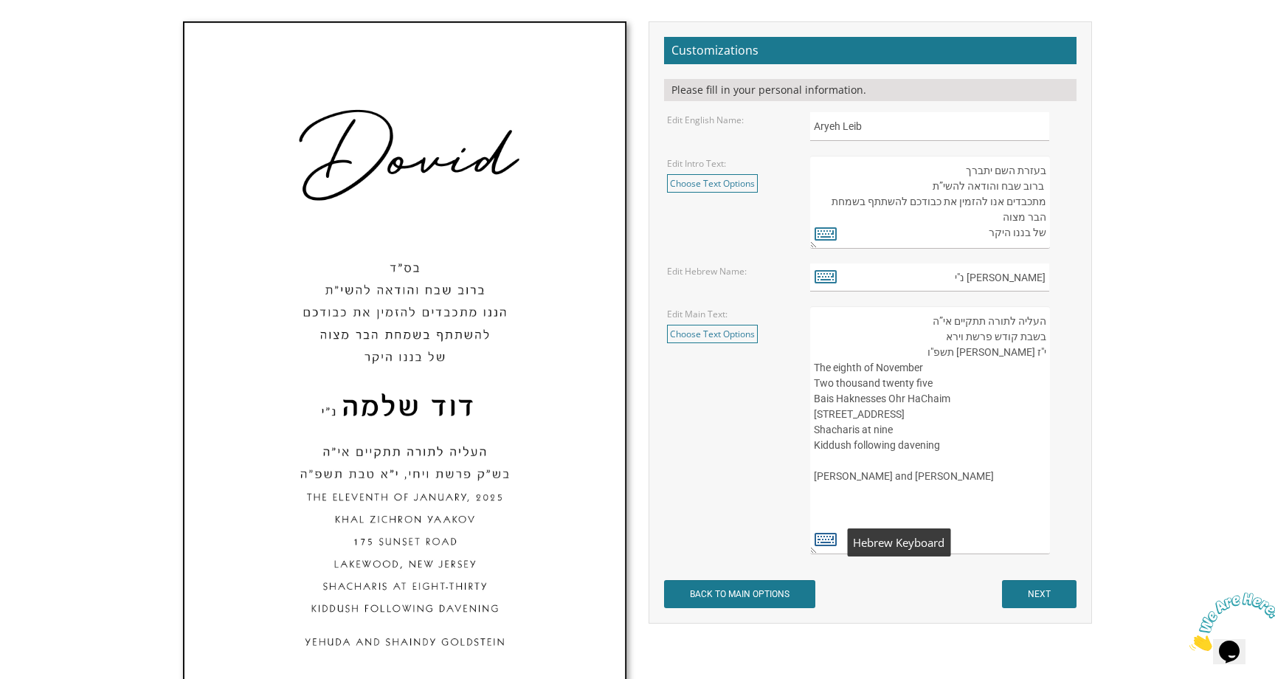
click at [832, 532] on icon at bounding box center [826, 538] width 22 height 21
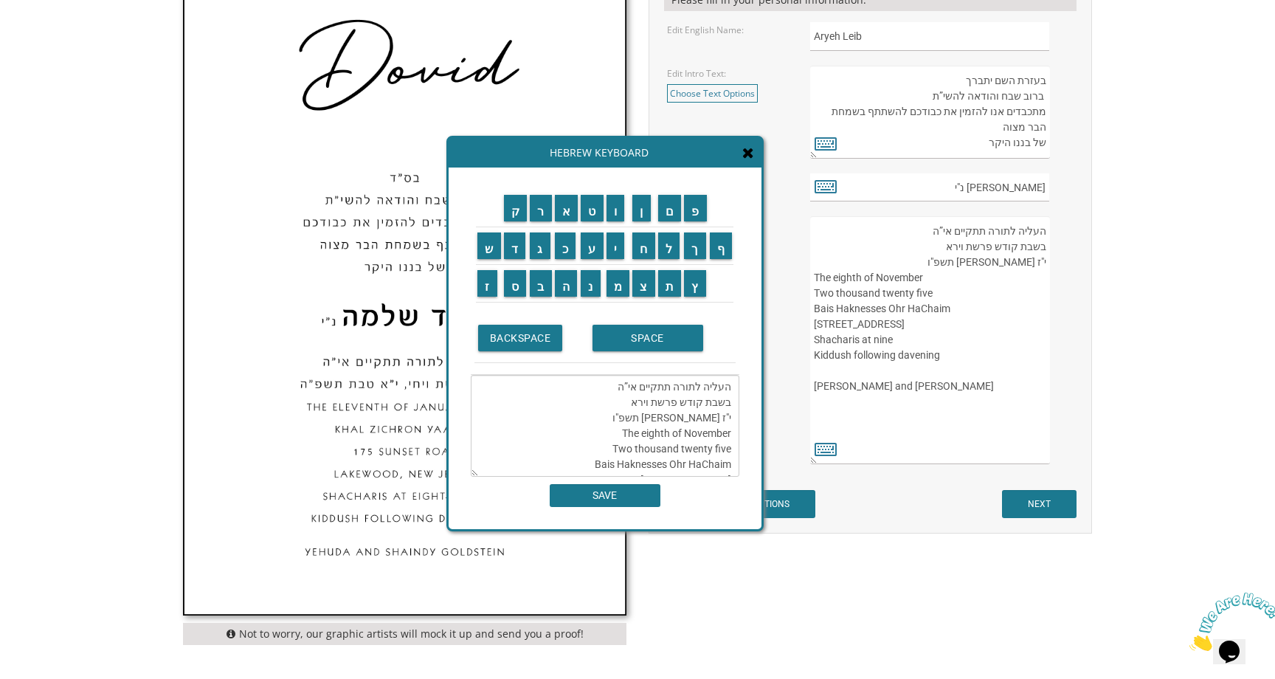
scroll to position [155, 0]
click at [603, 428] on textarea "העליה לתורה תתקיים אי”ה בשבת קודש פרשת וירא י"ז חשון תשפ"ו The eighth of Novemb…" at bounding box center [605, 426] width 269 height 102
click at [672, 283] on input "ת" at bounding box center [670, 283] width 24 height 27
click at [693, 212] on input "פ" at bounding box center [695, 208] width 23 height 27
click at [567, 212] on input "א" at bounding box center [567, 208] width 24 height 27
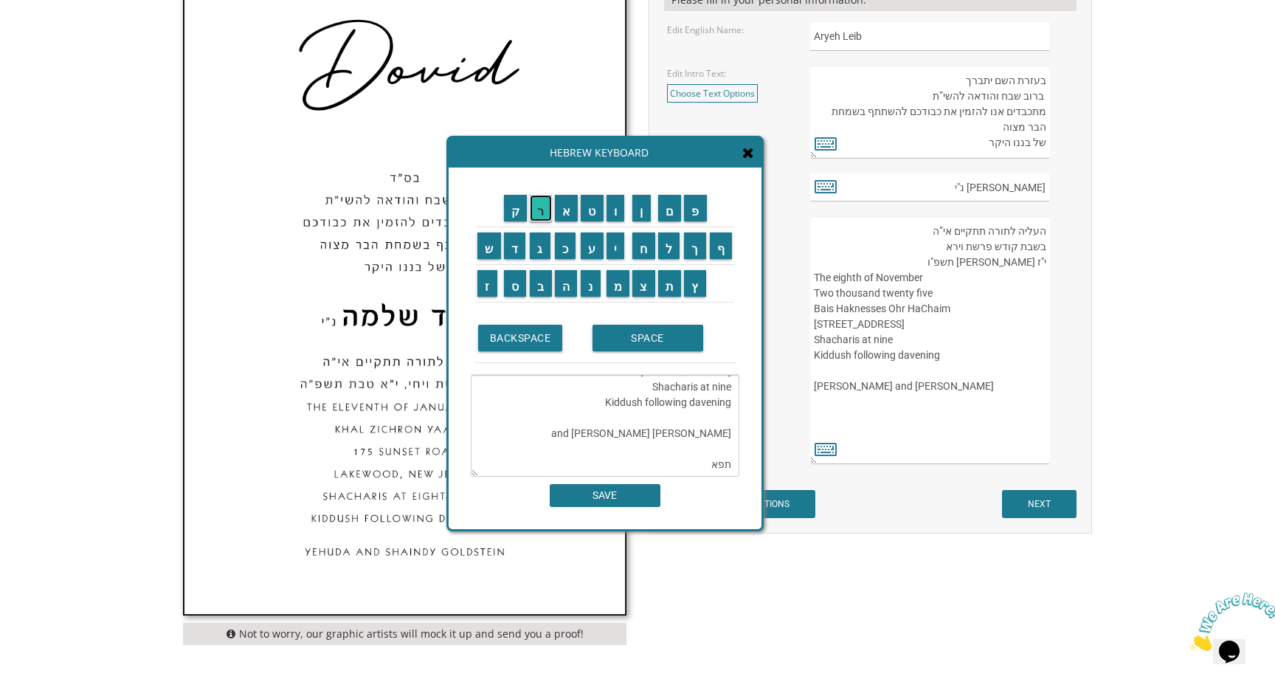
click at [540, 212] on input "ר" at bounding box center [541, 208] width 22 height 27
click at [678, 283] on input "ת" at bounding box center [670, 283] width 24 height 27
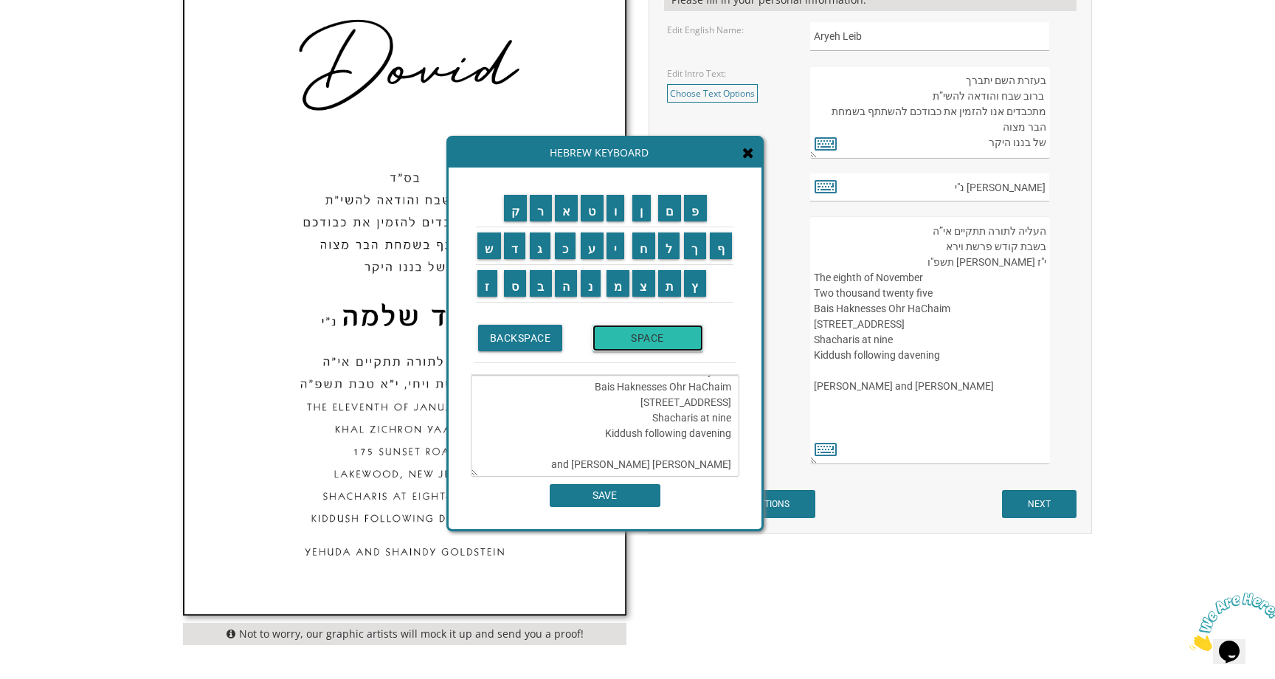
click at [650, 340] on input "SPACE" at bounding box center [648, 338] width 111 height 27
click at [541, 290] on input "ב" at bounding box center [541, 283] width 22 height 27
click at [589, 286] on input "נ" at bounding box center [591, 283] width 20 height 27
click at [616, 255] on input "י" at bounding box center [616, 245] width 18 height 27
click at [666, 215] on input "ם" at bounding box center [670, 208] width 24 height 27
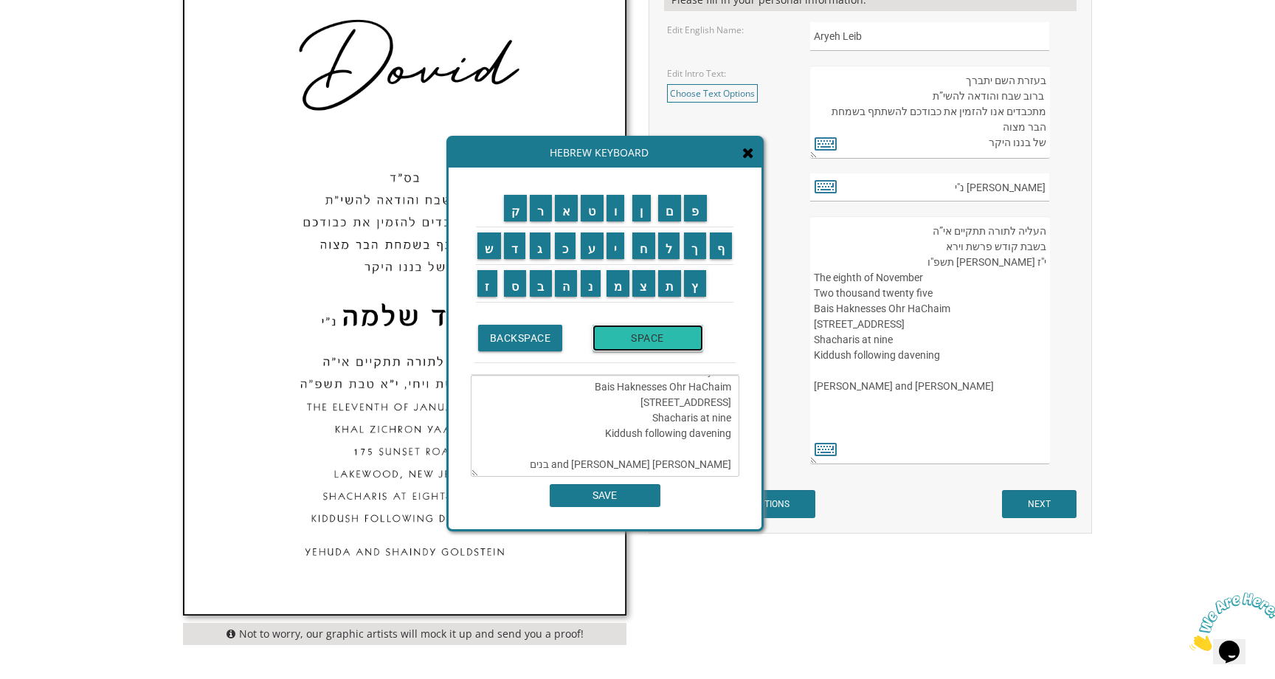
click at [650, 339] on input "SPACE" at bounding box center [648, 338] width 111 height 27
click at [562, 213] on input "א" at bounding box center [567, 208] width 24 height 27
click at [541, 292] on input "ב" at bounding box center [541, 283] width 22 height 27
click at [622, 214] on input "ו" at bounding box center [616, 208] width 18 height 27
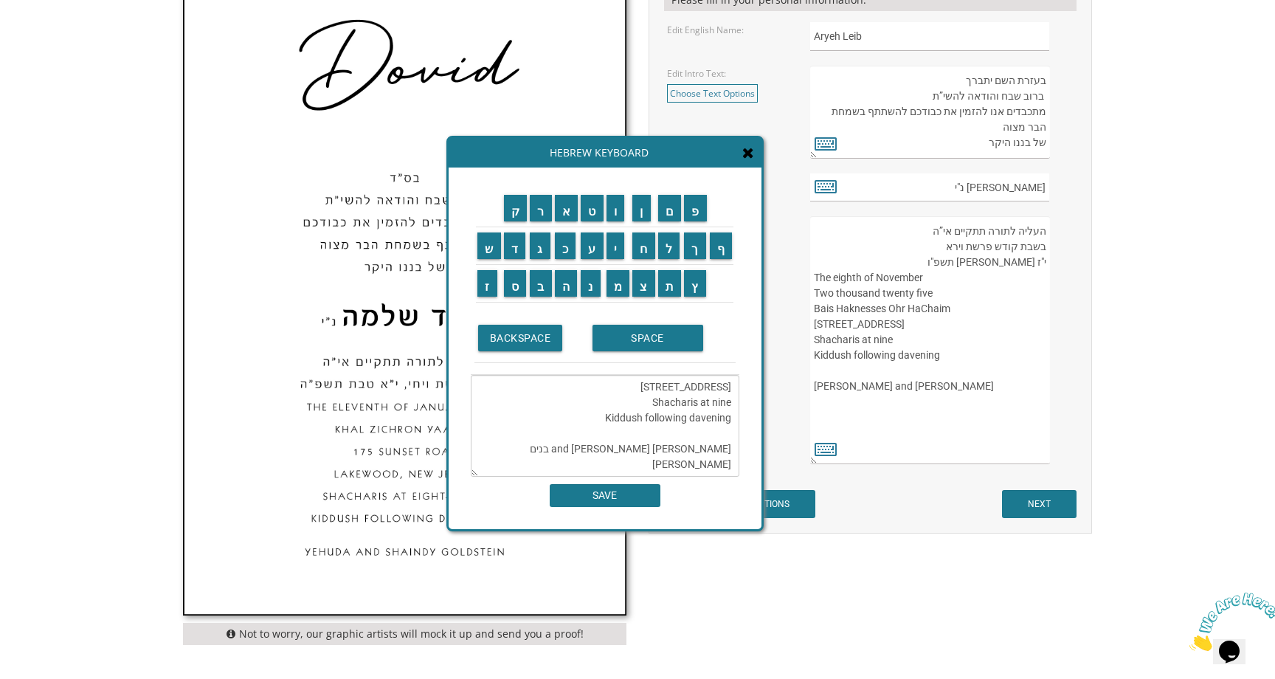
click at [674, 299] on td "ת" at bounding box center [670, 284] width 27 height 38
click at [674, 279] on input "ת" at bounding box center [670, 283] width 24 height 27
click at [672, 217] on input "ם" at bounding box center [670, 208] width 24 height 27
type textarea "העליה לתורה תתקיים אי”ה בשבת קודש פרשת וירא י"ז חשון תשפ"ו The eighth of Novemb…"
click at [620, 503] on input "SAVE" at bounding box center [605, 495] width 111 height 23
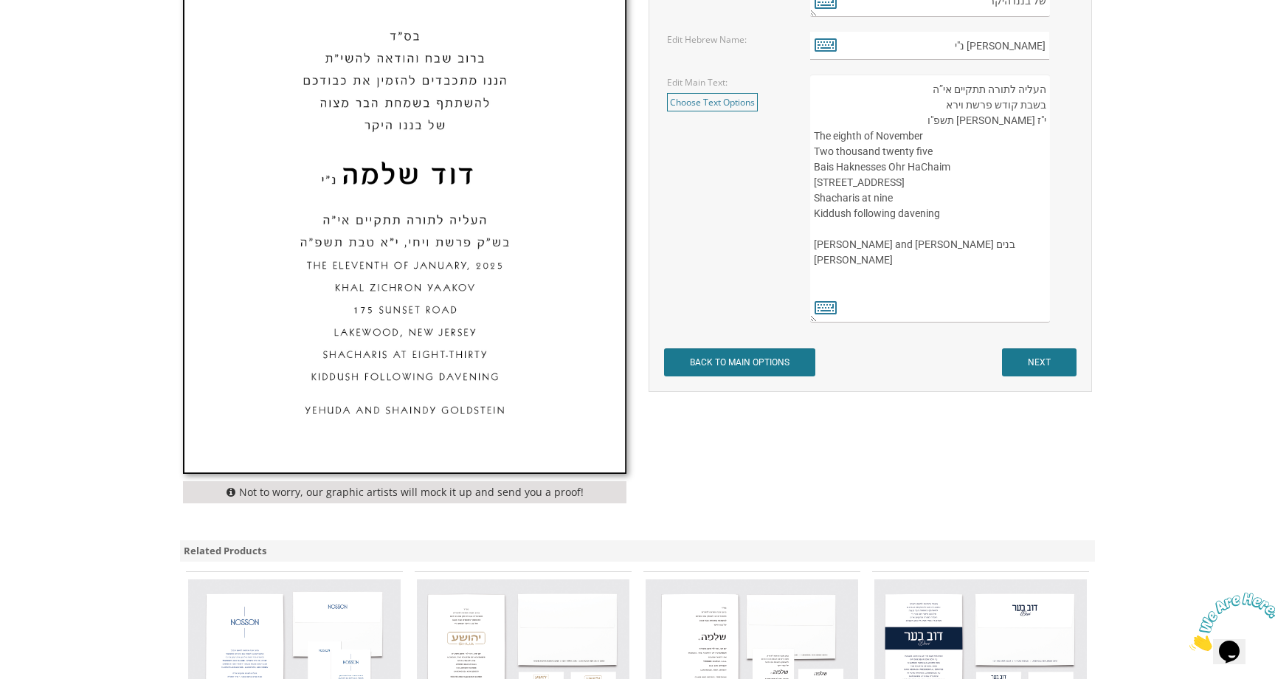
scroll to position [754, 0]
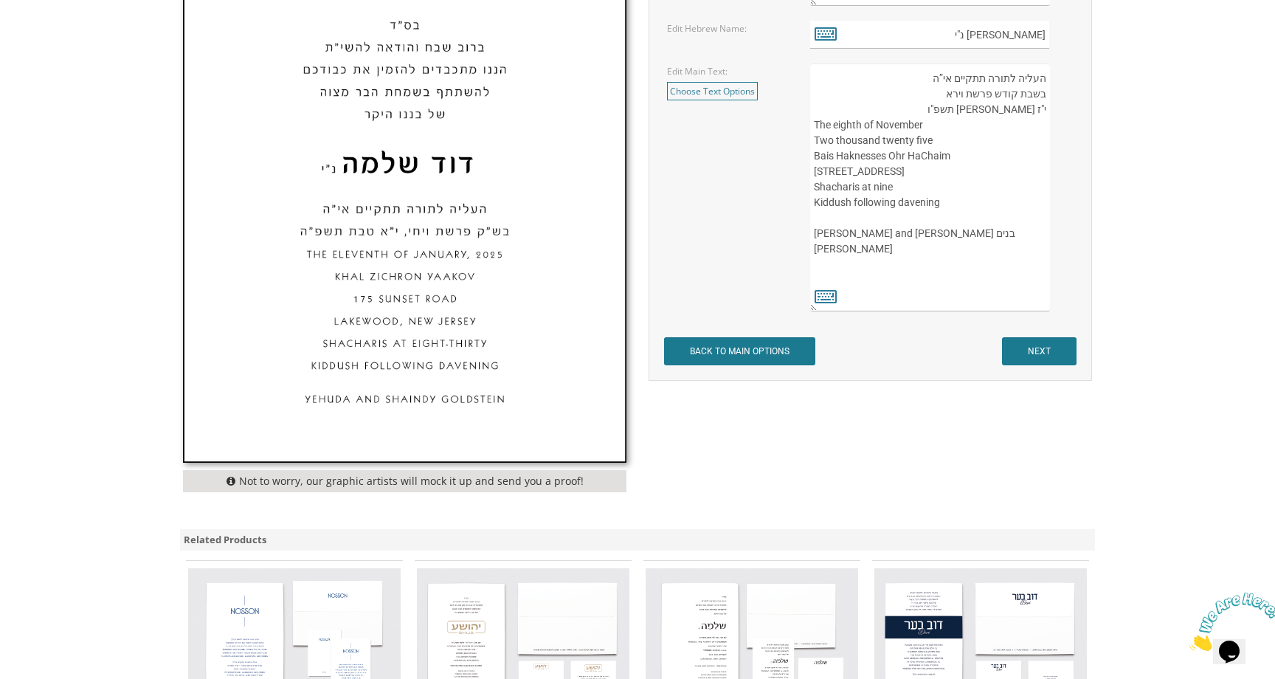
click at [998, 278] on textarea "העליה לתורה תתקיים אי”ה בשבת קודש פרשת וירא י"ז חשון תשפ"ו The eighth of Novemb…" at bounding box center [930, 187] width 240 height 248
click at [985, 271] on textarea "העליה לתורה תתקיים אי”ה בשבת קודש פרשת וירא י"ז חשון תשפ"ו The eighth of Novemb…" at bounding box center [930, 187] width 240 height 248
click at [993, 282] on textarea "העליה לתורה תתקיים אי”ה בשבת קודש פרשת וירא י"ז חשון תשפ"ו The eighth of Novemb…" at bounding box center [930, 187] width 240 height 248
click at [988, 275] on textarea "העליה לתורה תתקיים אי”ה בשבת קודש פרשת וירא י"ז חשון תשפ"ו The eighth of Novemb…" at bounding box center [930, 187] width 240 height 248
click at [1047, 266] on textarea "העליה לתורה תתקיים אי”ה בשבת קודש פרשת וירא י"ז חשון תשפ"ו The eighth of Novemb…" at bounding box center [930, 187] width 240 height 248
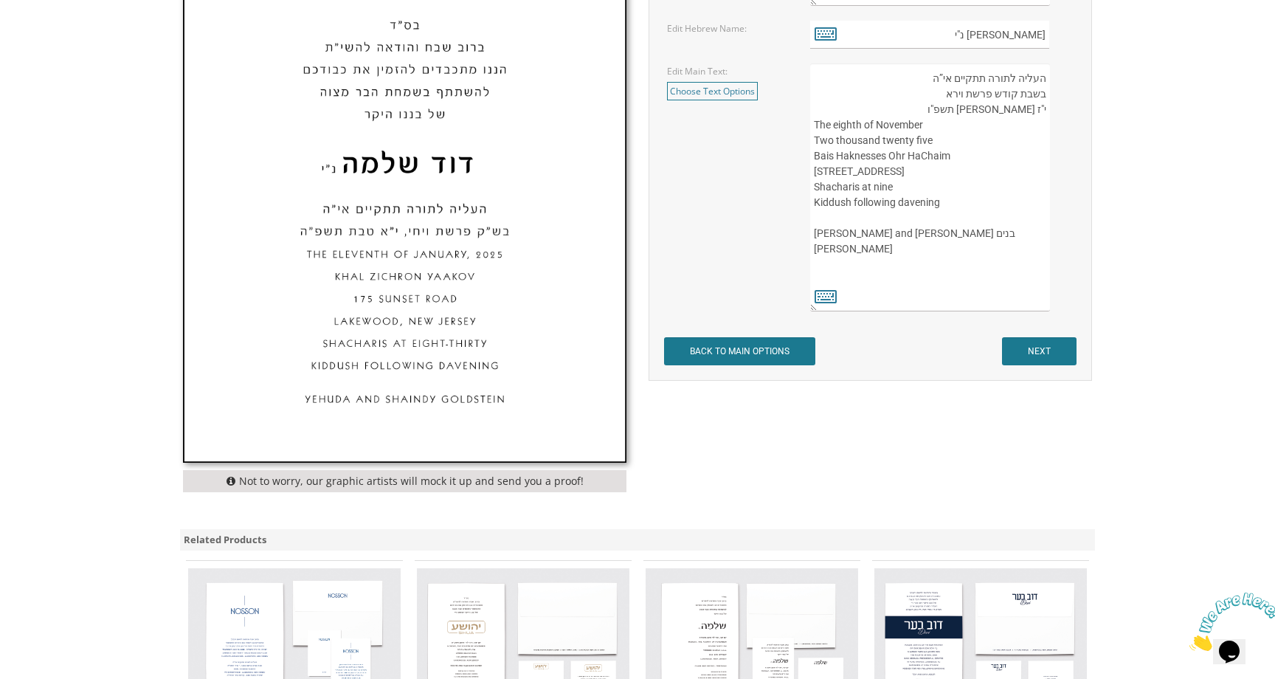
click at [1027, 283] on textarea "העליה לתורה תתקיים אי”ה בשבת קודש פרשת וירא י"ז חשון תשפ"ו The eighth of Novemb…" at bounding box center [930, 187] width 240 height 248
click at [1047, 263] on textarea "העליה לתורה תתקיים אי”ה בשבת קודש פרשת וירא י"ז חשון תשפ"ו The eighth of Novemb…" at bounding box center [930, 187] width 240 height 248
click at [968, 297] on textarea "העליה לתורה תתקיים אי”ה בשבת קודש פרשת וירא י"ז חשון תשפ"ו The eighth of Novemb…" at bounding box center [930, 187] width 240 height 248
click at [941, 279] on textarea "העליה לתורה תתקיים אי”ה בשבת קודש פרשת וירא י"ז חשון תשפ"ו The eighth of Novemb…" at bounding box center [930, 187] width 240 height 248
click at [957, 272] on textarea "העליה לתורה תתקיים אי”ה בשבת קודש פרשת וירא י"ז חשון תשפ"ו The eighth of Novemb…" at bounding box center [930, 187] width 240 height 248
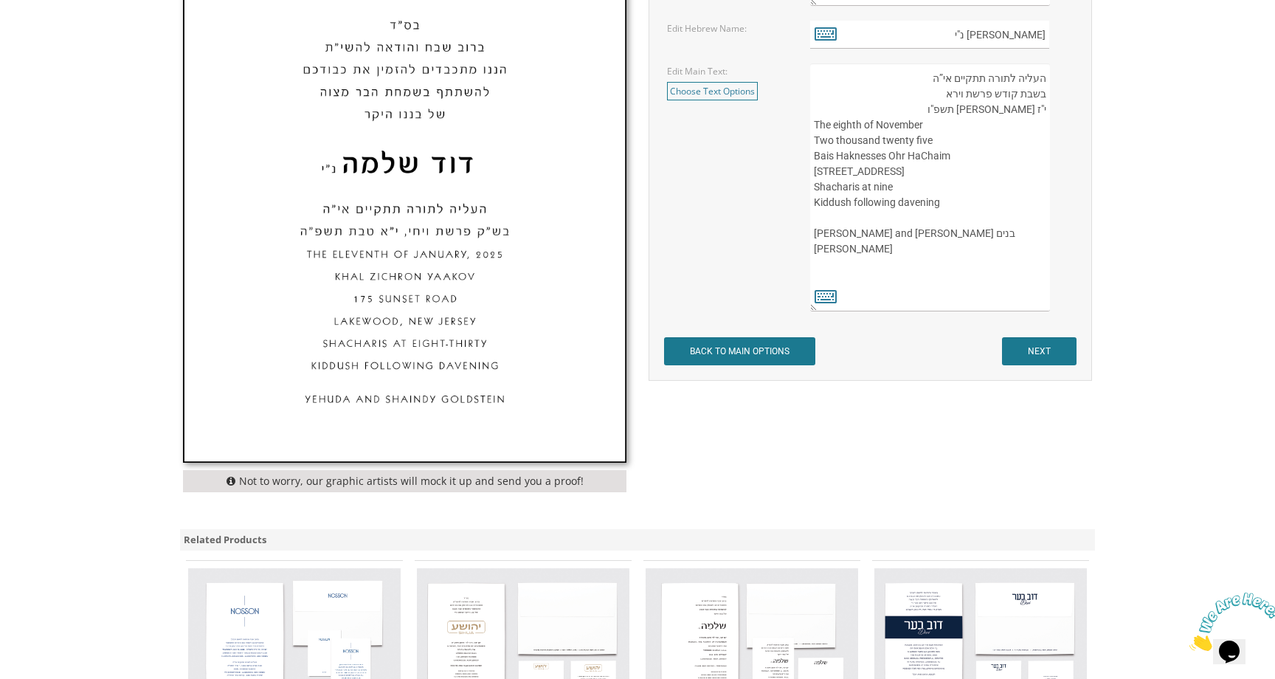
click at [957, 265] on textarea "העליה לתורה תתקיים אי”ה בשבת קודש פרשת וירא י"ז חשון תשפ"ו The eighth of Novemb…" at bounding box center [930, 187] width 240 height 248
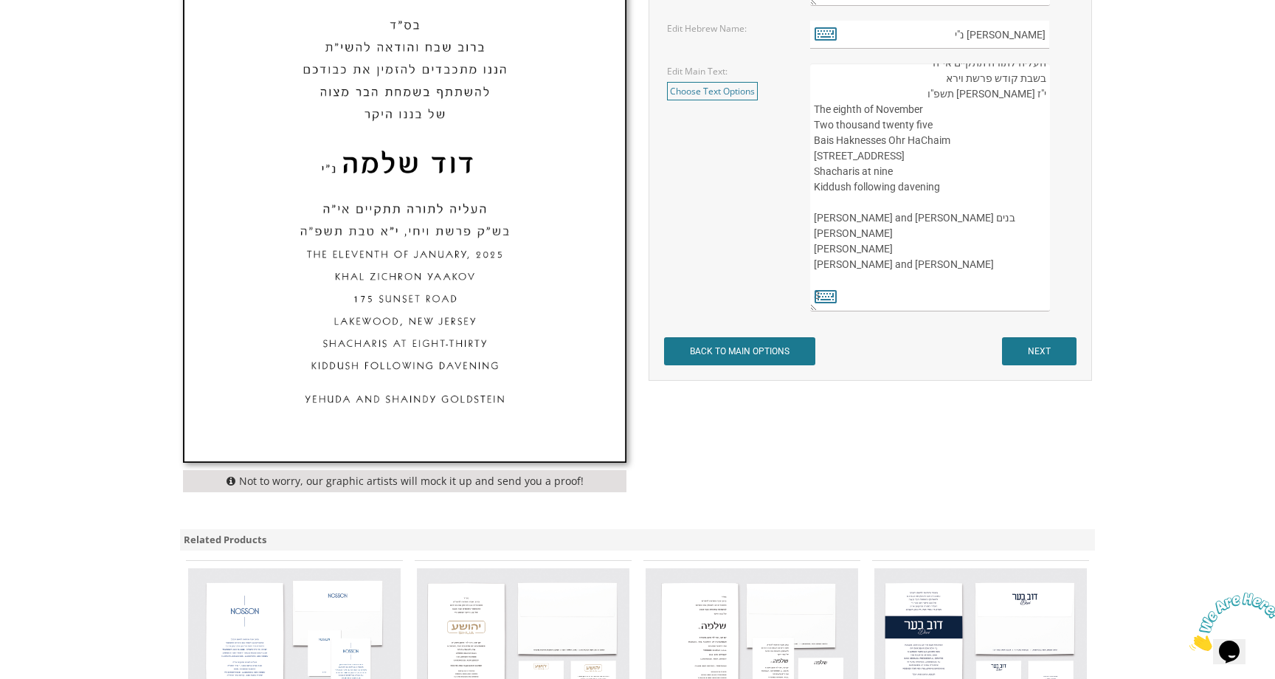
click at [825, 271] on textarea "העליה לתורה תתקיים אי”ה בשבת קודש פרשת וירא י"ז חשון תשפ"ו The eighth of Novemb…" at bounding box center [930, 187] width 240 height 248
click at [902, 259] on textarea "העליה לתורה תתקיים אי”ה בשבת קודש פרשת וירא י"ז חשון תשפ"ו The eighth of Novemb…" at bounding box center [930, 187] width 240 height 248
drag, startPoint x: 884, startPoint y: 256, endPoint x: 882, endPoint y: 269, distance: 12.7
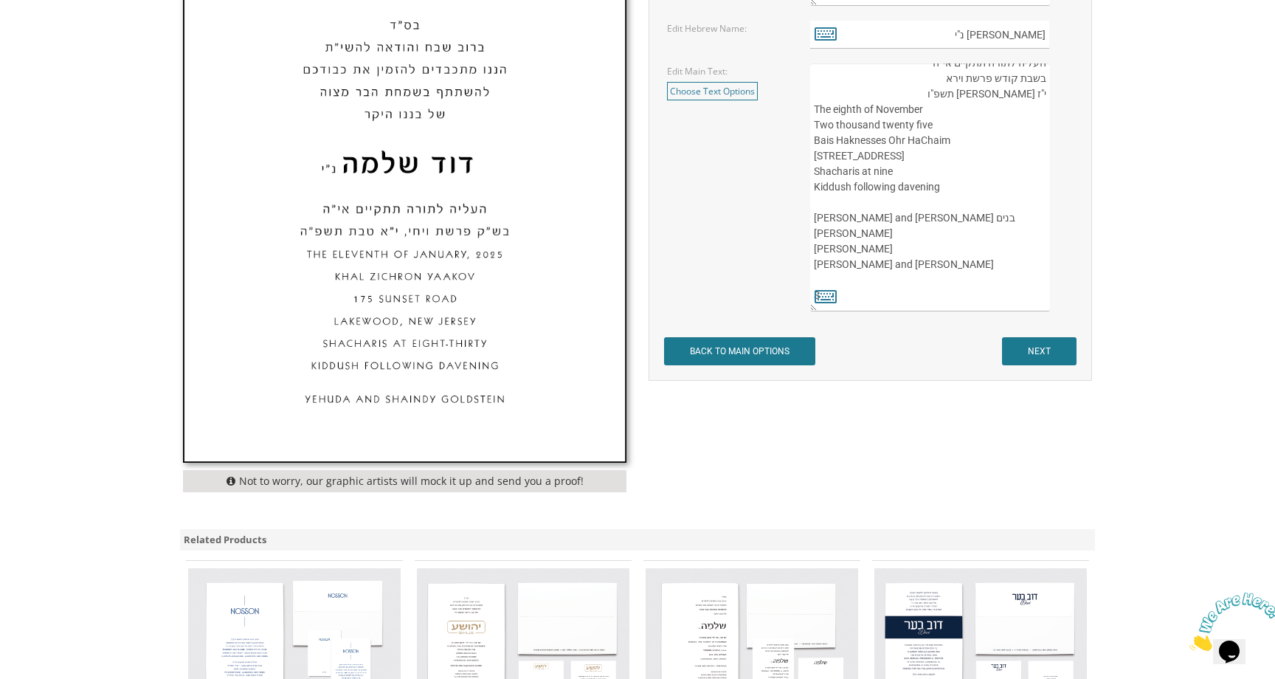
click at [883, 256] on textarea "העליה לתורה תתקיים אי”ה בשבת קודש פרשת וירא י"ז חשון תשפ"ו The eighth of Novemb…" at bounding box center [930, 187] width 240 height 248
click at [882, 269] on textarea "העליה לתורה תתקיים אי”ה בשבת קודש פרשת וירא י"ז חשון תשפ"ו The eighth of Novemb…" at bounding box center [930, 187] width 240 height 248
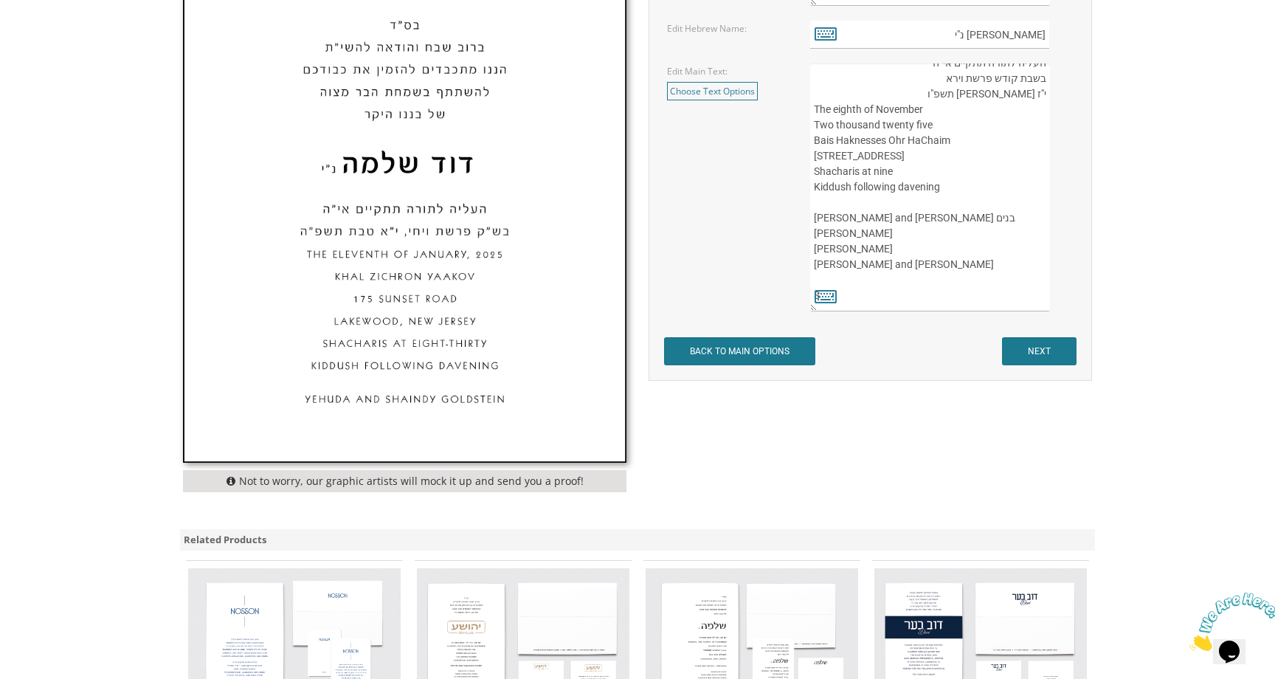
click at [882, 269] on textarea "העליה לתורה תתקיים אי”ה בשבת קודש פרשת וירא י"ז חשון תשפ"ו The eighth of Novemb…" at bounding box center [930, 187] width 240 height 248
click at [890, 256] on textarea "העליה לתורה תתקיים אי”ה בשבת קודש פרשת וירא י"ז חשון תשפ"ו The eighth of Novemb…" at bounding box center [930, 187] width 240 height 248
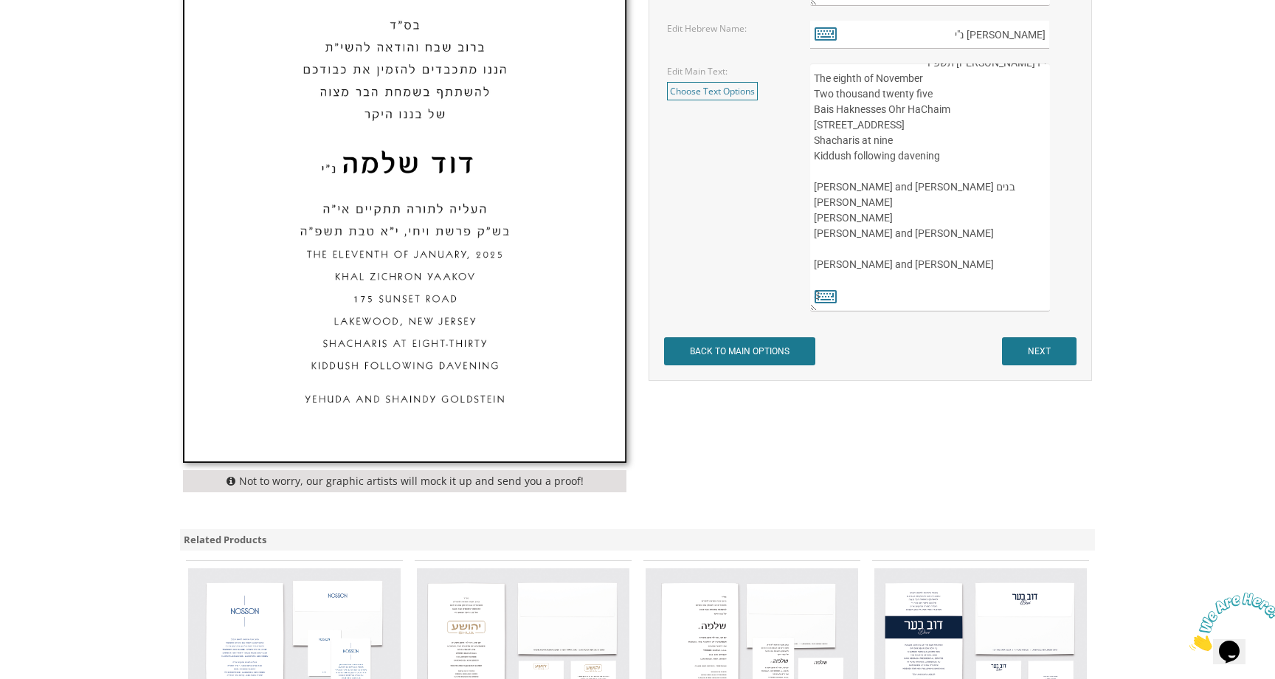
scroll to position [92, 0]
click at [890, 285] on textarea "העליה לתורה תתקיים אי”ה בשבת קודש פרשת וירא י"ז חשון תשפ"ו The eighth of Novemb…" at bounding box center [930, 187] width 240 height 248
type textarea "העליה לתורה תתקיים אי”ה בשבת קודש פרשת וירא י"ז חשון תשפ"ו The eighth of Novemb…"
click at [1044, 354] on input "NEXT" at bounding box center [1039, 351] width 75 height 28
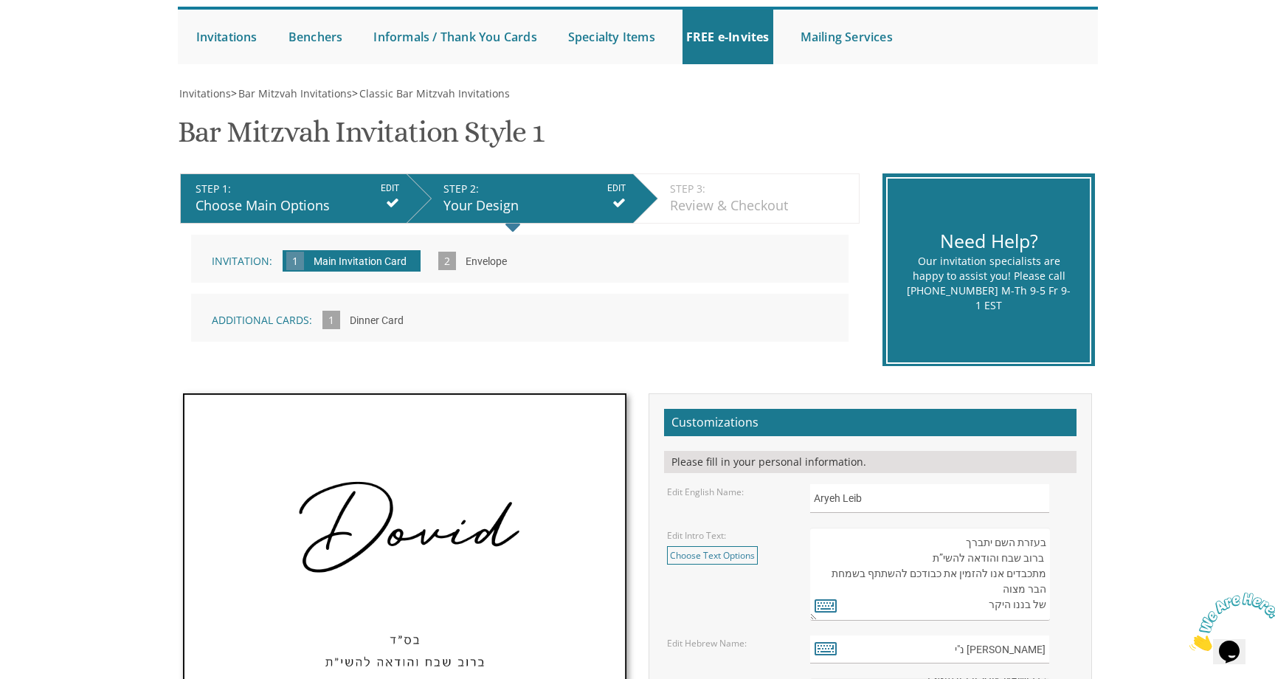
scroll to position [0, 0]
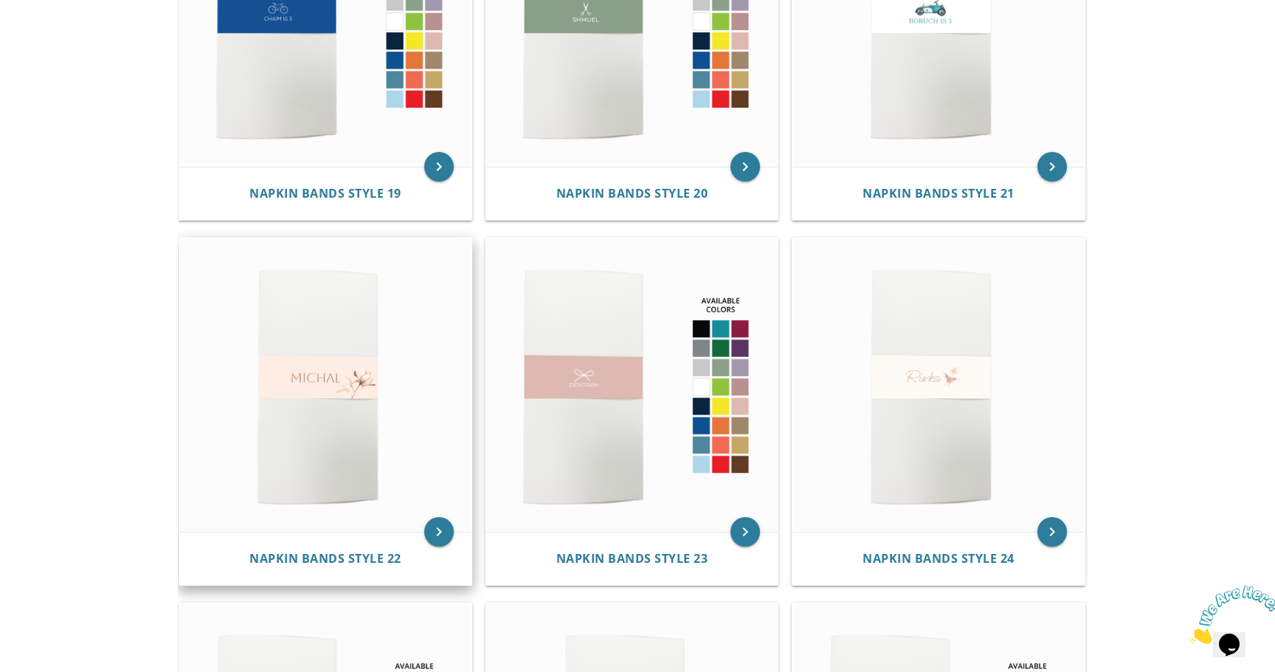
scroll to position [1613, 0]
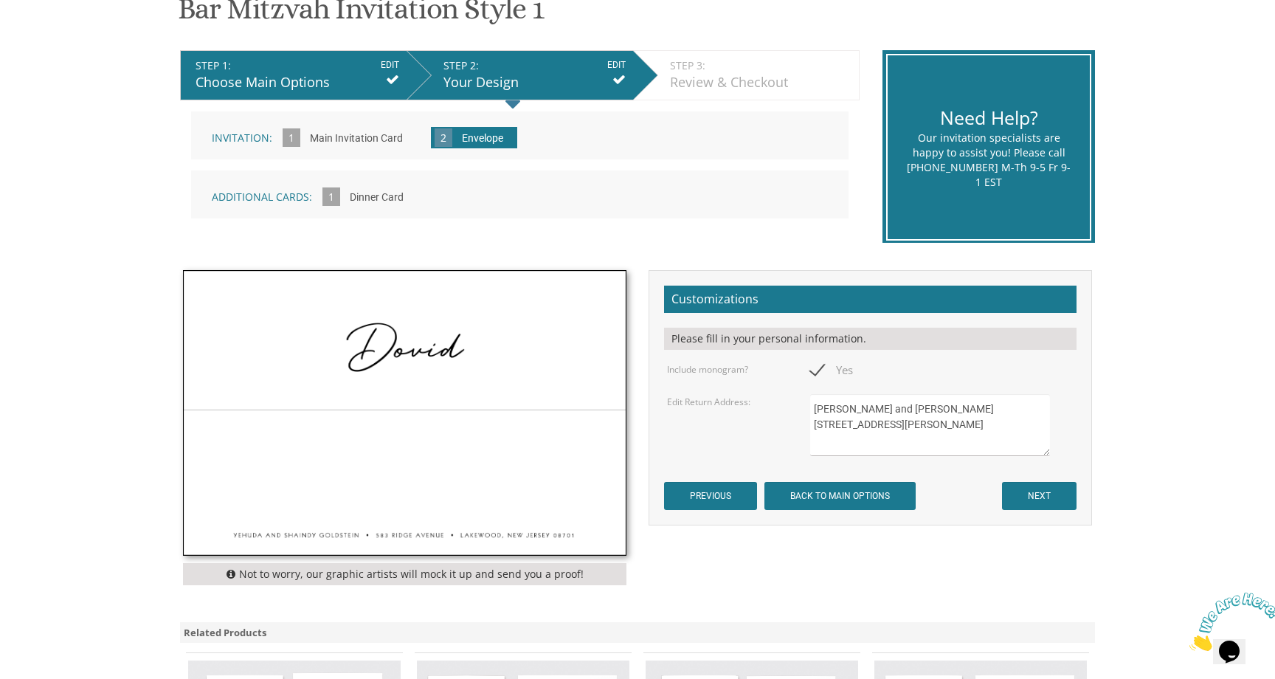
scroll to position [285, 0]
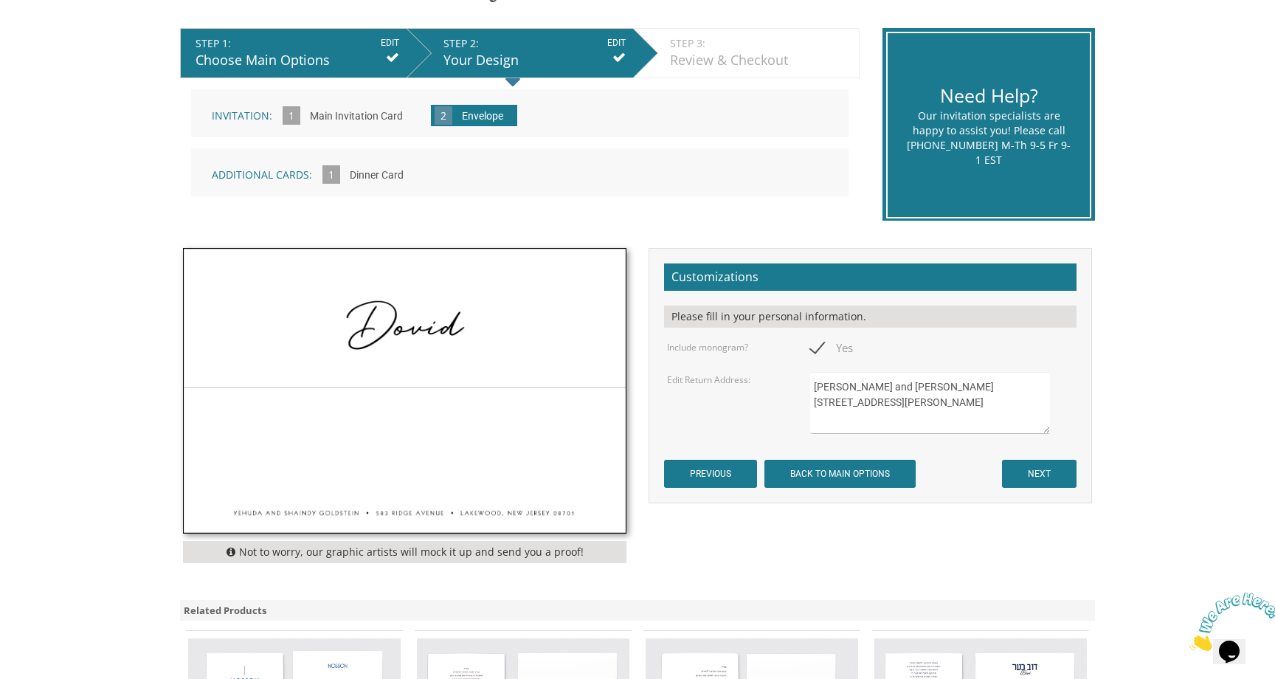
click at [744, 65] on div "Review & Checkout" at bounding box center [761, 60] width 182 height 19
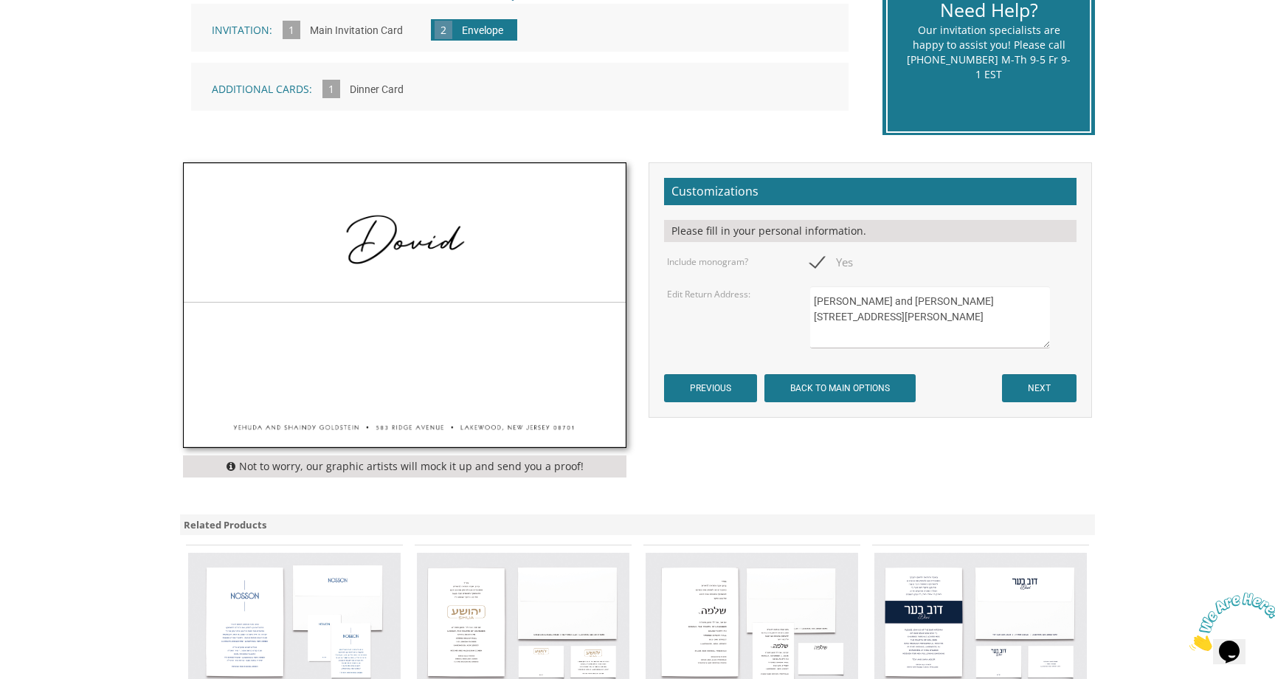
scroll to position [386, 0]
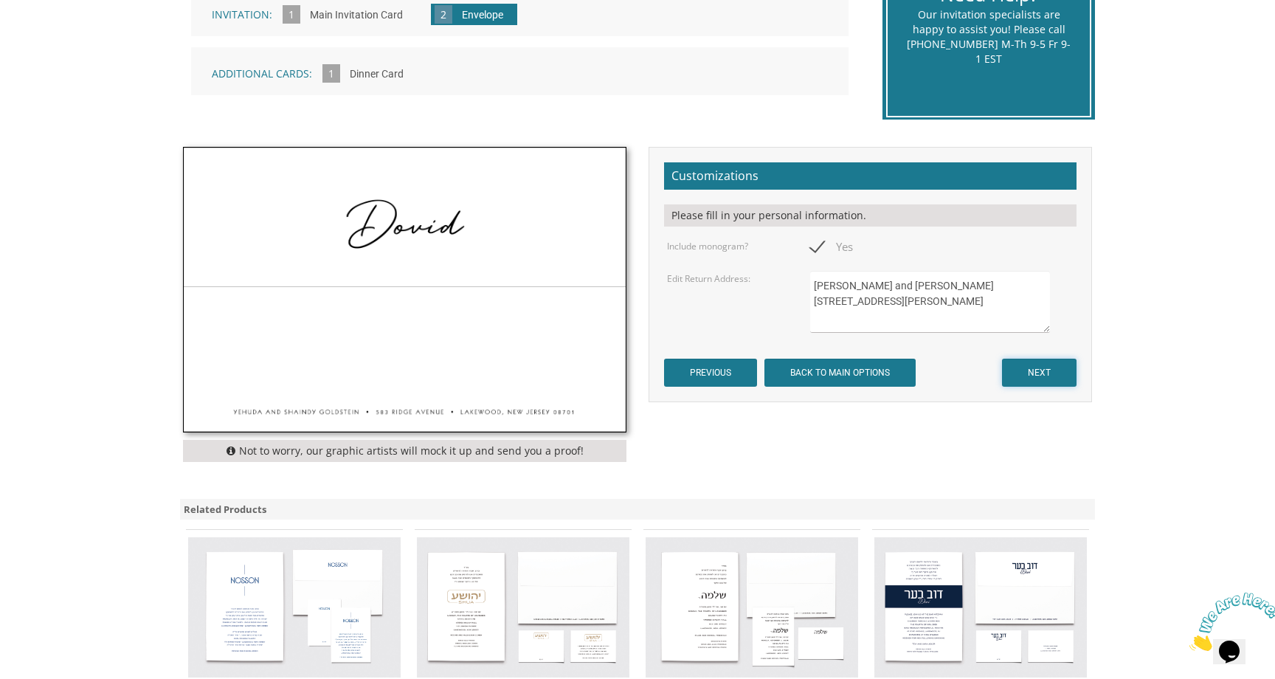
click at [1024, 377] on input "NEXT" at bounding box center [1039, 373] width 75 height 28
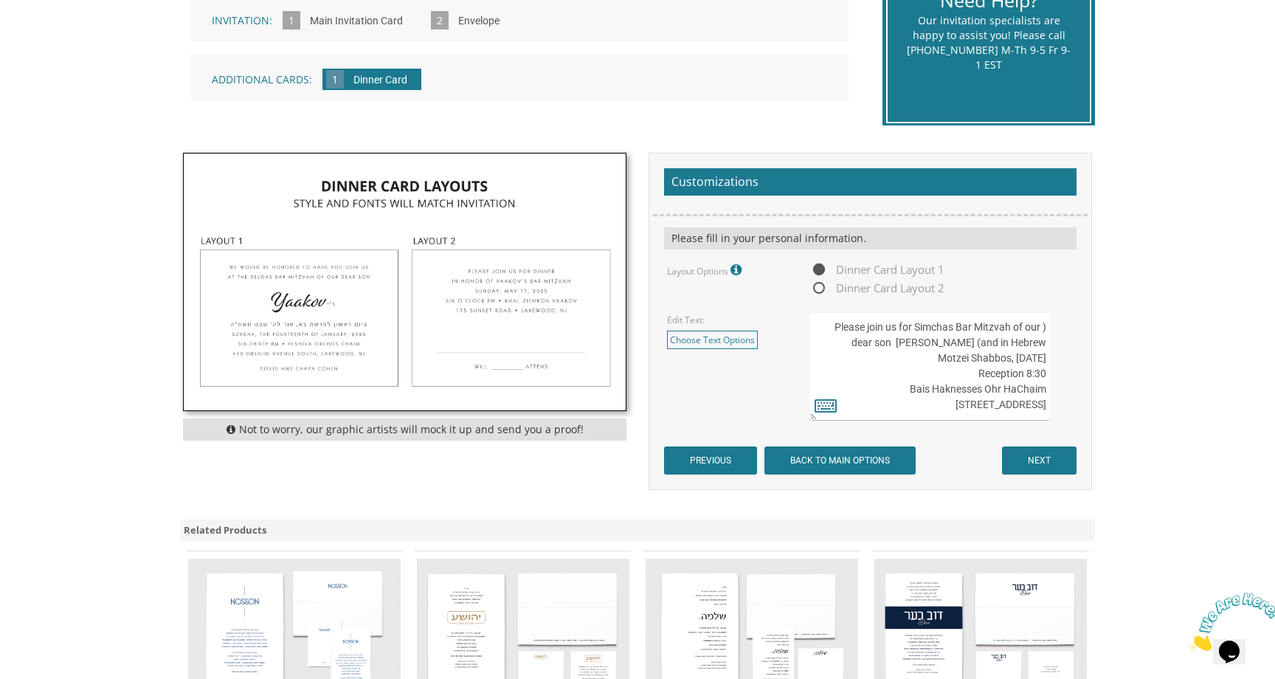
scroll to position [15, 0]
click at [1038, 465] on input "NEXT" at bounding box center [1039, 461] width 75 height 28
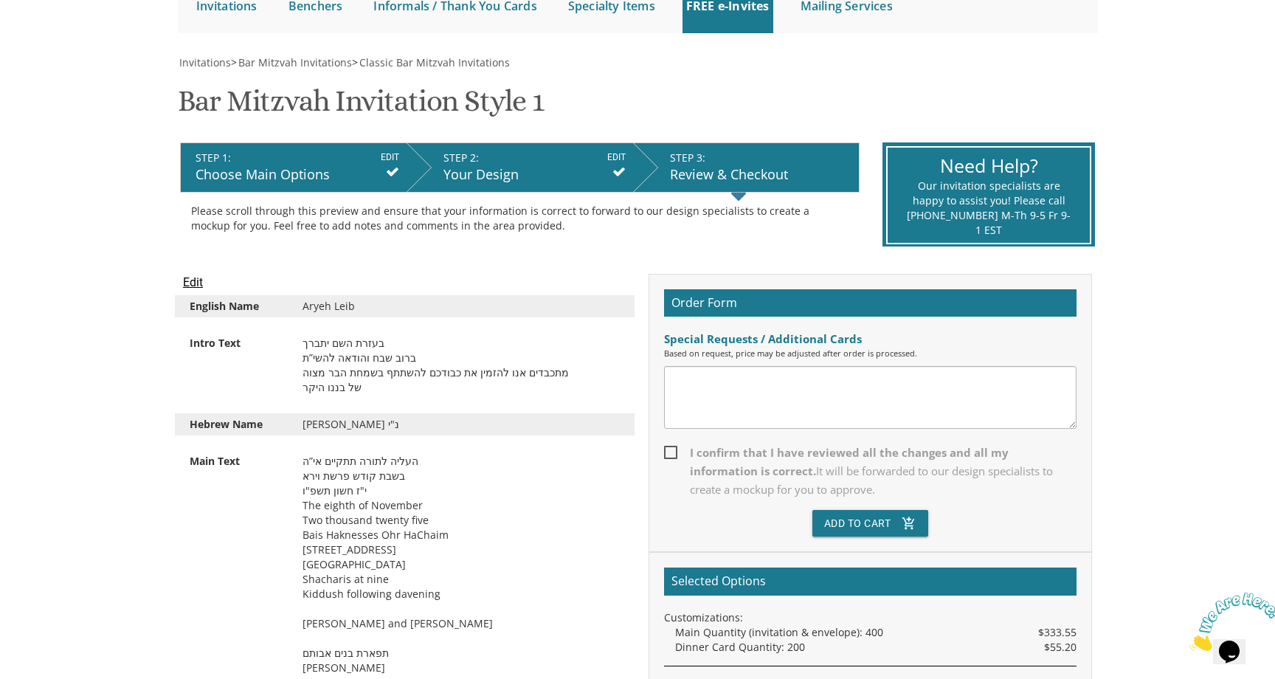
scroll to position [421, 0]
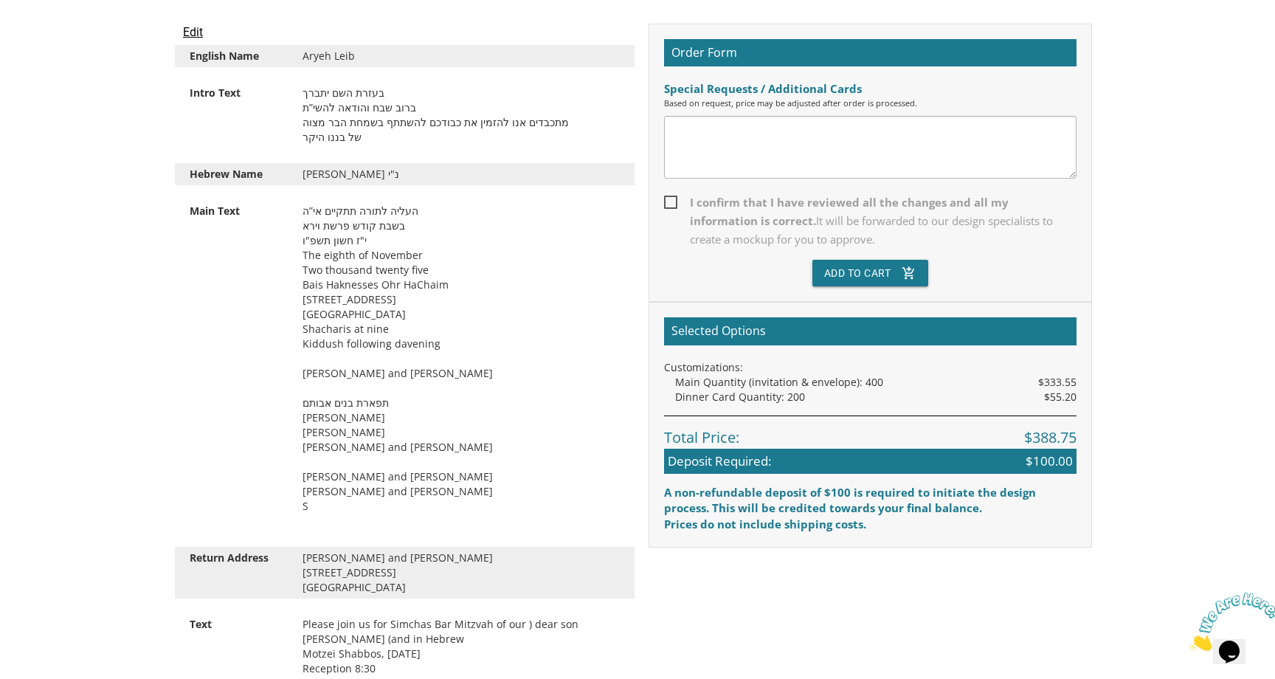
click at [327, 507] on div "העליה לתורה תתקיים אי”ה בשבת קודש פרשת וירא י"ז חשון תשפ"ו The eighth of Novemb…" at bounding box center [462, 366] width 340 height 325
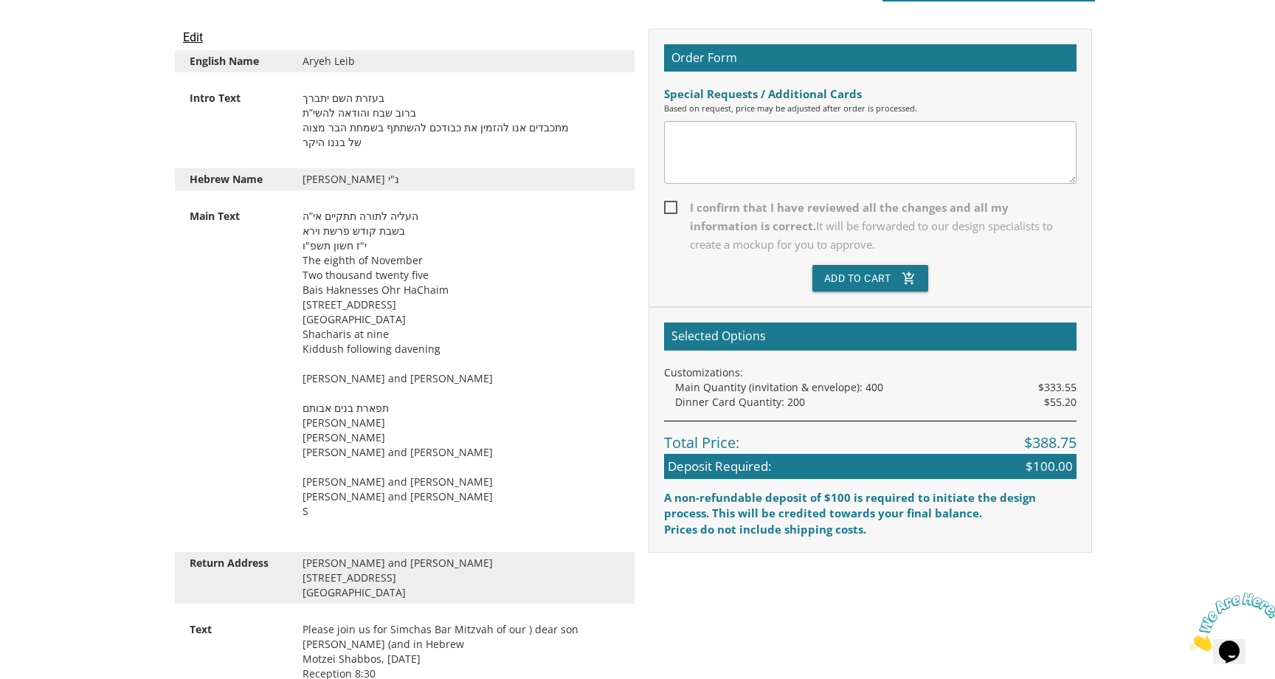
scroll to position [415, 0]
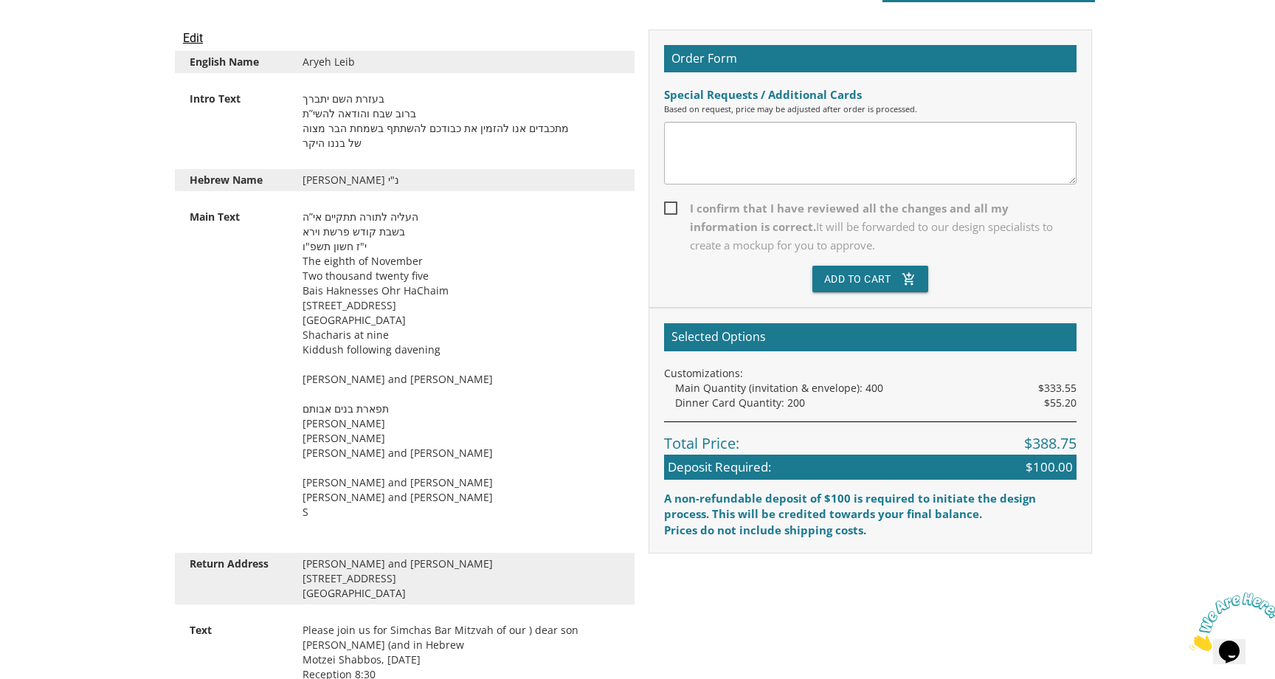
click at [384, 412] on div "העליה לתורה תתקיים אי”ה בשבת קודש פרשת וירא י"ז חשון תשפ"ו The eighth of Novemb…" at bounding box center [462, 372] width 340 height 325
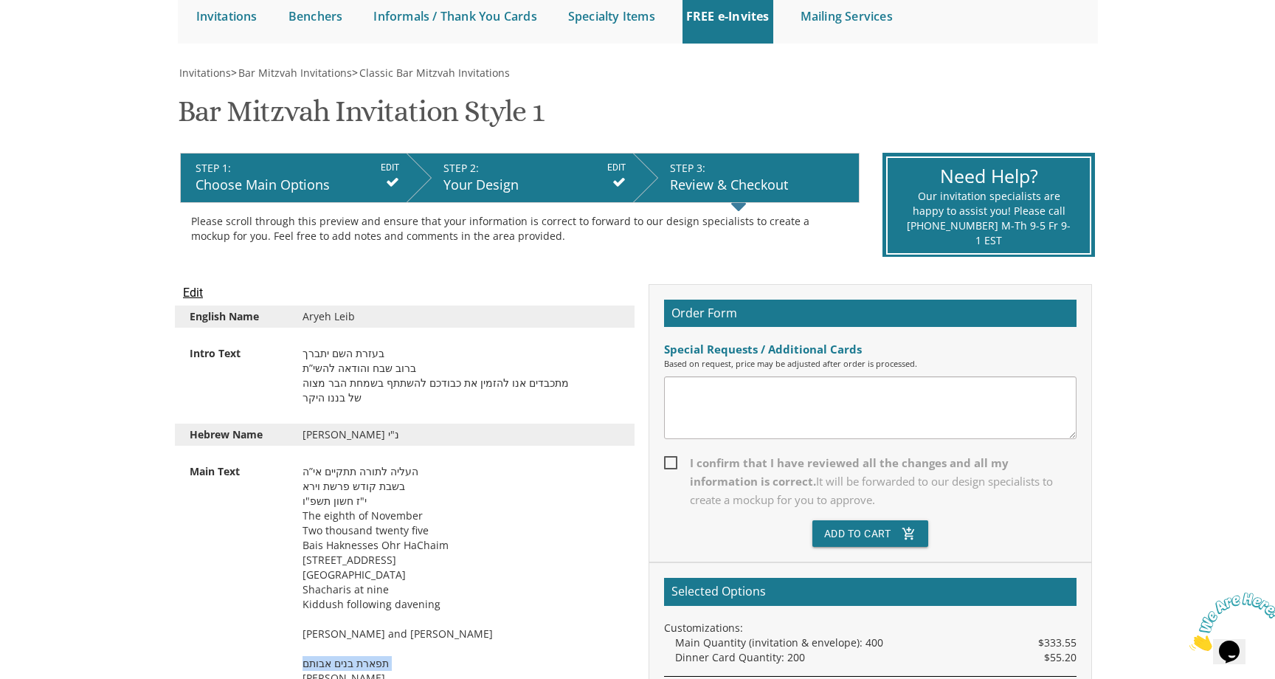
scroll to position [114, 0]
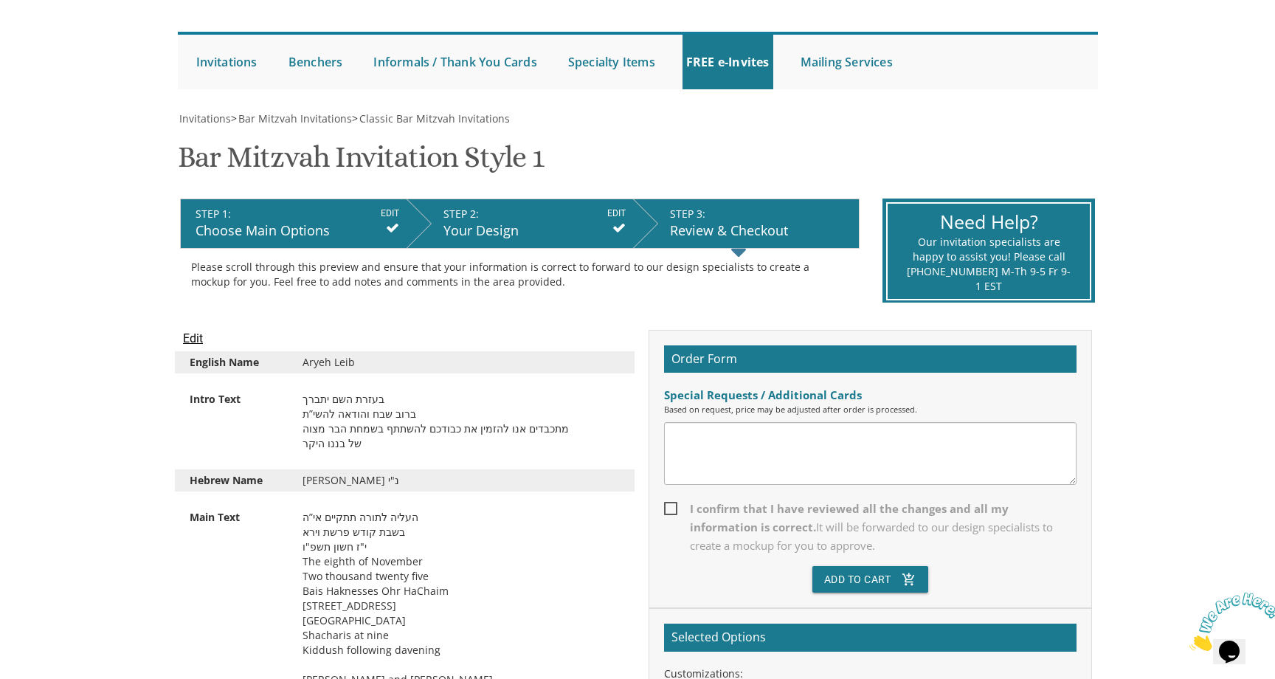
click at [194, 338] on input "Edit" at bounding box center [193, 339] width 20 height 18
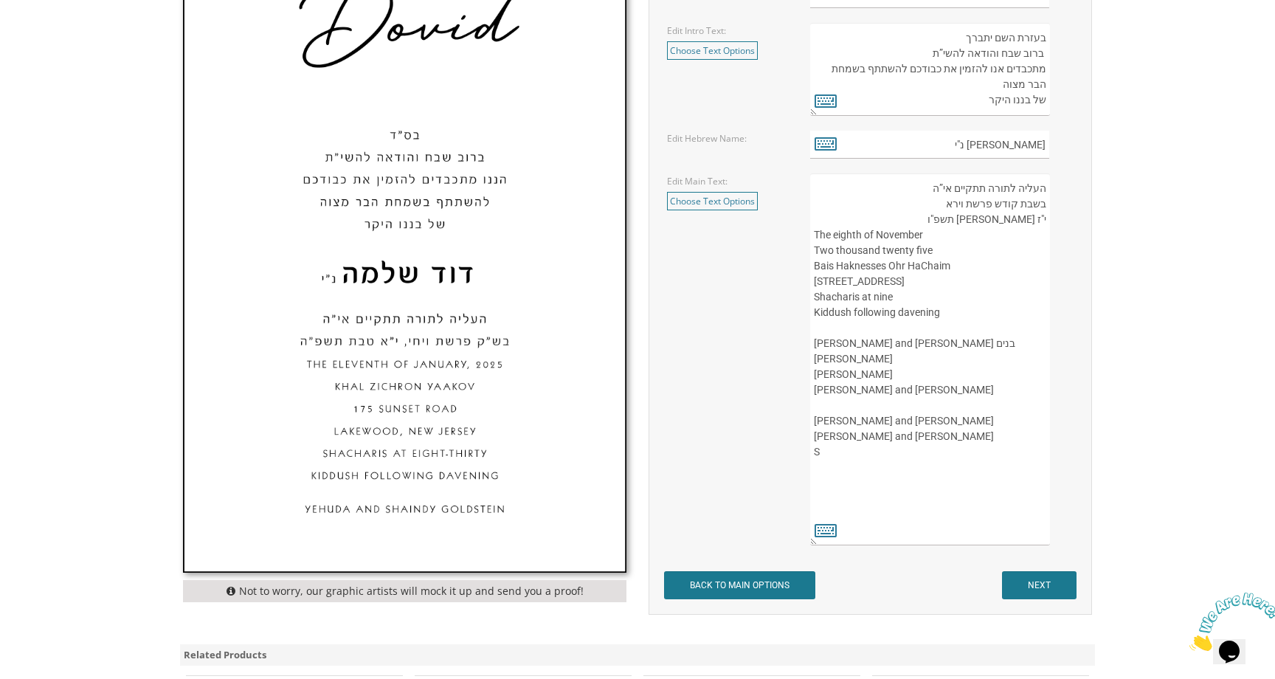
scroll to position [647, 0]
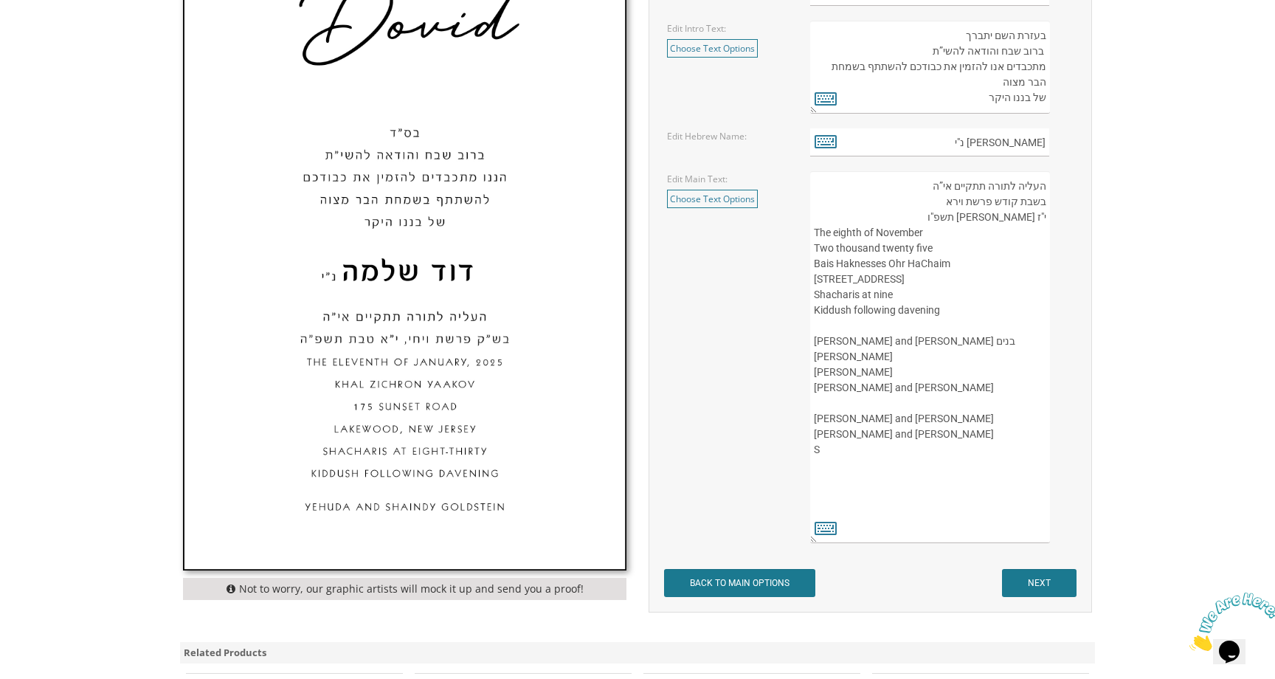
click at [828, 489] on textarea "העליה לתורה תתקיים אי”ה בשבת קודש פרשת וירא י"ז [PERSON_NAME] תשפ"ו The eighth …" at bounding box center [930, 357] width 240 height 372
type textarea "העליה לתורה תתקיים אי”ה בשבת קודש פרשת וירא י"ז [PERSON_NAME] תשפ"ו The eighth …"
click at [1022, 585] on input "NEXT" at bounding box center [1039, 583] width 75 height 28
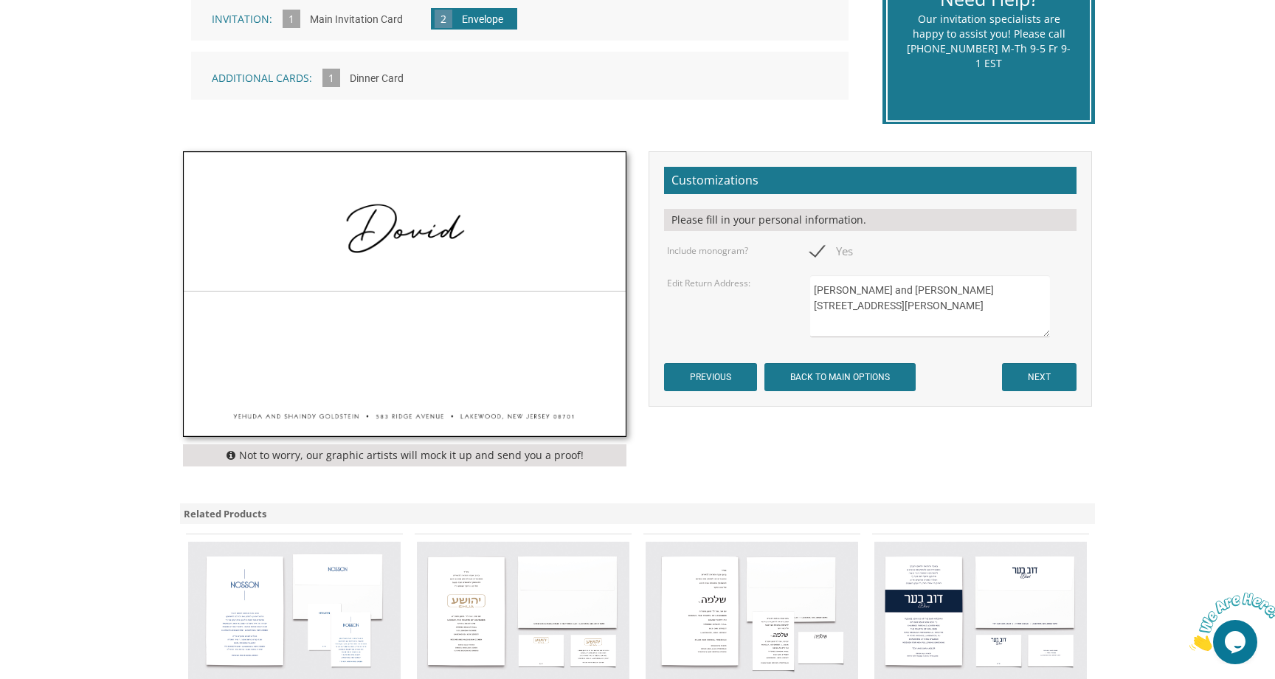
scroll to position [394, 0]
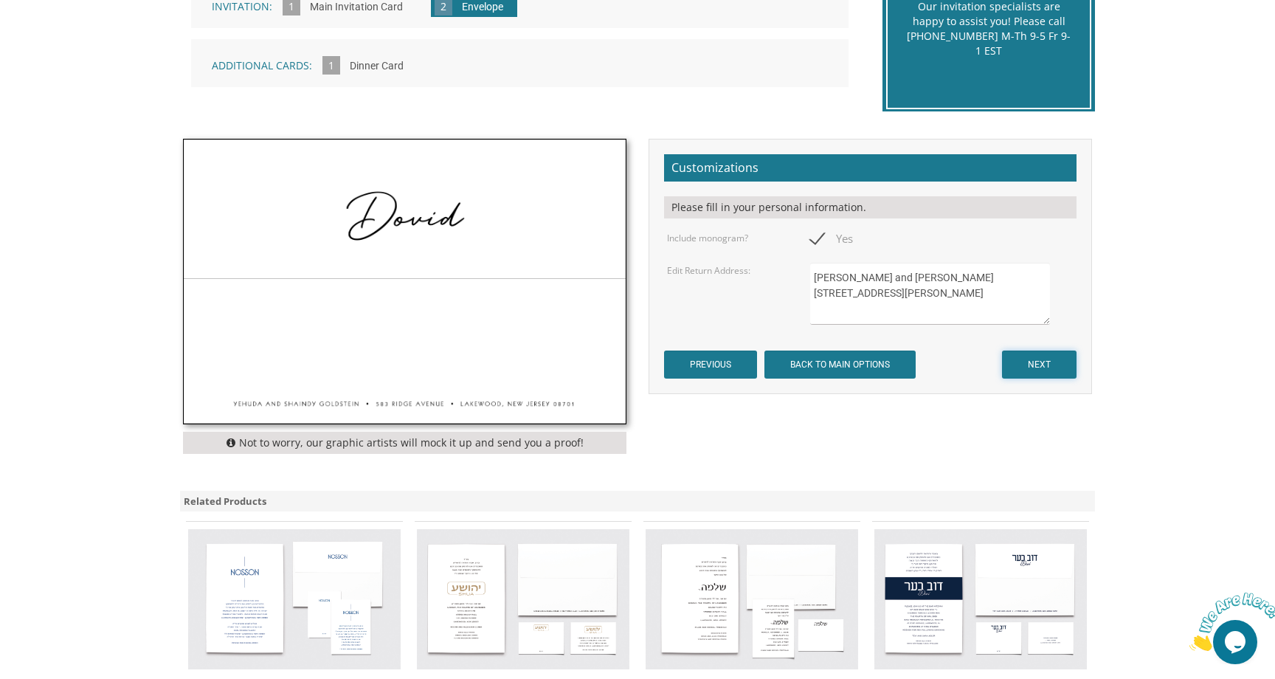
click at [1050, 365] on input "NEXT" at bounding box center [1039, 365] width 75 height 28
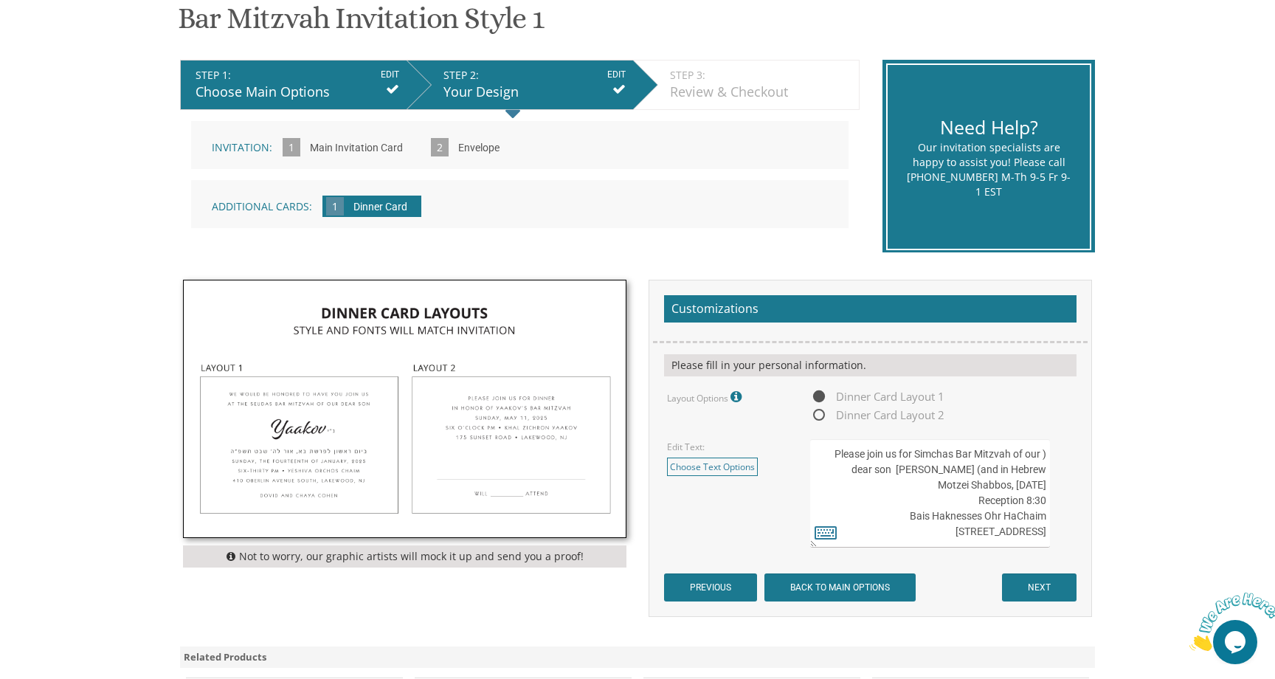
scroll to position [254, 0]
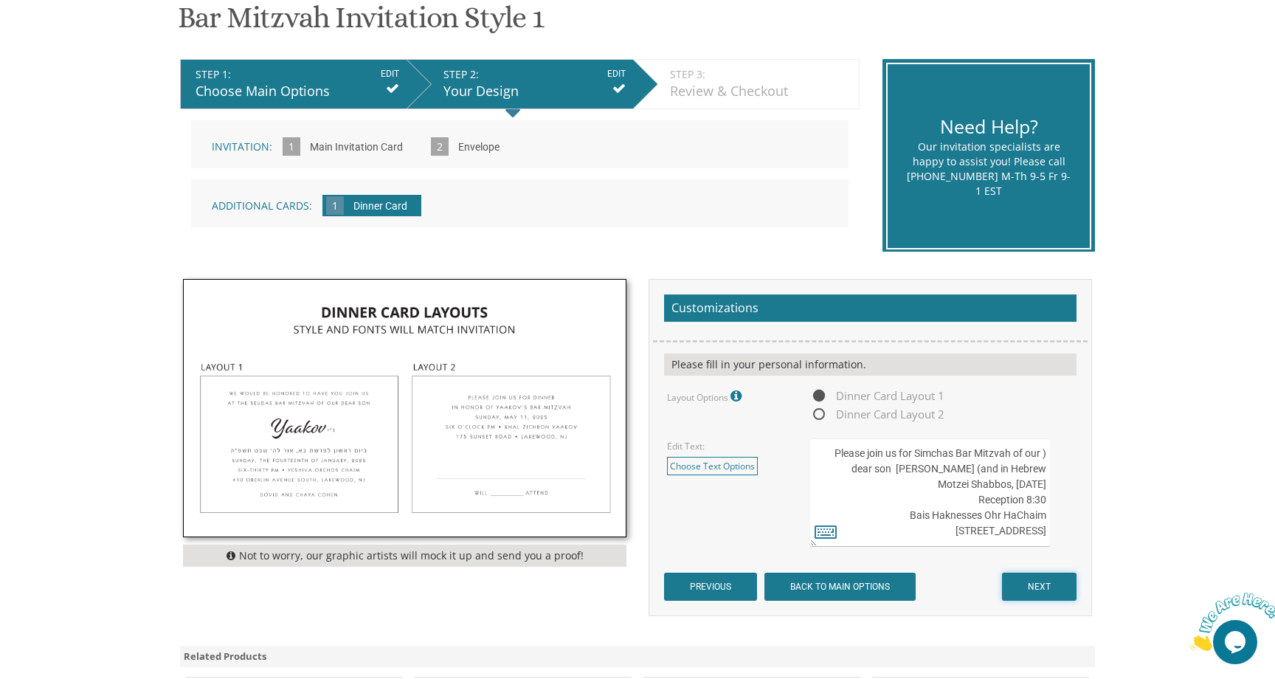
click at [1037, 585] on input "NEXT" at bounding box center [1039, 587] width 75 height 28
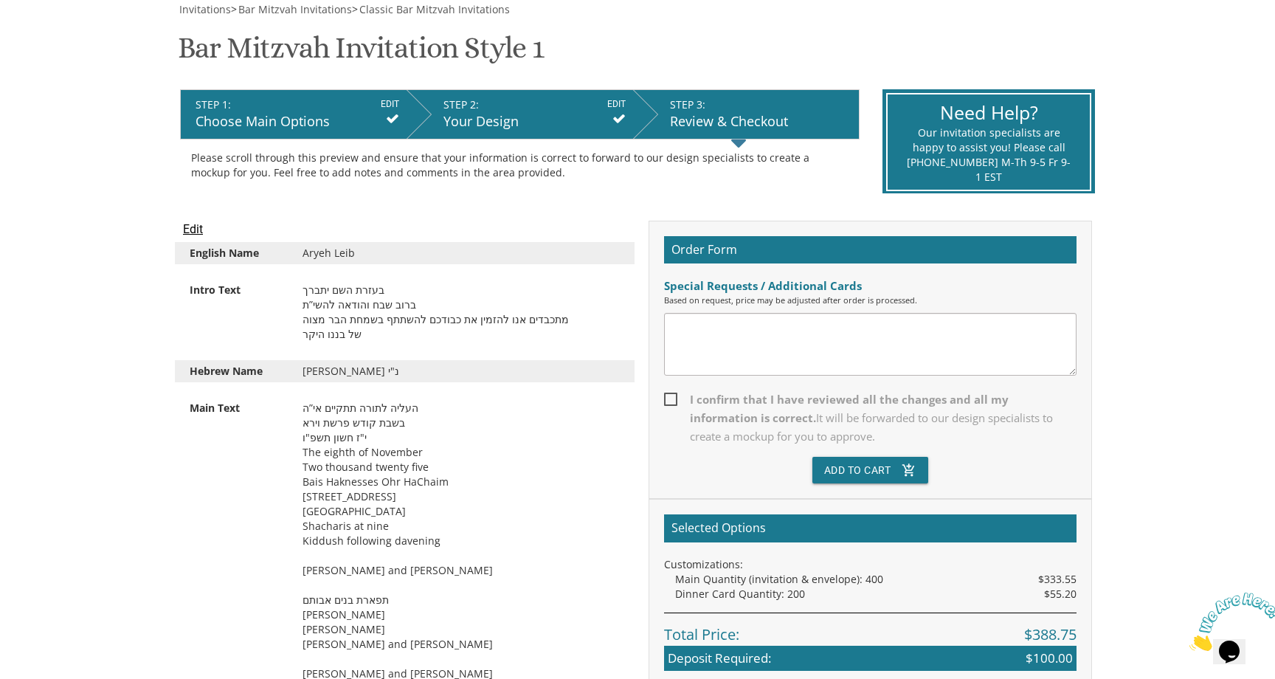
scroll to position [200, 0]
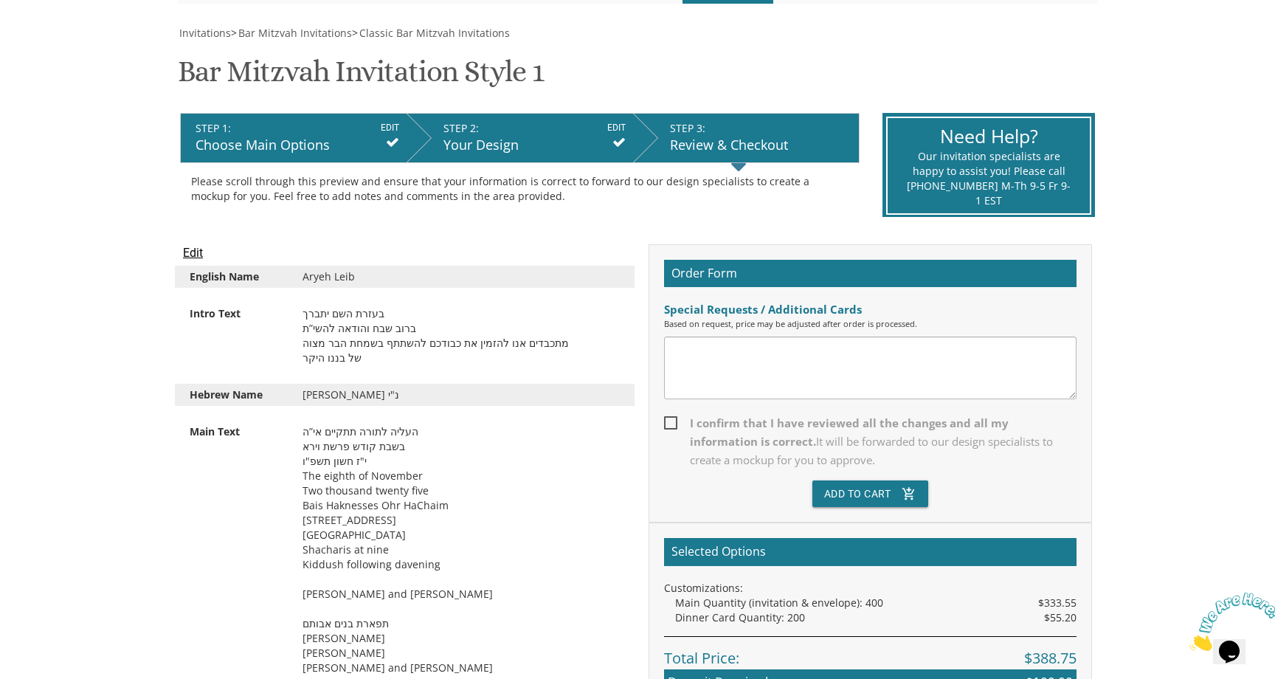
click at [187, 252] on input "Edit" at bounding box center [193, 253] width 20 height 18
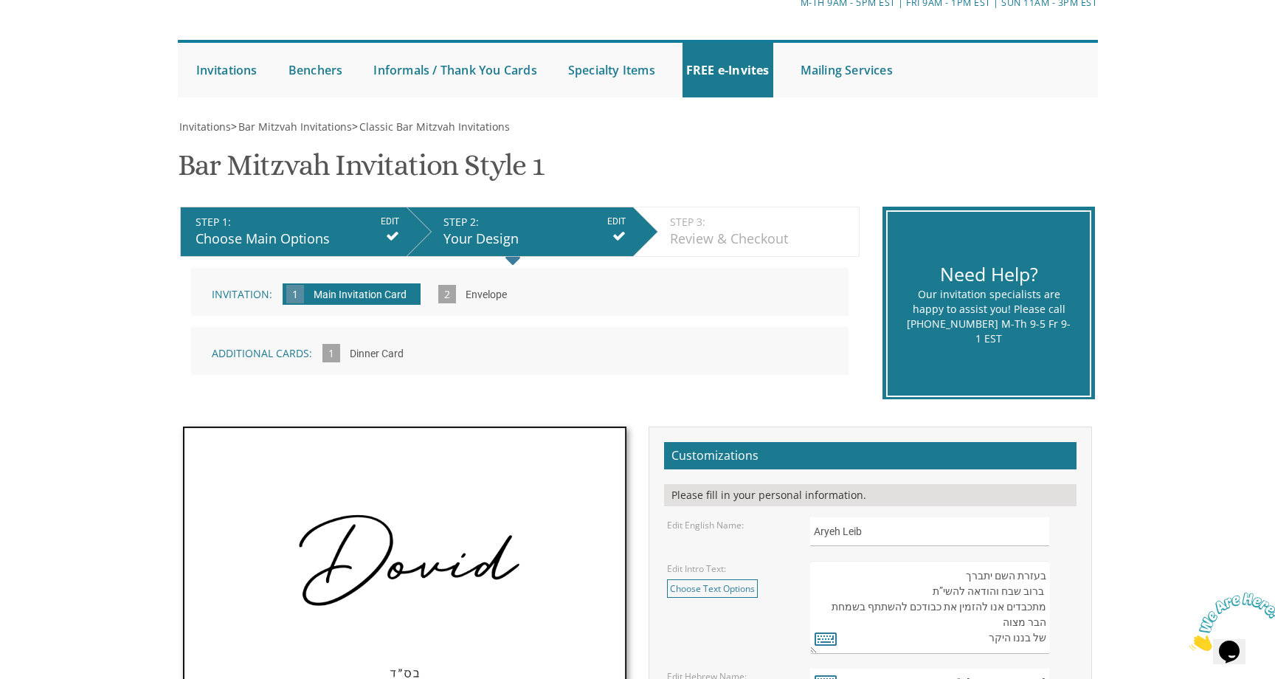
scroll to position [590, 0]
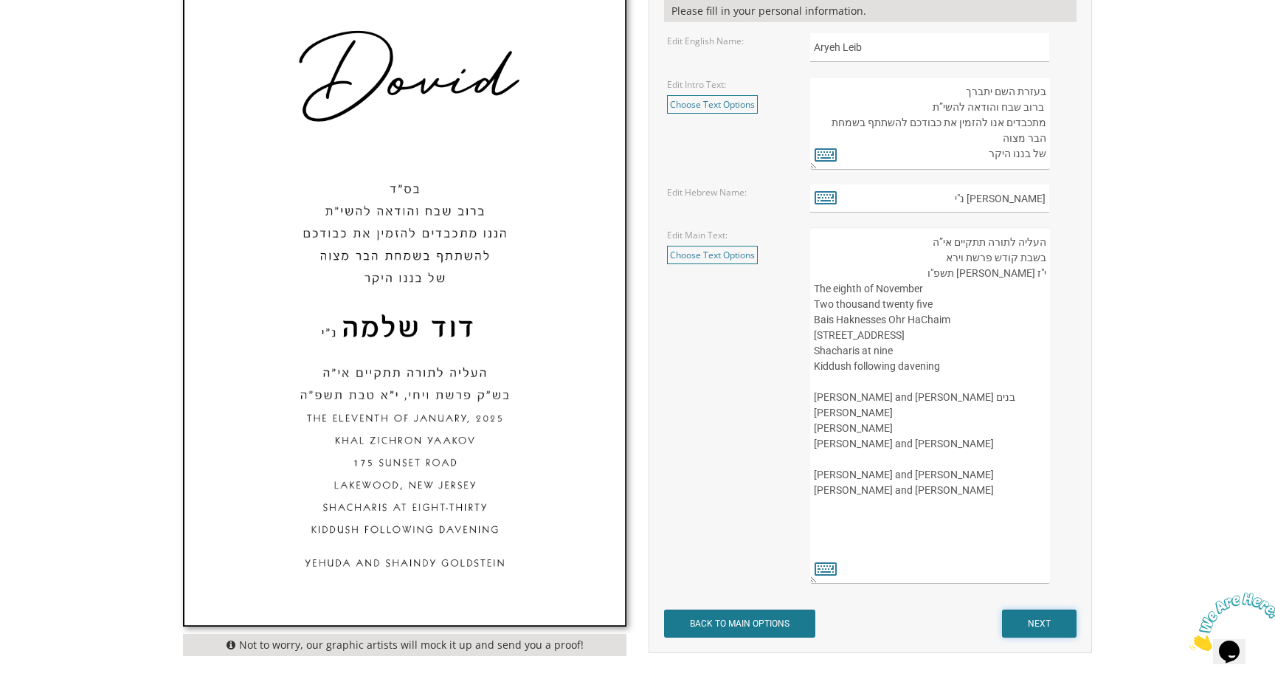
click at [1033, 624] on input "NEXT" at bounding box center [1039, 624] width 75 height 28
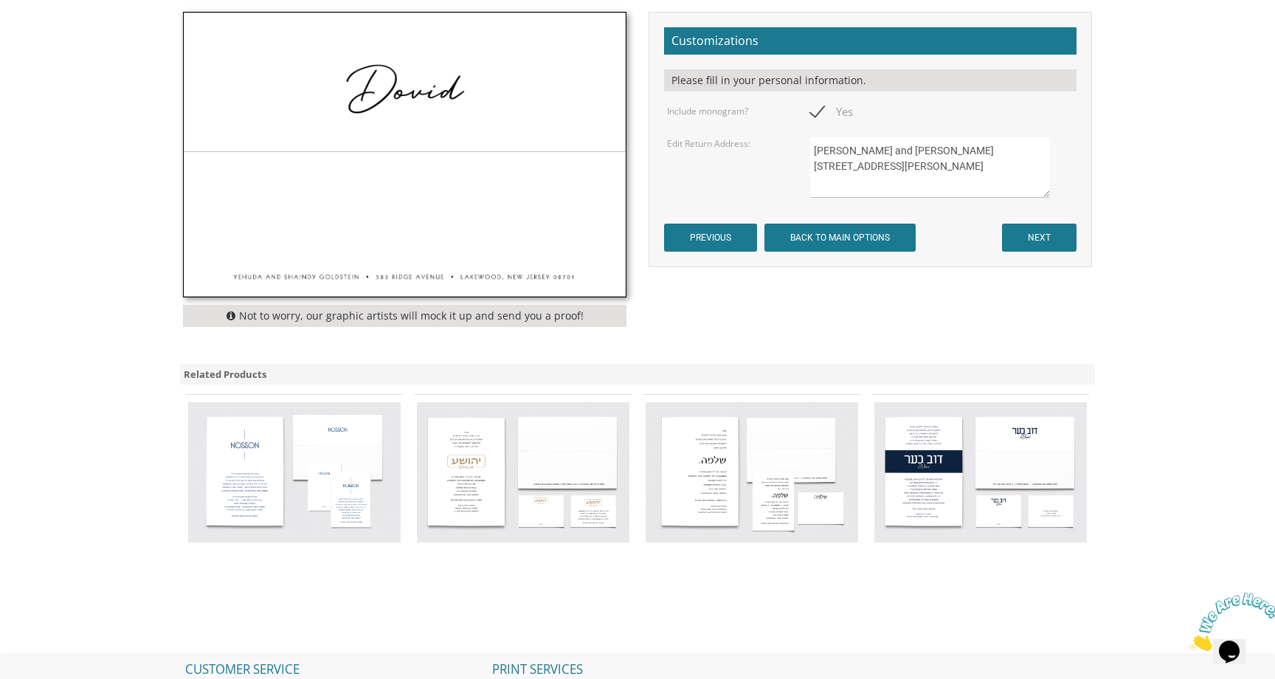
scroll to position [428, 0]
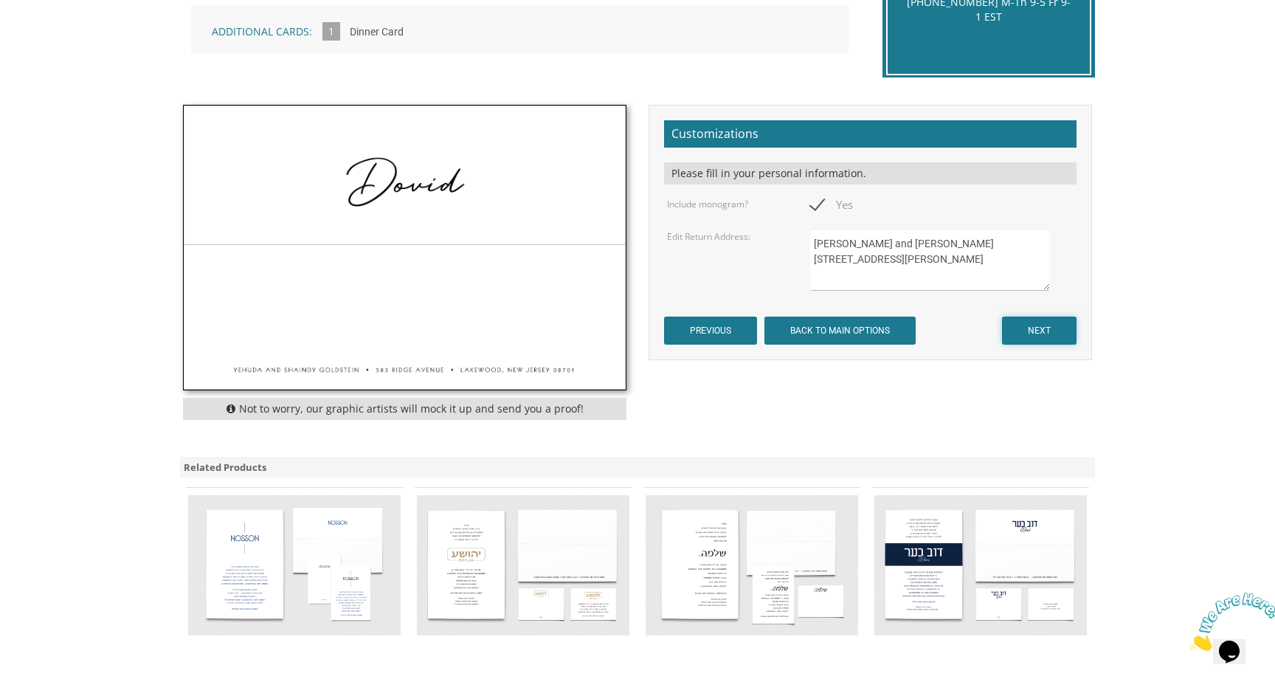
click at [1031, 334] on input "NEXT" at bounding box center [1039, 331] width 75 height 28
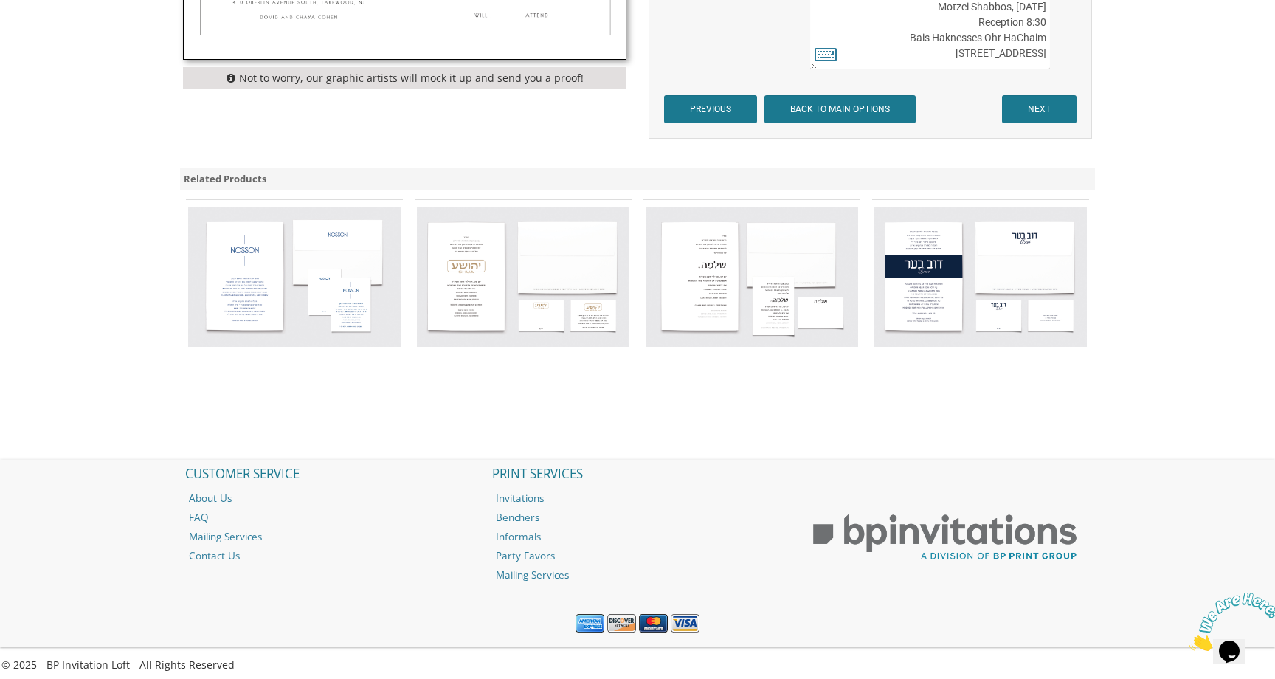
scroll to position [739, 0]
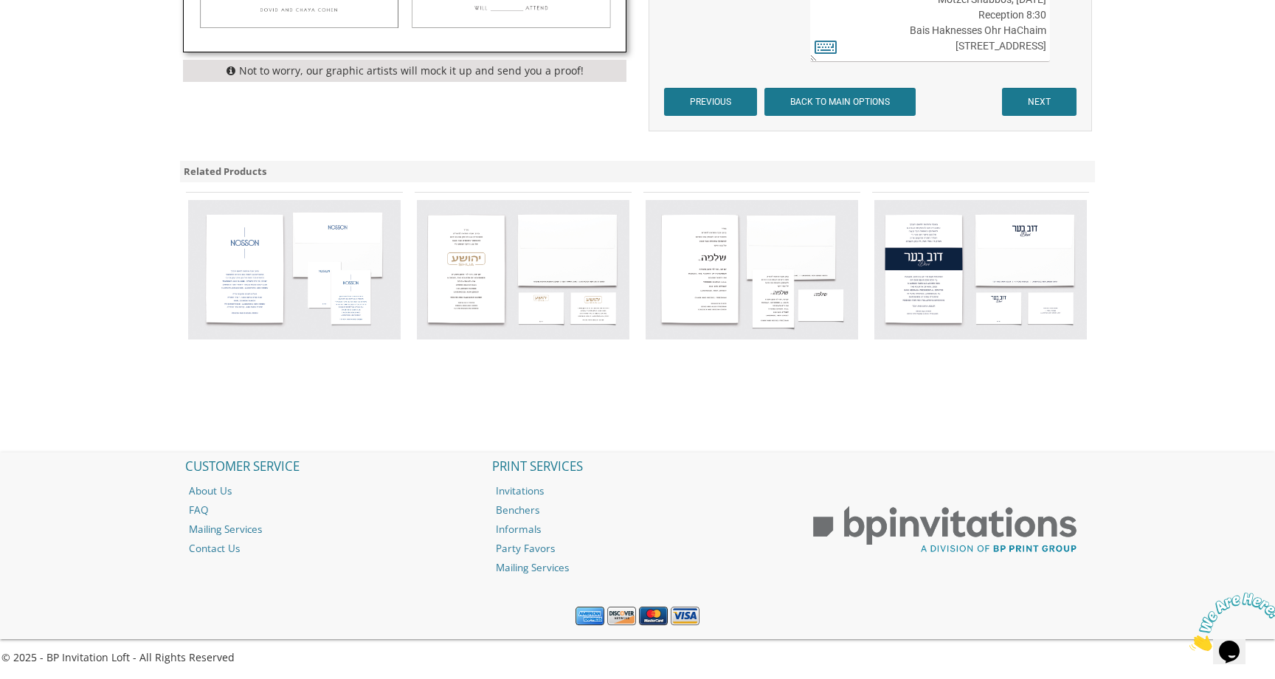
click at [962, 51] on textarea "Please join us for Simchas Bar Mitzvah of our ) dear son [PERSON_NAME] (and in …" at bounding box center [930, 8] width 240 height 108
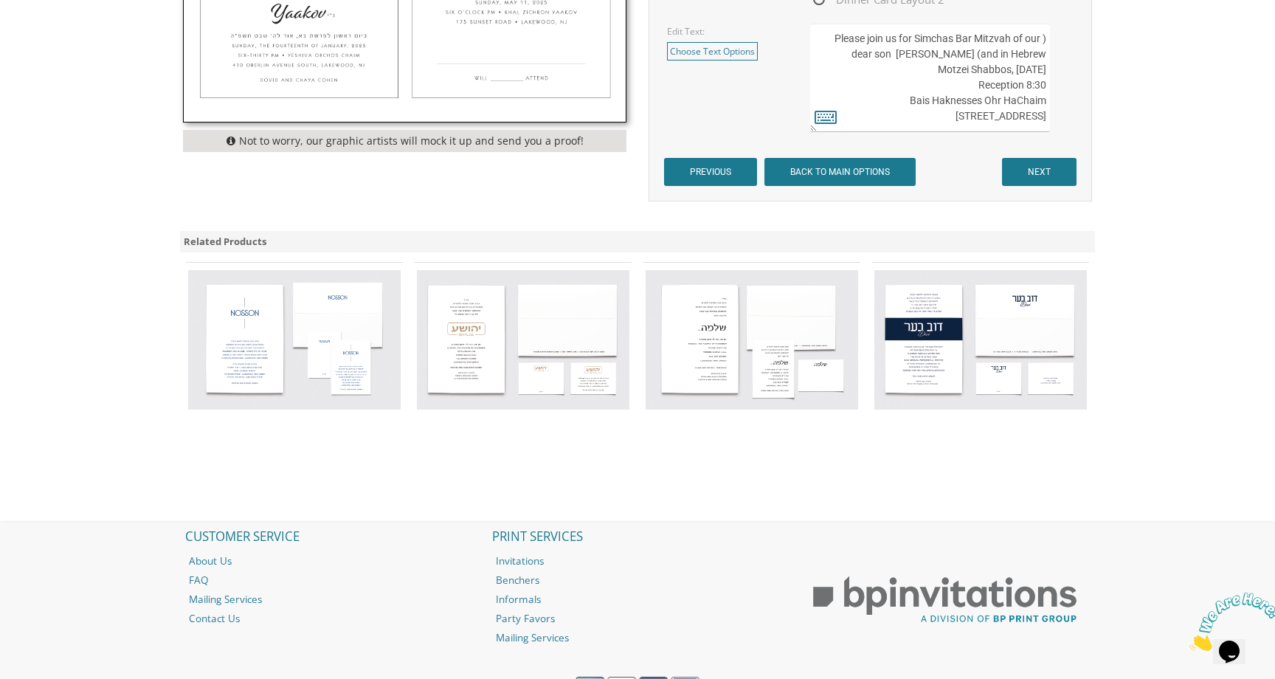
scroll to position [667, 0]
click at [1046, 117] on textarea "Please join us for Simchas Bar Mitzvah of our ) dear son [PERSON_NAME] (and in …" at bounding box center [930, 79] width 240 height 108
click at [945, 118] on textarea "Please join us for Simchas Bar Mitzvah of our ) dear son [PERSON_NAME] (and in …" at bounding box center [930, 79] width 240 height 108
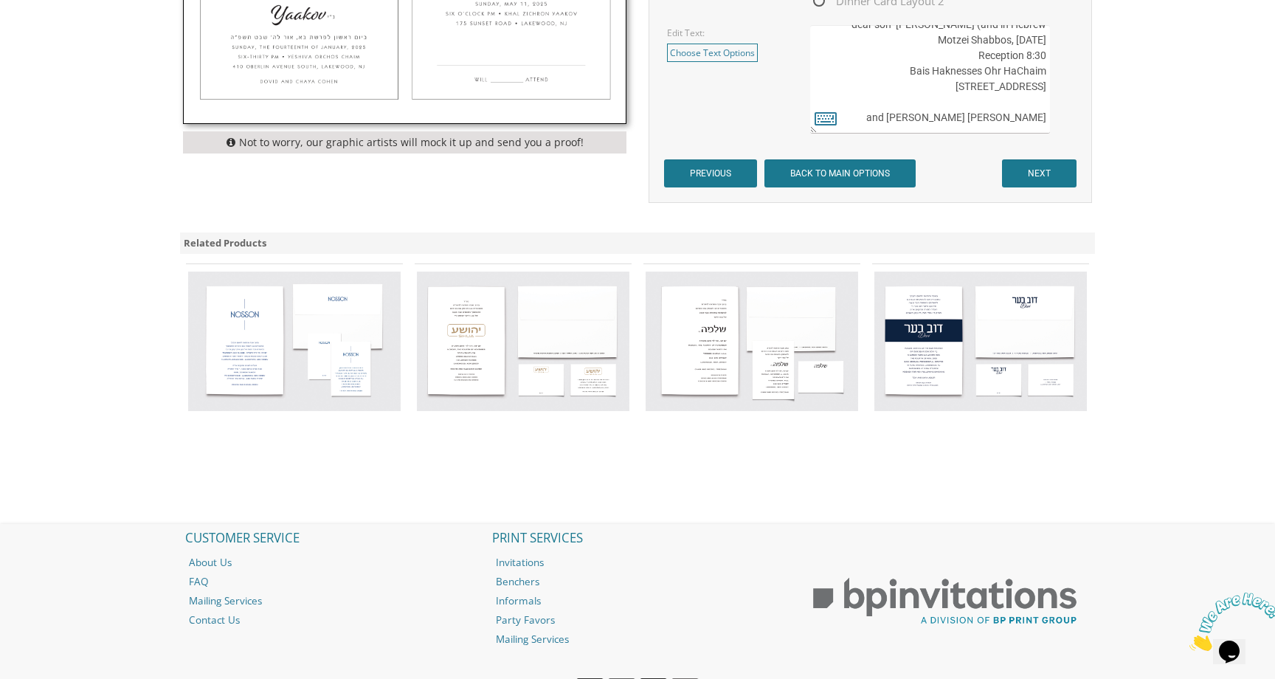
type textarea "Please join us for Simchas Bar Mitzvah of our ) dear son [PERSON_NAME] (and in …"
click at [1052, 177] on input "NEXT" at bounding box center [1039, 173] width 75 height 28
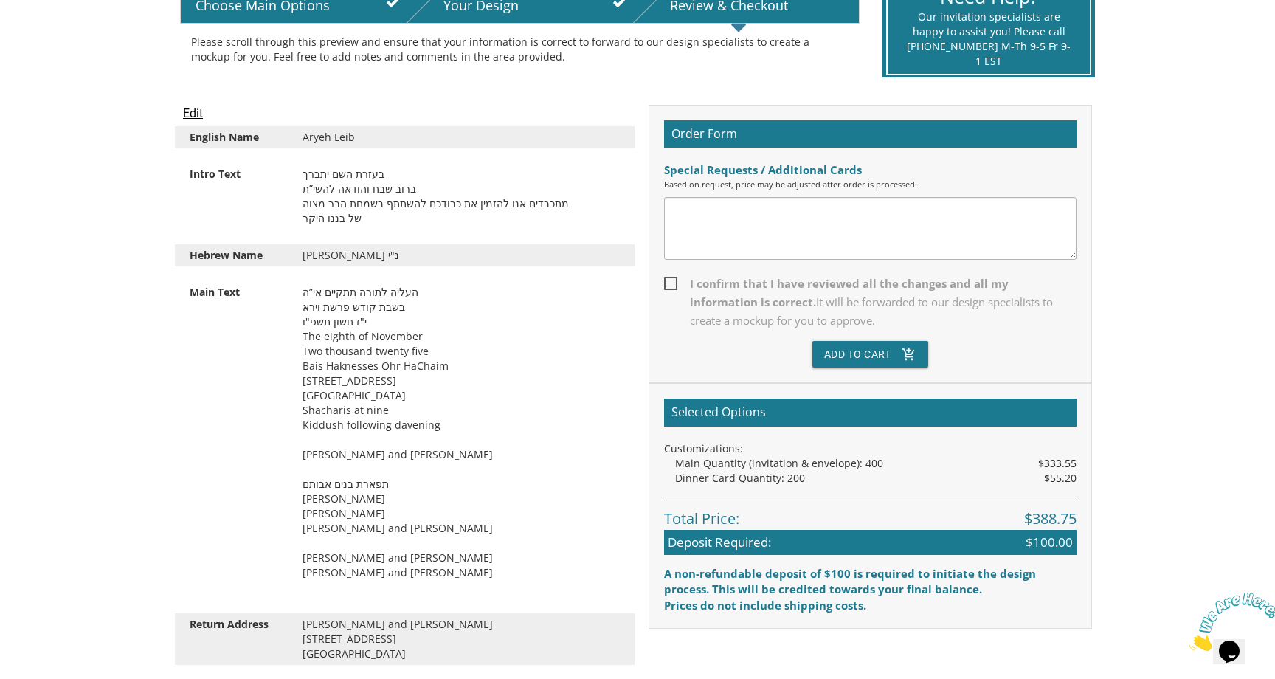
scroll to position [342, 0]
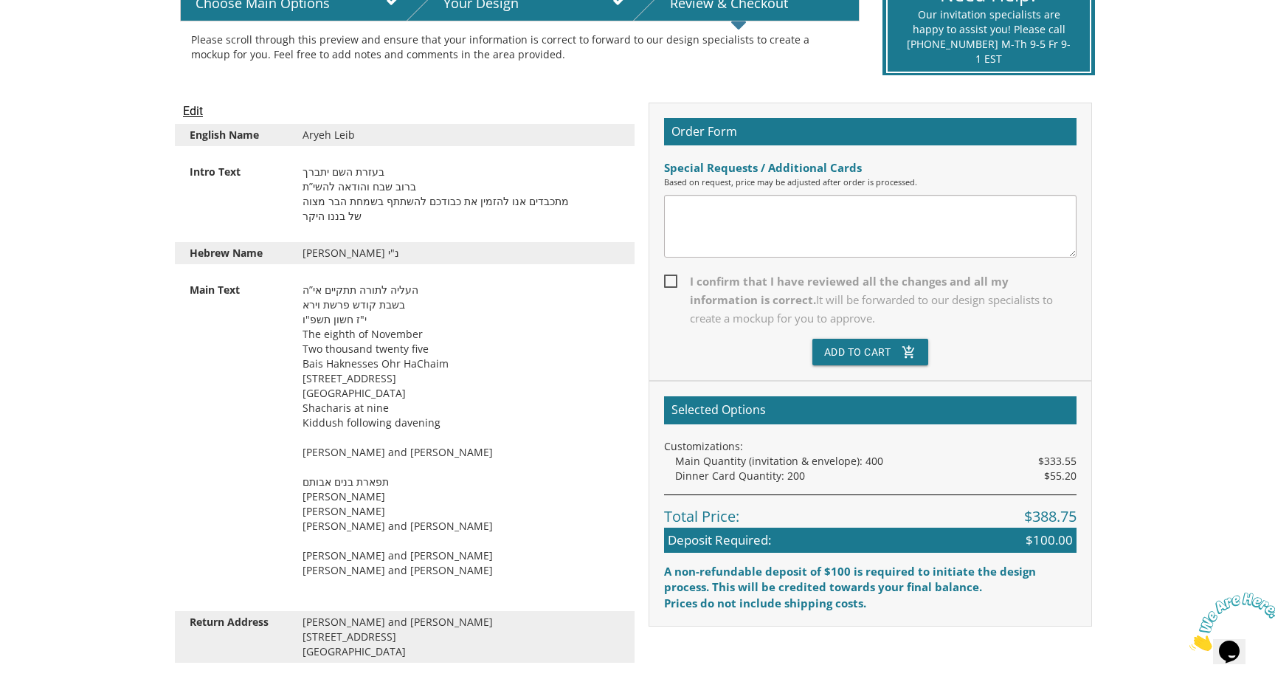
click at [693, 290] on span "I confirm that I have reviewed all the changes and all my information is correc…" at bounding box center [870, 299] width 413 height 55
click at [674, 285] on input "I confirm that I have reviewed all the changes and all my information is correc…" at bounding box center [669, 280] width 10 height 10
checkbox input "true"
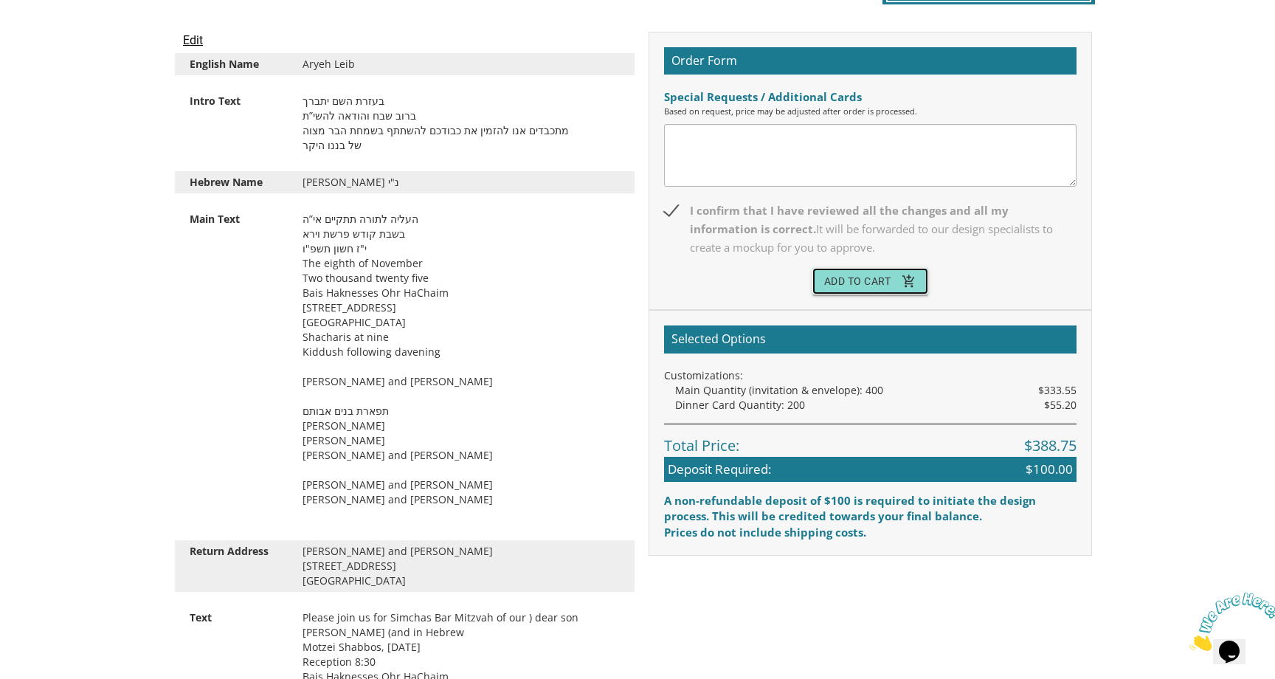
click at [895, 285] on button "Add To Cart add_shopping_cart" at bounding box center [871, 281] width 117 height 27
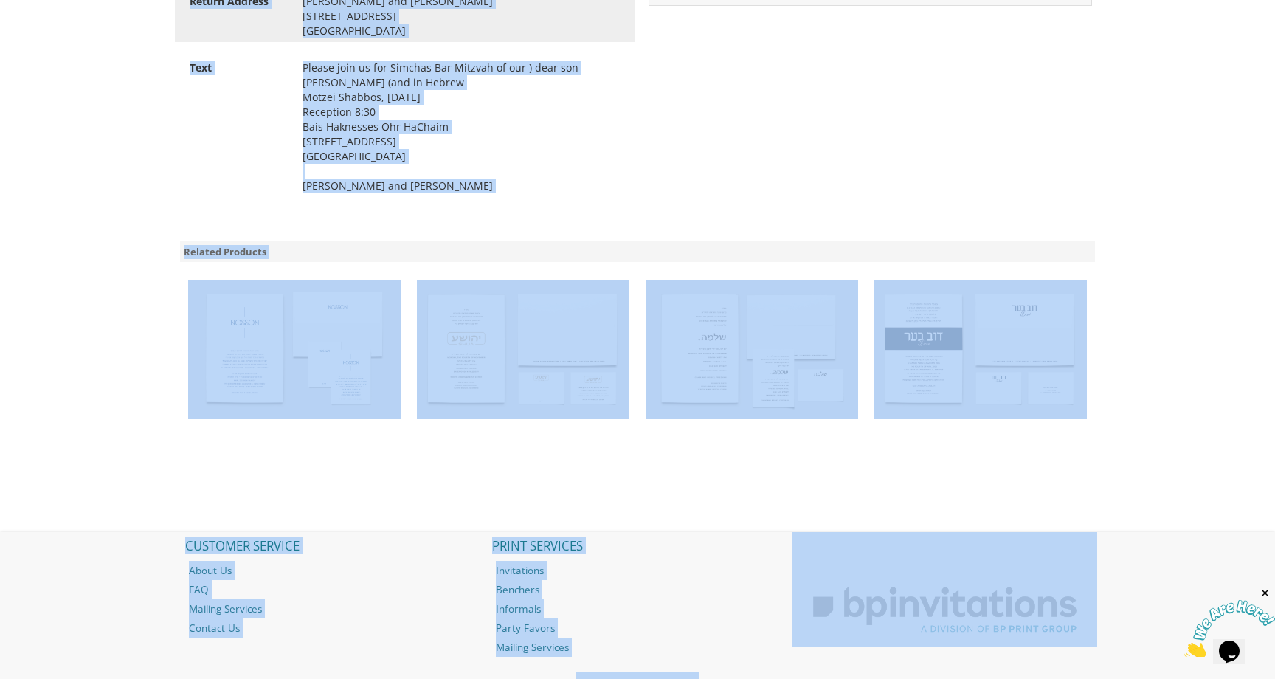
scroll to position [1042, 0]
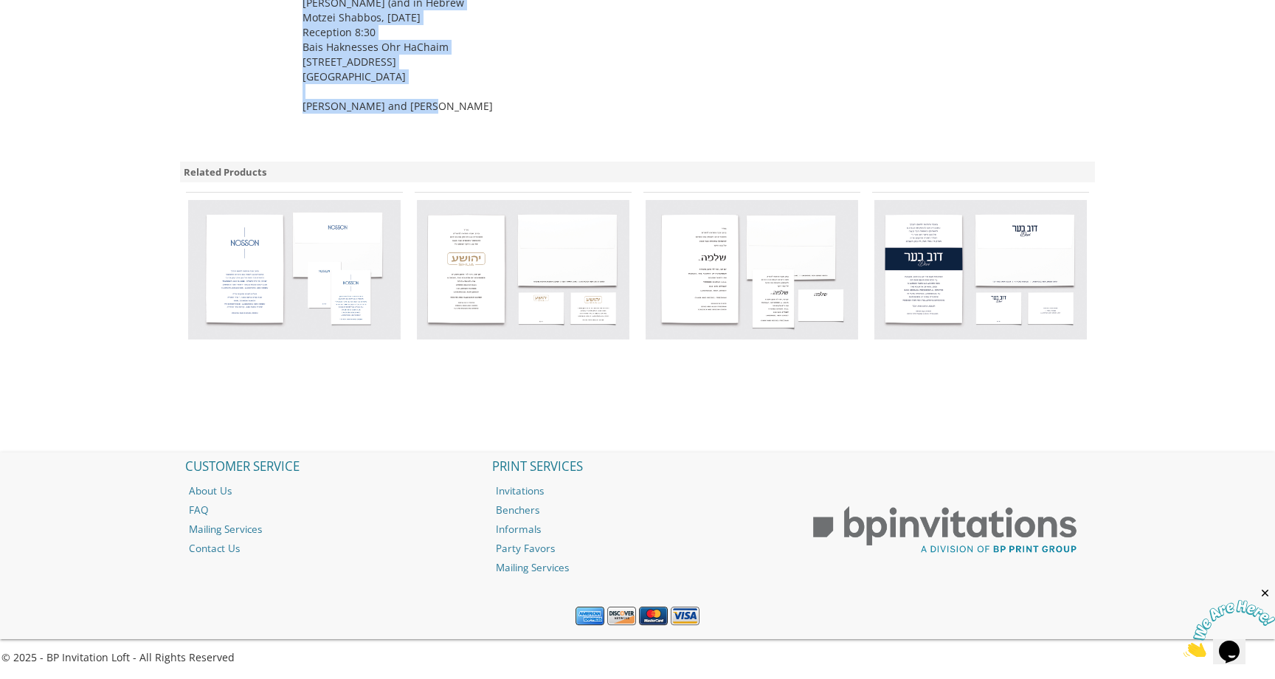
drag, startPoint x: 183, startPoint y: 59, endPoint x: 528, endPoint y: 133, distance: 352.5
copy div "English Name [PERSON_NAME] Intro Text בעזרת השם יתברך ברוב שבח והודאה להשי”ת מת…"
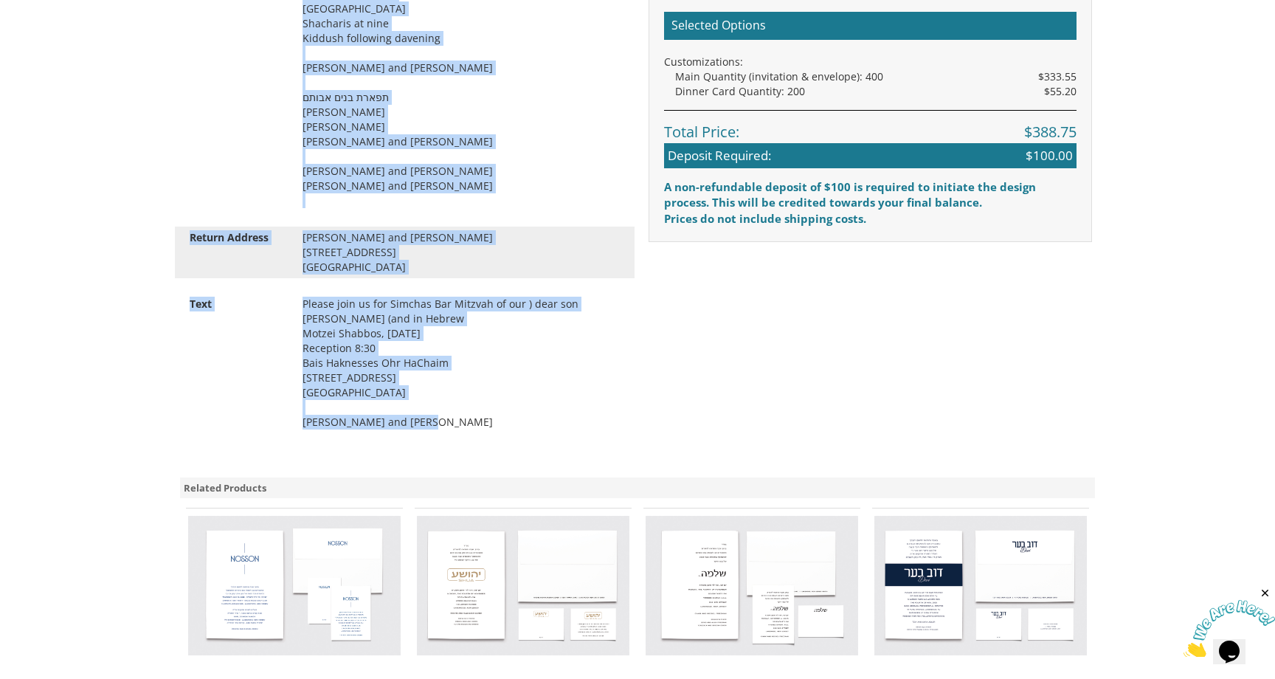
scroll to position [728, 0]
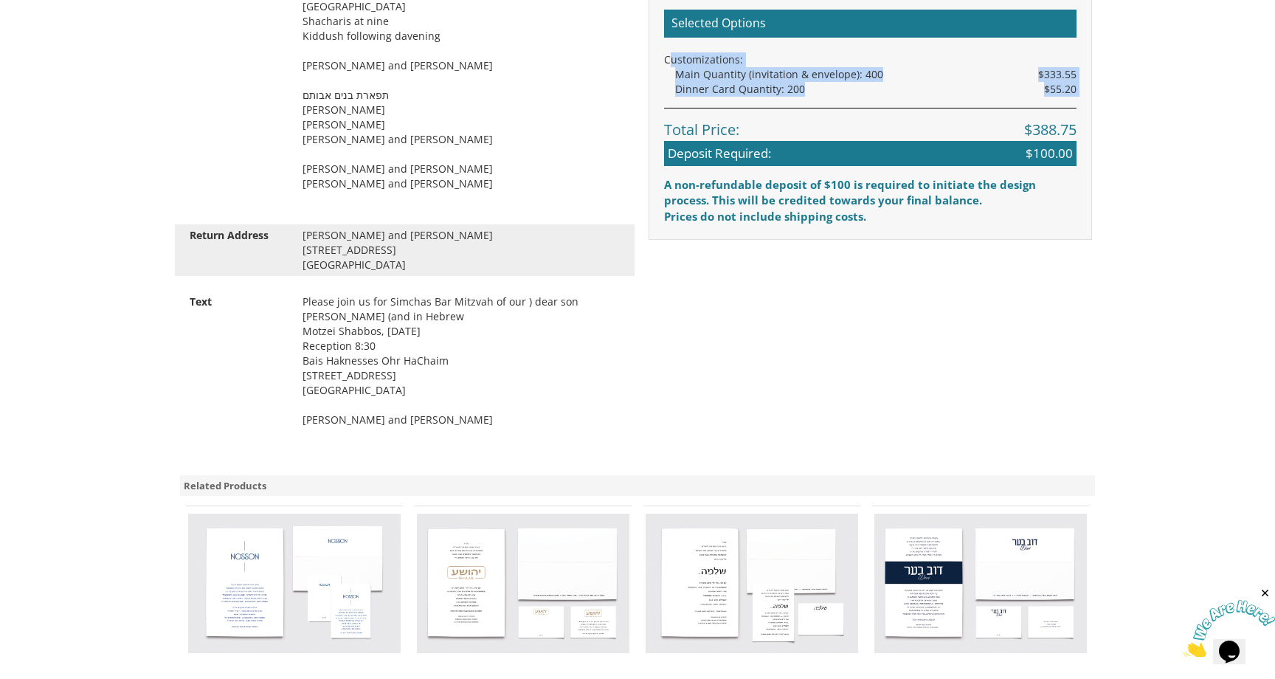
drag, startPoint x: 668, startPoint y: 62, endPoint x: 836, endPoint y: 100, distance: 172.4
click at [836, 100] on div "Selected Options Customizations: Main Quantity (invitation & envelope): 400 $33…" at bounding box center [871, 117] width 444 height 246
drag, startPoint x: 821, startPoint y: 91, endPoint x: 680, endPoint y: 56, distance: 145.9
click at [680, 56] on div "Selected Options Customizations: Main Quantity (invitation & envelope): 400 $33…" at bounding box center [871, 117] width 444 height 246
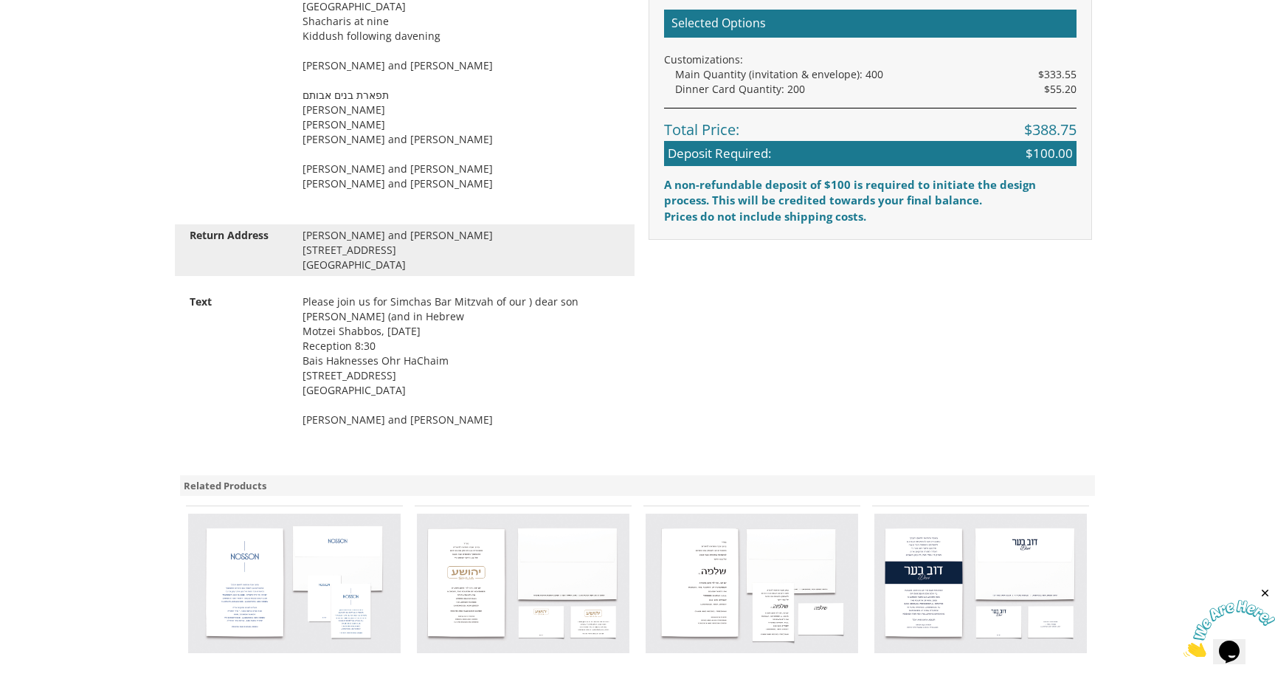
click at [658, 58] on div "Selected Options Customizations: Main Quantity (invitation & envelope): 400 $33…" at bounding box center [871, 117] width 444 height 246
drag, startPoint x: 679, startPoint y: 66, endPoint x: 838, endPoint y: 93, distance: 161.6
click at [838, 93] on div "Selected Options Customizations: Main Quantity (invitation & envelope): 400 $33…" at bounding box center [871, 117] width 444 height 246
copy div "Main Quantity (invitation & envelope): 400 $333.55 Dinner Card Quantity: 200"
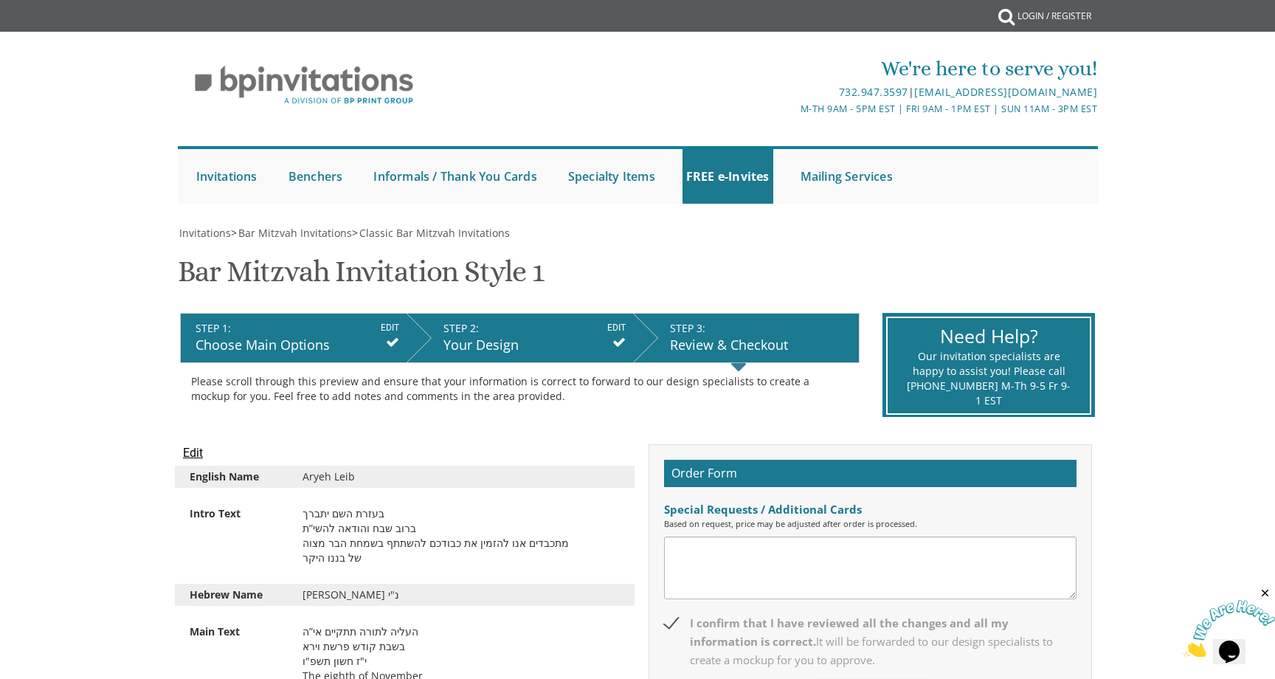
scroll to position [0, 0]
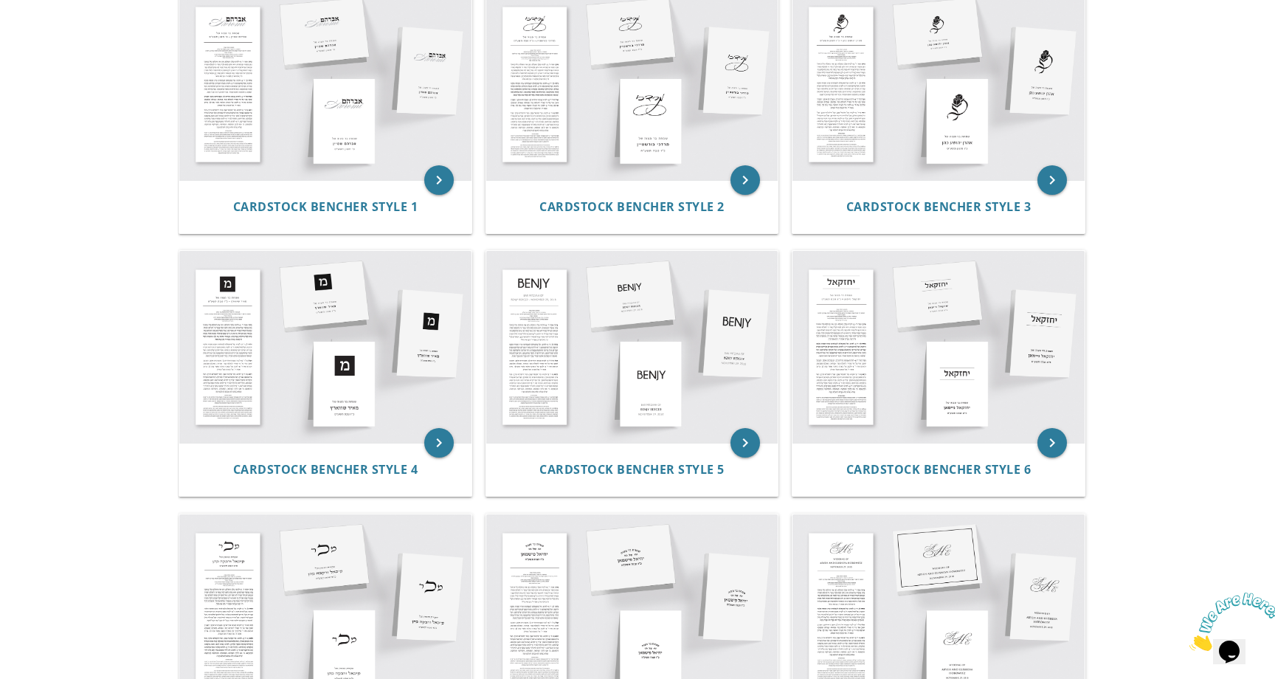
scroll to position [328, 0]
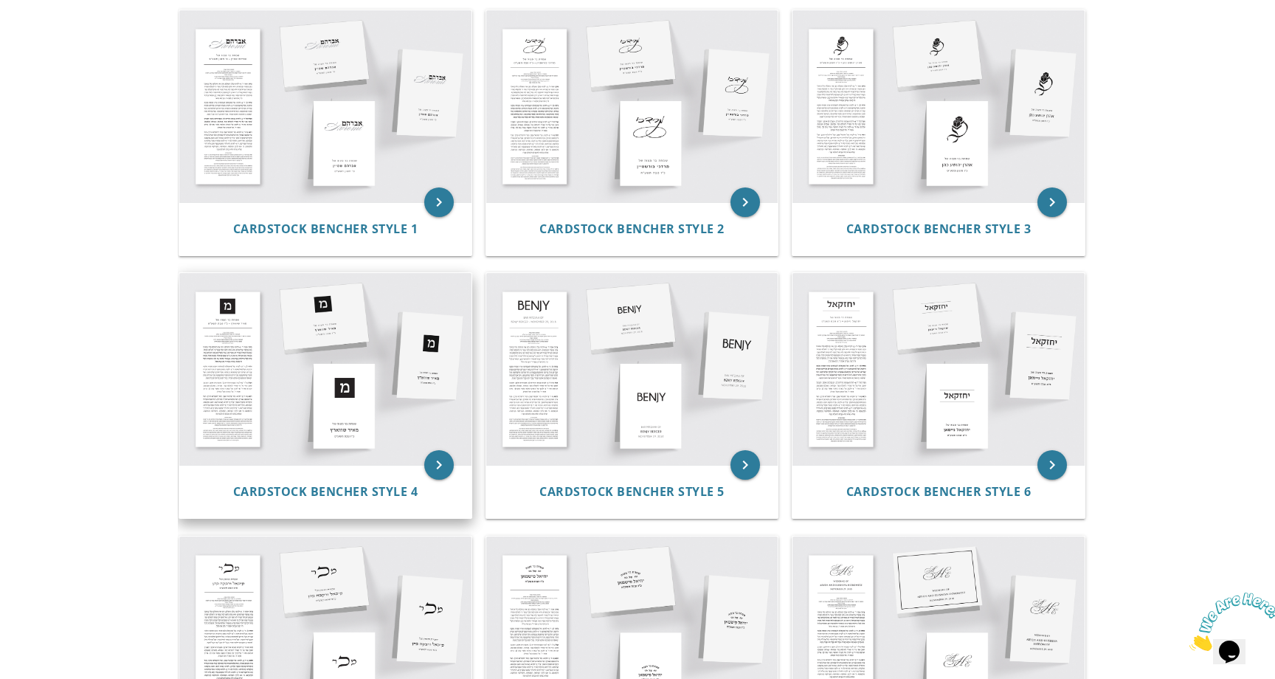
click at [320, 408] on img at bounding box center [325, 369] width 292 height 192
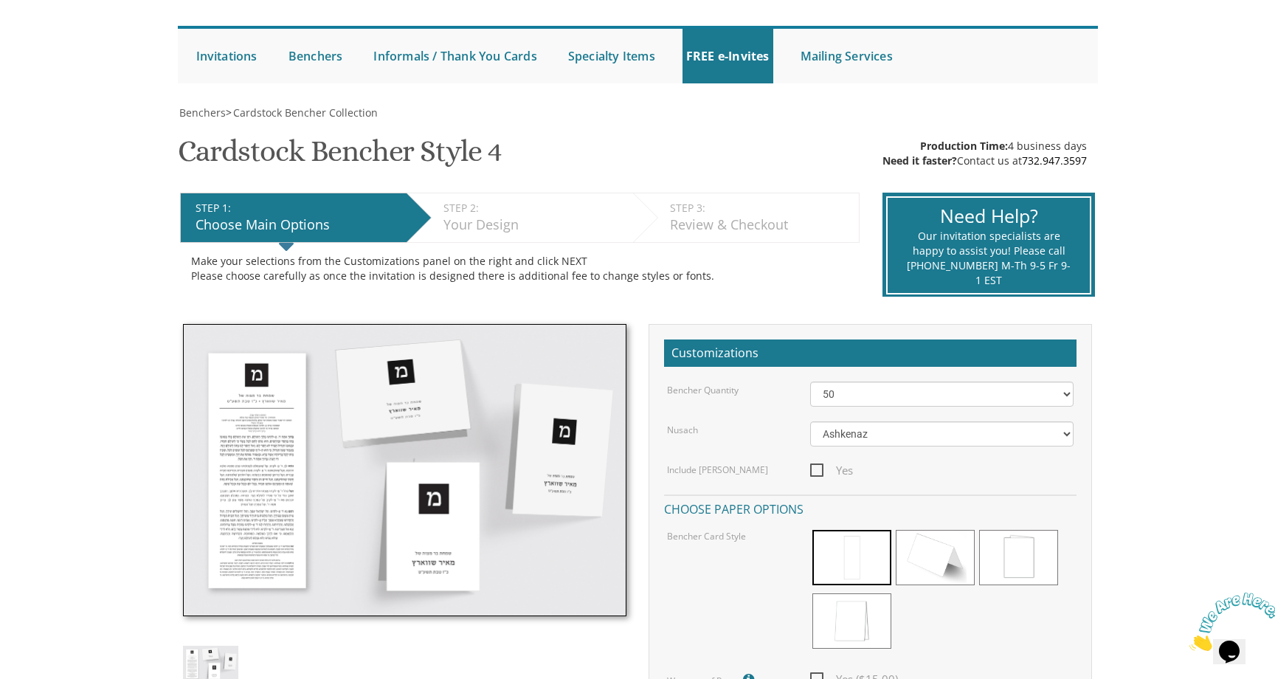
scroll to position [126, 0]
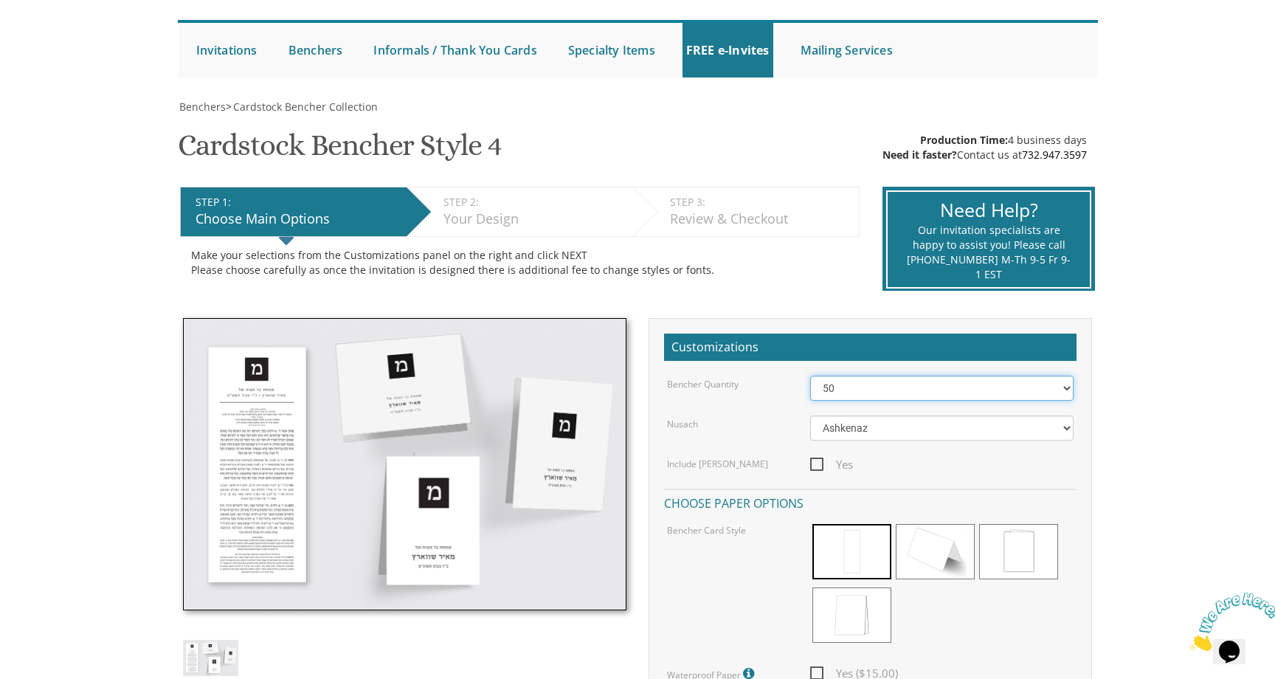
click at [898, 398] on select "50 60 70 80 90 100 125 150 175 200 225 250 275 300 325 350 375 400 425 450 475 …" at bounding box center [942, 388] width 264 height 25
select select "100"
click at [810, 376] on select "50 60 70 80 90 100 125 150 175 200 225 250 275 300 325 350 375 400 425 450 475 …" at bounding box center [942, 388] width 264 height 25
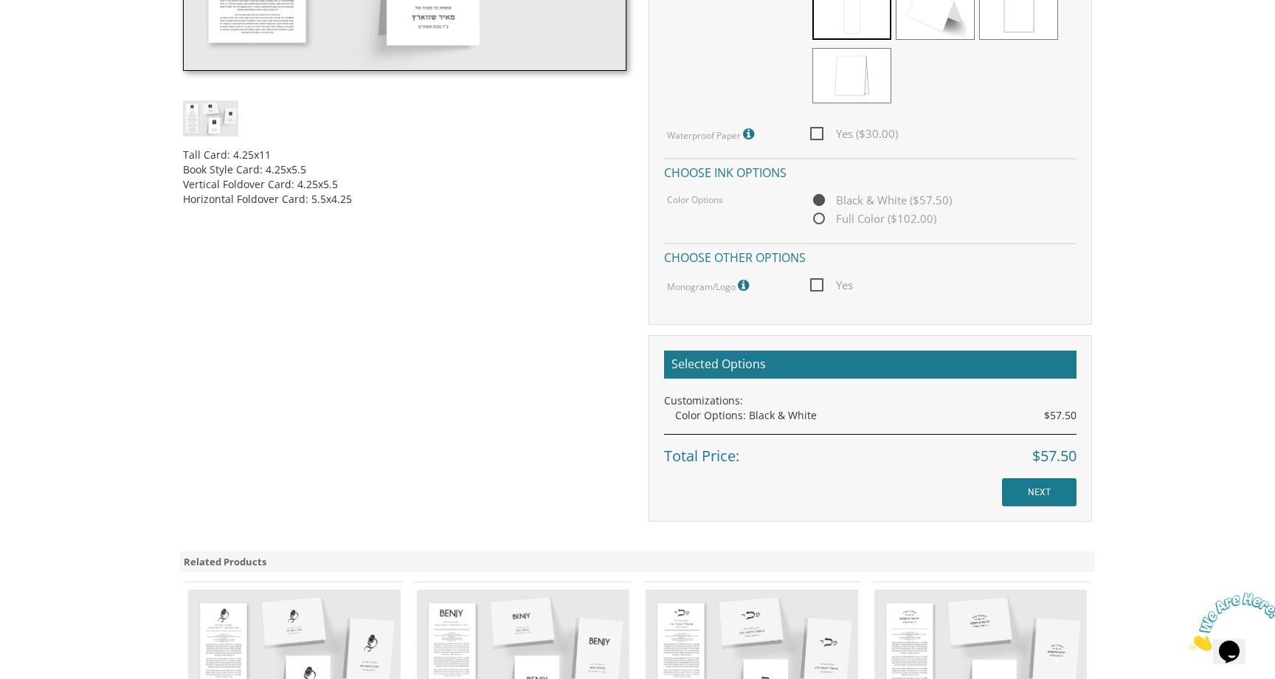
scroll to position [688, 0]
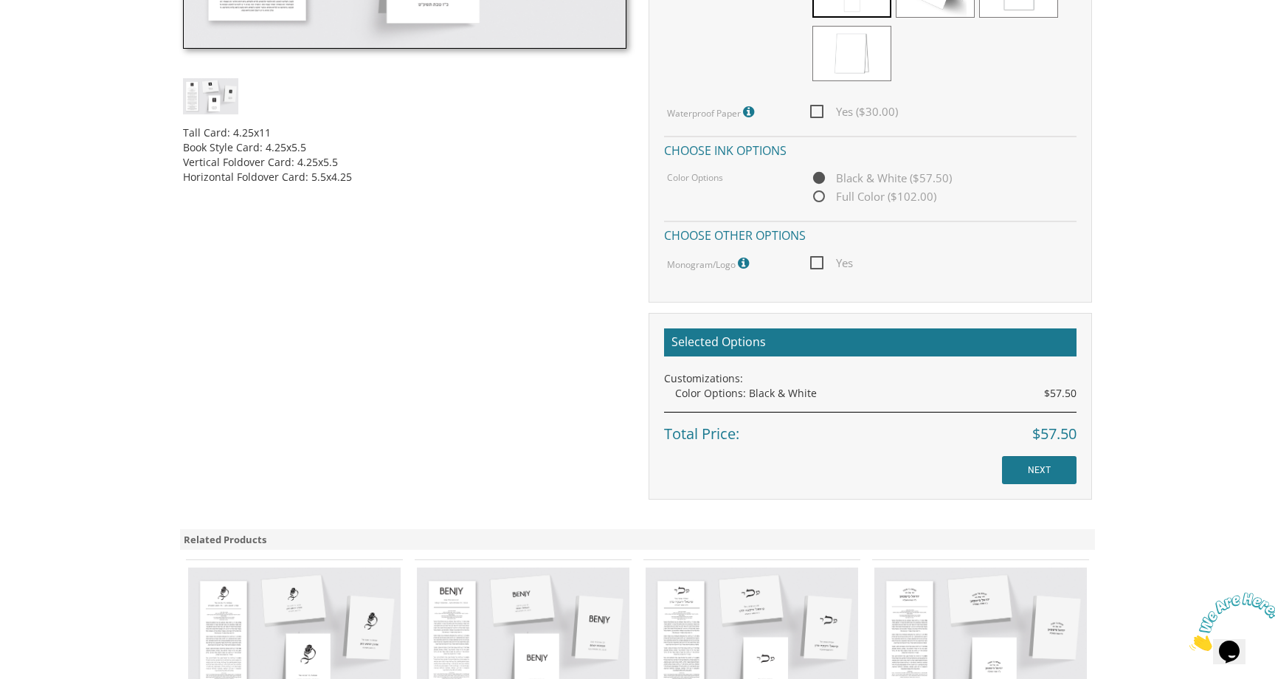
click at [820, 266] on span "Yes" at bounding box center [831, 263] width 43 height 18
click at [820, 266] on input "Yes" at bounding box center [815, 262] width 10 height 10
checkbox input "true"
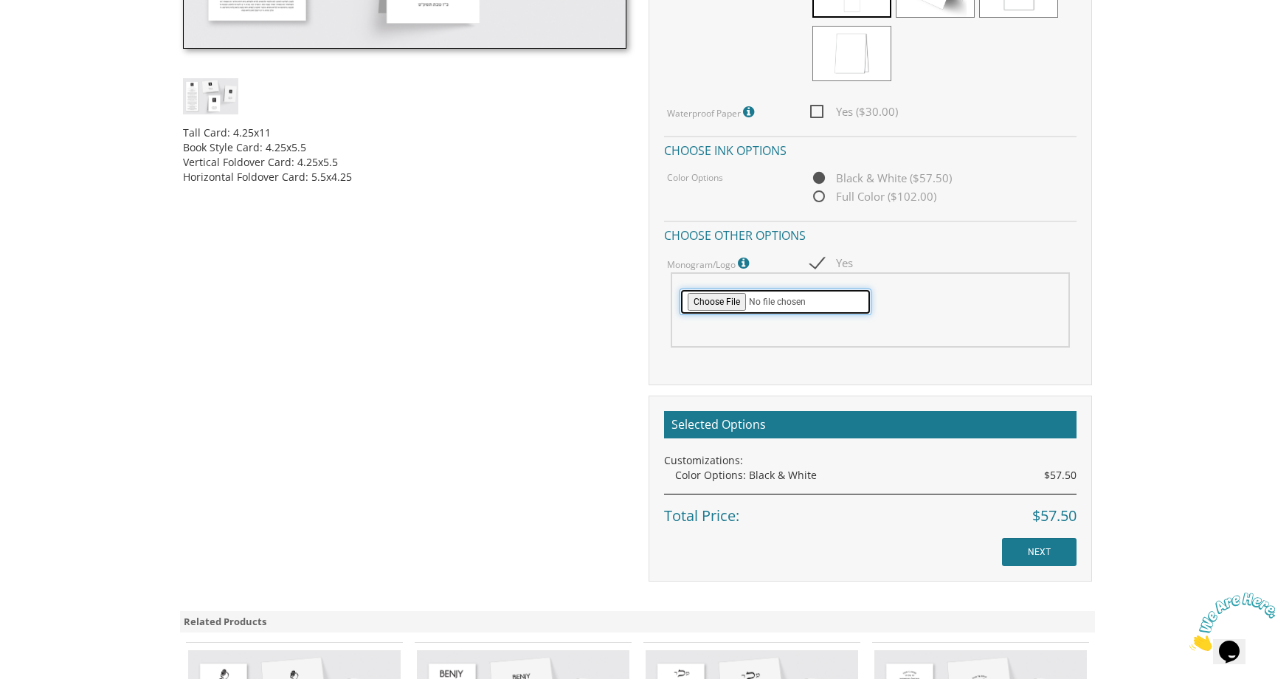
click at [711, 307] on input "file" at bounding box center [776, 302] width 192 height 27
type input "C:\fakepath\ALG_Logo_fin_703e3c.png"
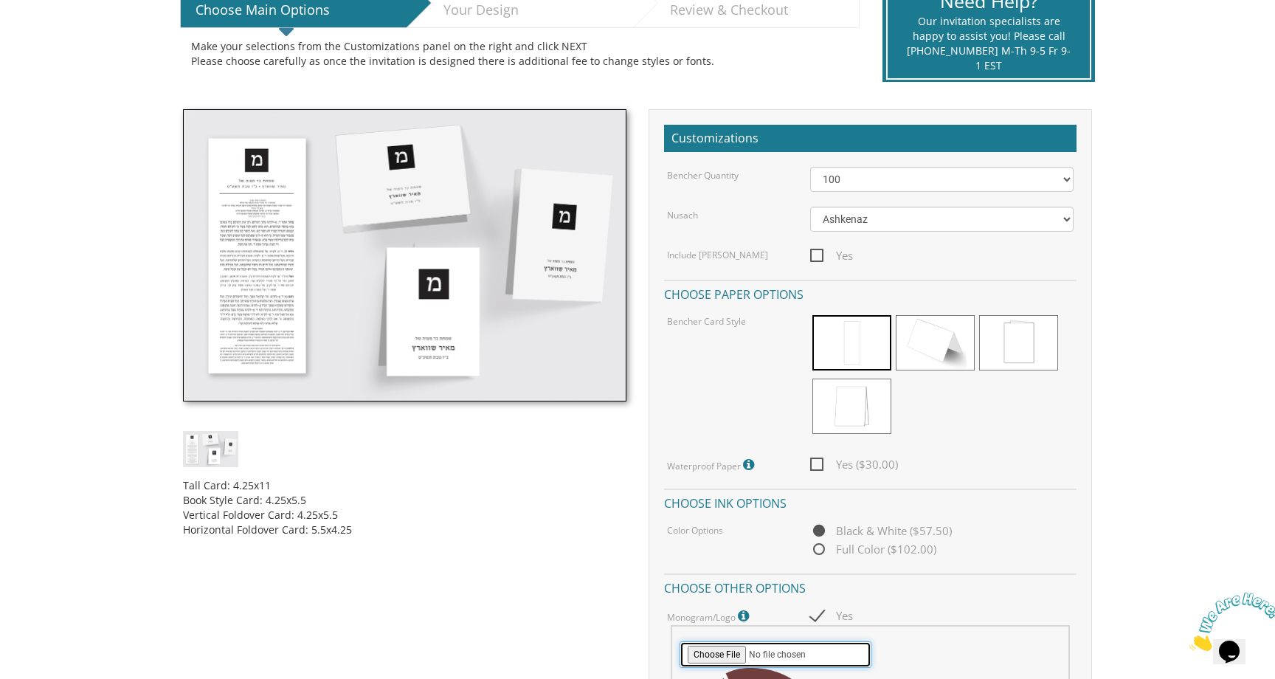
scroll to position [337, 0]
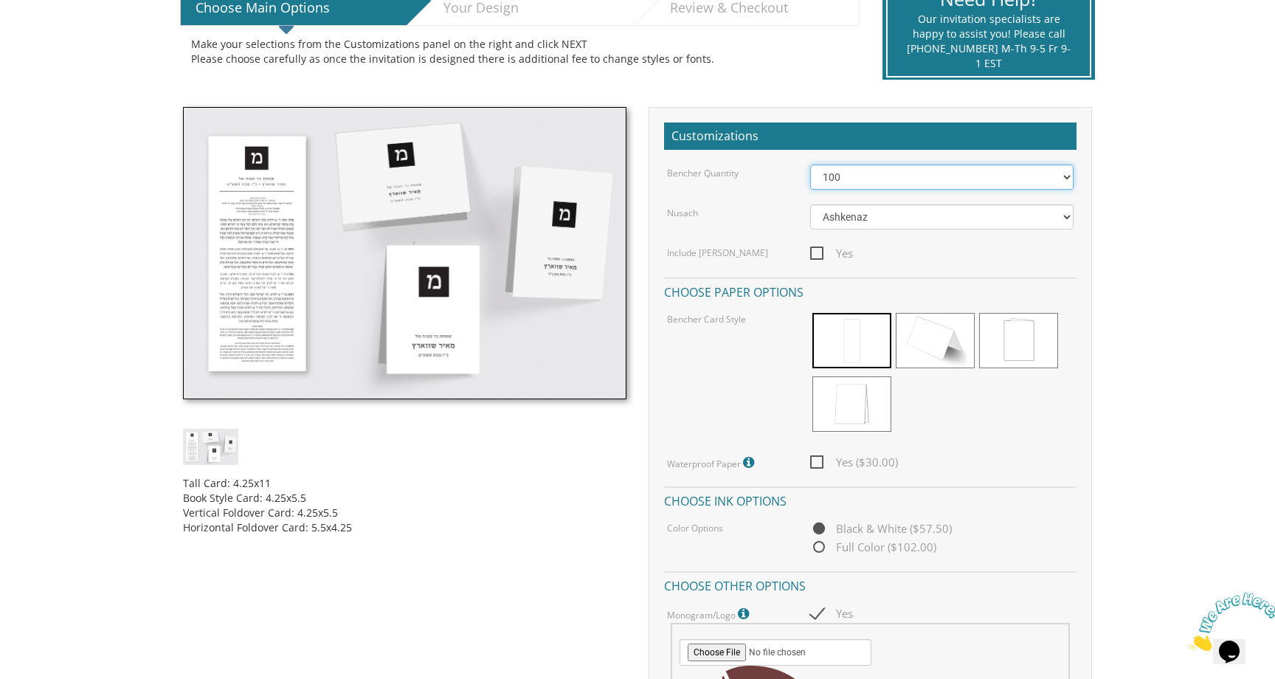
click at [838, 177] on select "50 60 70 80 90 100 125 150 175 200 225 250 275 300 325 350 375 400 425 450 475 …" at bounding box center [942, 177] width 264 height 25
select select "200"
click at [810, 165] on select "50 60 70 80 90 100 125 150 175 200 225 250 275 300 325 350 375 400 425 450 475 …" at bounding box center [942, 177] width 264 height 25
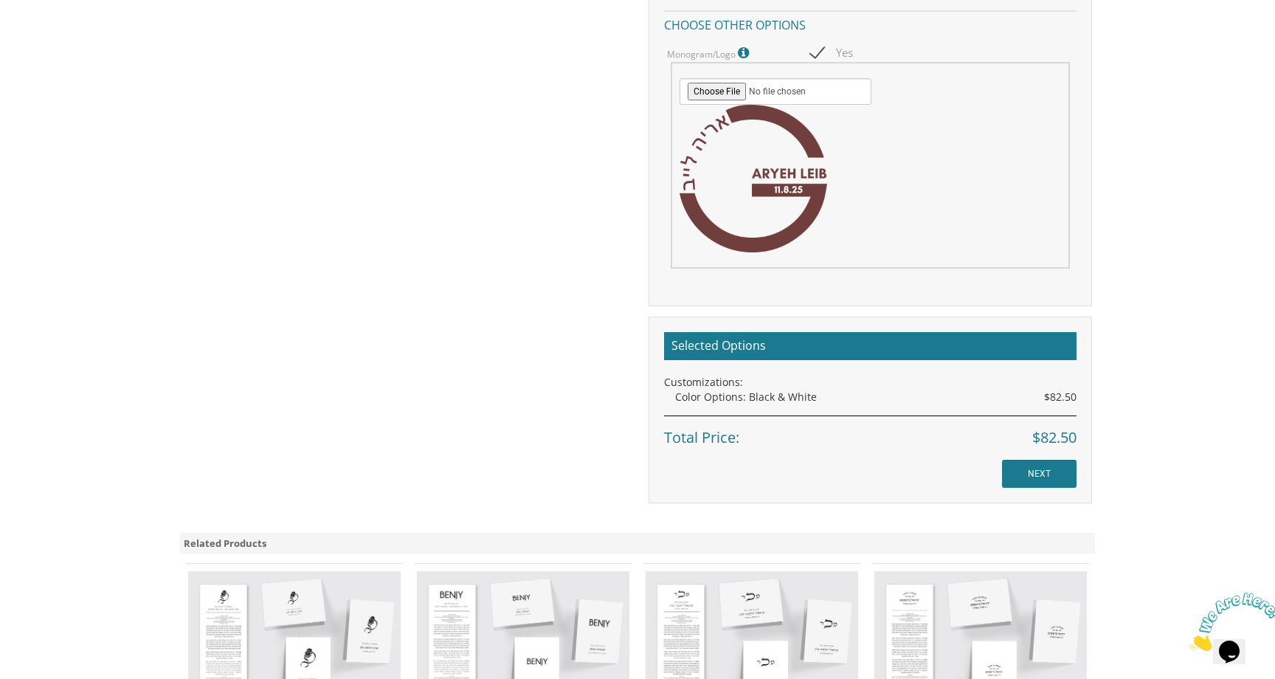
scroll to position [900, 0]
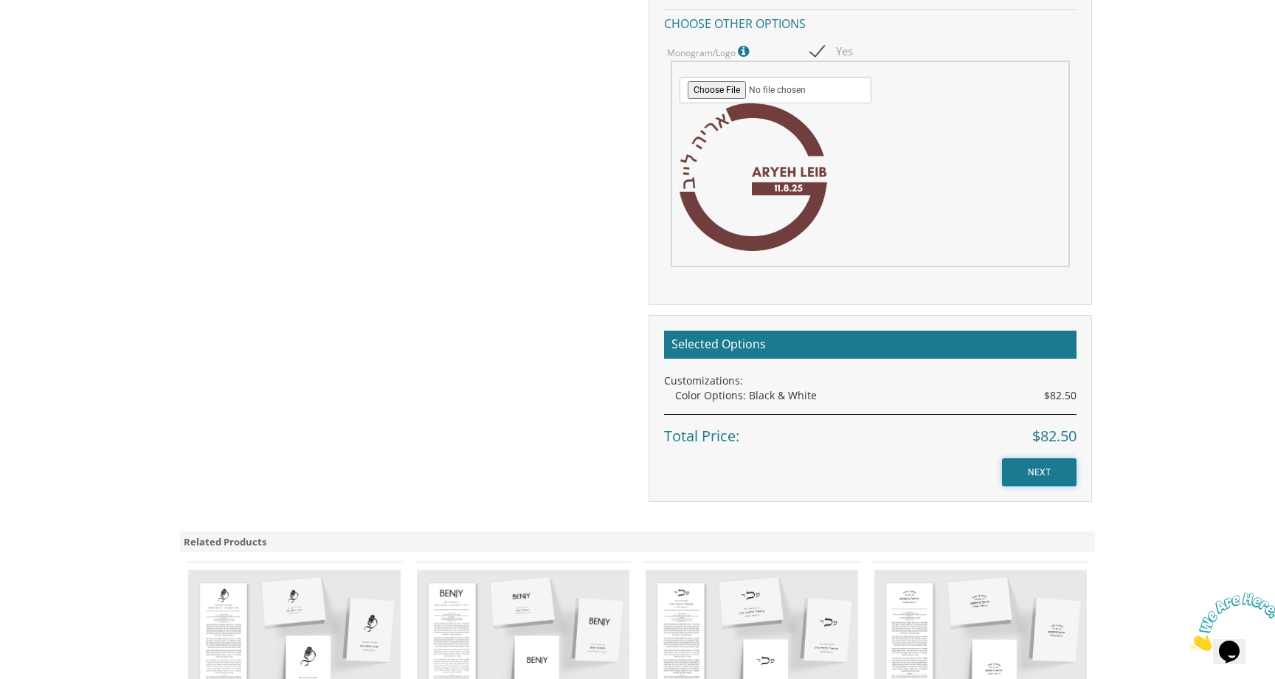
click at [1034, 462] on input "NEXT" at bounding box center [1039, 472] width 75 height 28
